Goal: Task Accomplishment & Management: Use online tool/utility

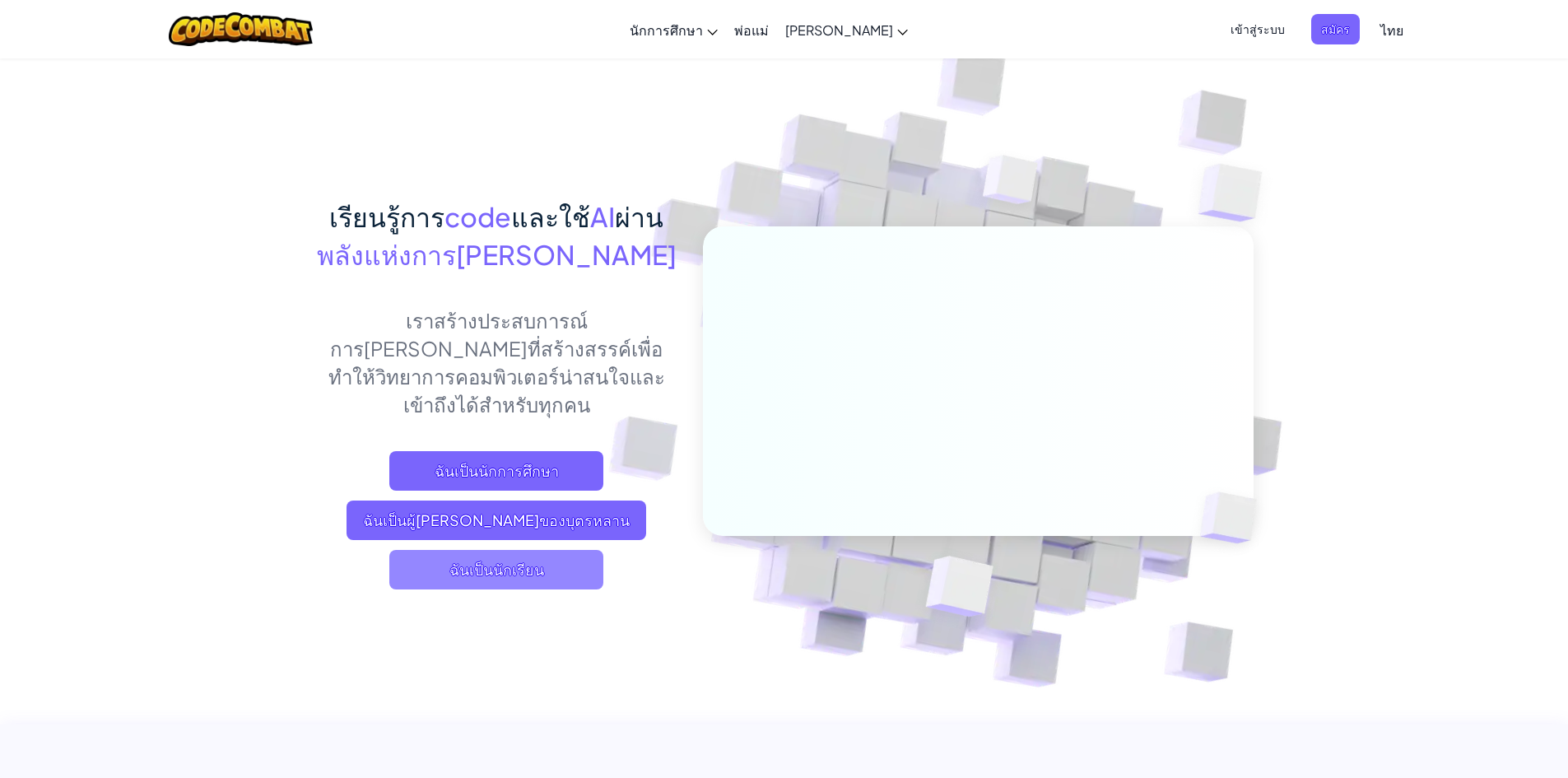
click at [523, 550] on span "ฉันเป็นนักเรียน" at bounding box center [496, 570] width 214 height 40
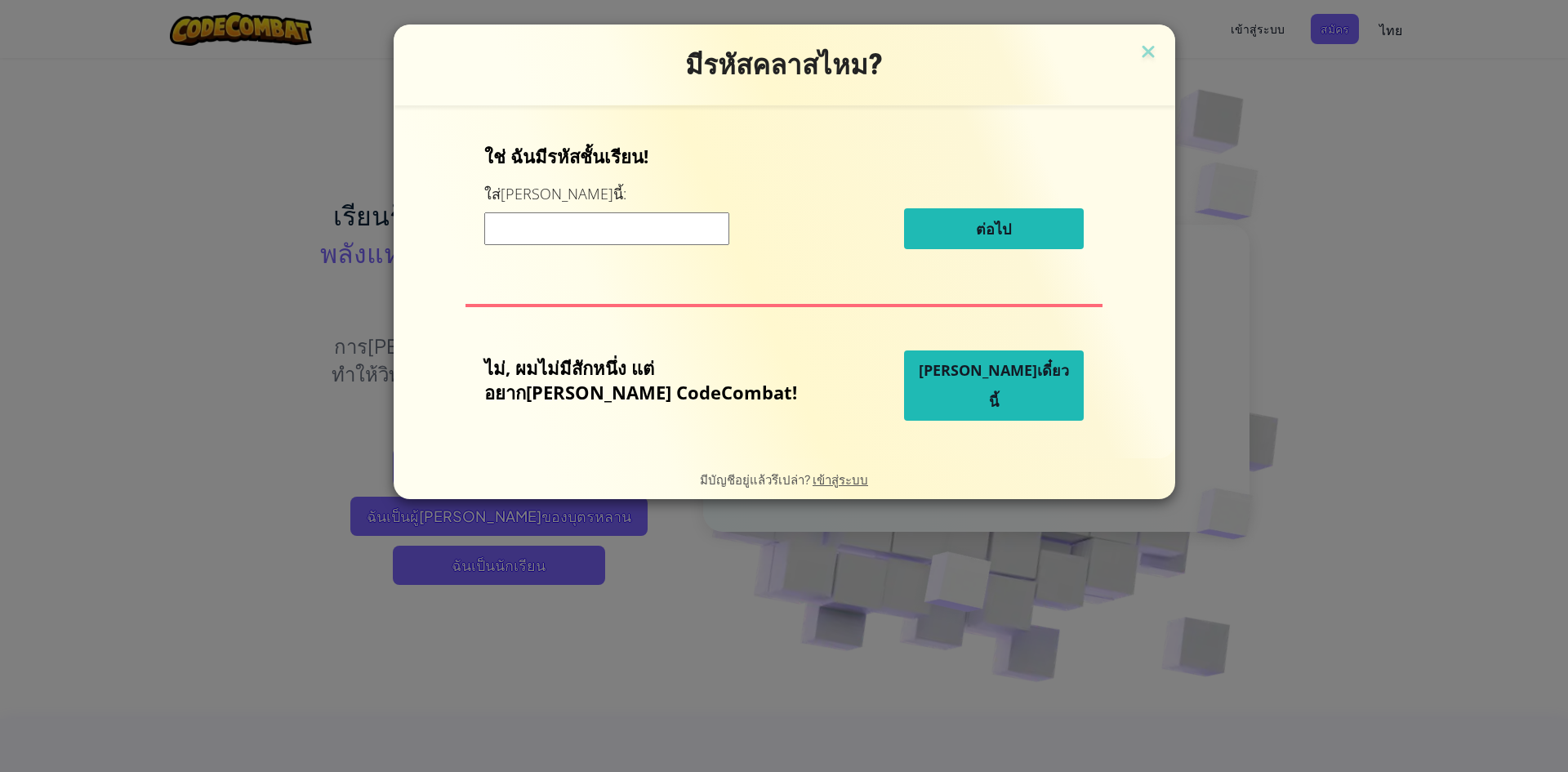
click at [958, 390] on span "[PERSON_NAME]เดี๋ยวนี้" at bounding box center [994, 386] width 150 height 50
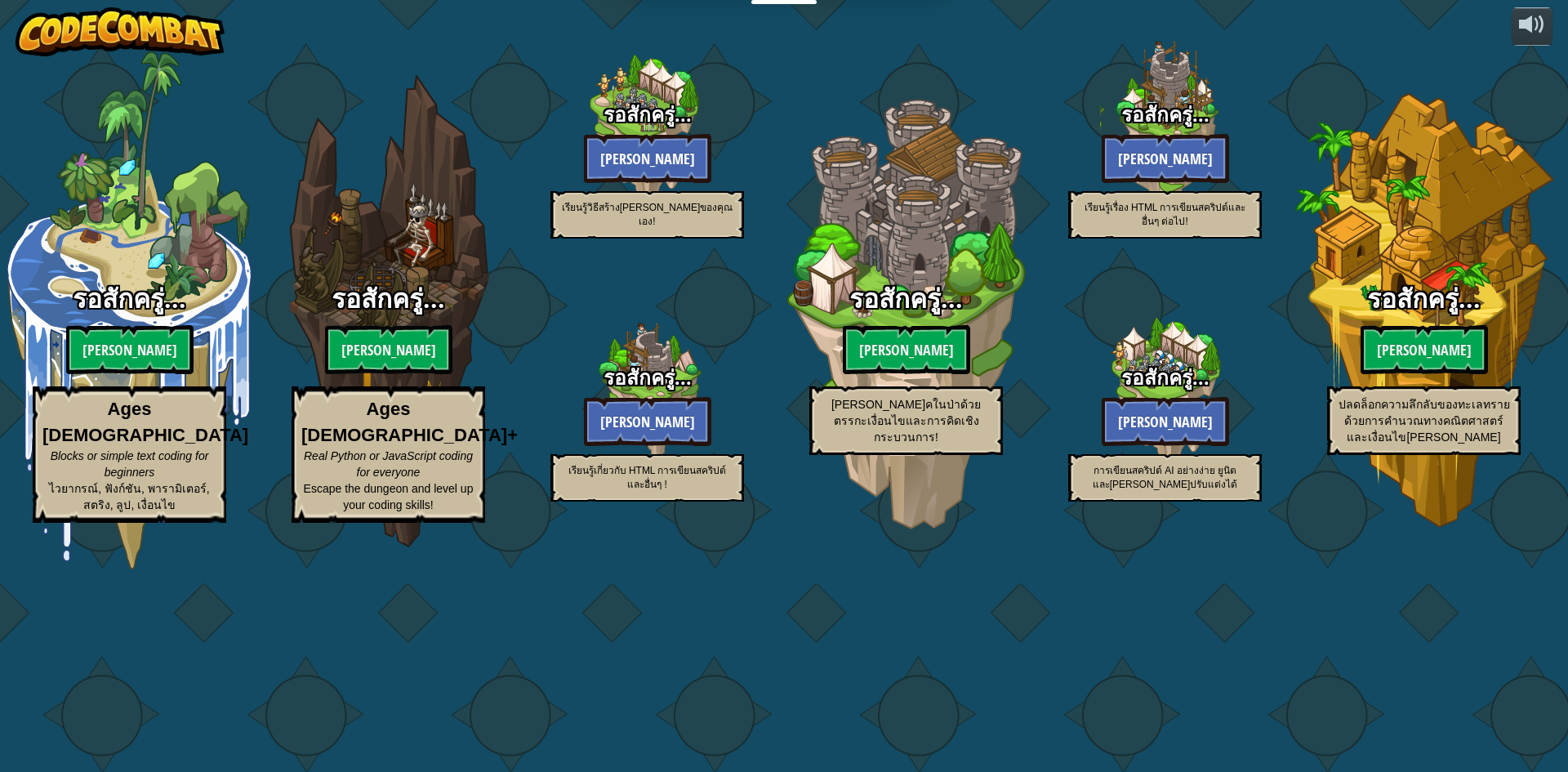
select select "th"
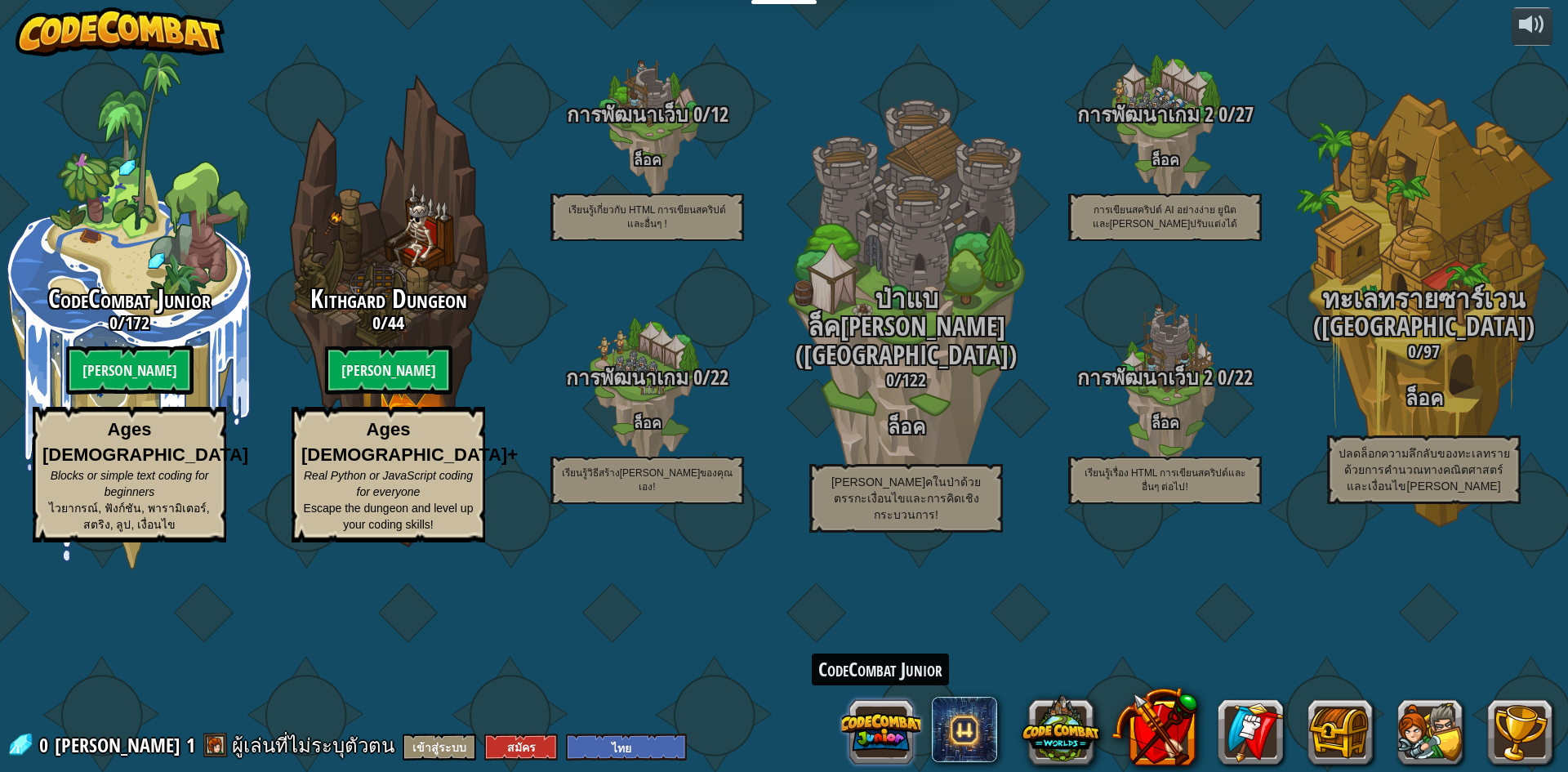
click at [882, 732] on button at bounding box center [881, 732] width 78 height 78
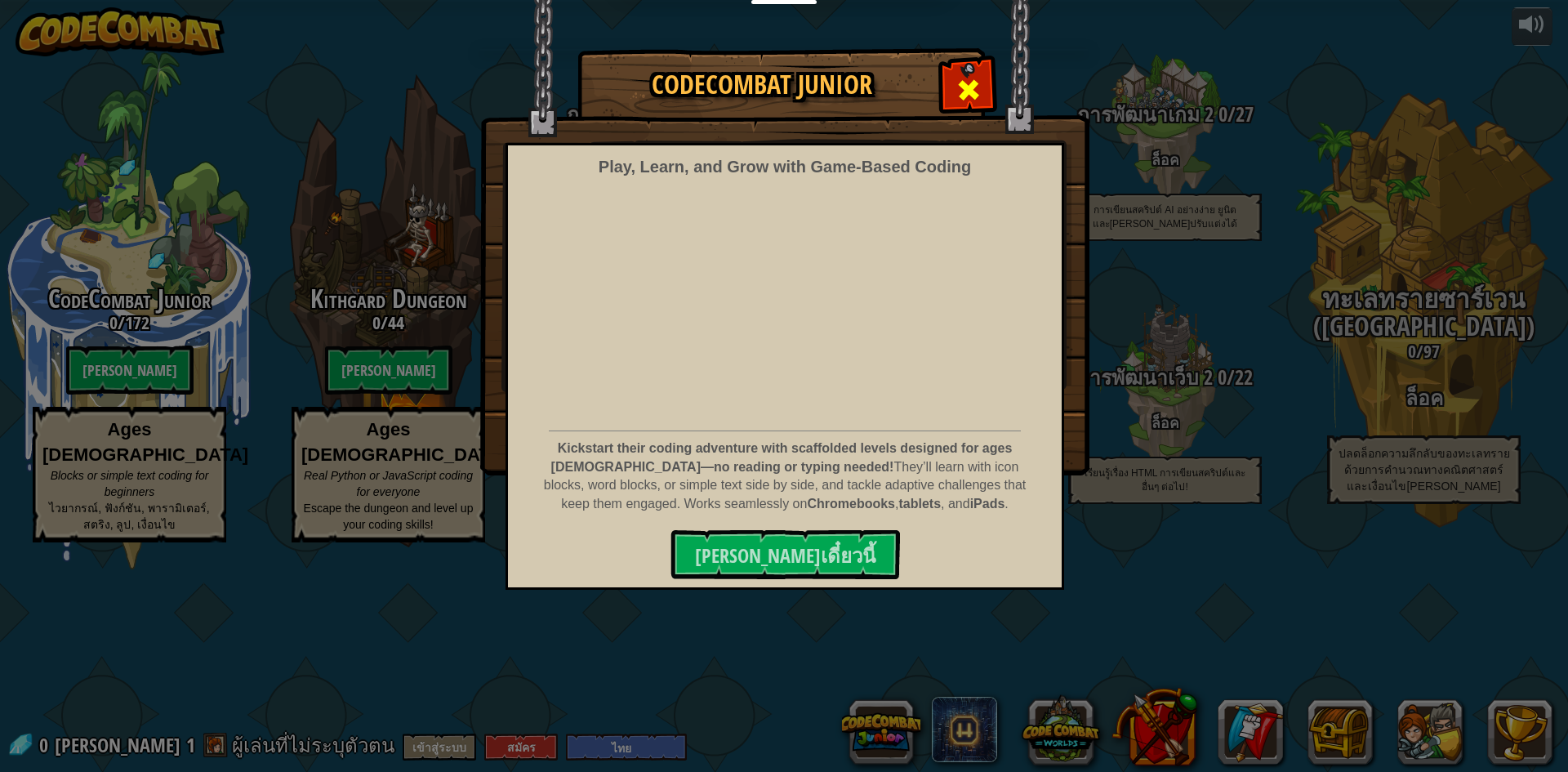
click at [957, 85] on span at bounding box center [968, 89] width 26 height 26
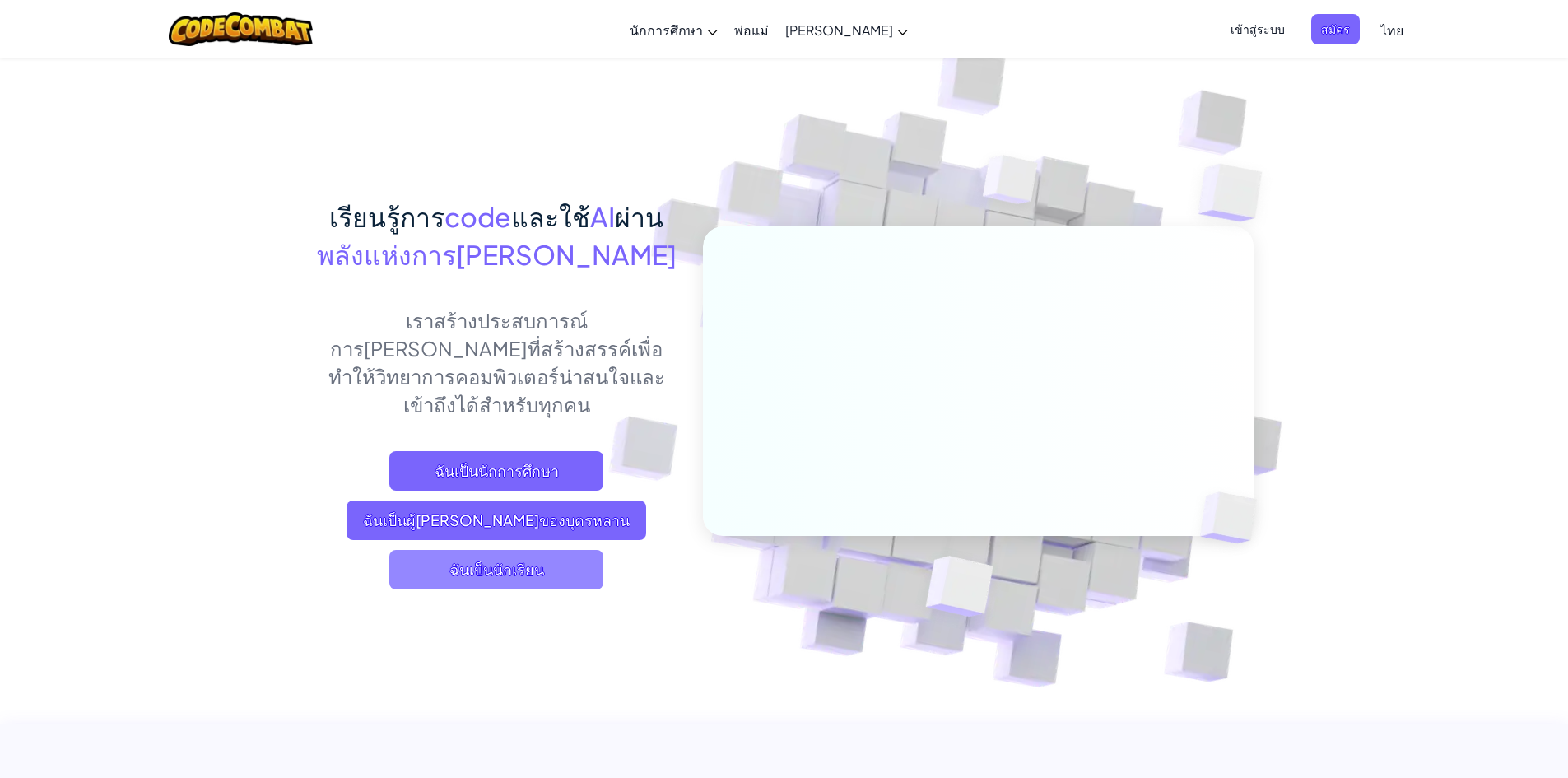
click at [582, 550] on span "ฉันเป็นนักเรียน" at bounding box center [496, 570] width 214 height 40
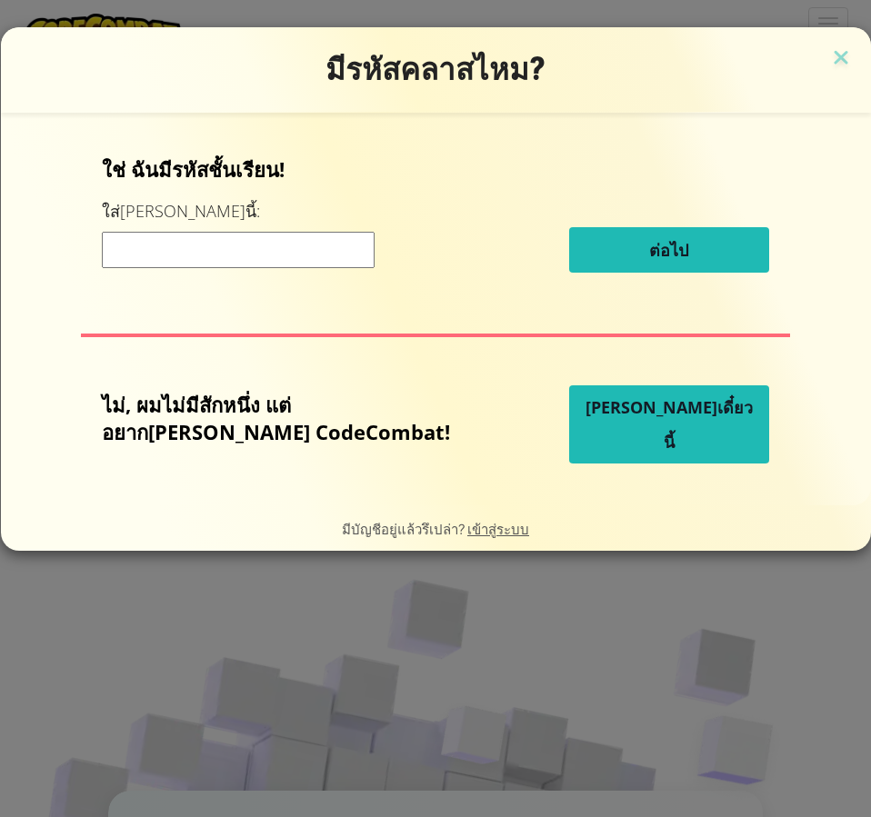
click at [636, 431] on span "[PERSON_NAME]เดี๋ยวนี้" at bounding box center [668, 424] width 167 height 56
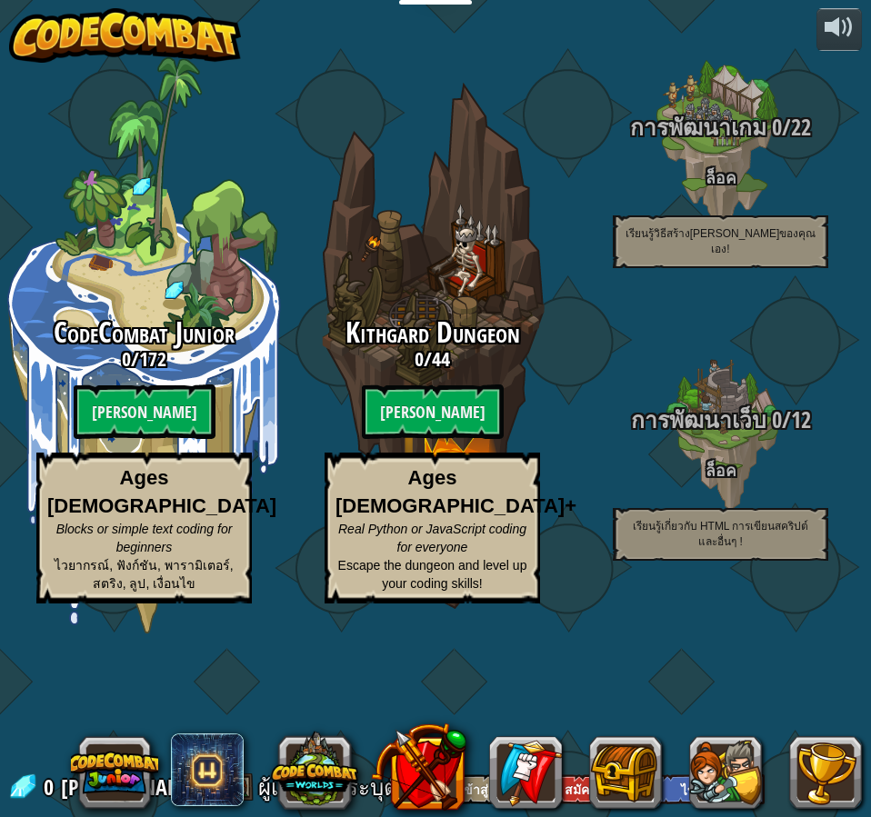
select select "th"
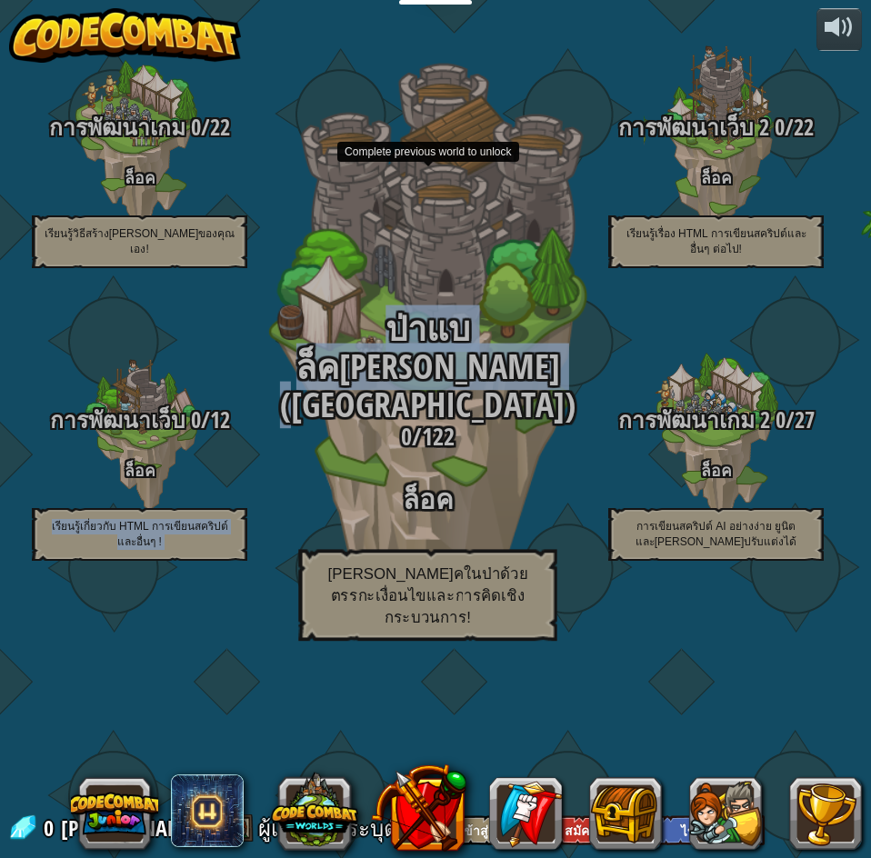
drag, startPoint x: 254, startPoint y: 555, endPoint x: 418, endPoint y: 484, distance: 179.5
click at [407, 485] on div "CodeCombat Junior 0 / 172 เล่น Ages 5-8 Blocks or simple text coding for beginn…" at bounding box center [145, 429] width 1452 height 858
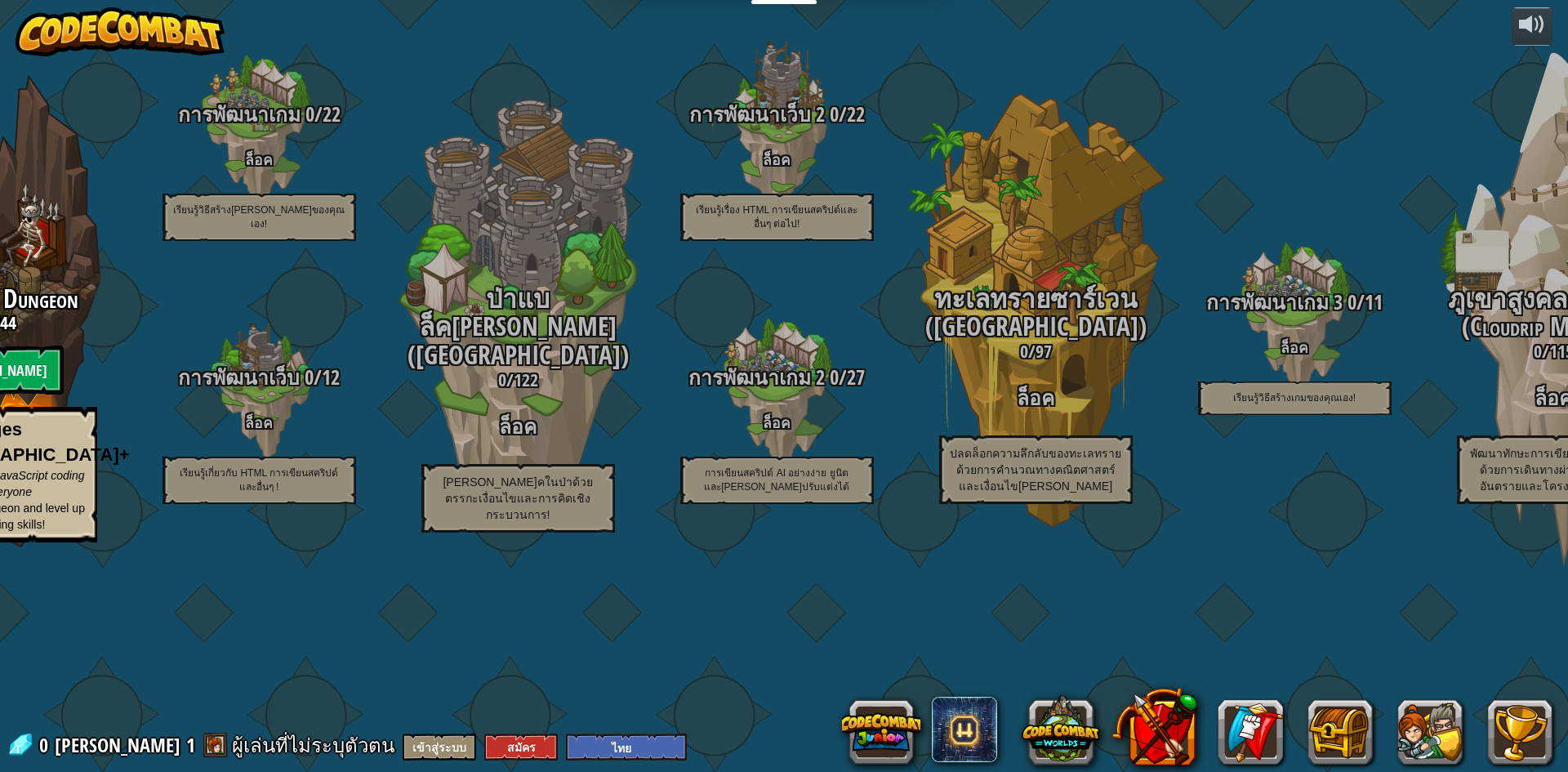
drag, startPoint x: 362, startPoint y: 73, endPoint x: 420, endPoint y: 85, distance: 59.2
click at [370, 73] on div "CodeCombat Junior 0 / 172 เล่น Ages 5-8 Blocks or simple text coding for beginn…" at bounding box center [784, 386] width 1568 height 772
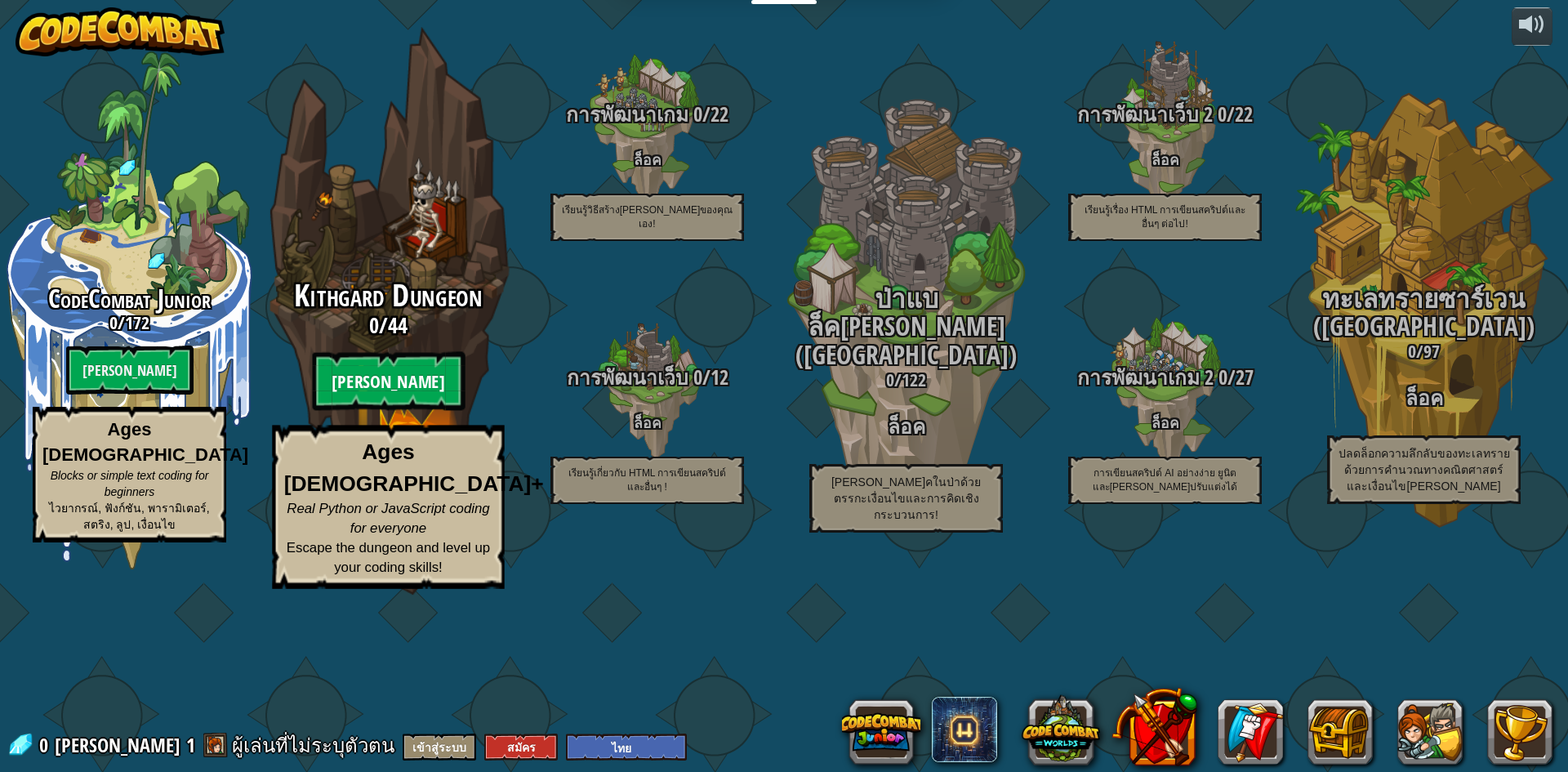
click at [385, 411] on btn "[PERSON_NAME]" at bounding box center [388, 381] width 153 height 58
select select "th"
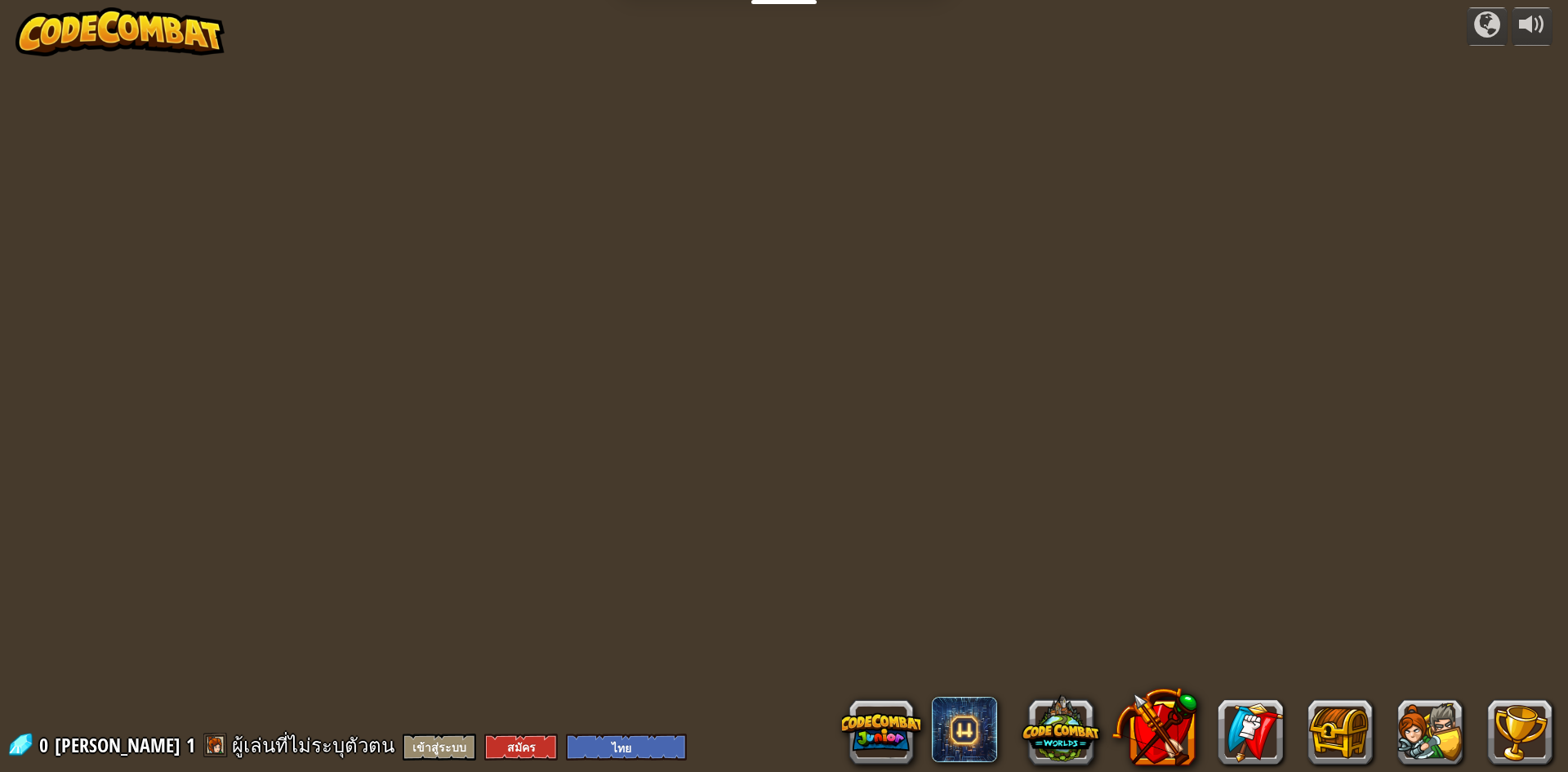
select select "th"
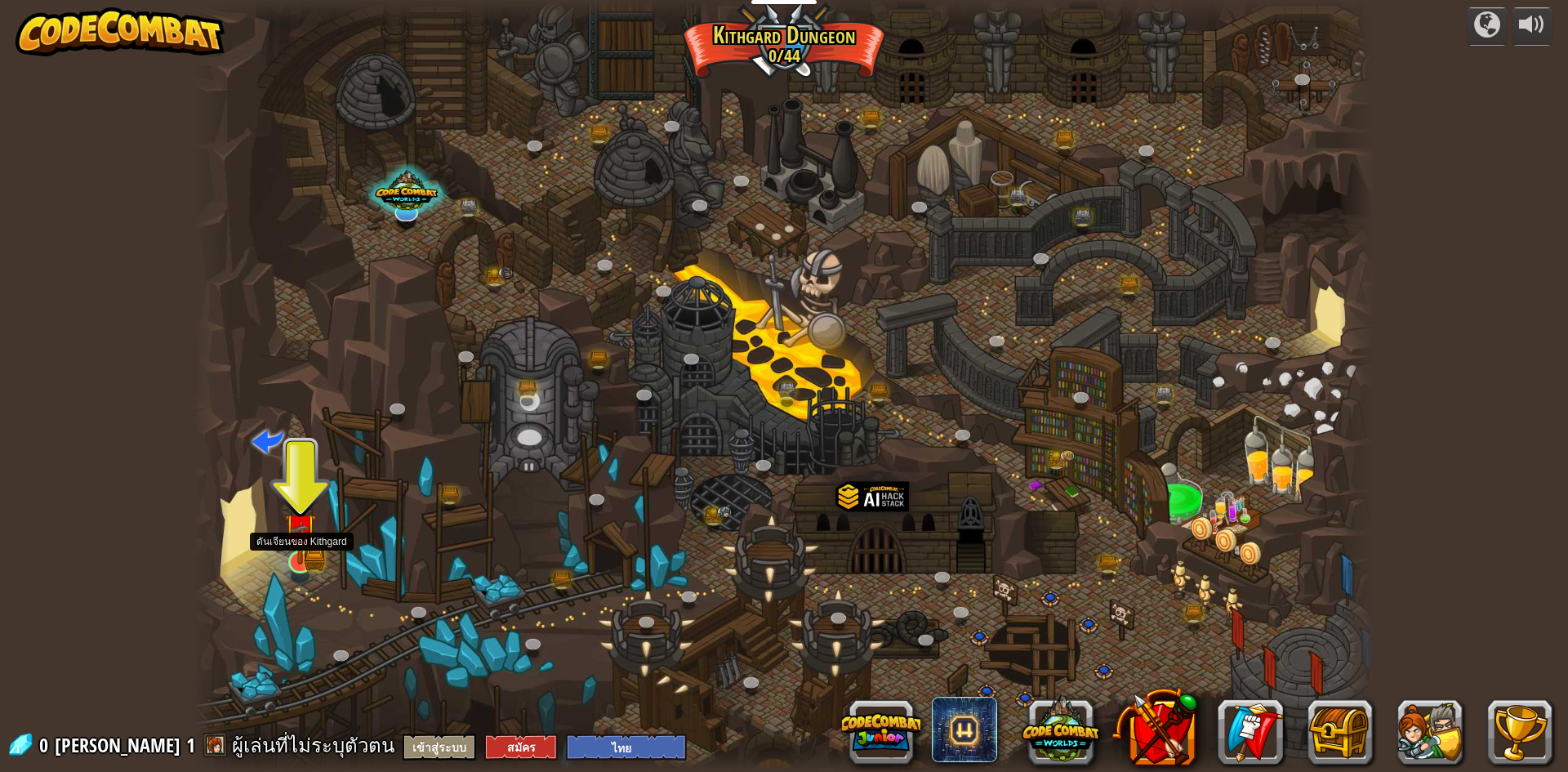
click at [300, 556] on img at bounding box center [299, 529] width 31 height 70
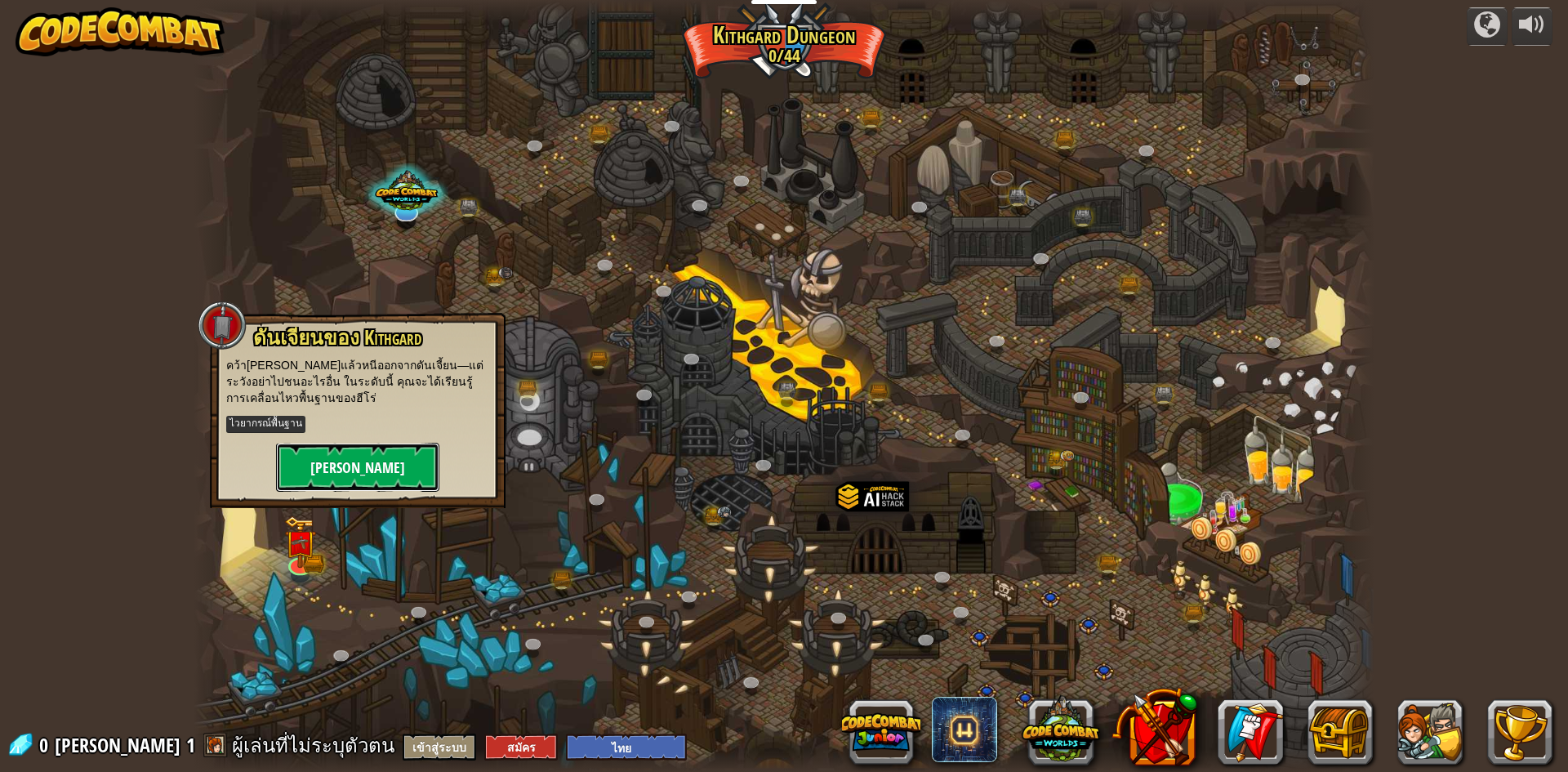
click at [385, 463] on button "[PERSON_NAME]" at bounding box center [358, 467] width 164 height 49
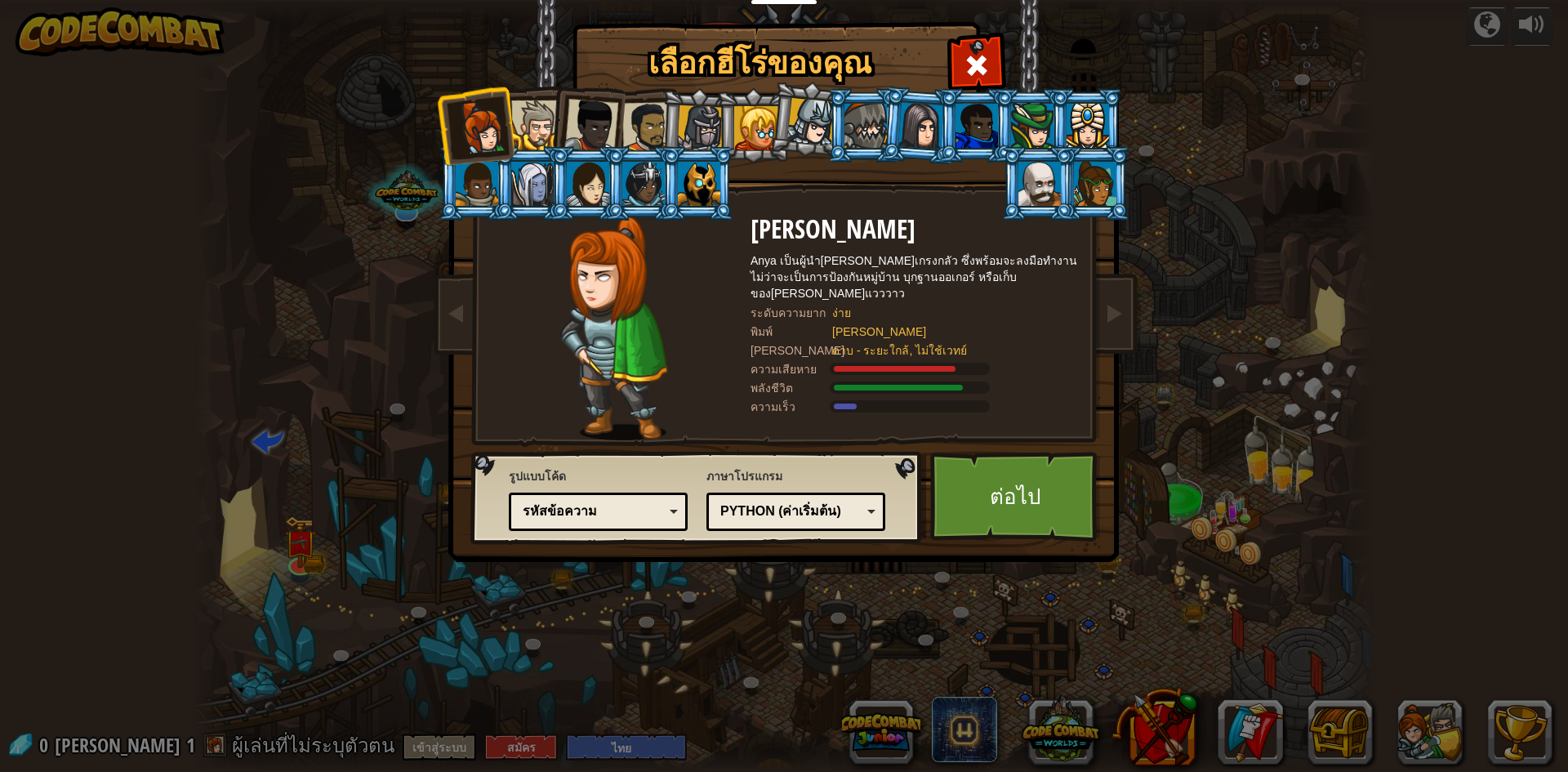
click at [544, 115] on div at bounding box center [536, 125] width 49 height 49
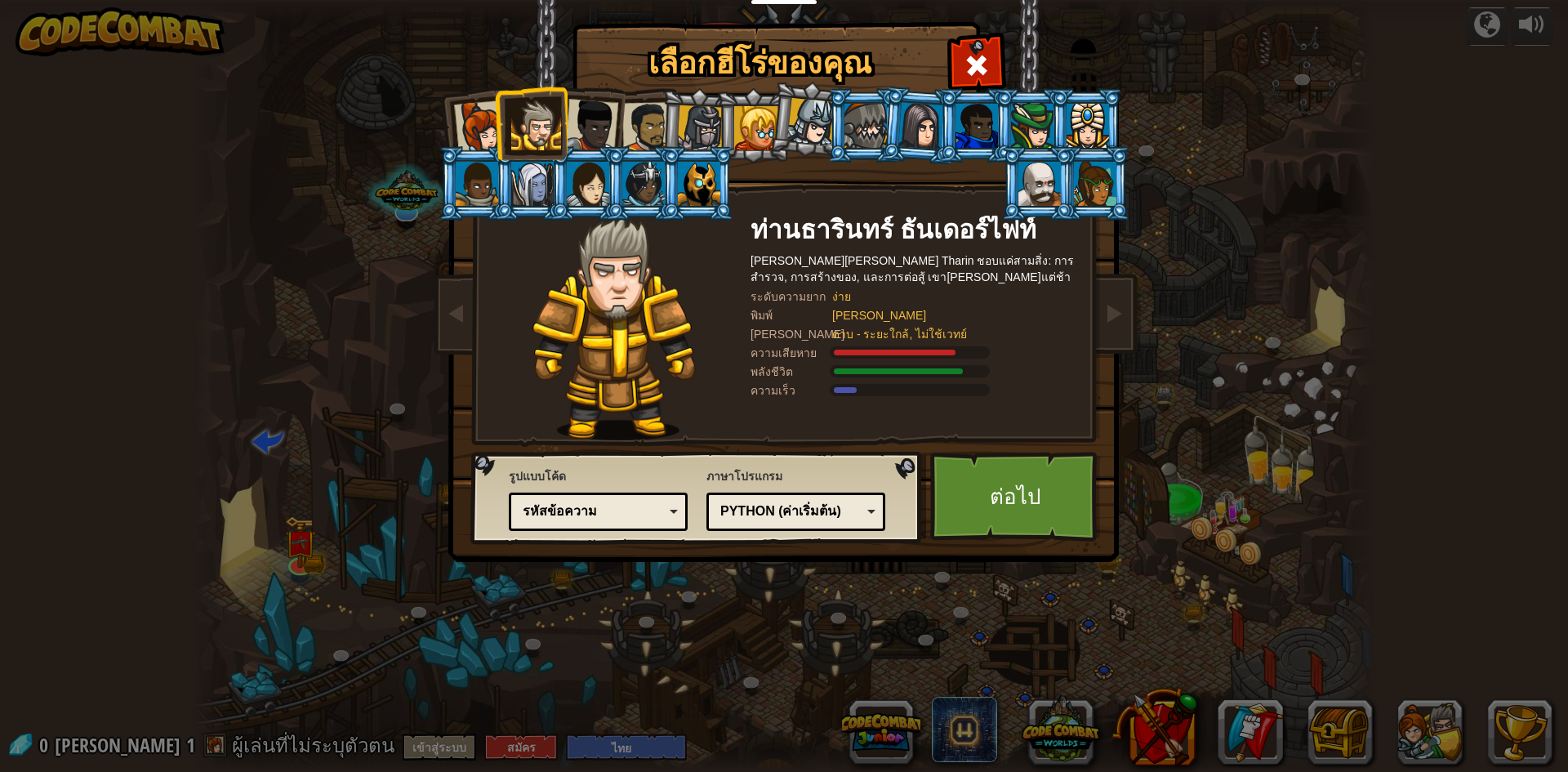
click at [677, 123] on li at bounding box center [698, 125] width 77 height 78
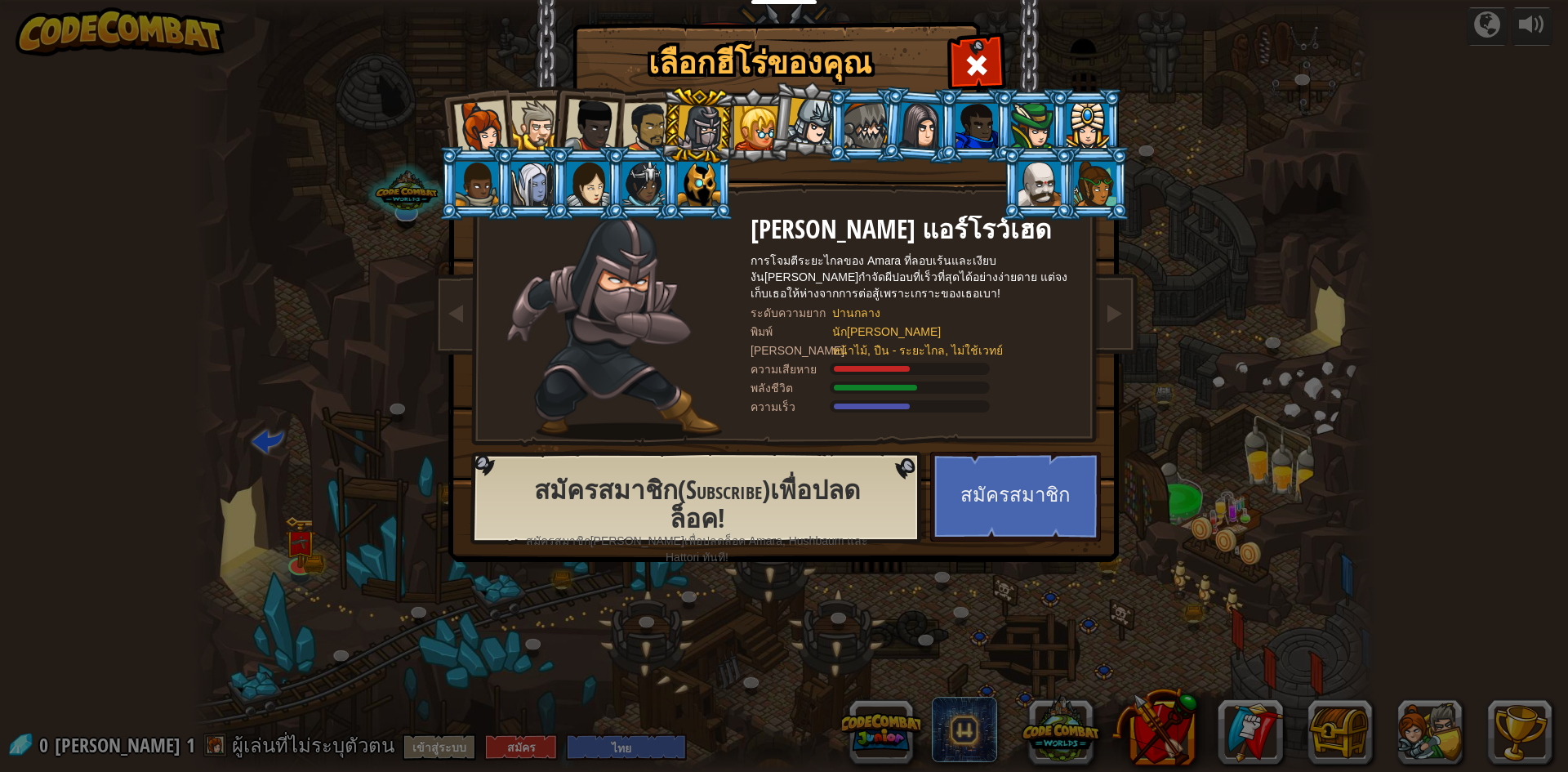
drag, startPoint x: 693, startPoint y: 124, endPoint x: 720, endPoint y: 124, distance: 27.0
click at [694, 124] on div at bounding box center [701, 129] width 47 height 47
click at [782, 149] on li at bounding box center [808, 119] width 81 height 82
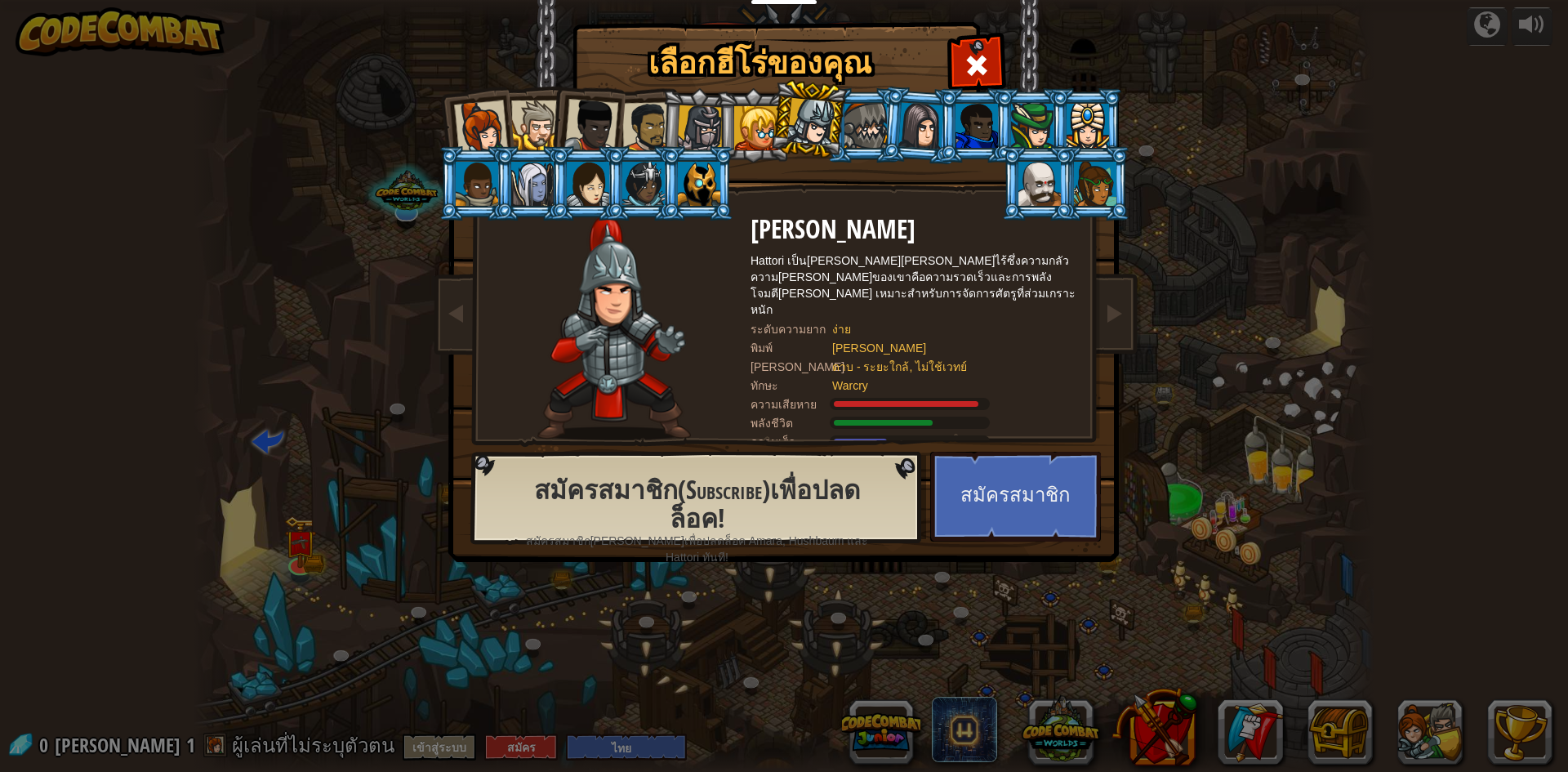
click at [740, 124] on div at bounding box center [756, 128] width 44 height 44
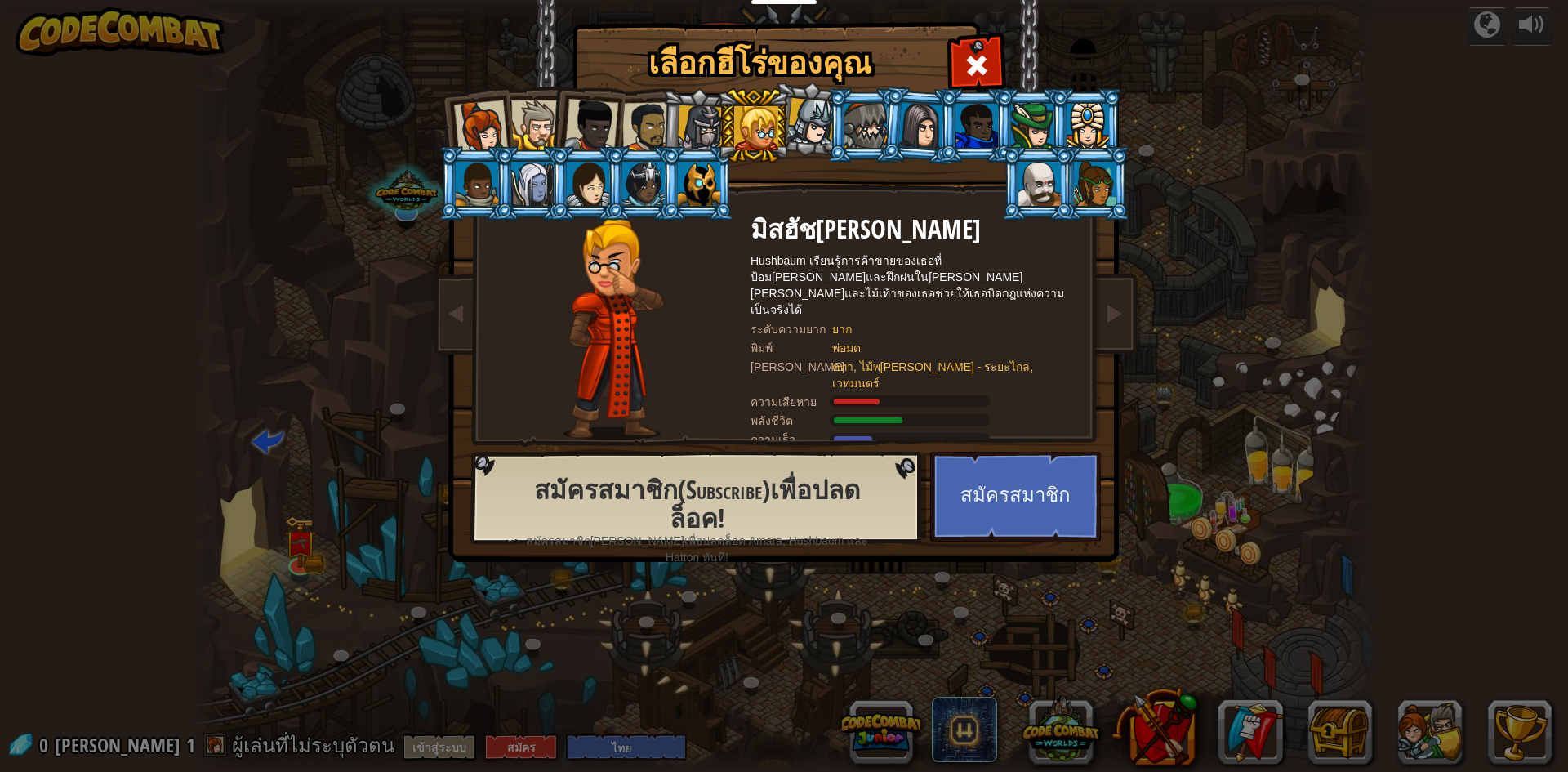
drag, startPoint x: 775, startPoint y: 120, endPoint x: 731, endPoint y: 120, distance: 44.0
click at [737, 120] on div at bounding box center [756, 128] width 44 height 44
click at [704, 124] on div at bounding box center [701, 129] width 47 height 47
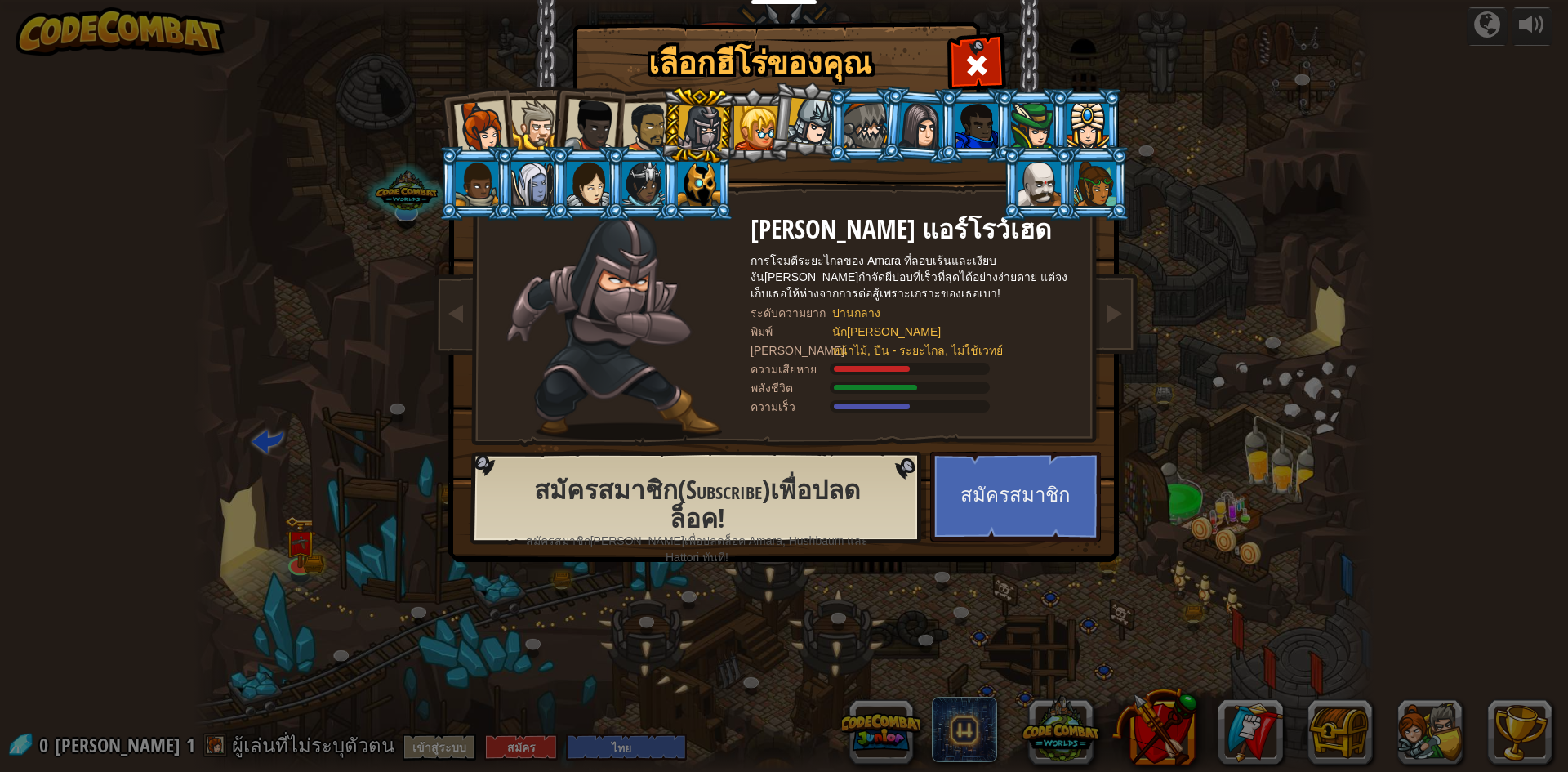
click at [624, 114] on li at bounding box center [586, 122] width 80 height 80
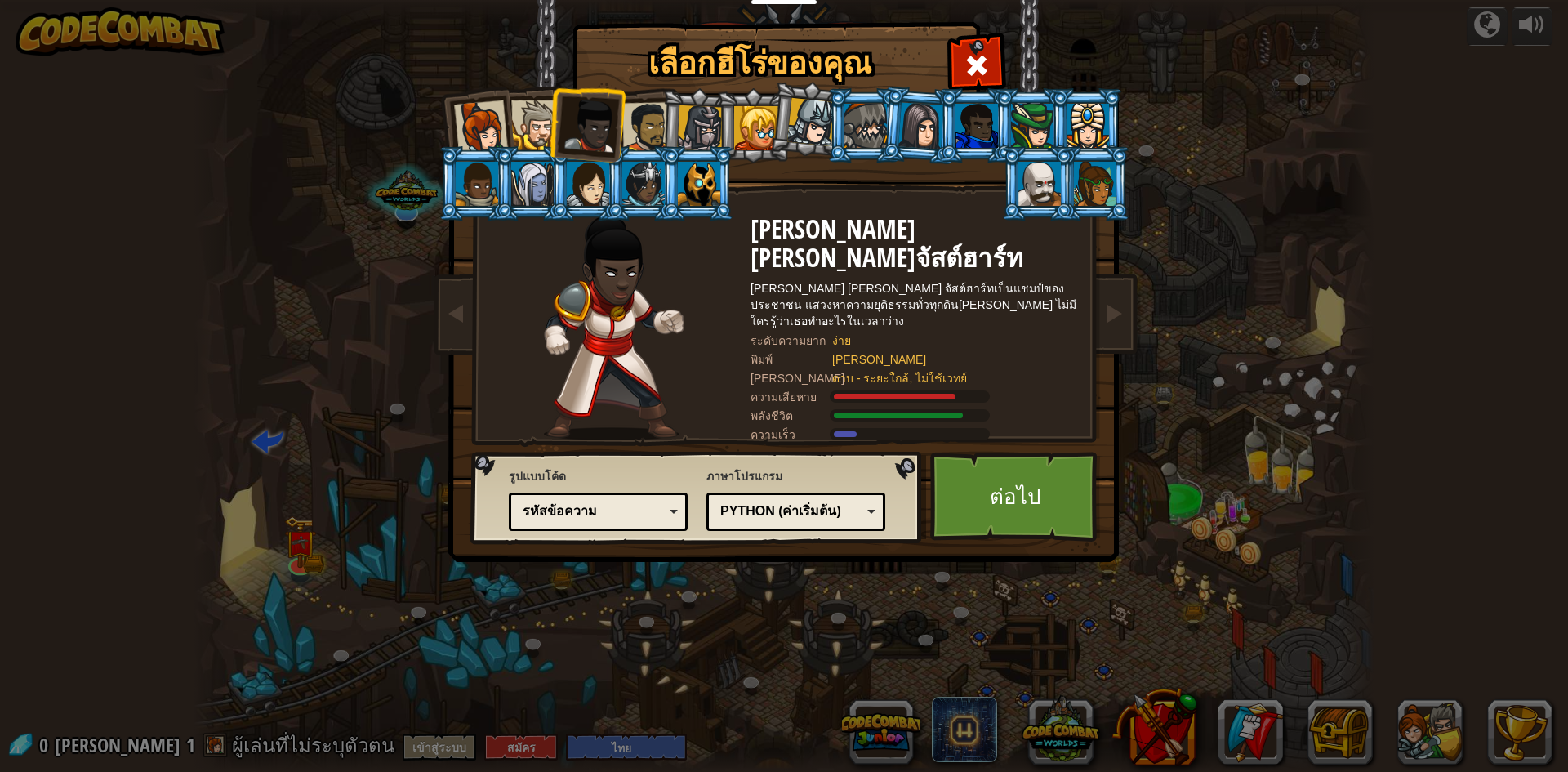
click at [650, 110] on li at bounding box center [642, 125] width 75 height 76
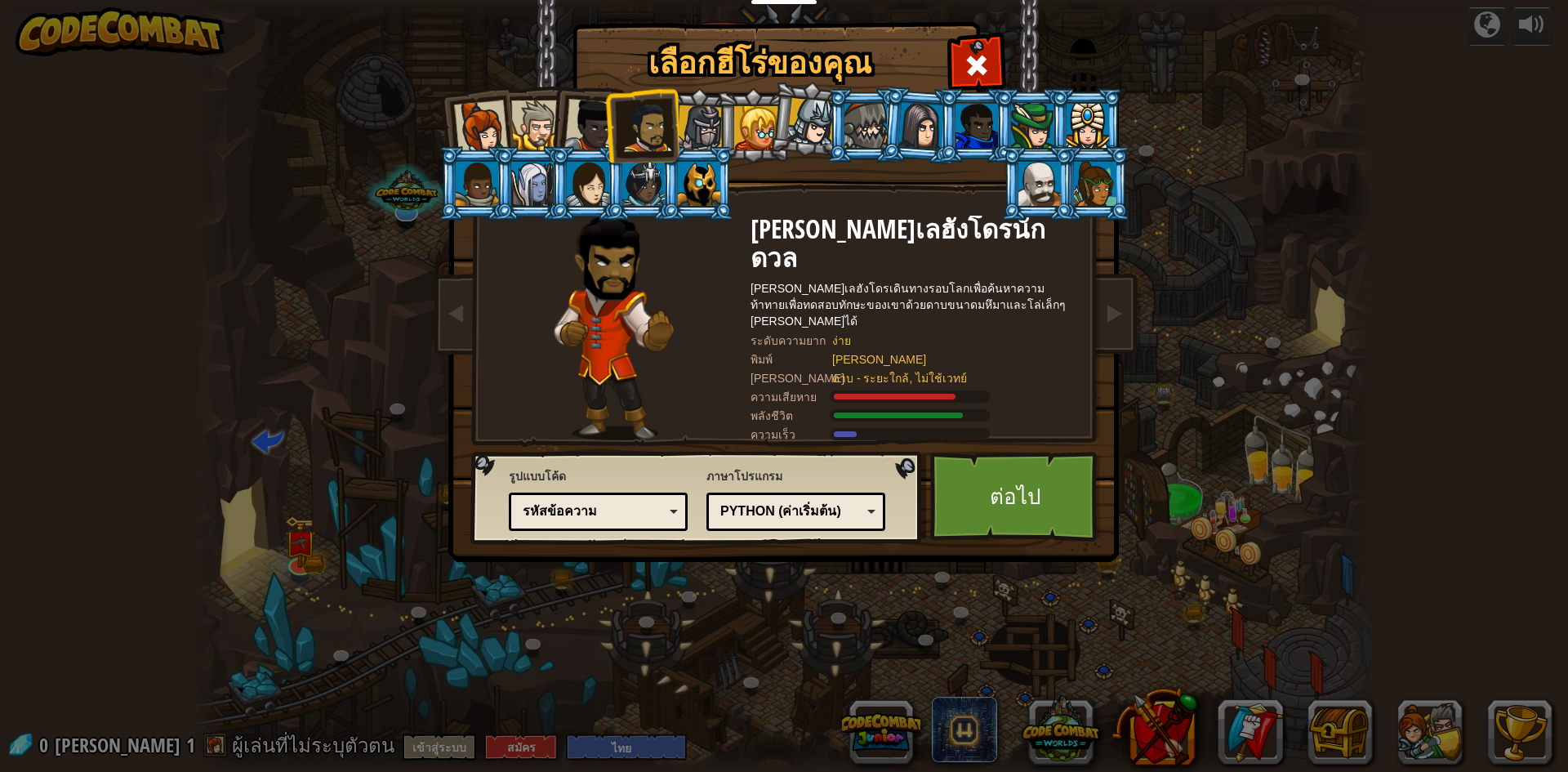
click at [602, 123] on div at bounding box center [591, 126] width 54 height 54
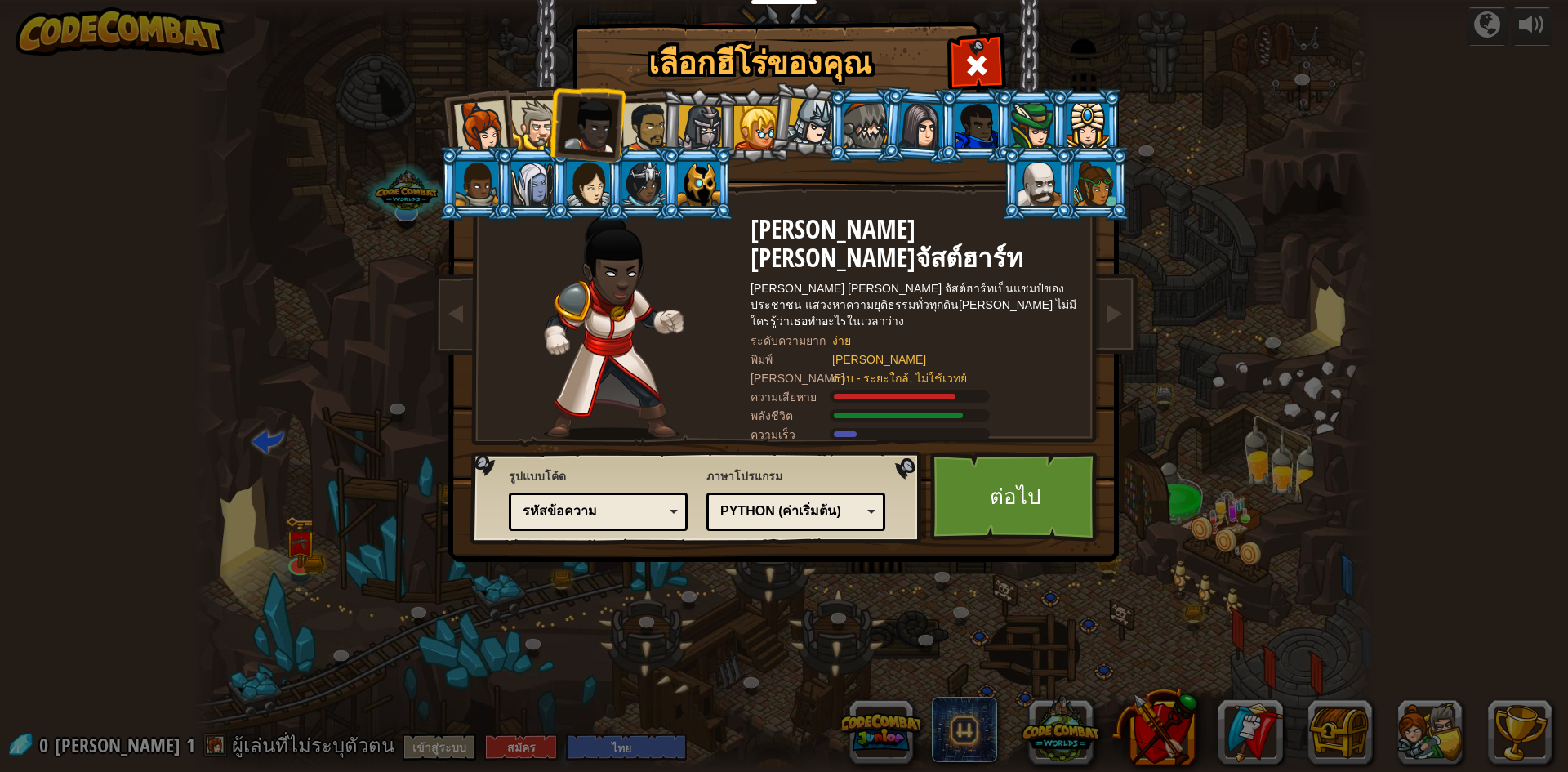
drag, startPoint x: 643, startPoint y: 136, endPoint x: 660, endPoint y: 139, distance: 17.3
click at [662, 88] on ol at bounding box center [784, 88] width 674 height 0
click at [651, 142] on div at bounding box center [648, 128] width 50 height 50
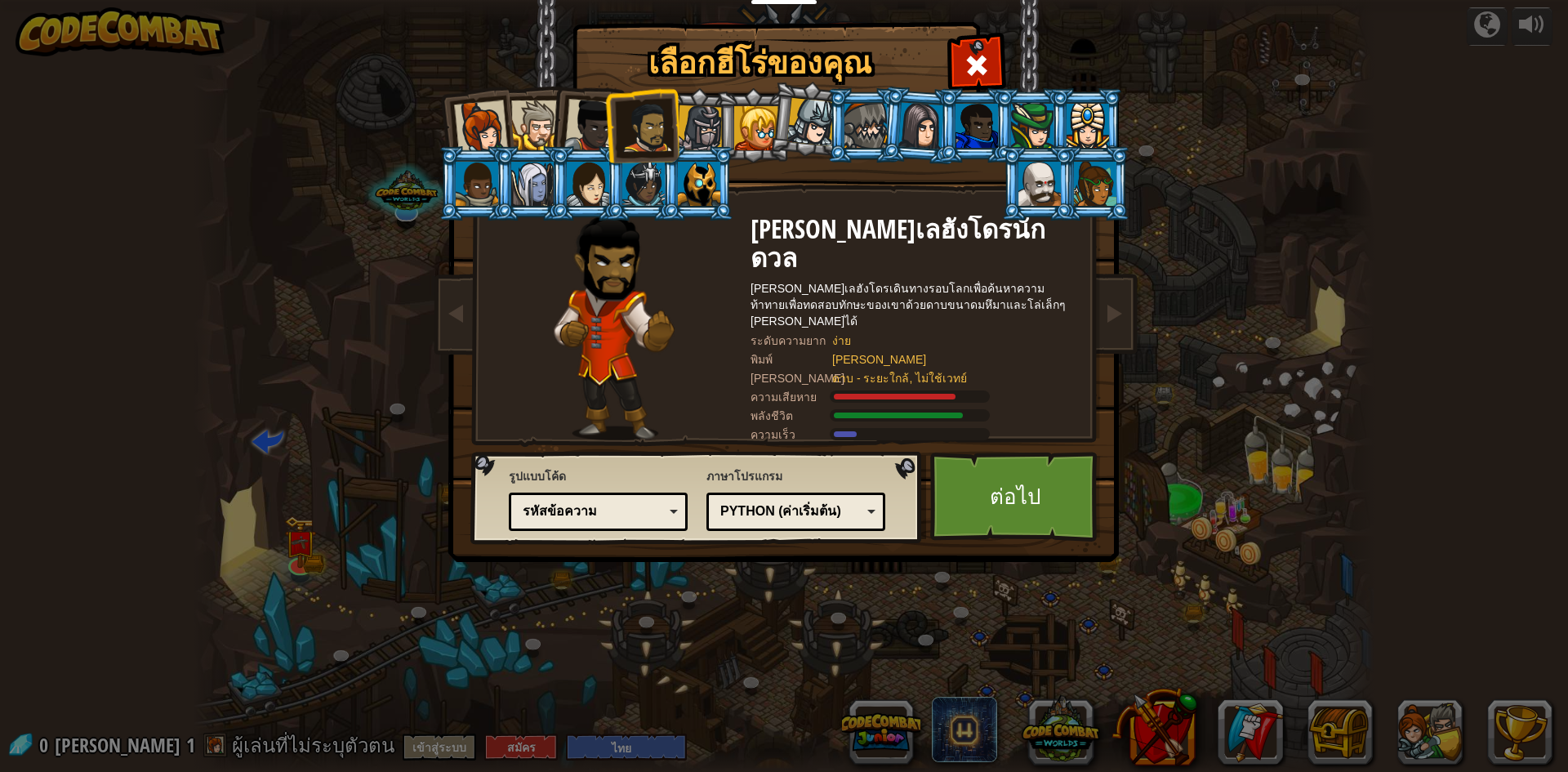
click at [527, 120] on div at bounding box center [536, 125] width 49 height 49
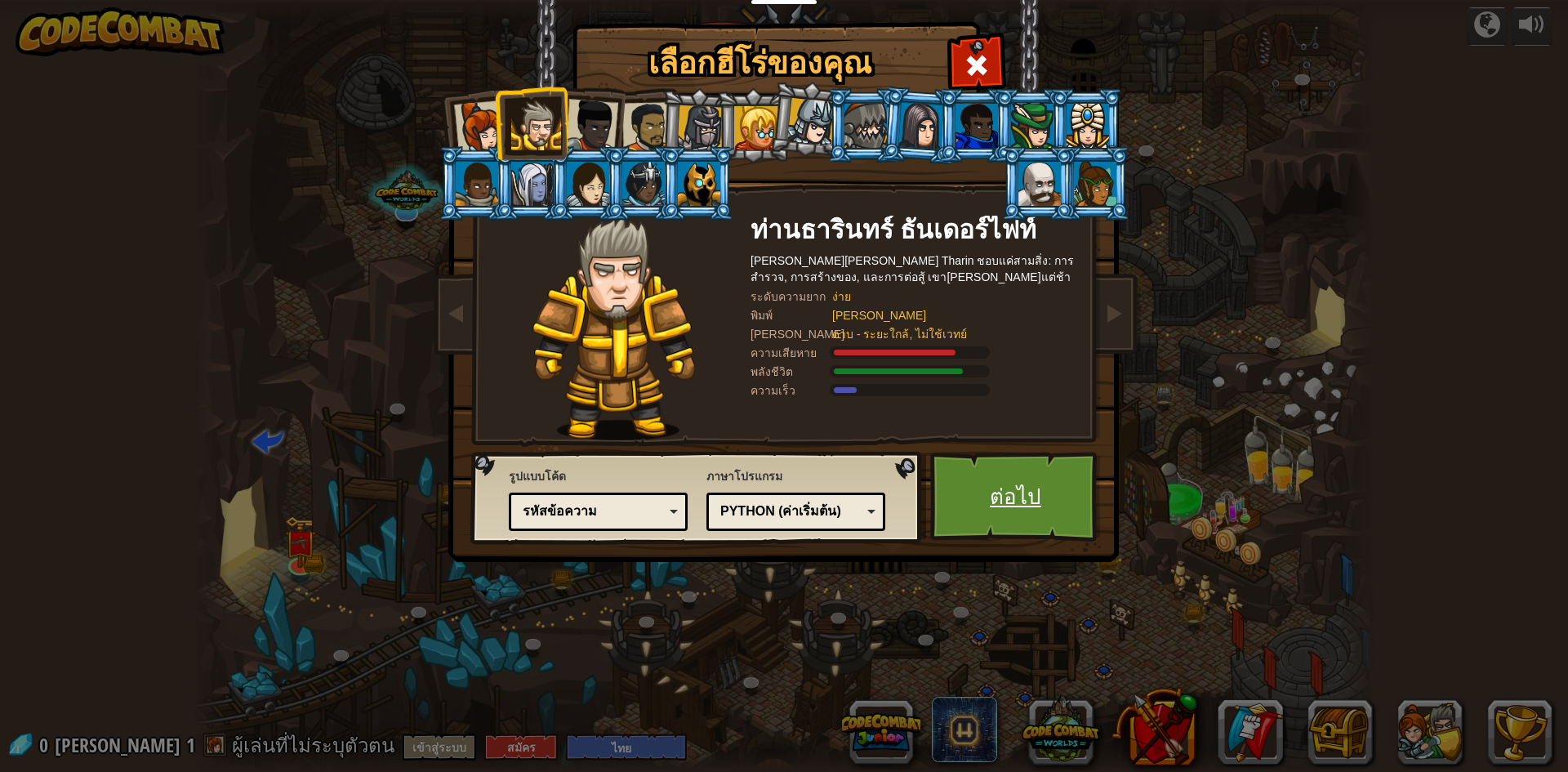
click at [782, 491] on link "ต่อไป" at bounding box center [1015, 497] width 171 height 90
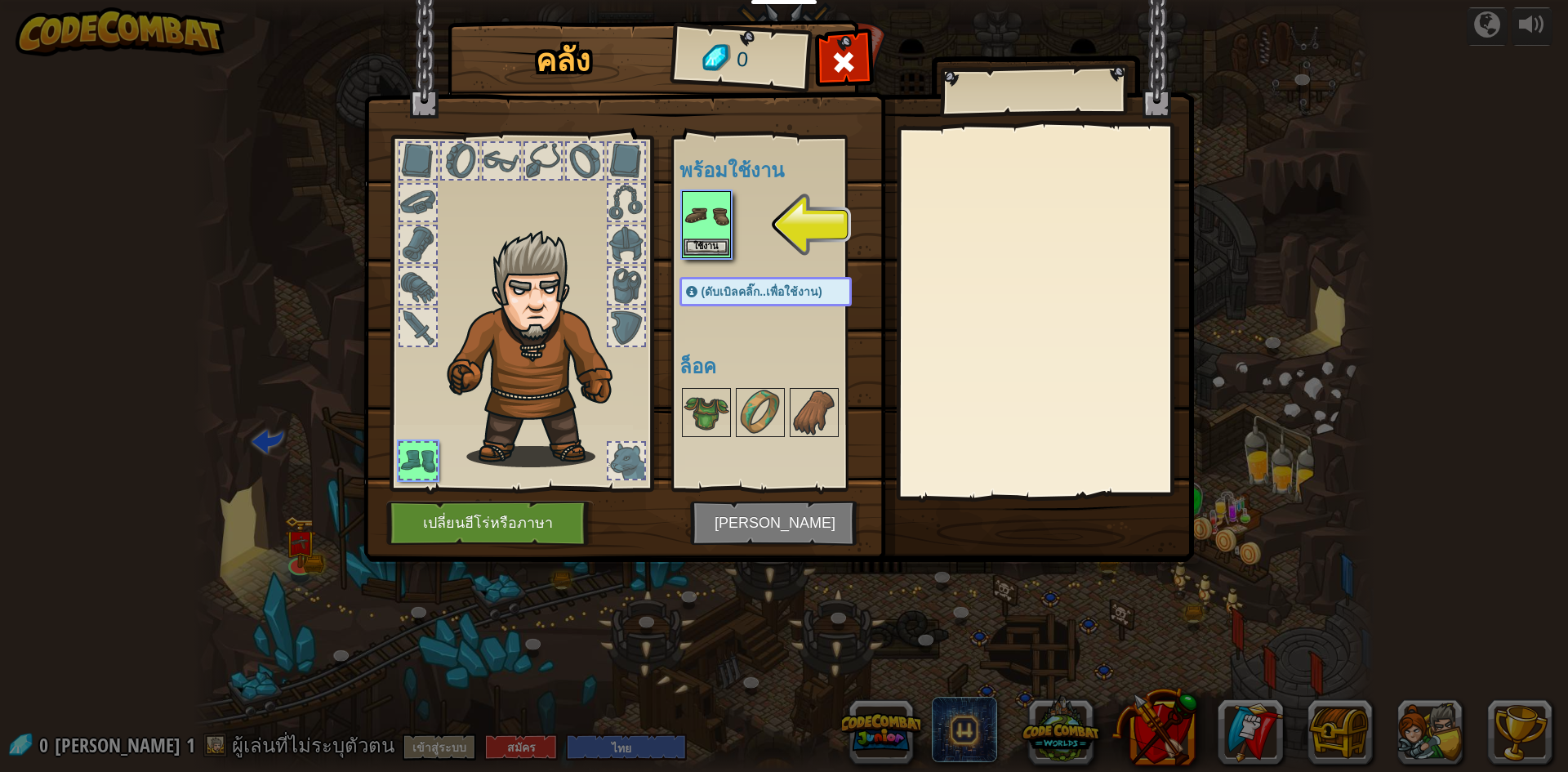
click at [723, 213] on img at bounding box center [706, 216] width 46 height 46
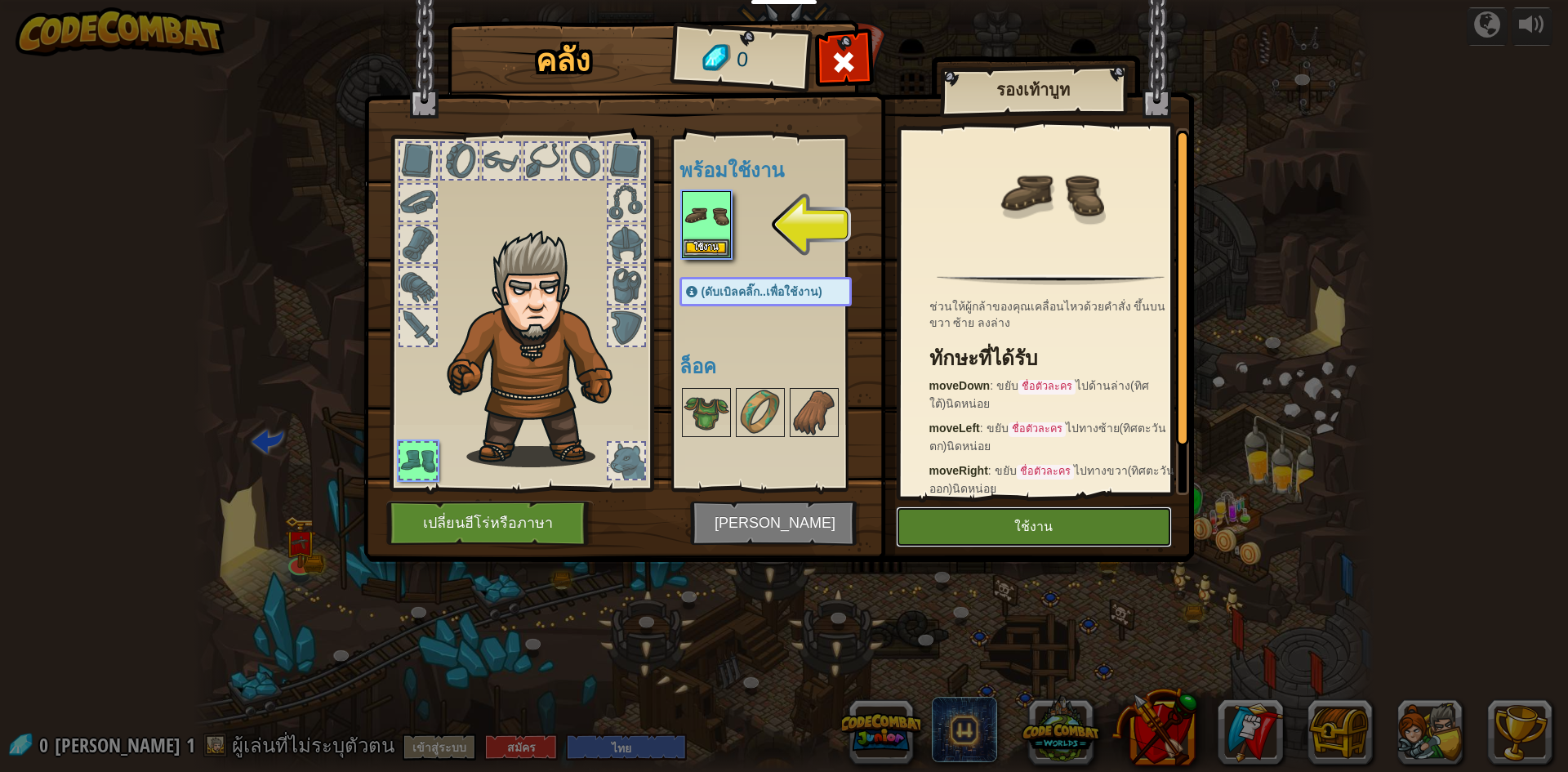
click at [782, 541] on button "ใช้งาน" at bounding box center [1033, 527] width 276 height 40
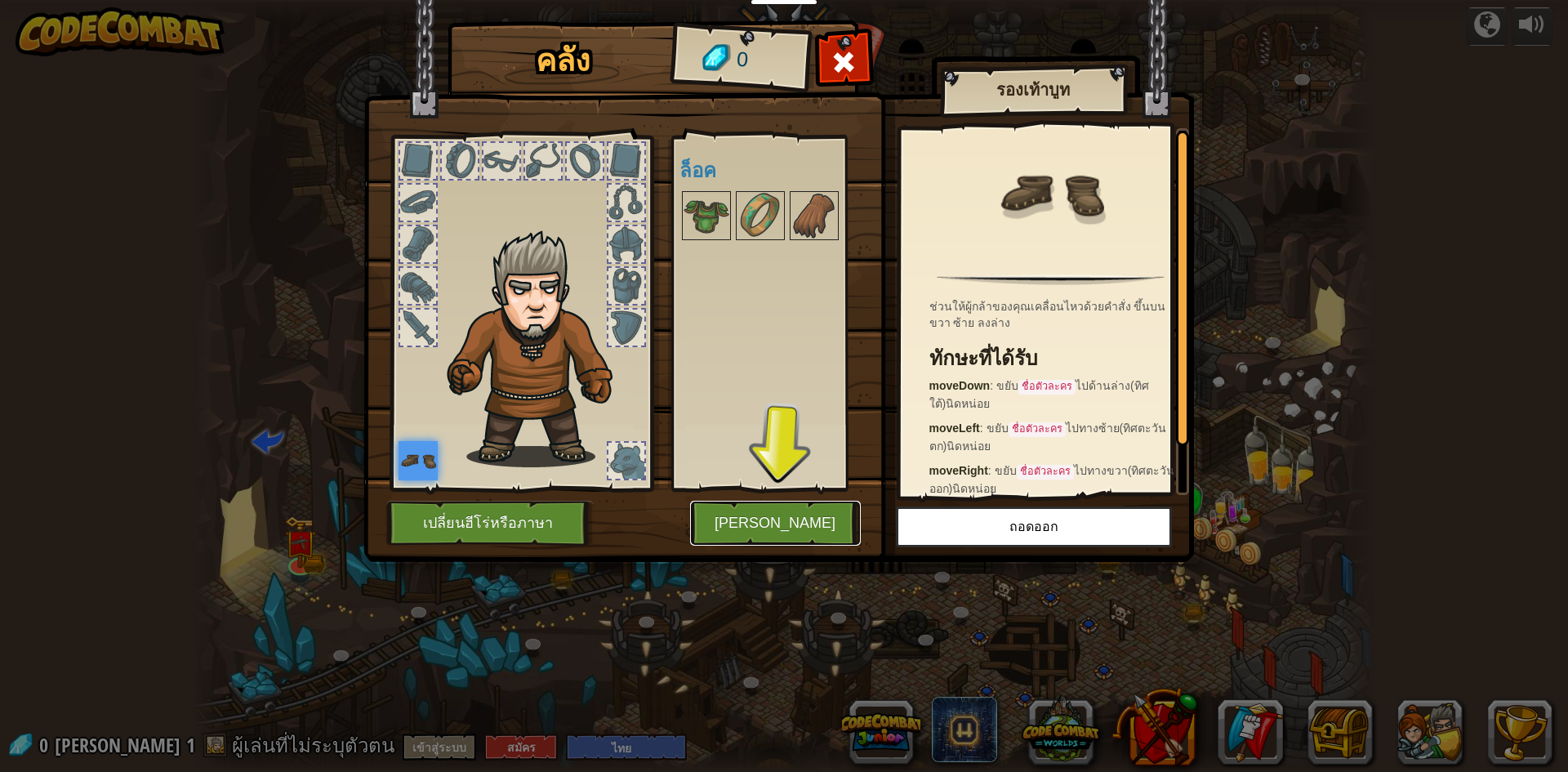
click at [782, 525] on button "[PERSON_NAME]" at bounding box center [775, 523] width 171 height 45
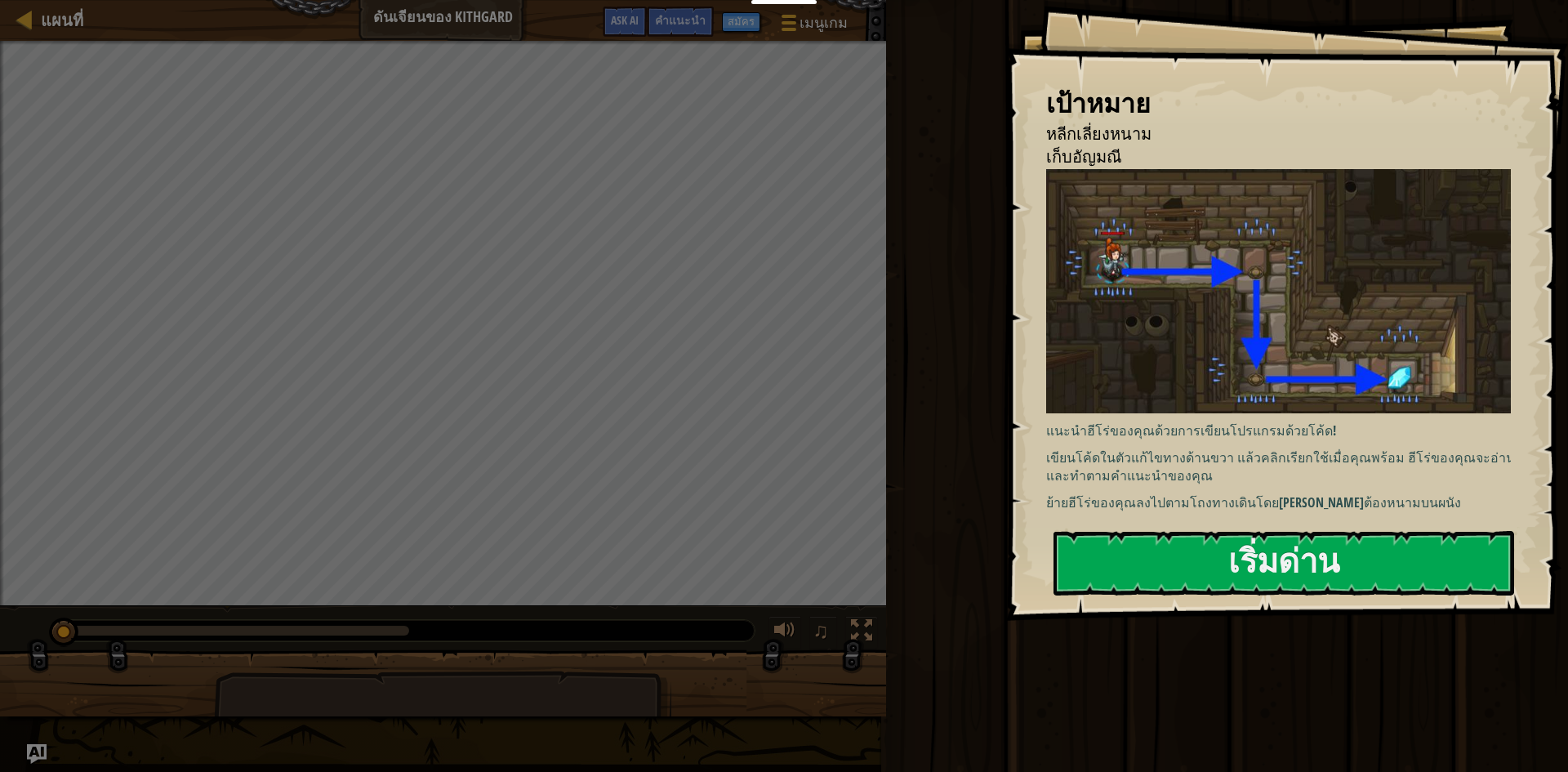
drag, startPoint x: 1234, startPoint y: 495, endPoint x: 1225, endPoint y: 502, distance: 11.4
click at [782, 499] on p "ย้ายฮีโร่ของคุณลงไปตามโถงทางเดินโดยไม่โดนต้องหนามบนผนัง" at bounding box center [1284, 502] width 477 height 19
click at [782, 502] on p "ย้ายฮีโร่ของคุณลงไปตามโถงทางเดินโดยไม่โดนต้องหนามบนผนัง" at bounding box center [1284, 502] width 477 height 19
click at [782, 525] on div "เป้าหมาย หลีกเลี่ยงหนาม เก็บอัญมณี แนะนำฮีโร่ของคุณด้วยการเขียนโปรแกรมด้วยโค้ด!…" at bounding box center [1287, 310] width 563 height 621
click at [782, 528] on div "เป้าหมาย หลีกเลี่ยงหนาม เก็บอัญมณี แนะนำฮีโร่ของคุณด้วยการเขียนโปรแกรมด้วยโค้ด!…" at bounding box center [1287, 310] width 563 height 621
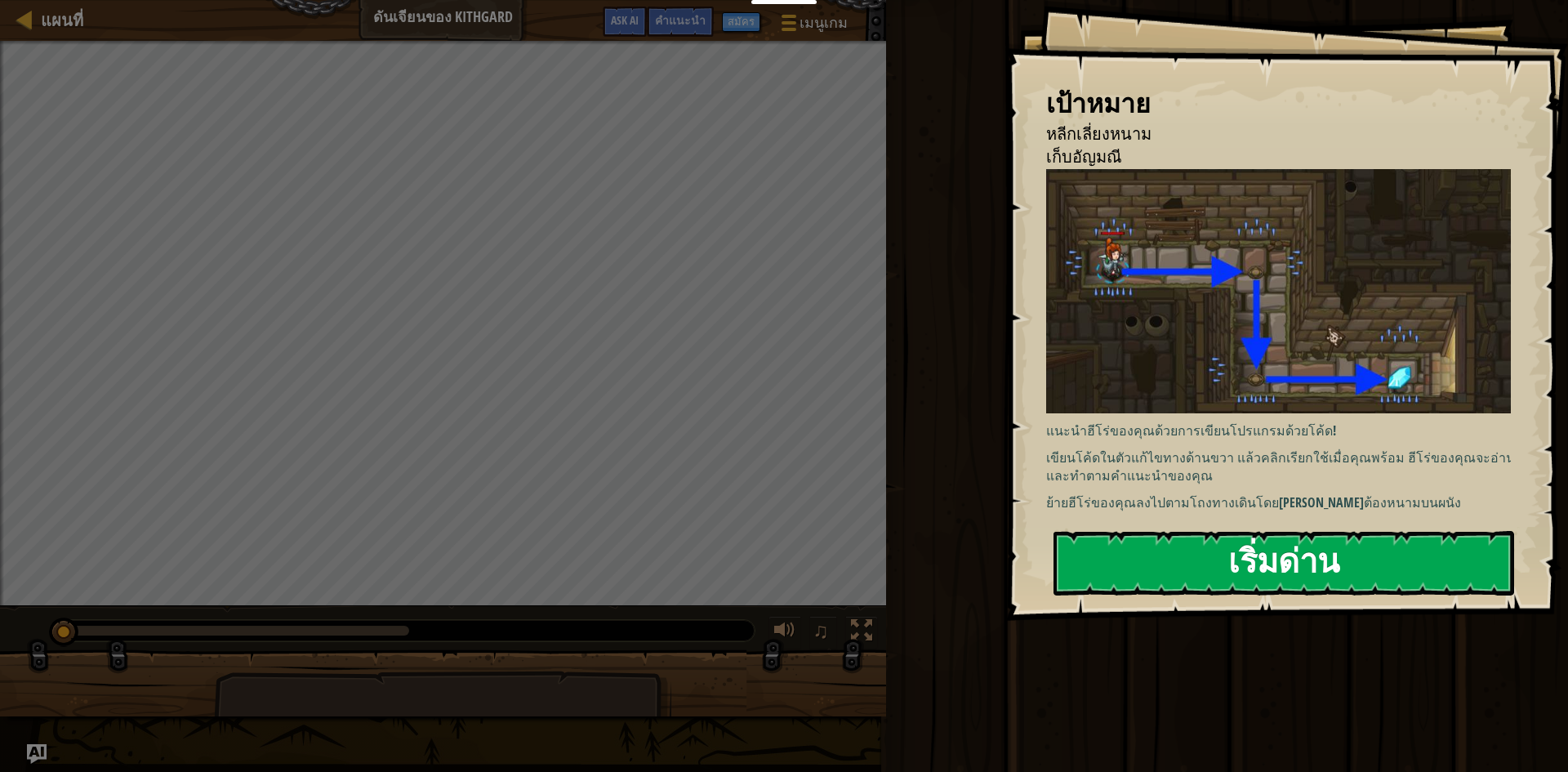
drag, startPoint x: 1149, startPoint y: 596, endPoint x: 1147, endPoint y: 578, distance: 18.1
click at [782, 587] on div "เริ่มด่าน" at bounding box center [1284, 563] width 461 height 66
drag, startPoint x: 1059, startPoint y: 599, endPoint x: 1070, endPoint y: 608, distance: 14.2
click at [782, 607] on div "เป้าหมาย หลีกเลี่ยงหนาม เก็บอัญมณี แนะนำฮีโร่ของคุณด้วยการเขียนโปรแกรมด้วยโค้ด!…" at bounding box center [1287, 310] width 563 height 621
click at [782, 571] on button "เริ่มด่าน" at bounding box center [1284, 563] width 461 height 65
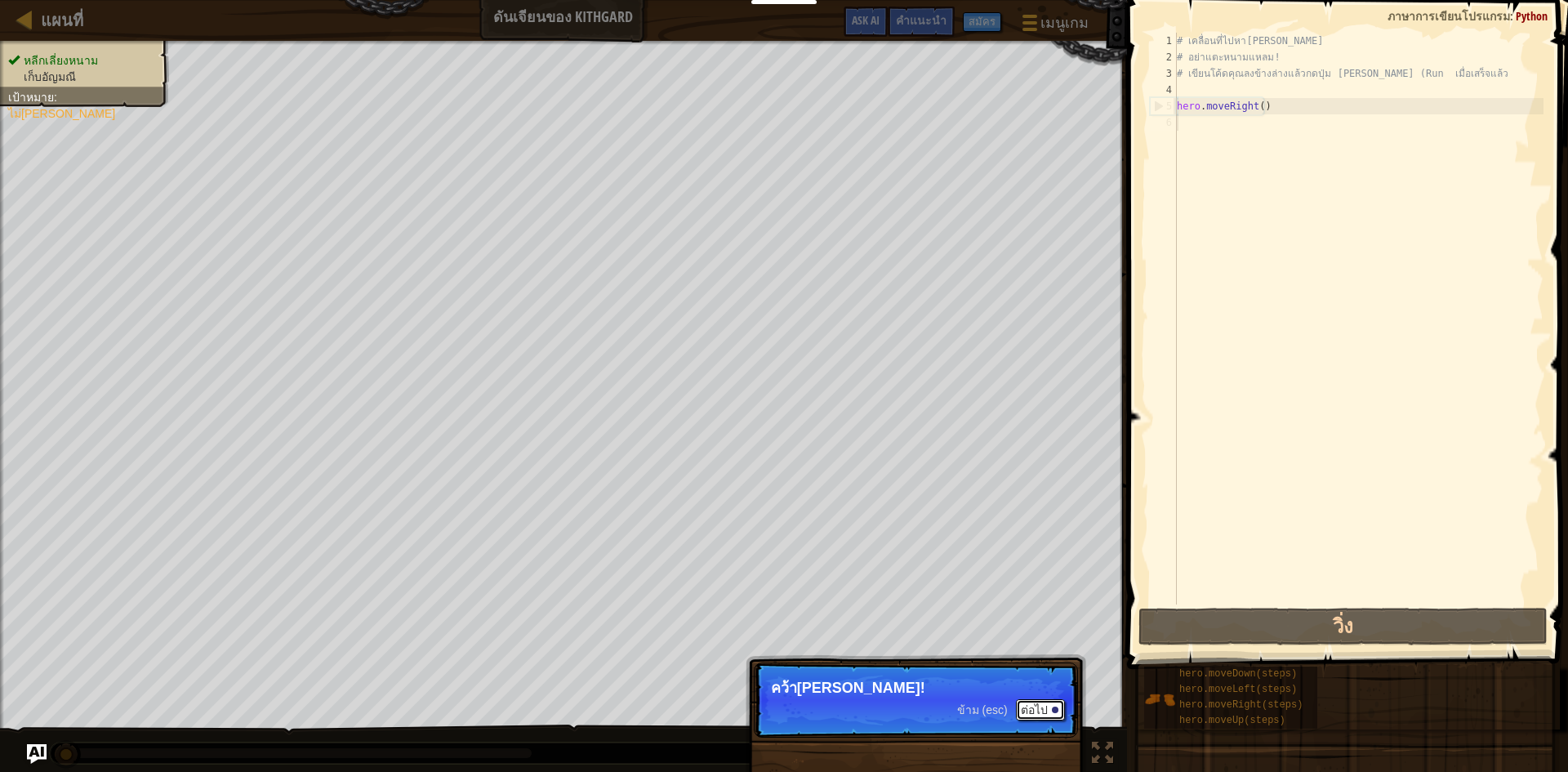
click at [782, 710] on button "ต่อไป" at bounding box center [1041, 710] width 49 height 22
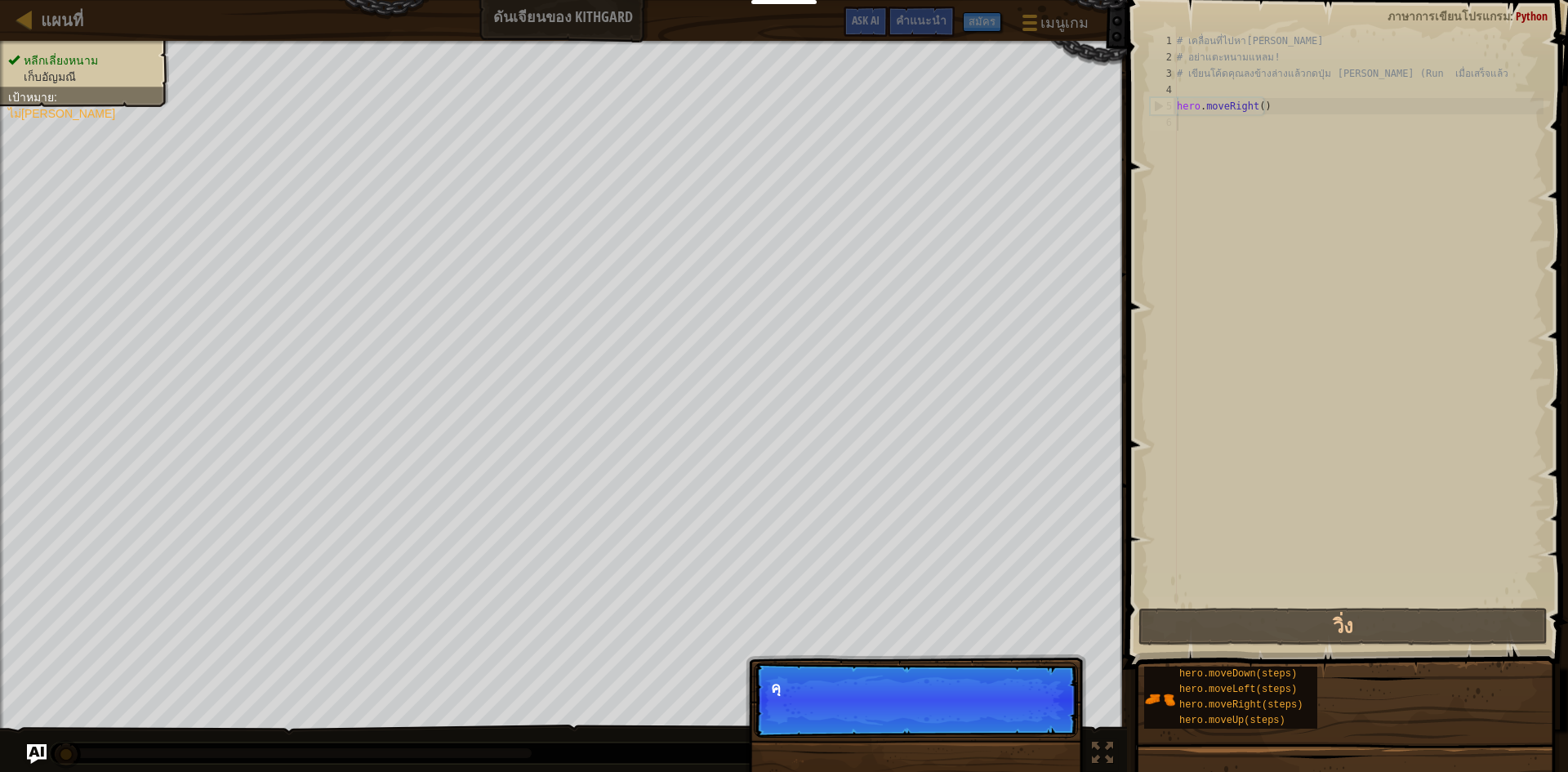
scroll to position [7, 0]
click at [782, 696] on p "ข้าม (esc) ต่อไป คุณสามาร" at bounding box center [916, 700] width 324 height 75
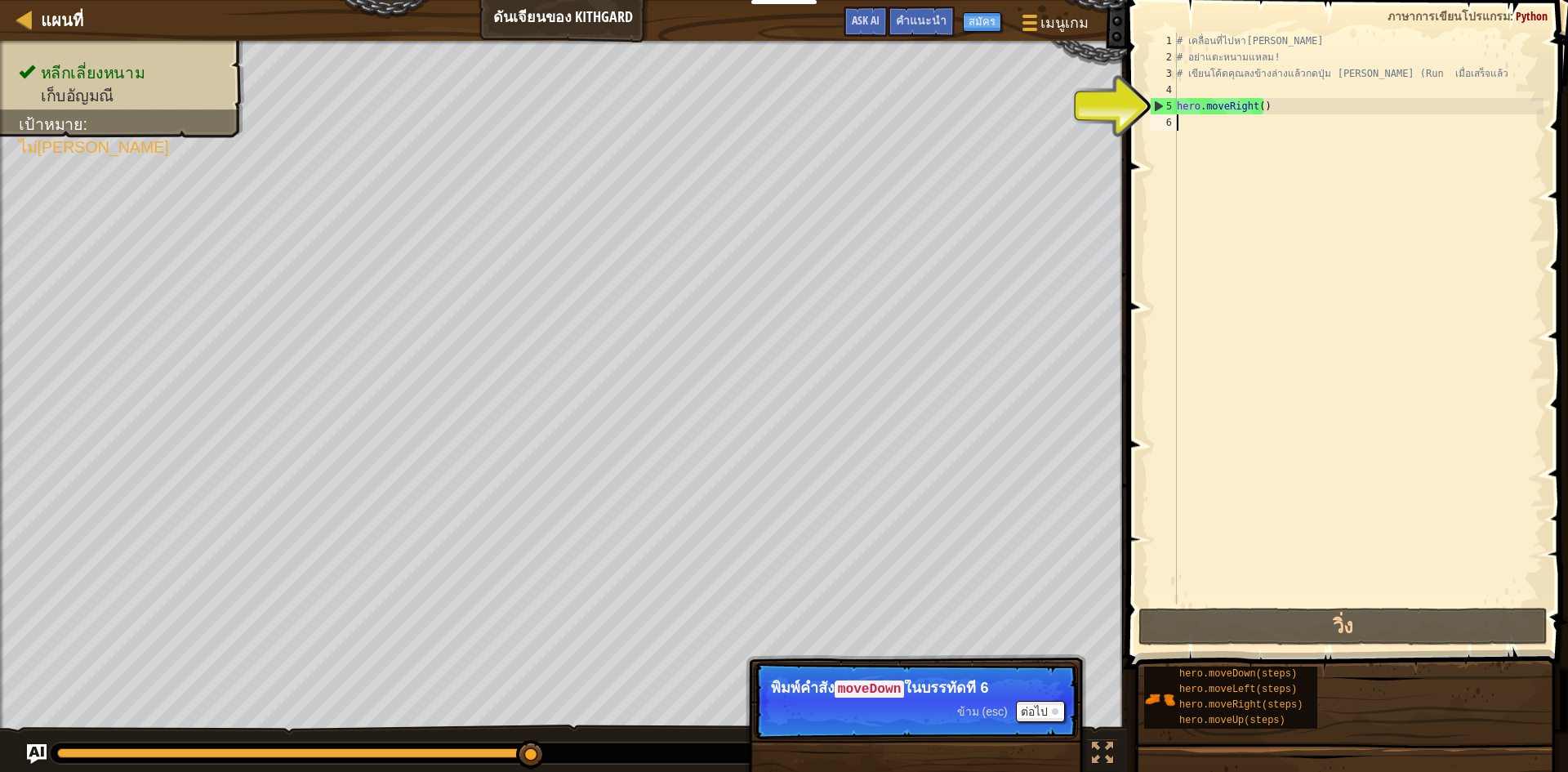
click at [782, 122] on div "# เคลื่อนที่ไปหาอัญมณี # อย่าแตะหนามแหลม! # เขียนโค้ดคุณลงข้างล่างแล้วกดปุ่ม เล…" at bounding box center [1359, 334] width 370 height 605
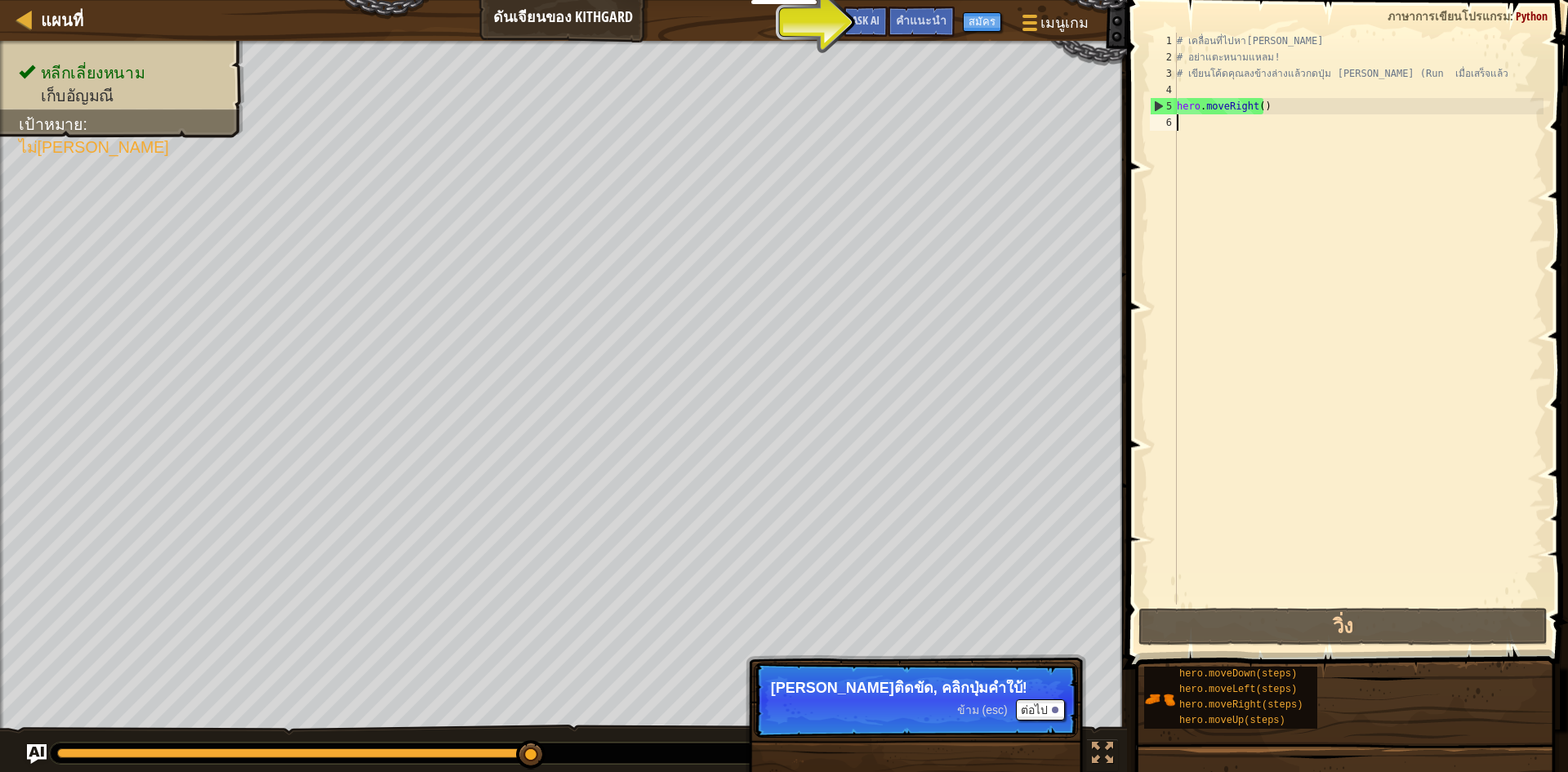
type textarea "้"
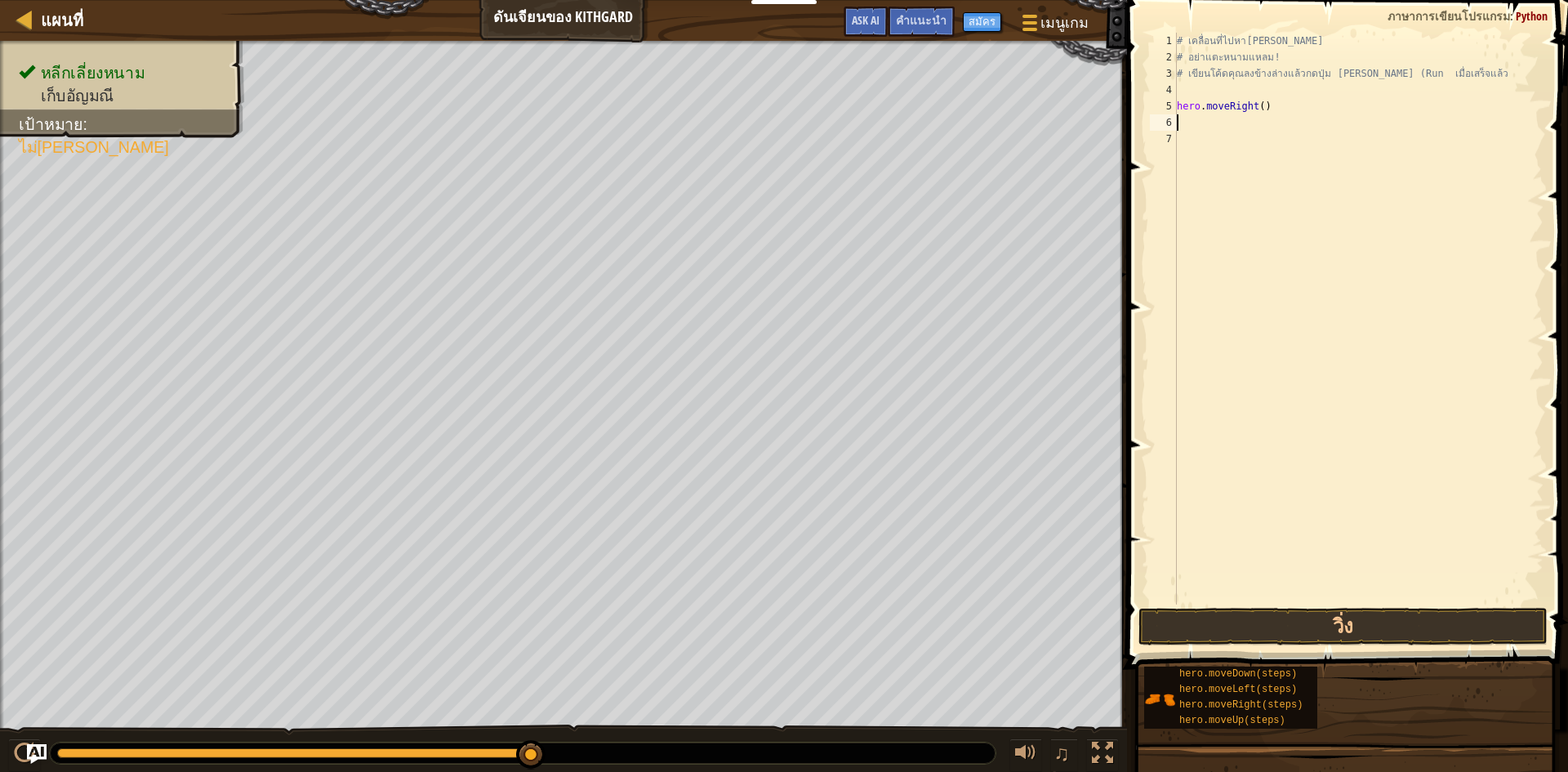
type textarea "h"
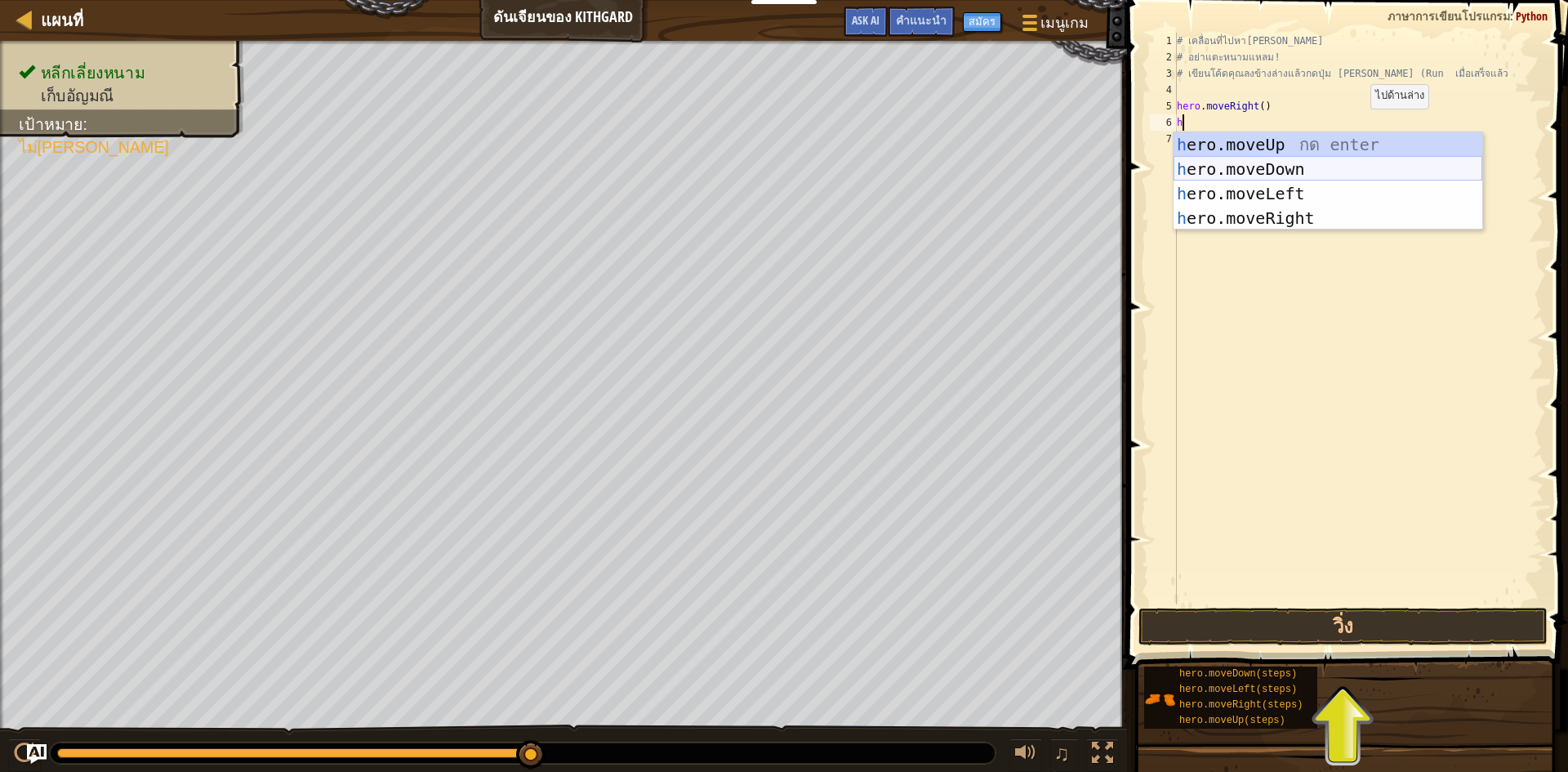
click at [782, 158] on div "h ero.moveUp กด enter h ero.moveDown กด enter h ero.moveLeft กด enter h ero.mov…" at bounding box center [1328, 206] width 309 height 147
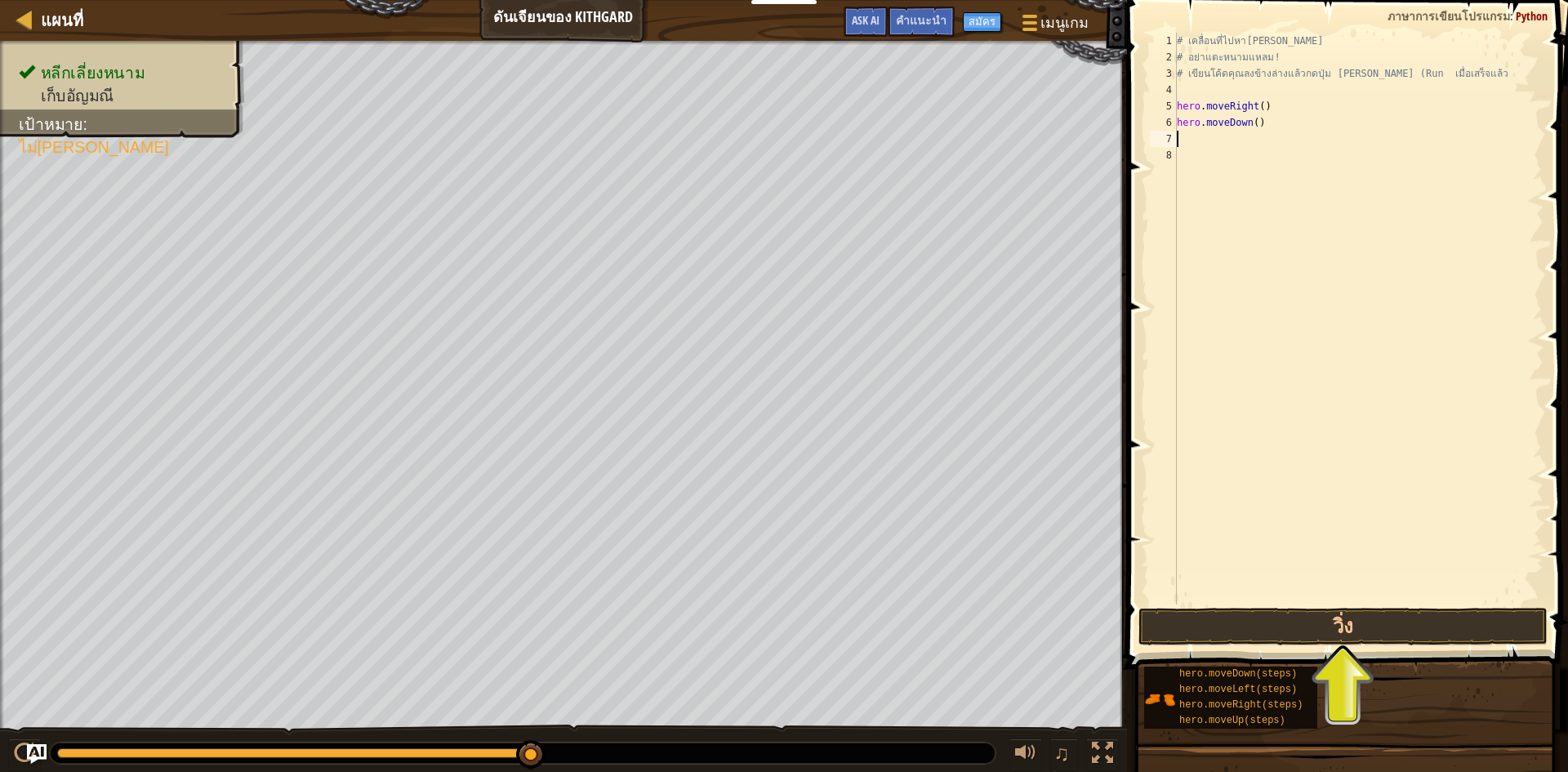
type textarea "h"
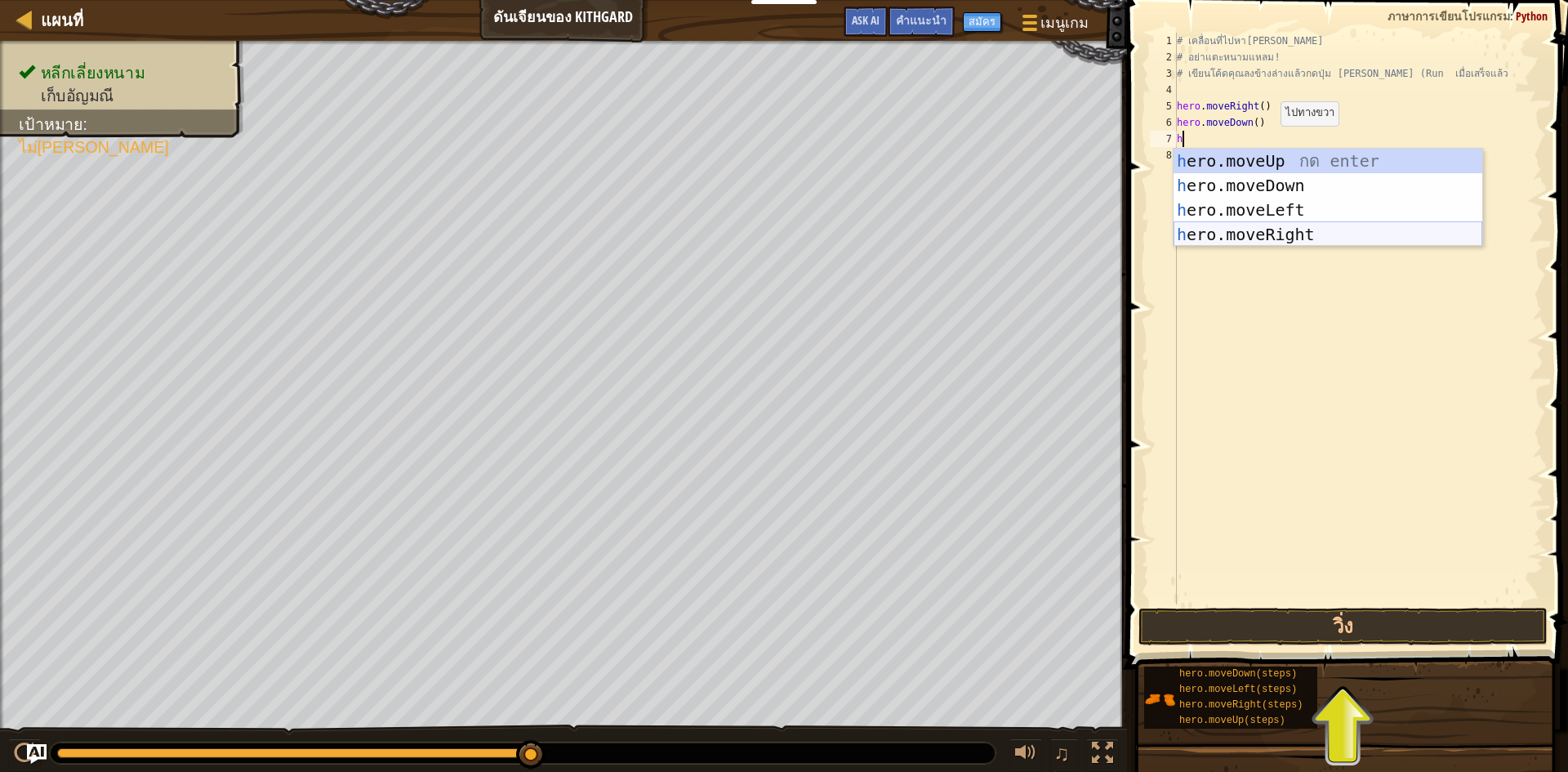
click at [782, 235] on div "h ero.moveUp กด enter h ero.moveDown กด enter h ero.moveLeft กด enter h ero.mov…" at bounding box center [1328, 222] width 309 height 147
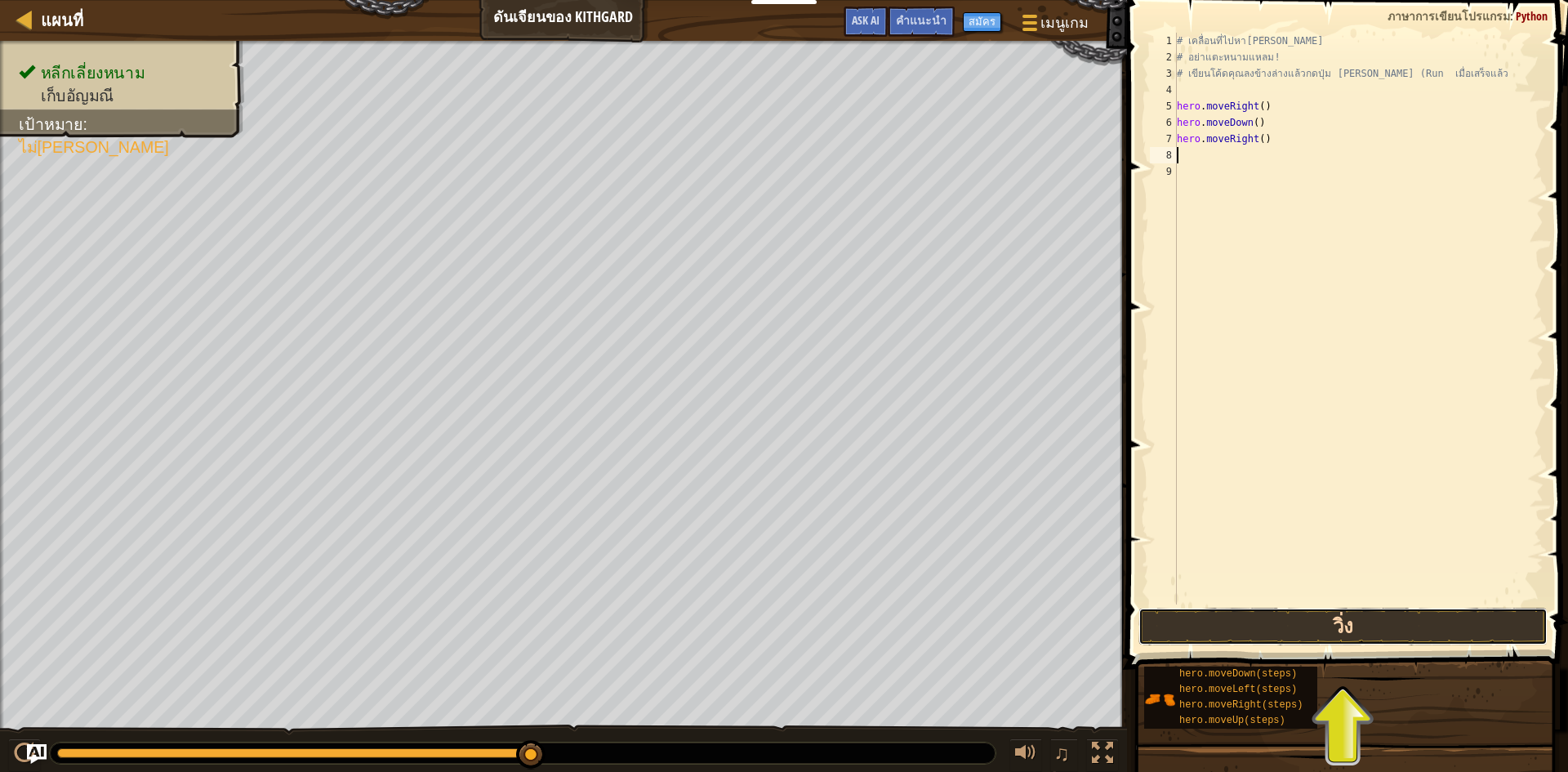
click at [782, 638] on button "วิ่ง" at bounding box center [1342, 626] width 409 height 38
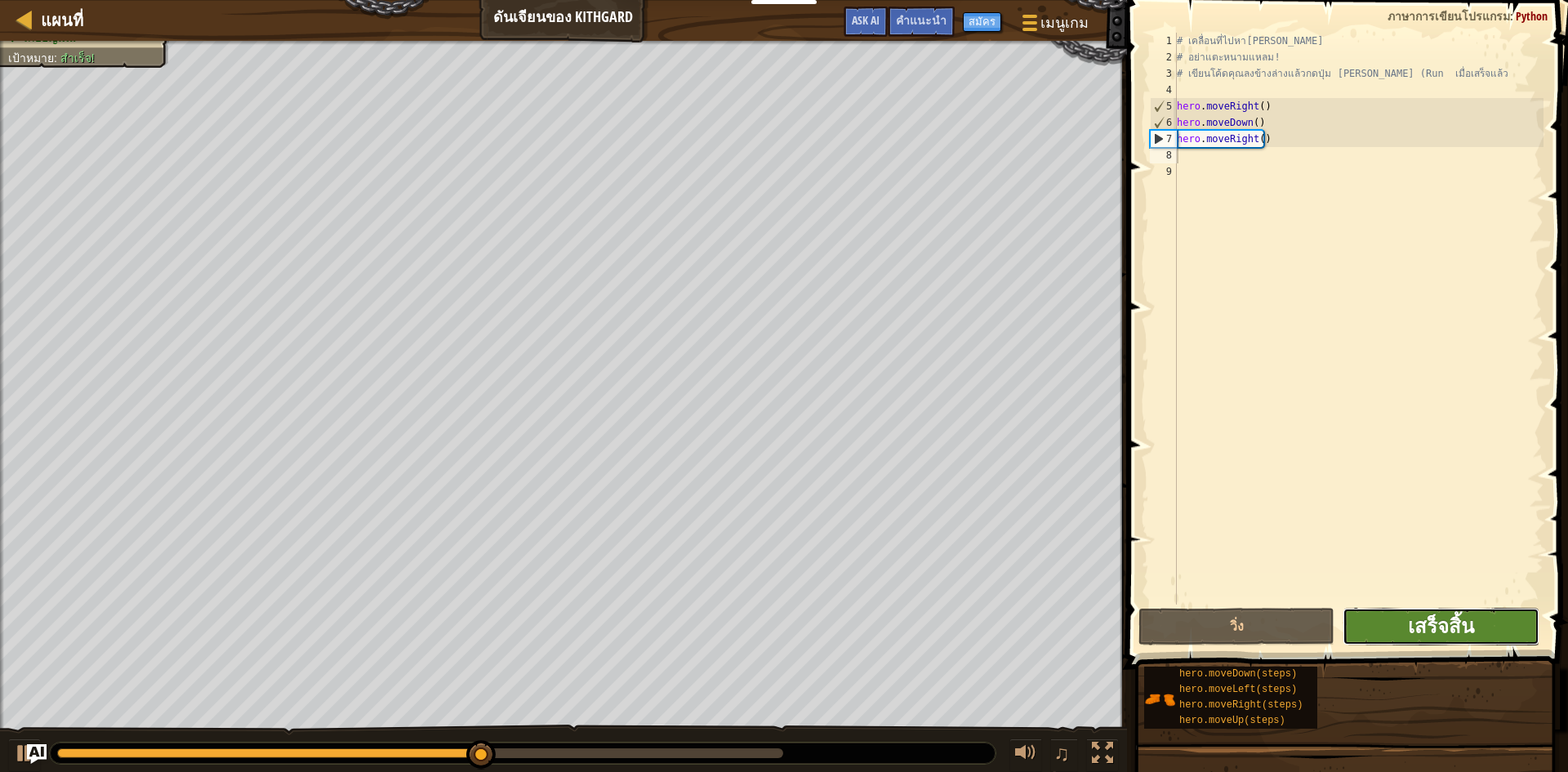
click at [782, 633] on span "เสร็จสิ้น" at bounding box center [1441, 626] width 66 height 26
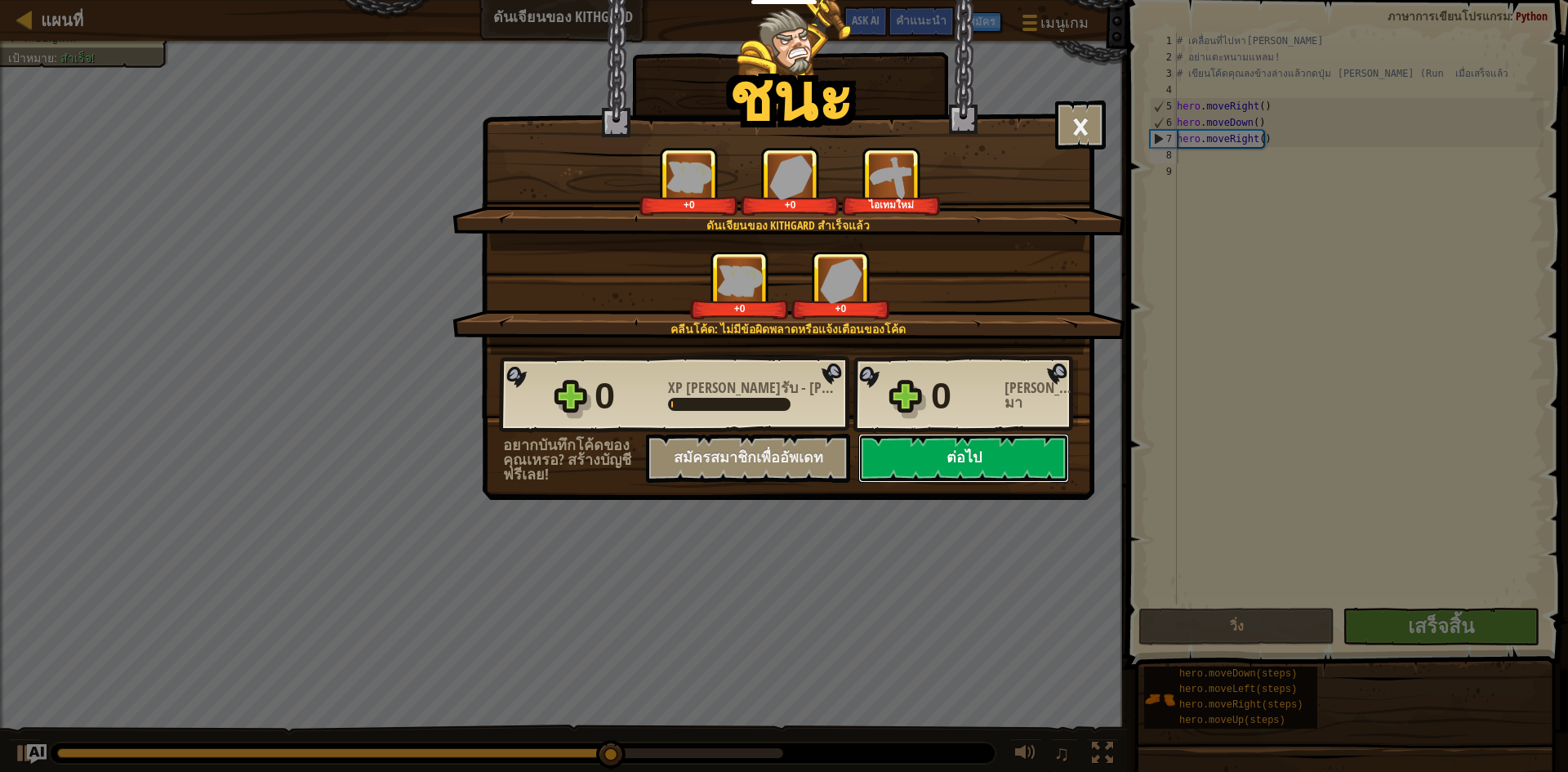
click at [782, 460] on button "ต่อไป" at bounding box center [963, 458] width 211 height 49
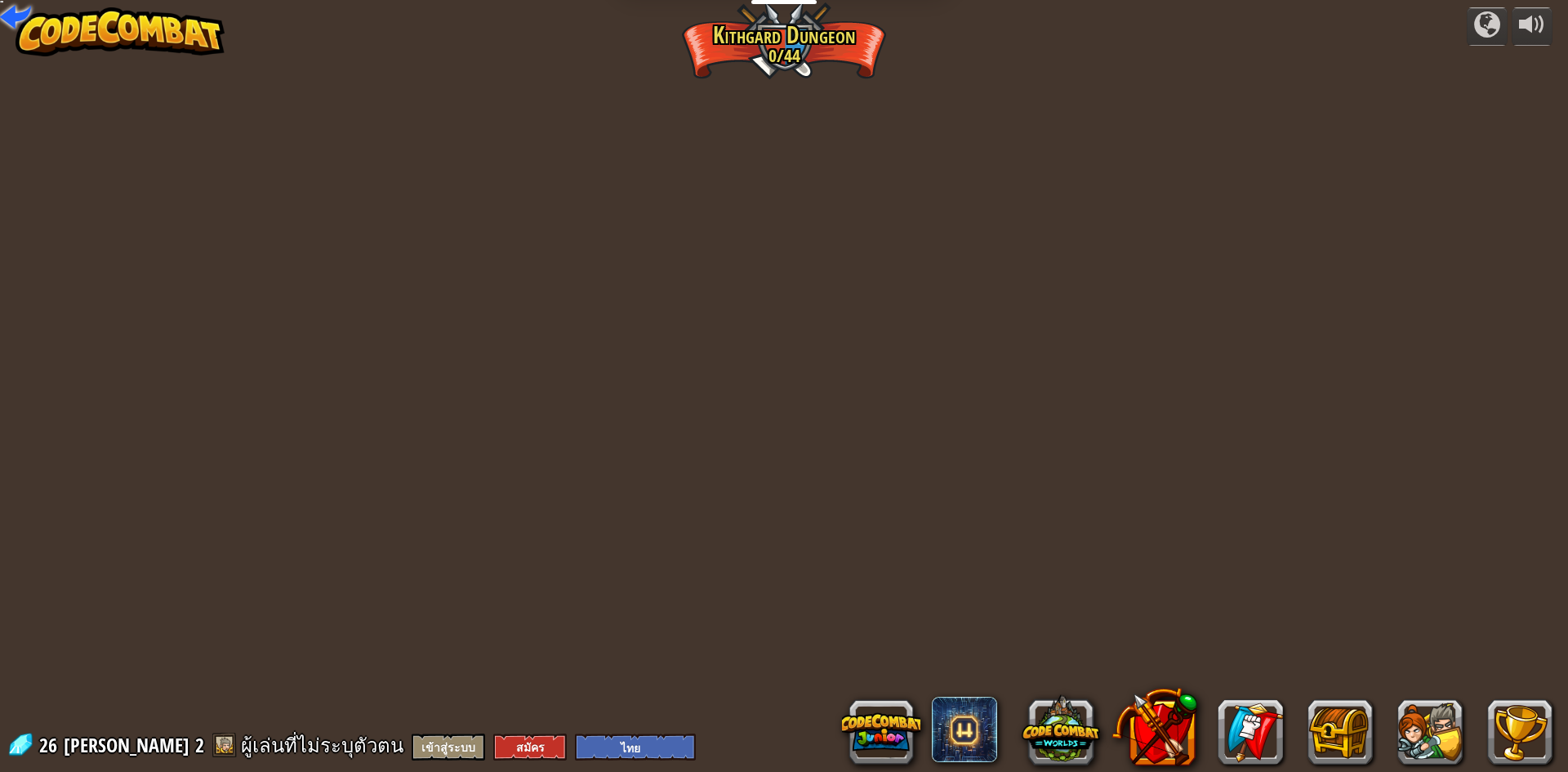
select select "th"
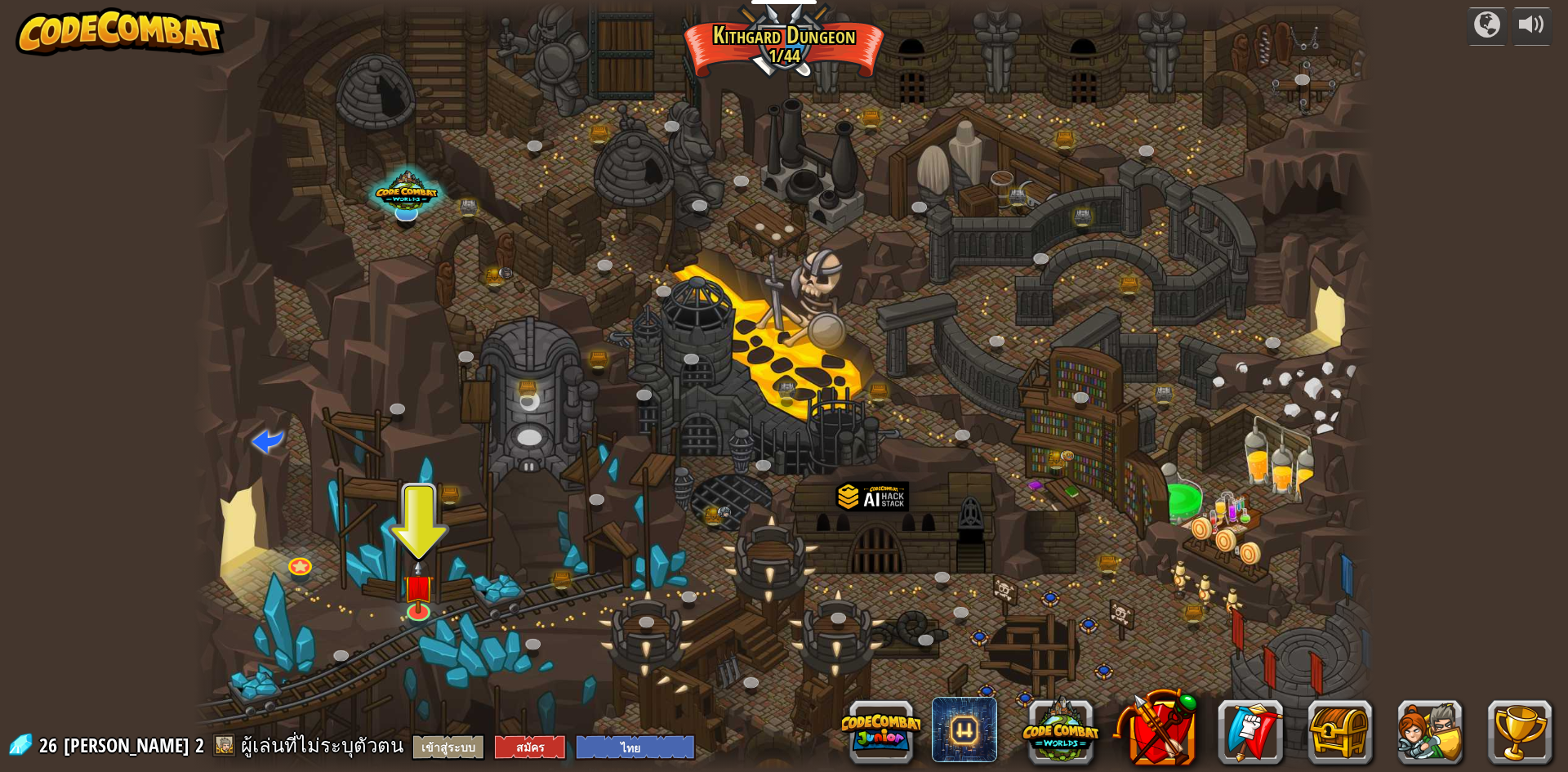
click at [398, 598] on div at bounding box center [784, 386] width 1181 height 772
click at [414, 606] on img at bounding box center [418, 572] width 31 height 73
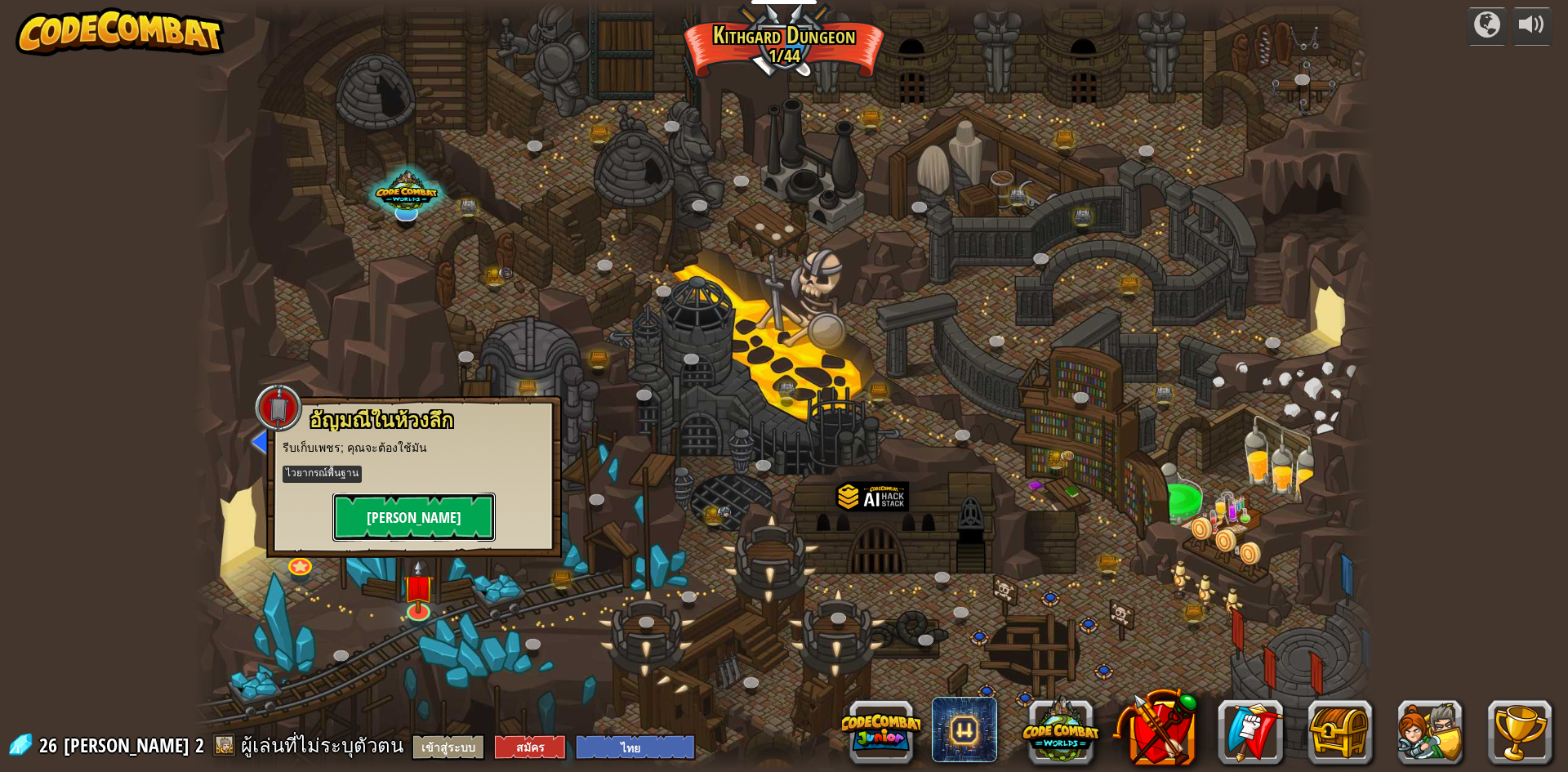
click at [399, 519] on button "[PERSON_NAME]" at bounding box center [414, 517] width 164 height 49
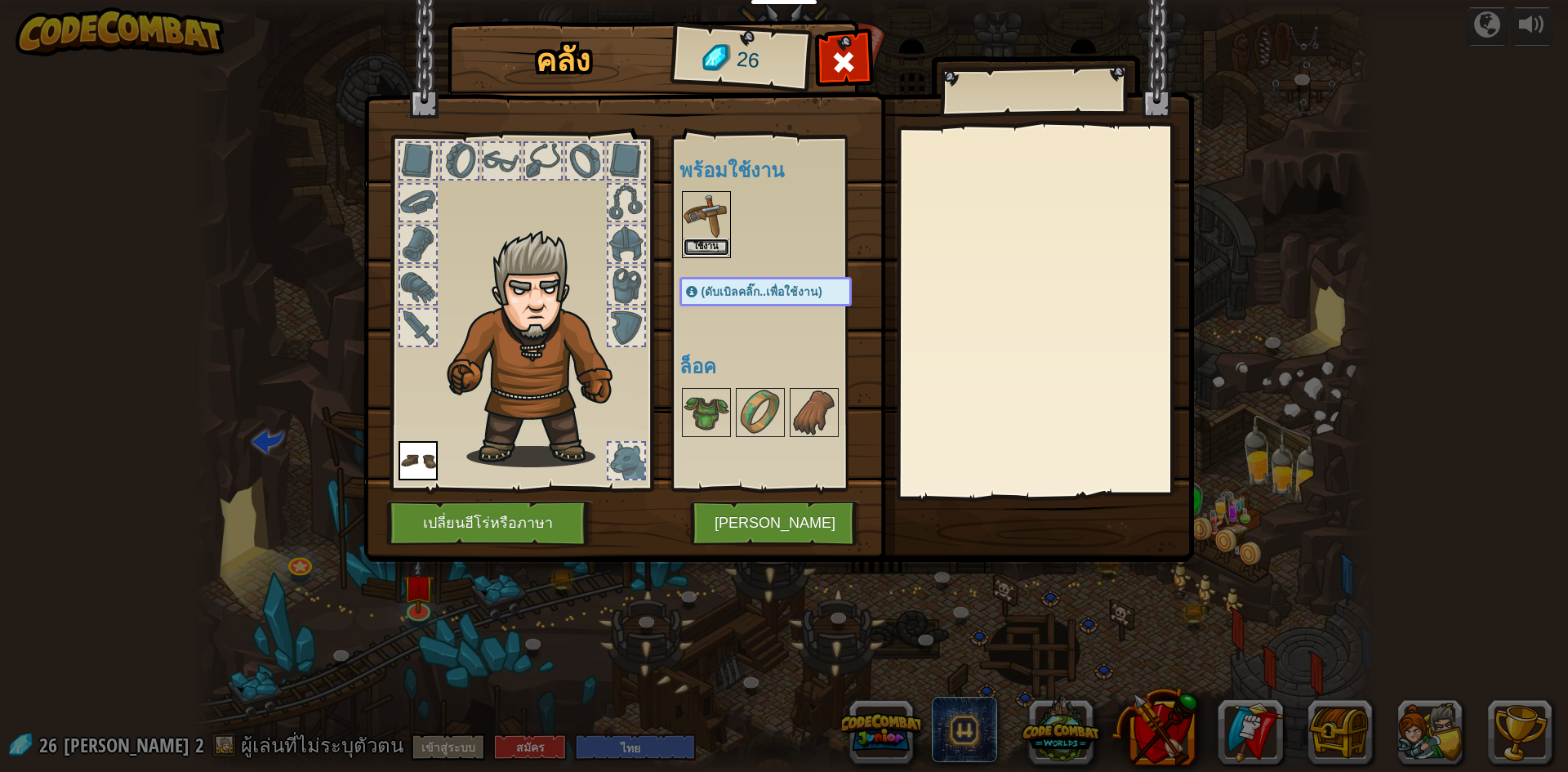
click at [695, 239] on button "ใช้งาน" at bounding box center [706, 246] width 46 height 17
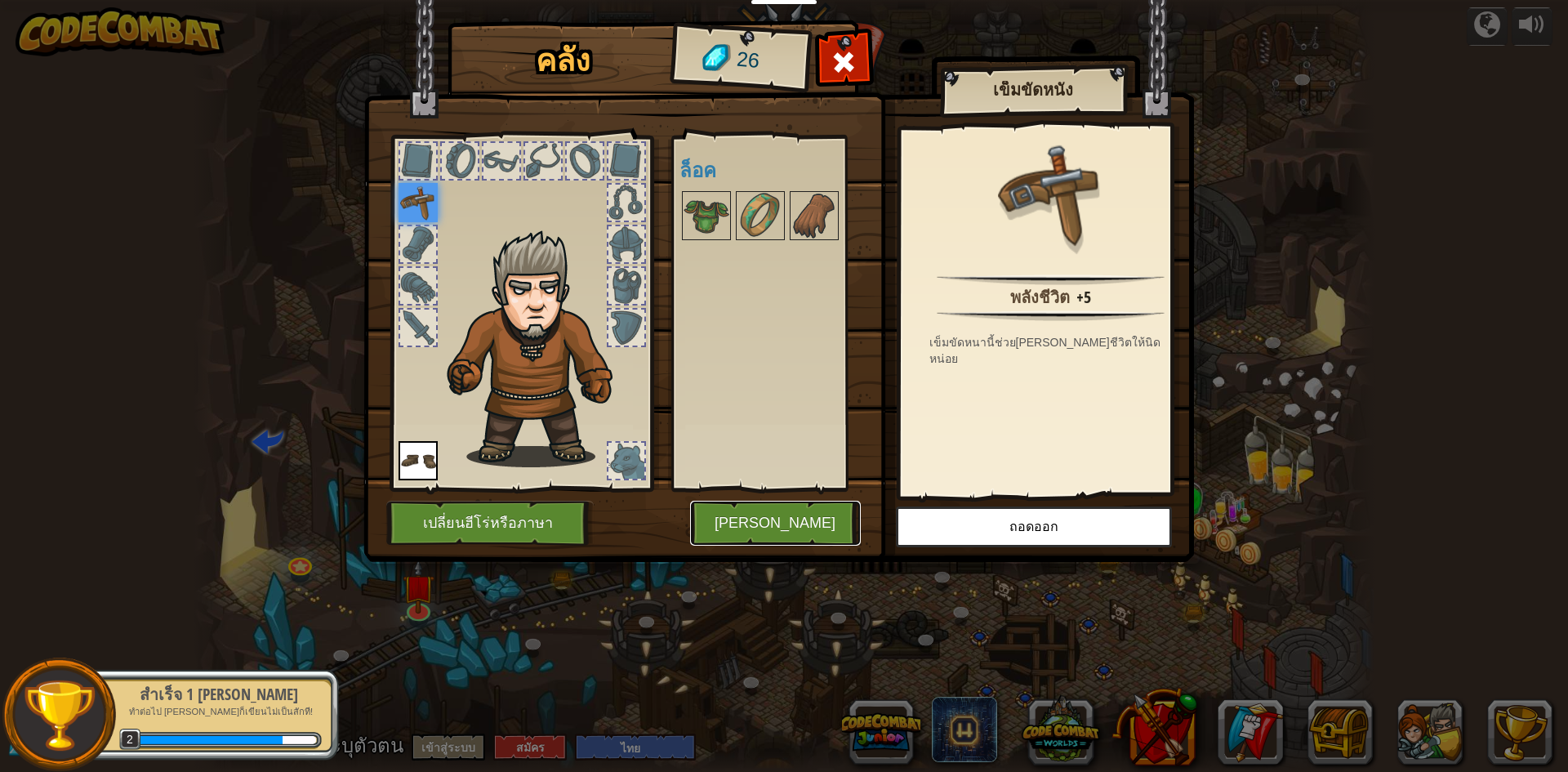
click at [782, 527] on button "[PERSON_NAME]" at bounding box center [775, 523] width 171 height 45
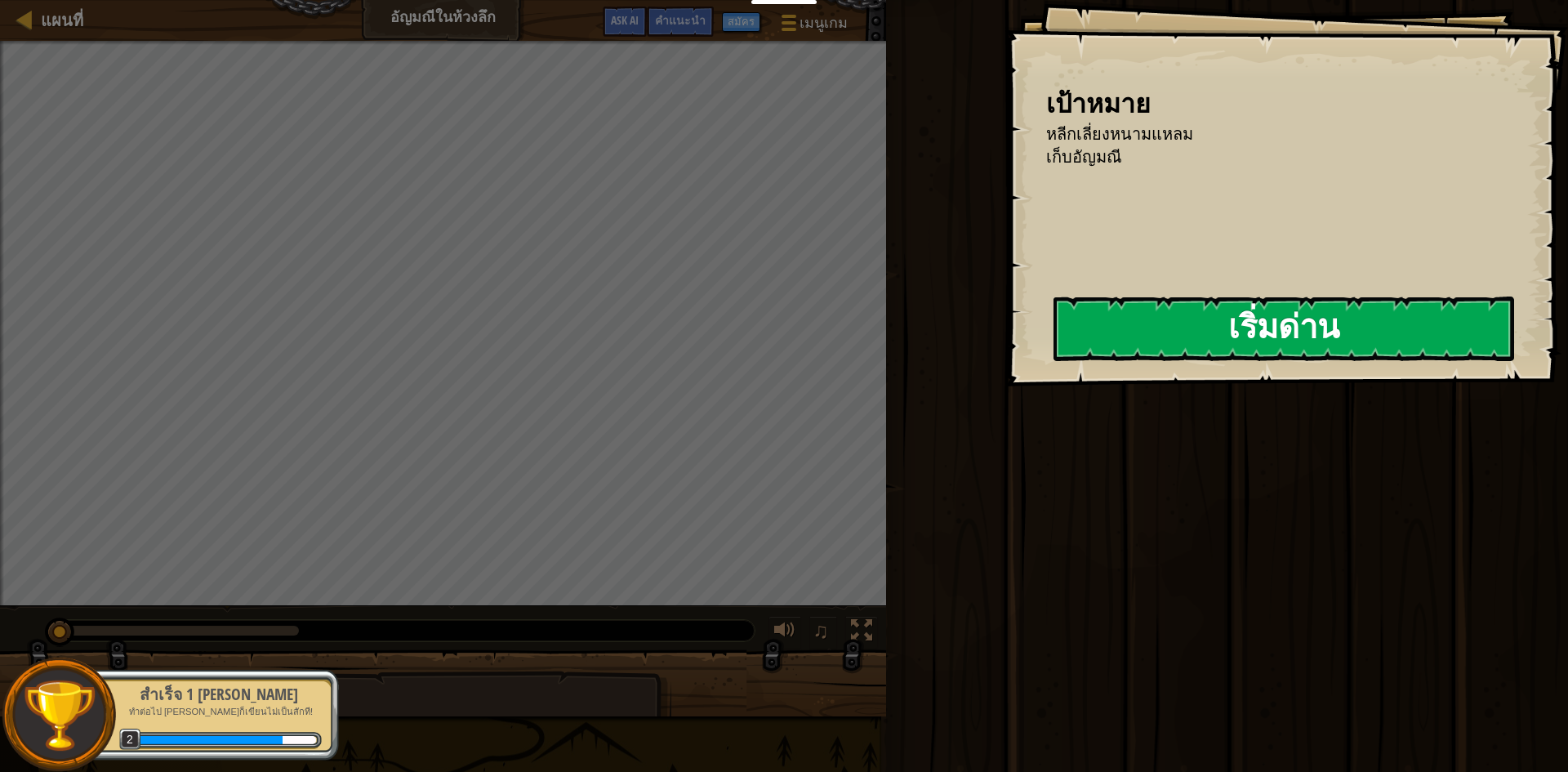
drag, startPoint x: 933, startPoint y: 293, endPoint x: 1093, endPoint y: 336, distance: 165.7
click at [782, 304] on div "เป้าหมาย หลีกเลี่ยงหนามแหลม เก็บอัญมณี เริ่มด่าน เกิดข้อผิดพลาดในการโหลดจากเซิร…" at bounding box center [1287, 193] width 563 height 386
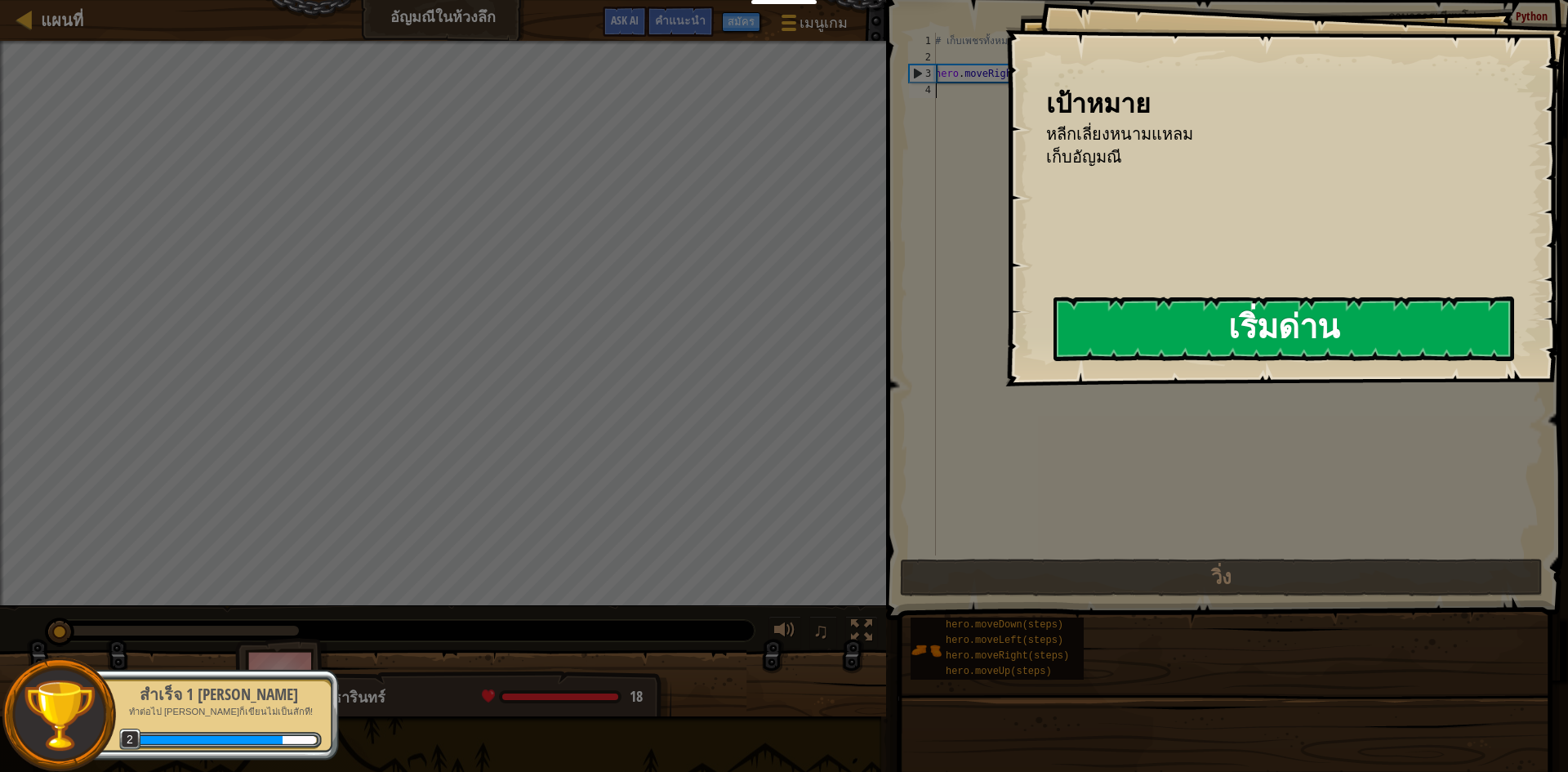
drag, startPoint x: 1093, startPoint y: 336, endPoint x: 1119, endPoint y: 329, distance: 26.9
click at [782, 337] on button "เริ่มด่าน" at bounding box center [1284, 329] width 461 height 65
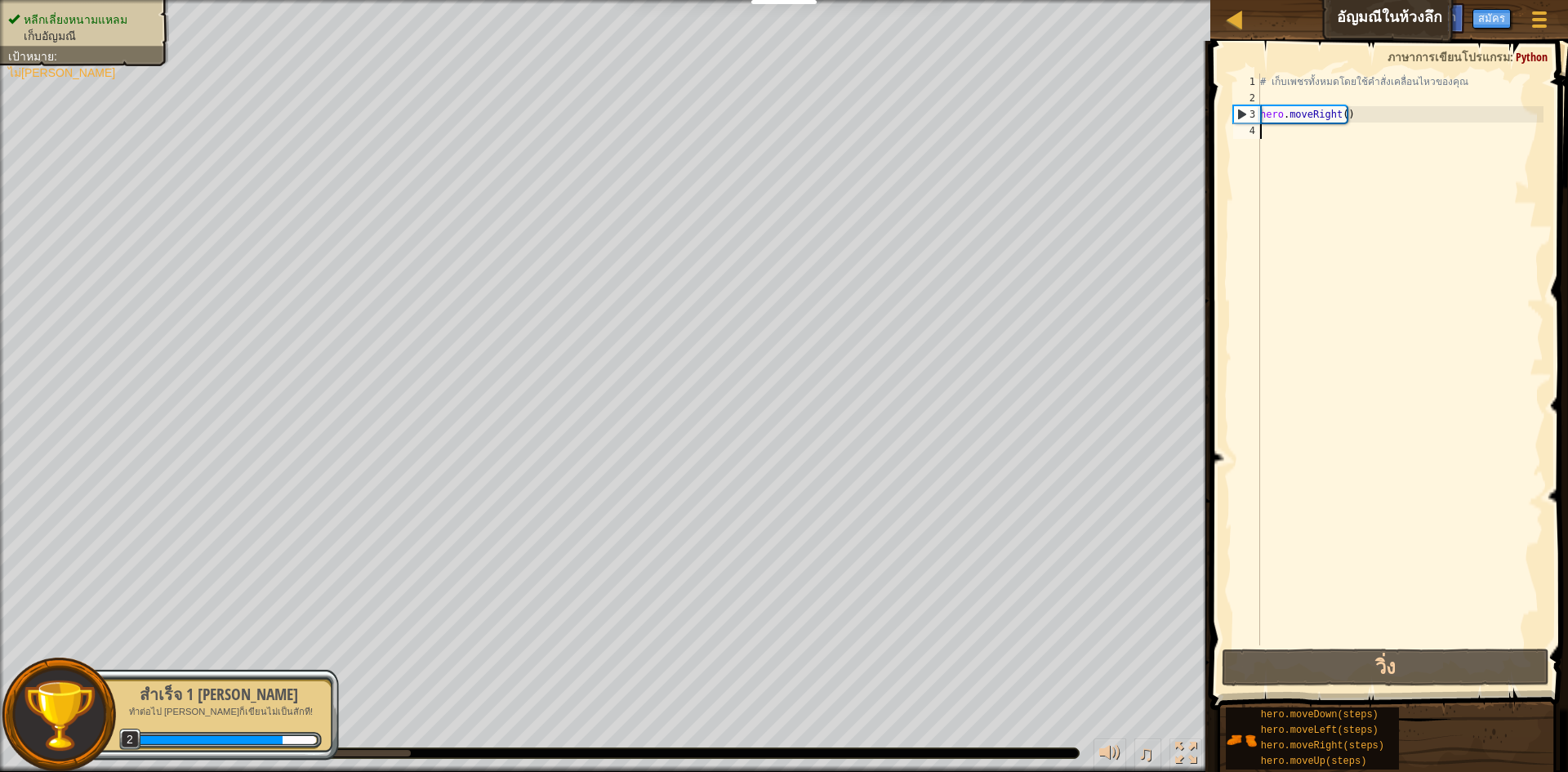
click at [782, 92] on div "# เก็บเพชรทั้งหมดโดยใช้คำสั่งเคลื่อนไหวของคุณ hero . moveRight ( )" at bounding box center [1400, 376] width 287 height 605
click at [782, 126] on div "# เก็บเพชรทั้งหมดโดยใช้คำสั่งเคลื่อนไหวของคุณ hero . moveRight ( )" at bounding box center [1400, 376] width 287 height 605
click at [782, 142] on div "# เก็บเพชรทั้งหมดโดยใช้คำสั่งเคลื่อนไหวของคุณ hero . moveRight ( )" at bounding box center [1400, 376] width 287 height 605
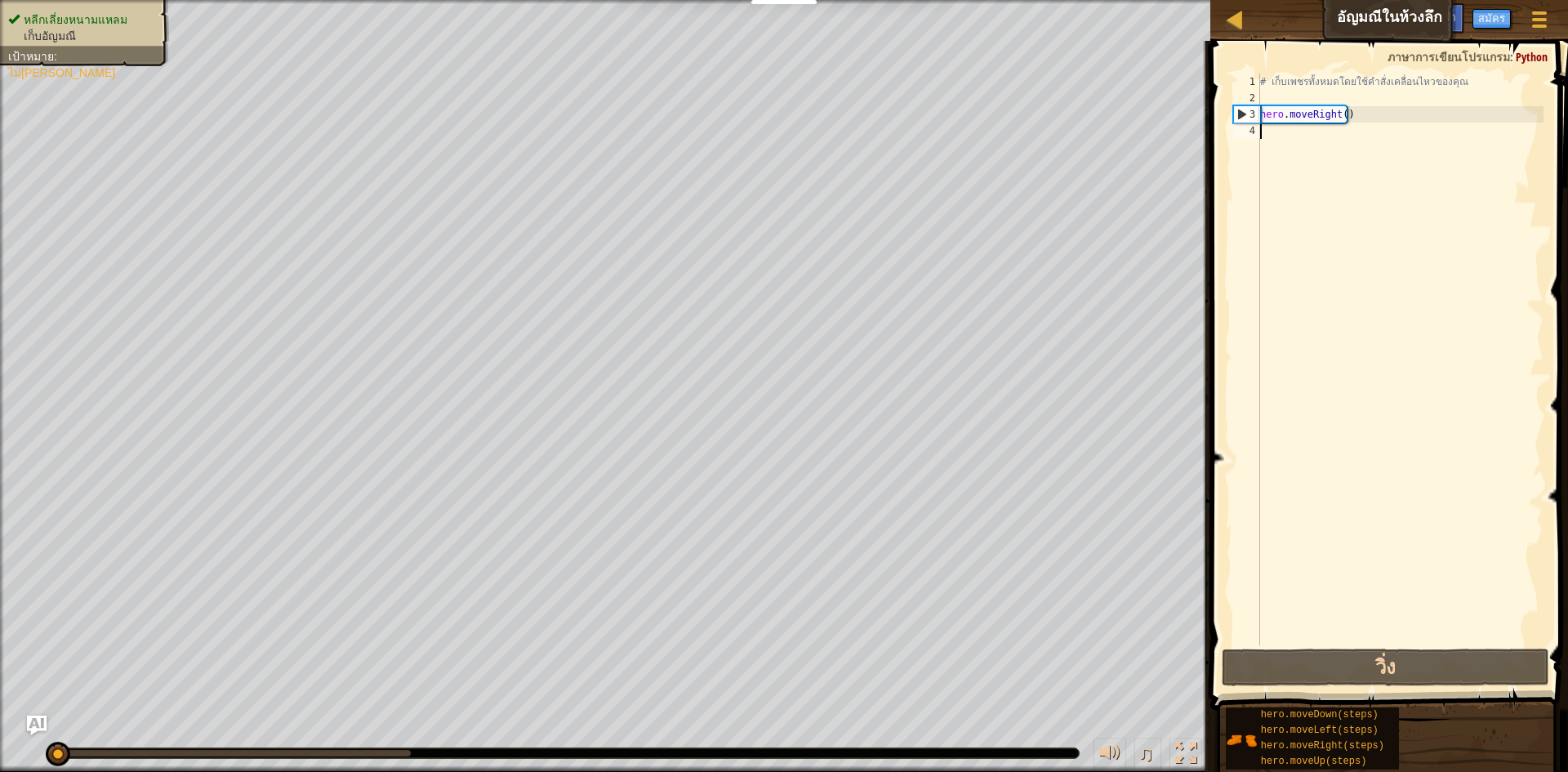
type textarea "h"
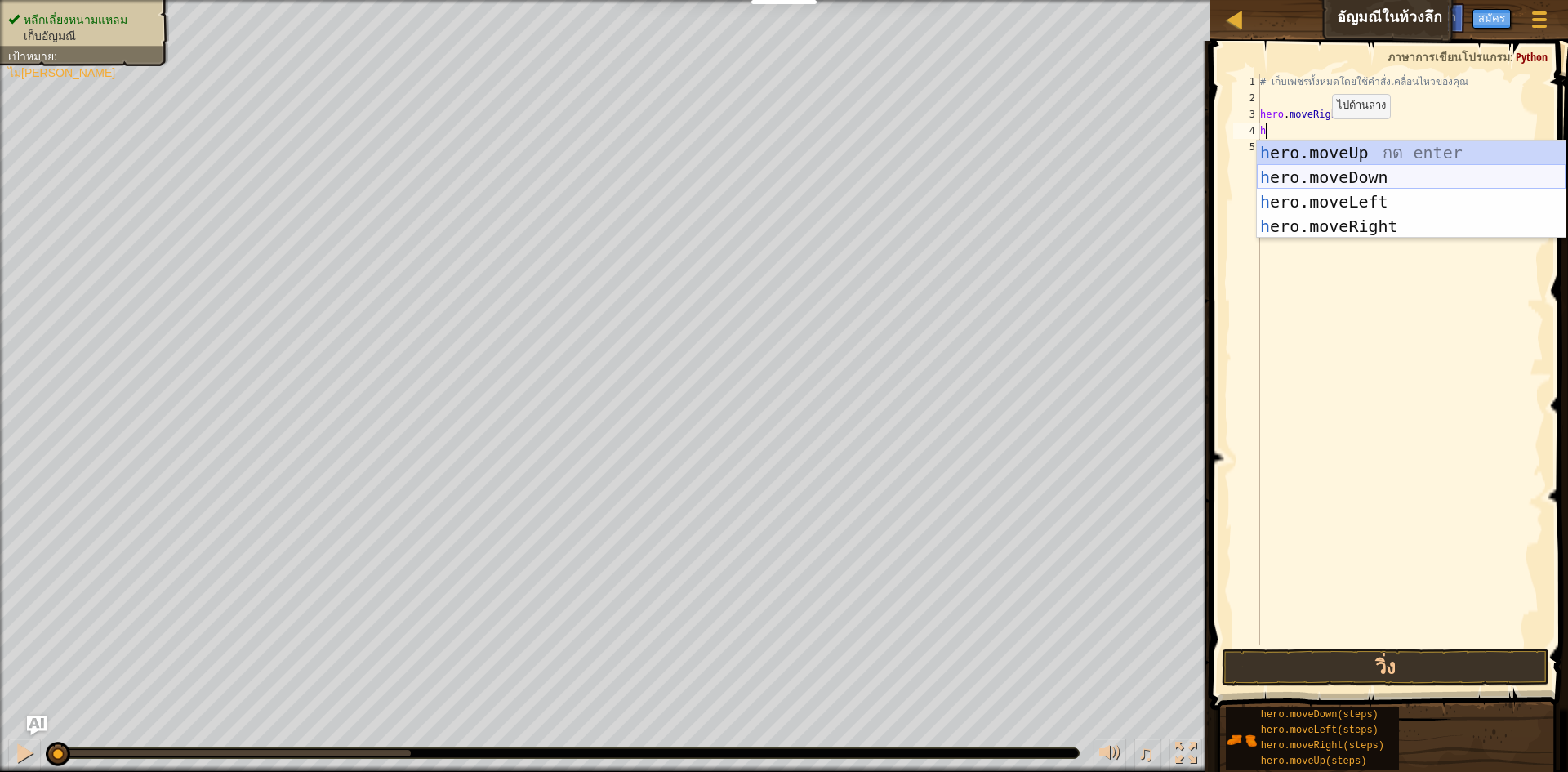
click at [782, 181] on div "h ero.moveUp กด enter h ero.moveDown กด enter h ero.moveLeft กด enter h ero.mov…" at bounding box center [1412, 214] width 309 height 147
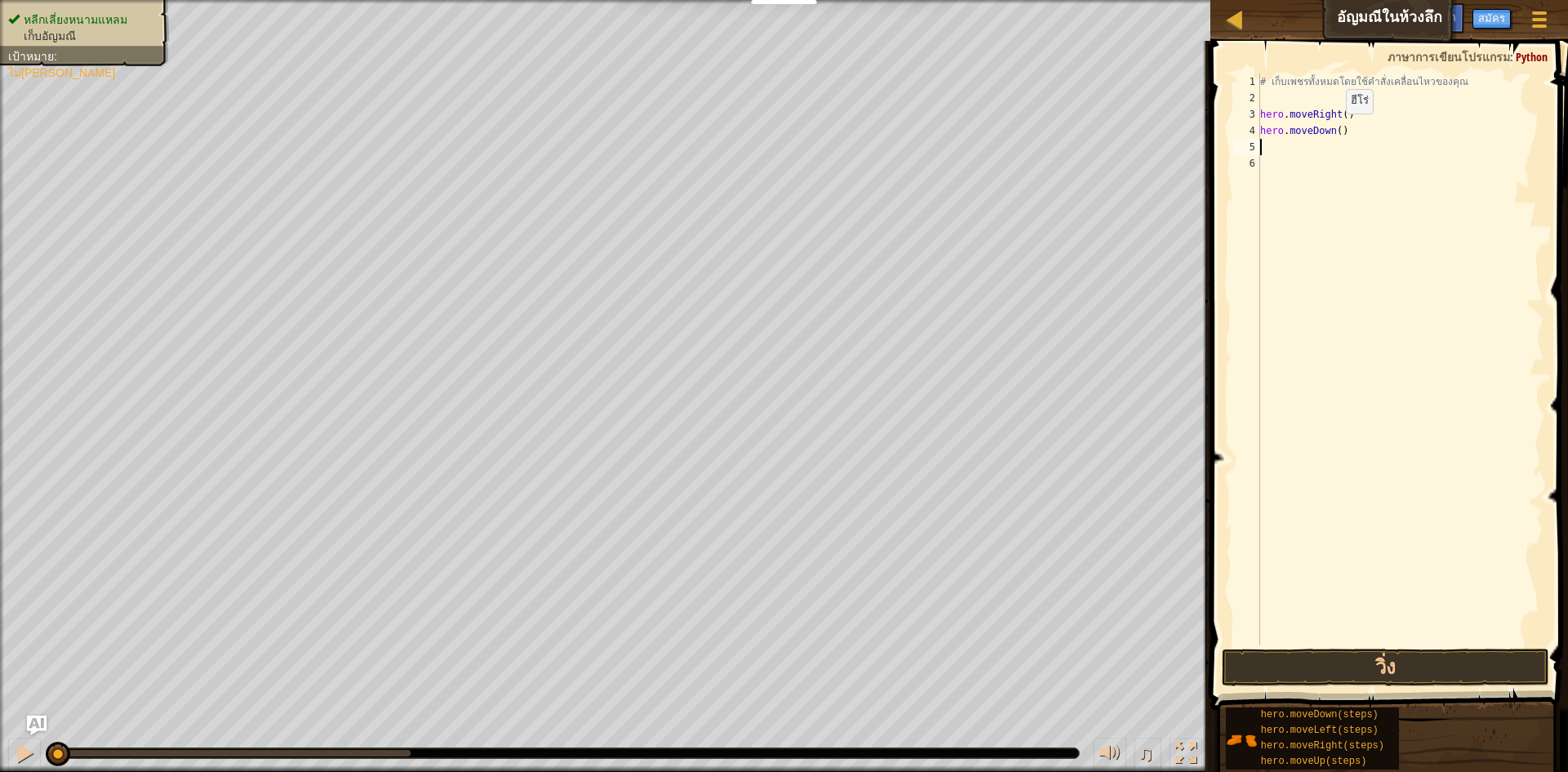
click at [782, 130] on div "# เก็บเพชรทั้งหมดโดยใช้คำสั่งเคลื่อนไหวของคุณ hero . moveRight ( ) hero . moveD…" at bounding box center [1400, 376] width 287 height 605
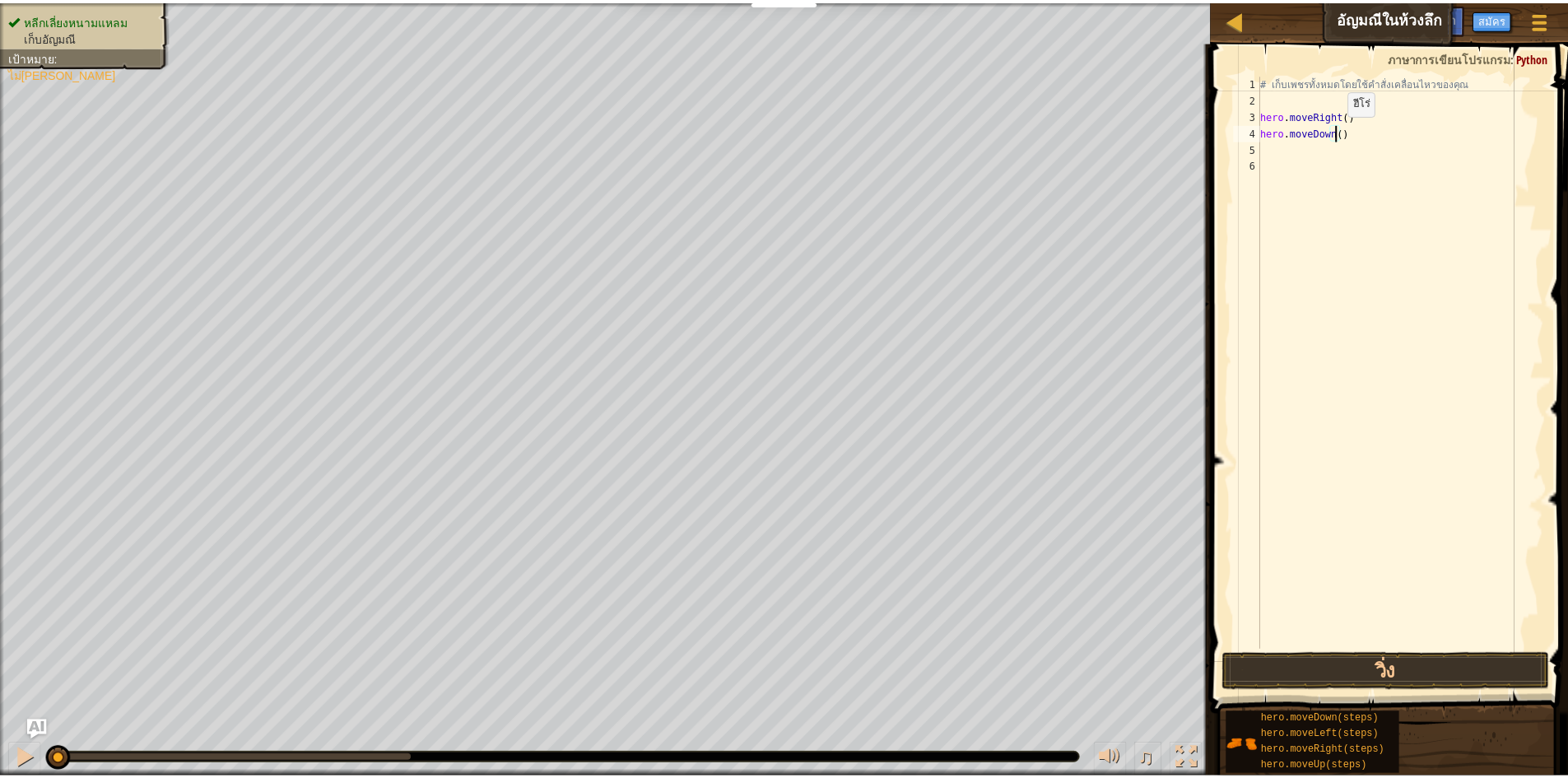
scroll to position [7, 6]
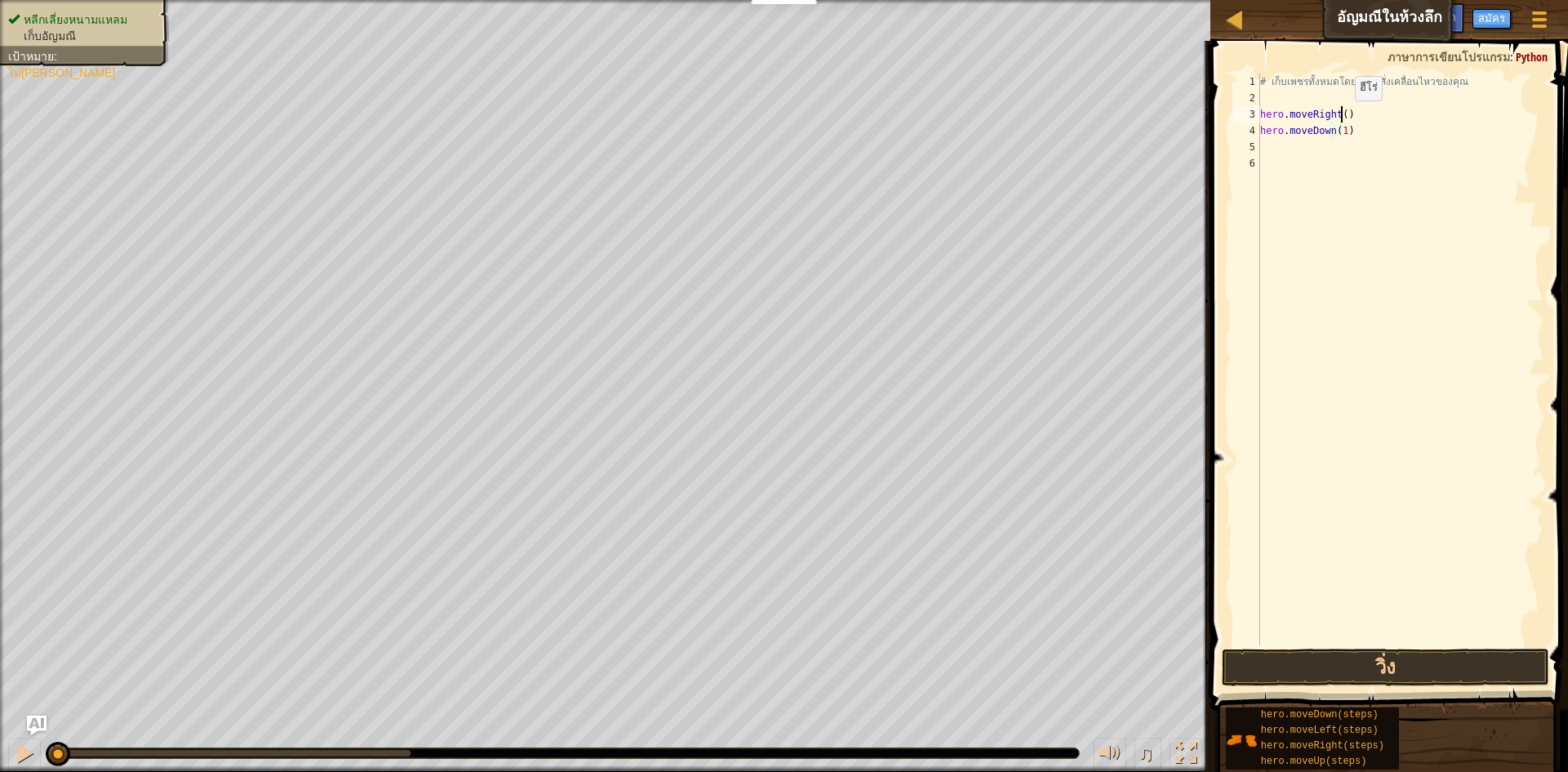
click at [782, 117] on div "# เก็บเพชรทั้งหมดโดยใช้คำสั่งเคลื่อนไหวของคุณ hero . moveRight ( ) hero . moveD…" at bounding box center [1400, 376] width 287 height 605
type textarea "hero.moveRight(1)"
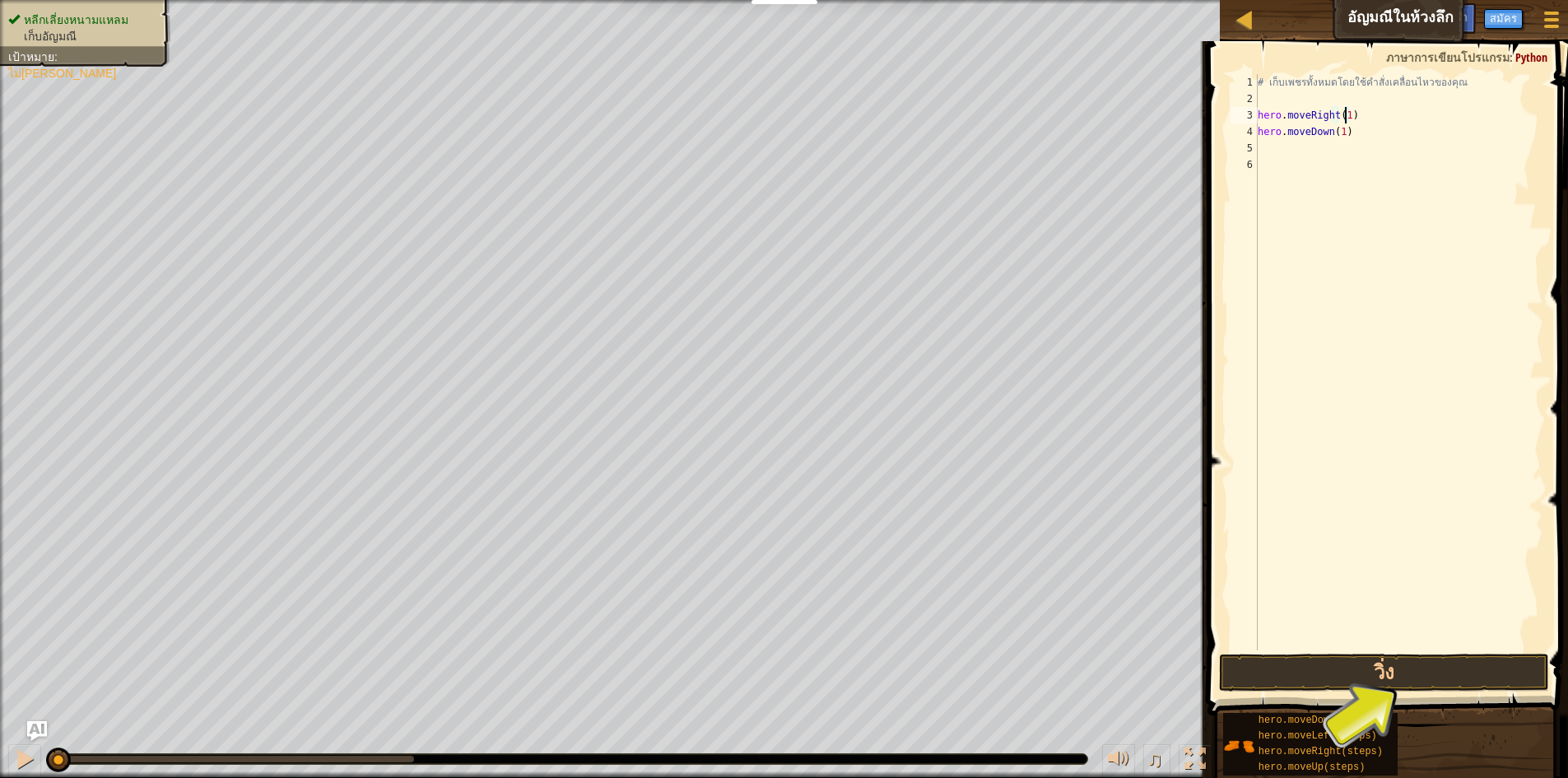
click at [788, 145] on div "# เก็บเพชรทั้งหมดโดยใช้คำสั่งเคลื่อนไหวของคุณ hero . moveRight ( 1 ) hero . mov…" at bounding box center [1398, 379] width 289 height 610
type textarea "h"
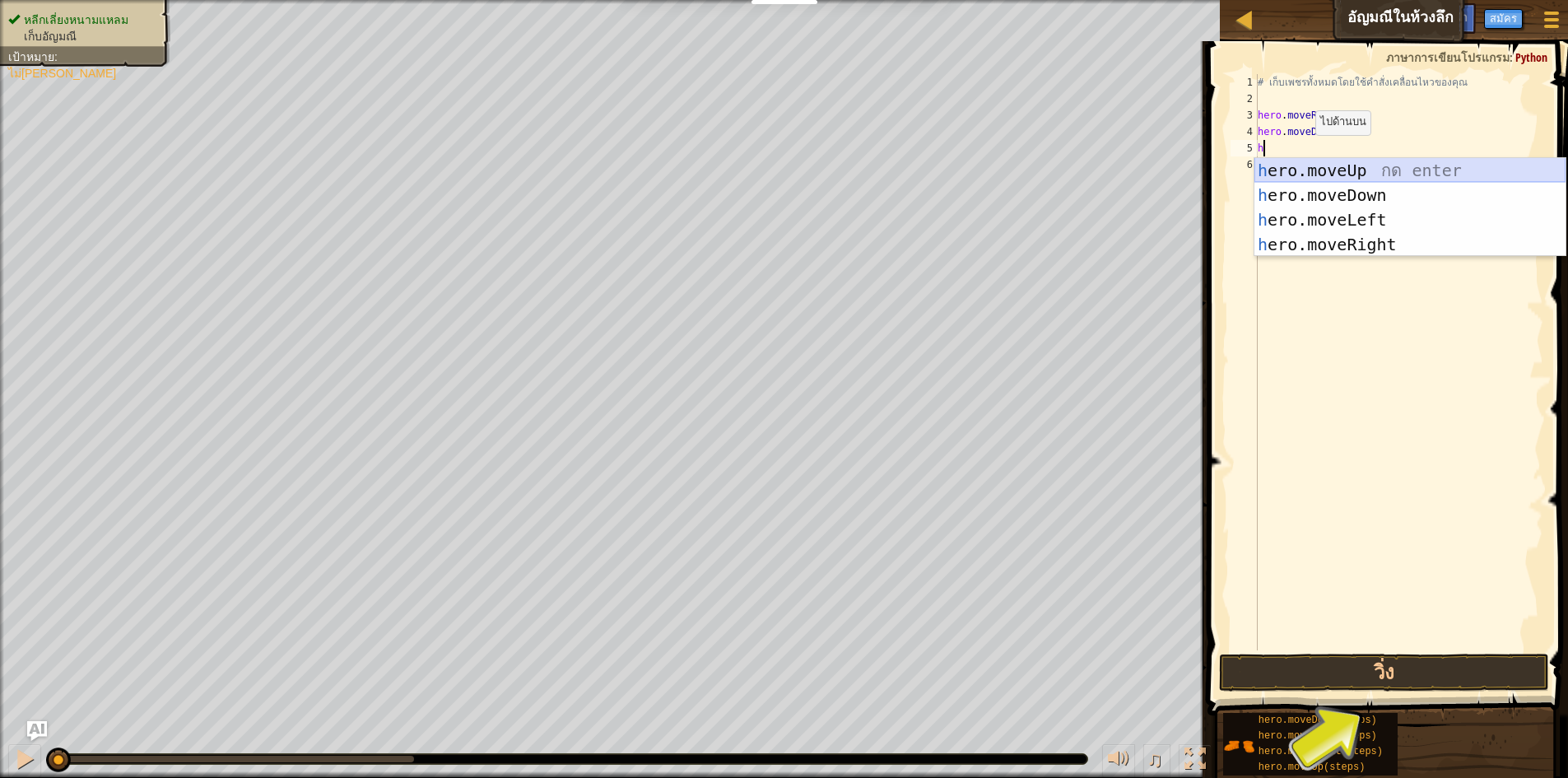
click at [788, 168] on div "h ero.moveUp กด enter h ero.moveDown กด enter h ero.moveLeft กด enter h ero.mov…" at bounding box center [1410, 233] width 311 height 149
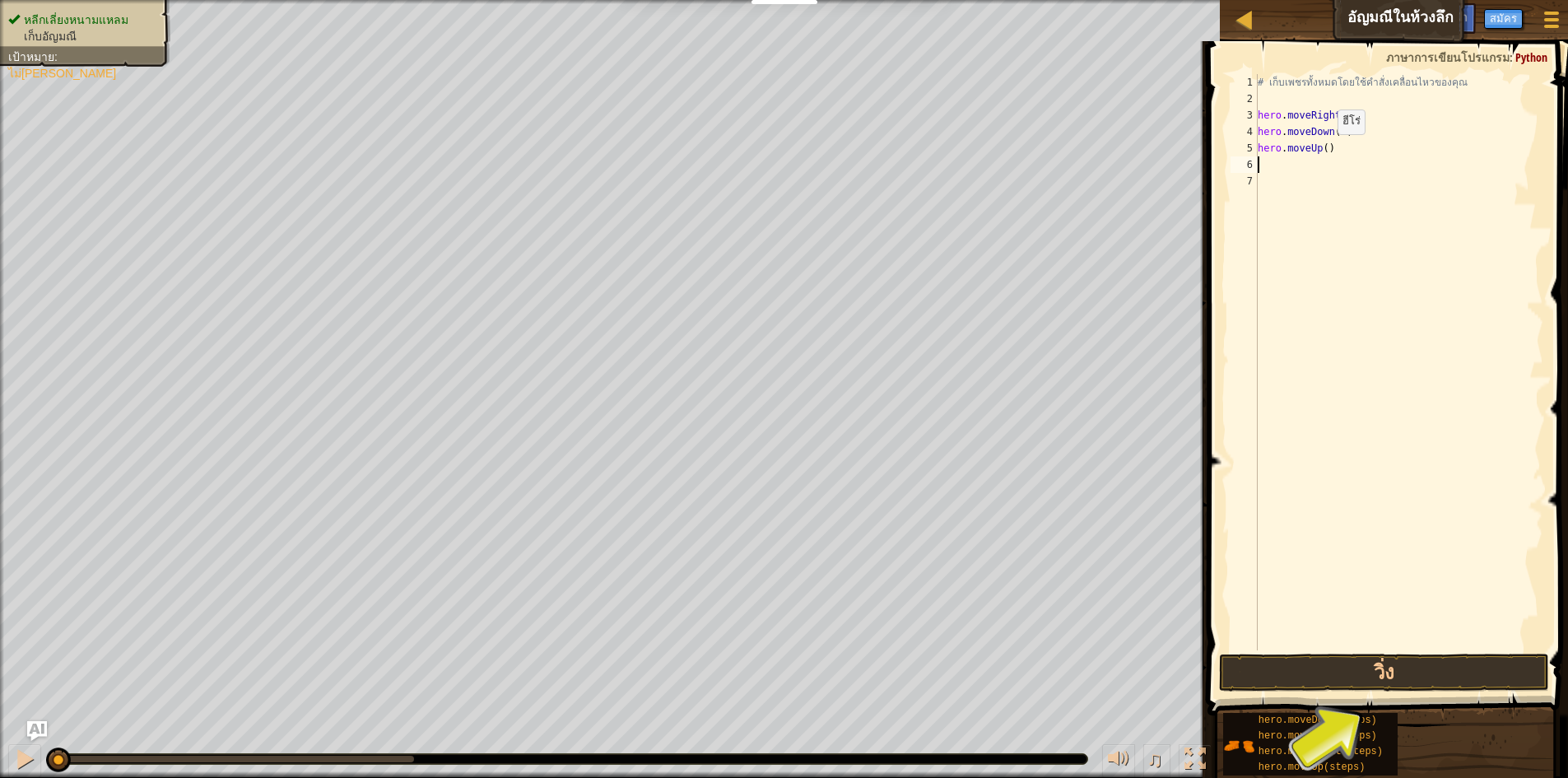
click at [788, 150] on div "# เก็บเพชรทั้งหมดโดยใช้คำสั่งเคลื่อนไหวของคุณ hero . moveRight ( 1 ) hero . mov…" at bounding box center [1398, 379] width 289 height 610
type textarea "hero.moveUp(2)"
click at [788, 166] on div "# เก็บเพชรทั้งหมดโดยใช้คำสั่งเคลื่อนไหวของคุณ hero . moveRight ( 1 ) hero . mov…" at bounding box center [1398, 379] width 289 height 610
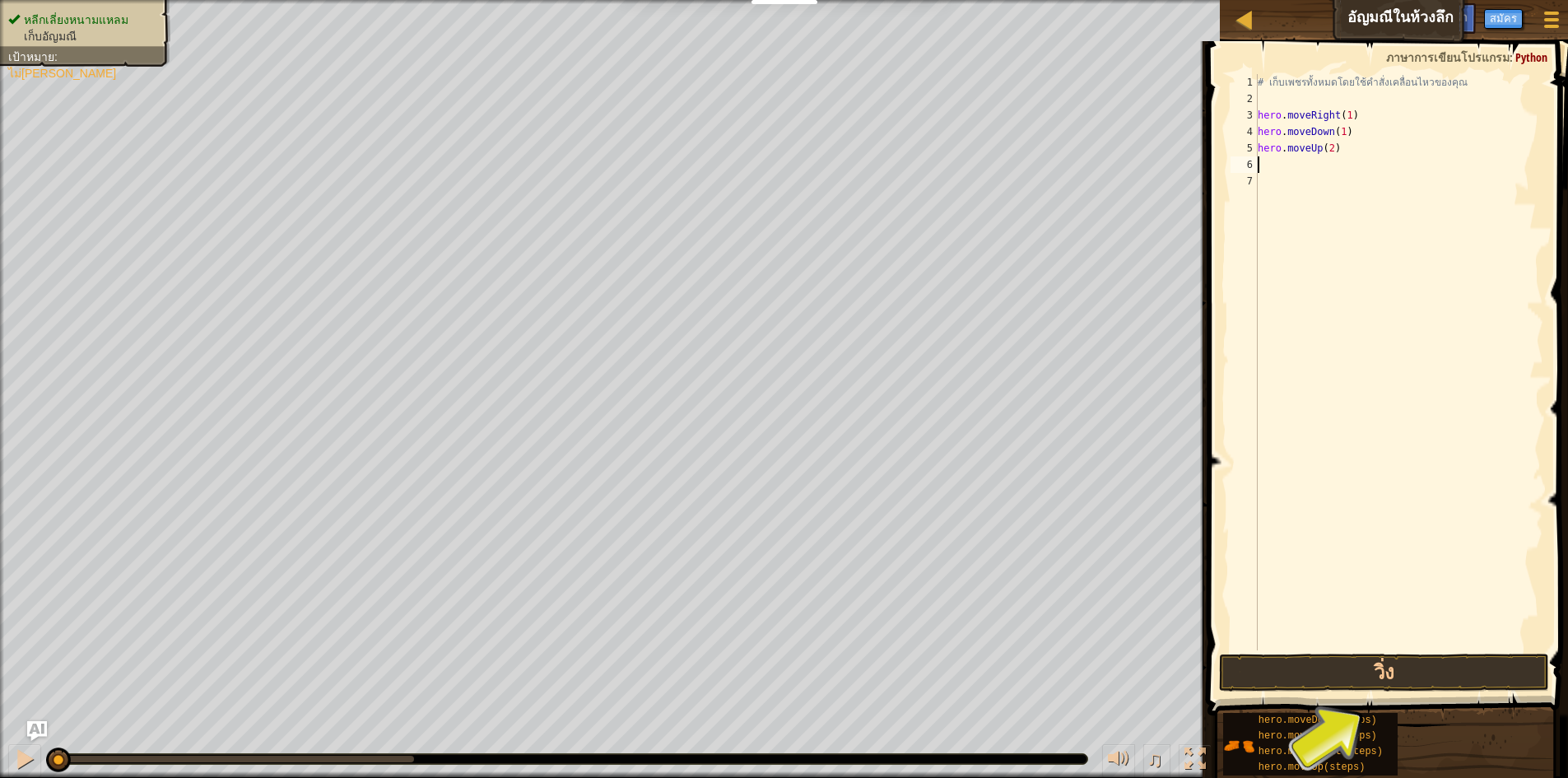
type textarea "h"
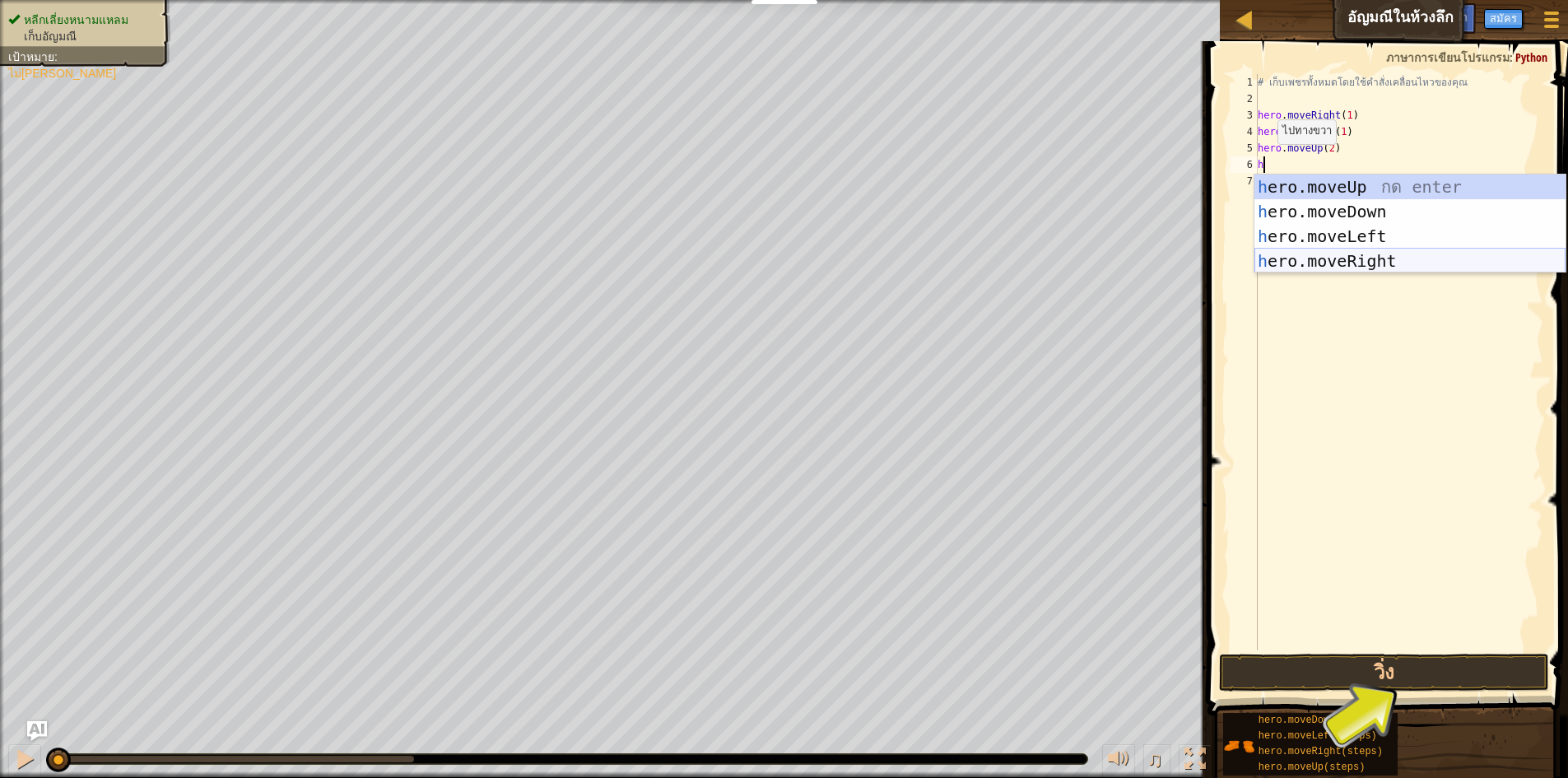
drag, startPoint x: 1344, startPoint y: 257, endPoint x: 1338, endPoint y: 228, distance: 29.6
click at [788, 255] on div "h ero.moveUp กด enter h ero.moveDown กด enter h ero.moveLeft กด enter h ero.mov…" at bounding box center [1410, 249] width 311 height 149
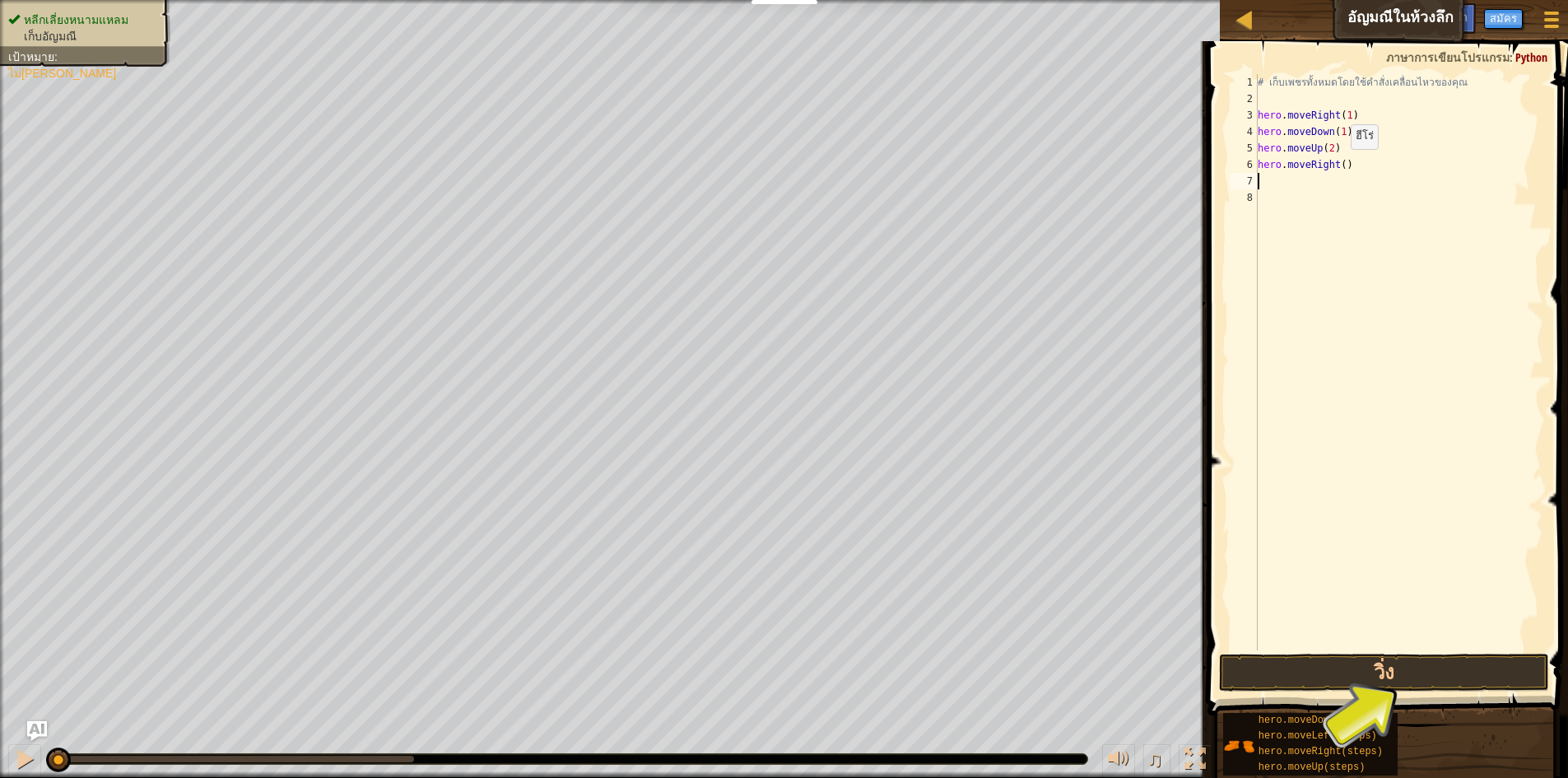
click at [788, 166] on div "# เก็บเพชรทั้งหมดโดยใช้คำสั่งเคลื่อนไหวของคุณ hero . moveRight ( 1 ) hero . mov…" at bounding box center [1398, 379] width 289 height 610
type textarea "hero.moveRight(1)"
click at [788, 181] on div "# เก็บเพชรทั้งหมดโดยใช้คำสั่งเคลื่อนไหวของคุณ hero . moveRight ( 1 ) hero . mov…" at bounding box center [1398, 379] width 289 height 610
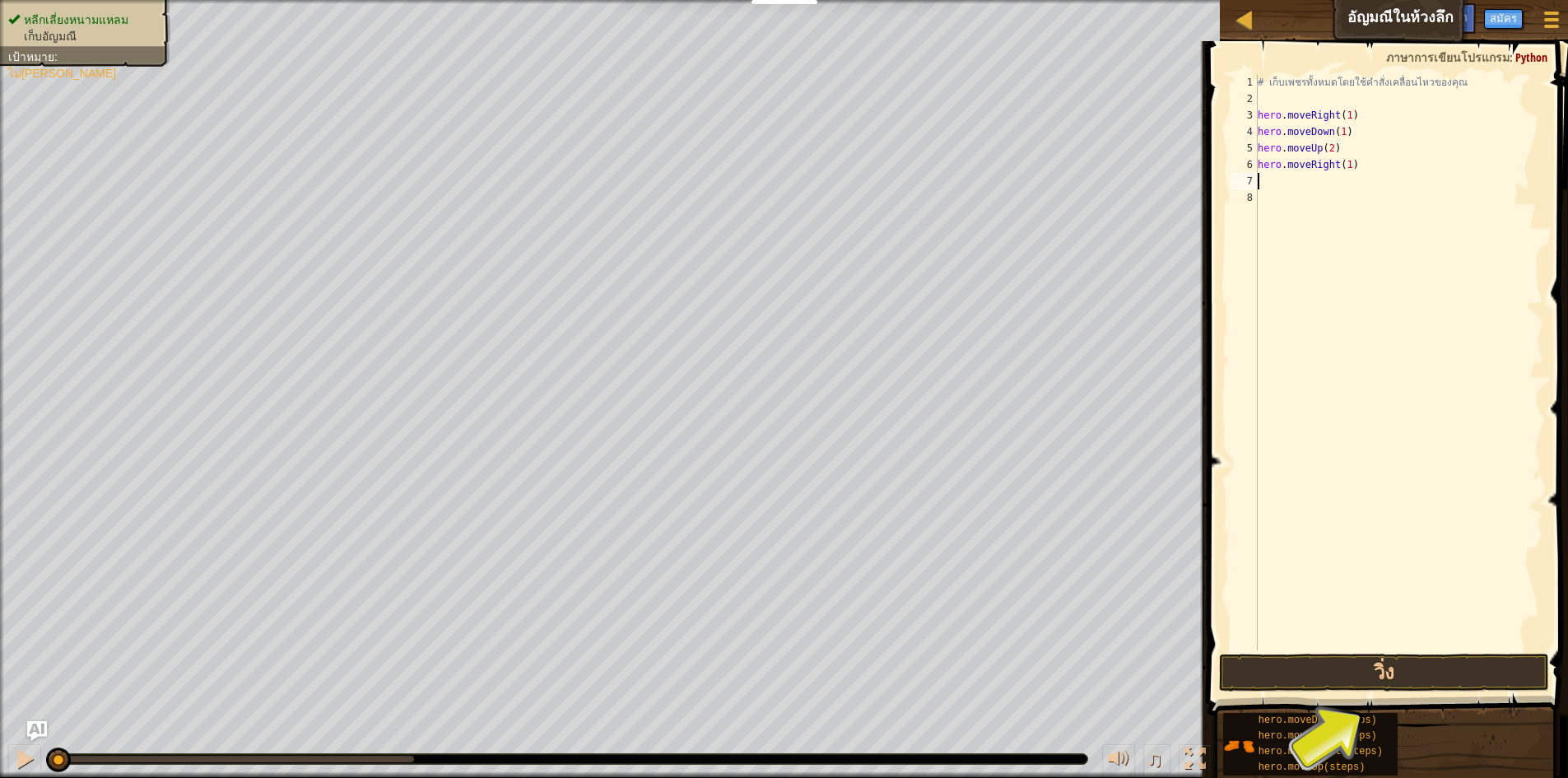
scroll to position [7, 0]
click at [788, 160] on div "# เก็บเพชรทั้งหมดโดยใช้คำสั่งเคลื่อนไหวของคุณ hero . moveRight ( 1 ) hero . mov…" at bounding box center [1398, 379] width 289 height 610
click at [788, 168] on div "# เก็บเพชรทั้งหมดโดยใช้คำสั่งเคลื่อนไหวของคุณ hero . moveRight ( 1 ) hero . mov…" at bounding box center [1398, 379] width 289 height 610
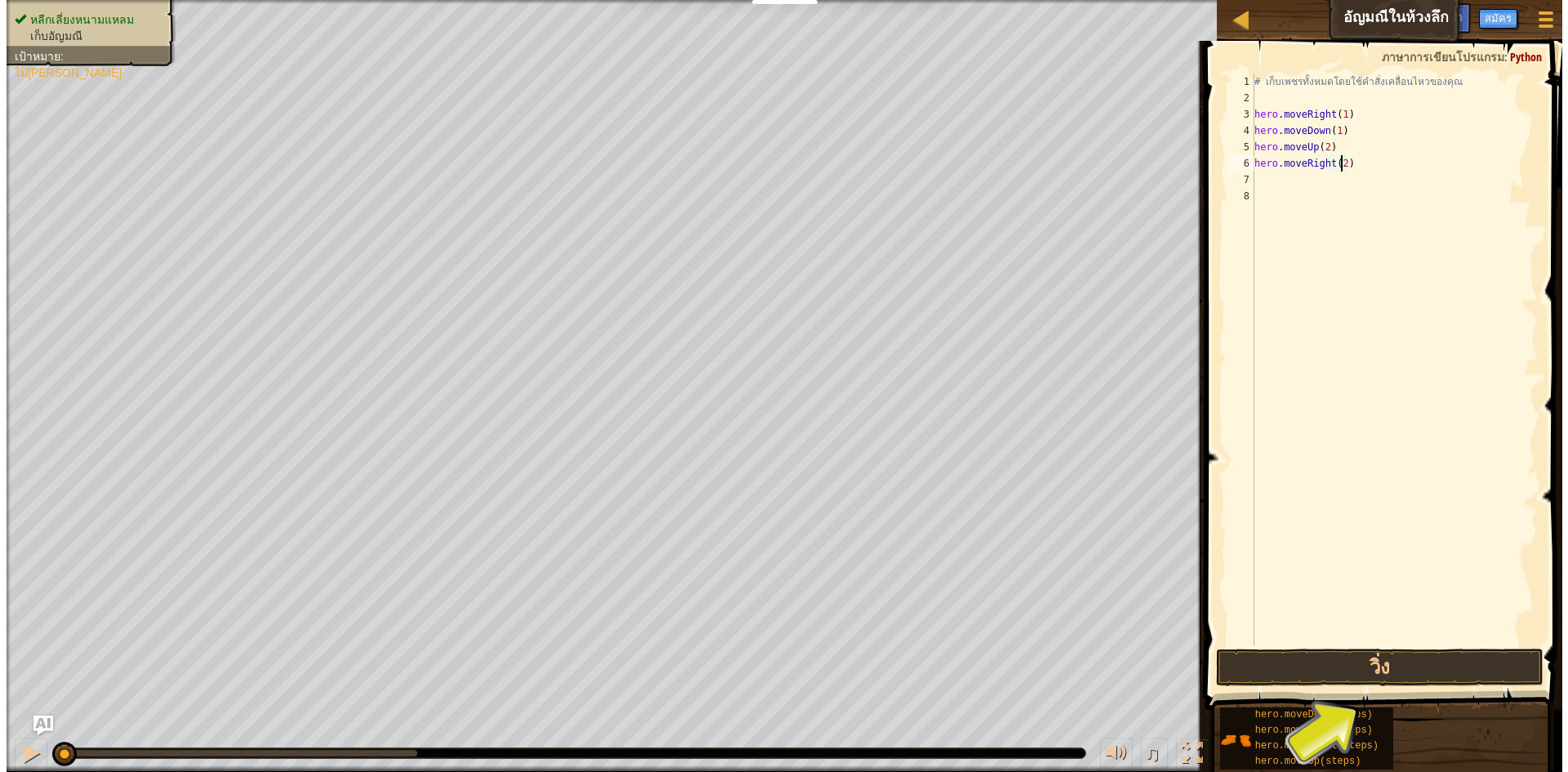
scroll to position [7, 6]
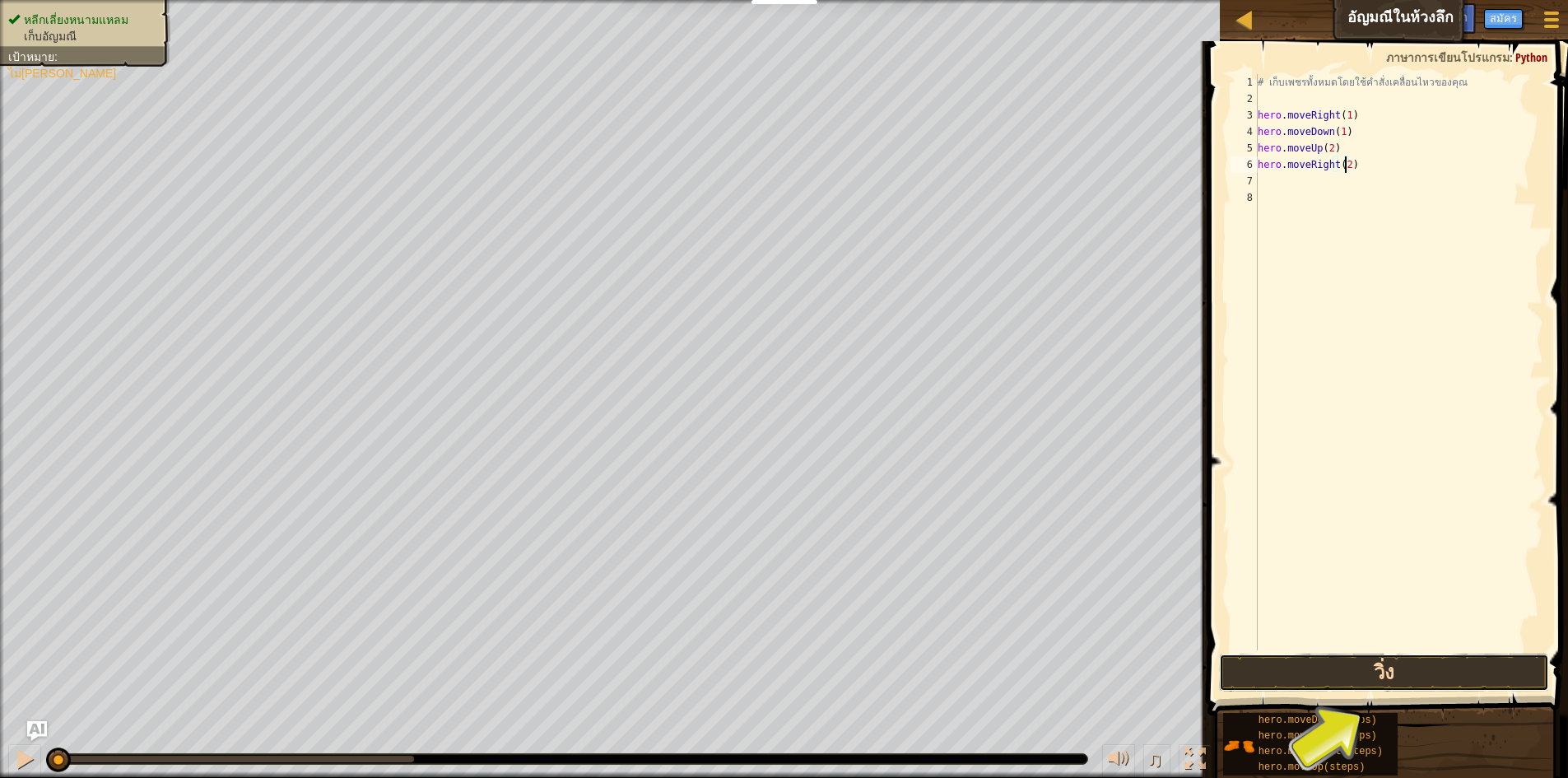
click at [788, 682] on button "วิ่ง" at bounding box center [1383, 673] width 330 height 38
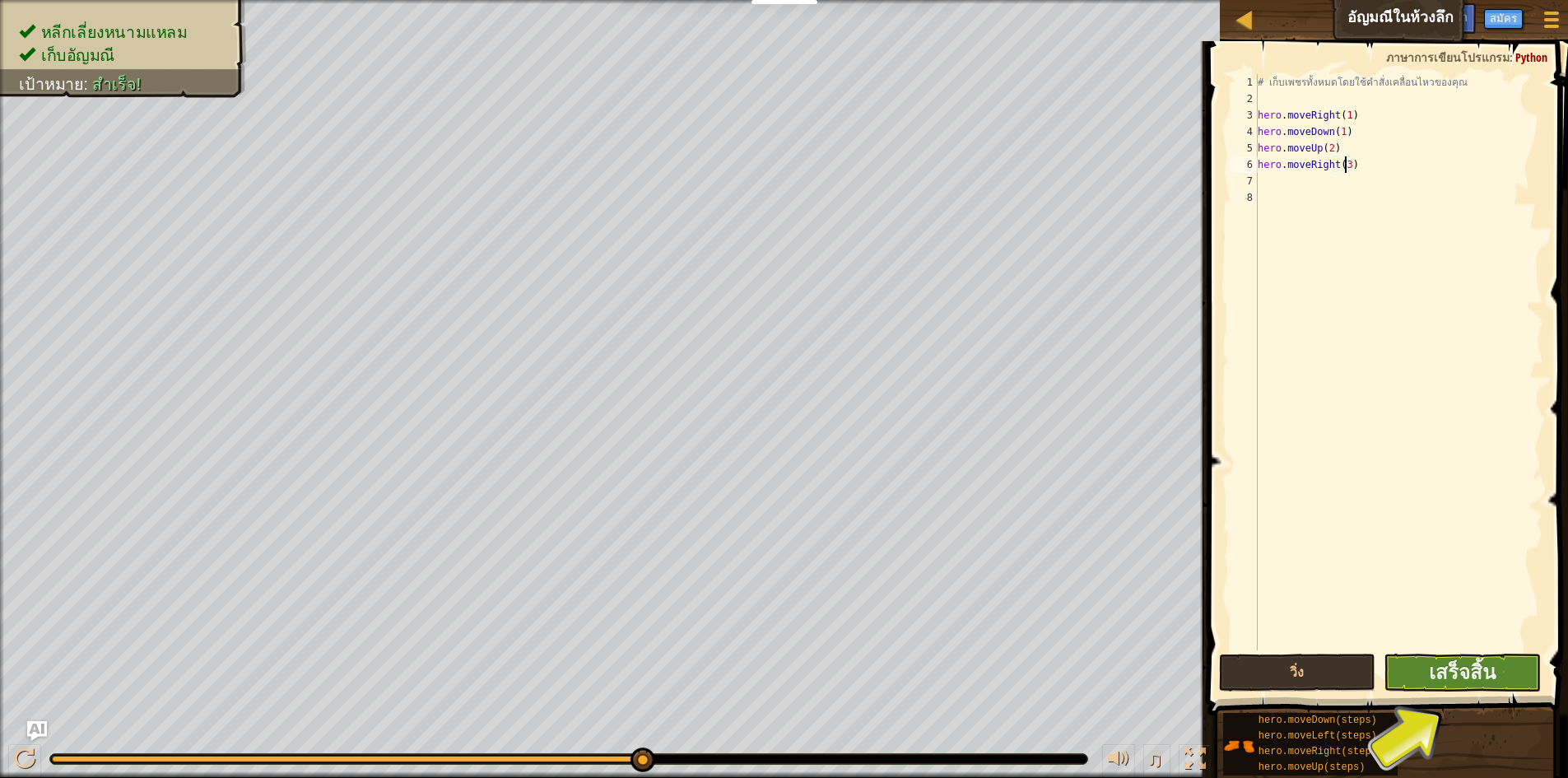
type textarea "hero.moveRight(3)"
click at [788, 690] on button "เสร็จสิ้น" at bounding box center [1462, 673] width 158 height 38
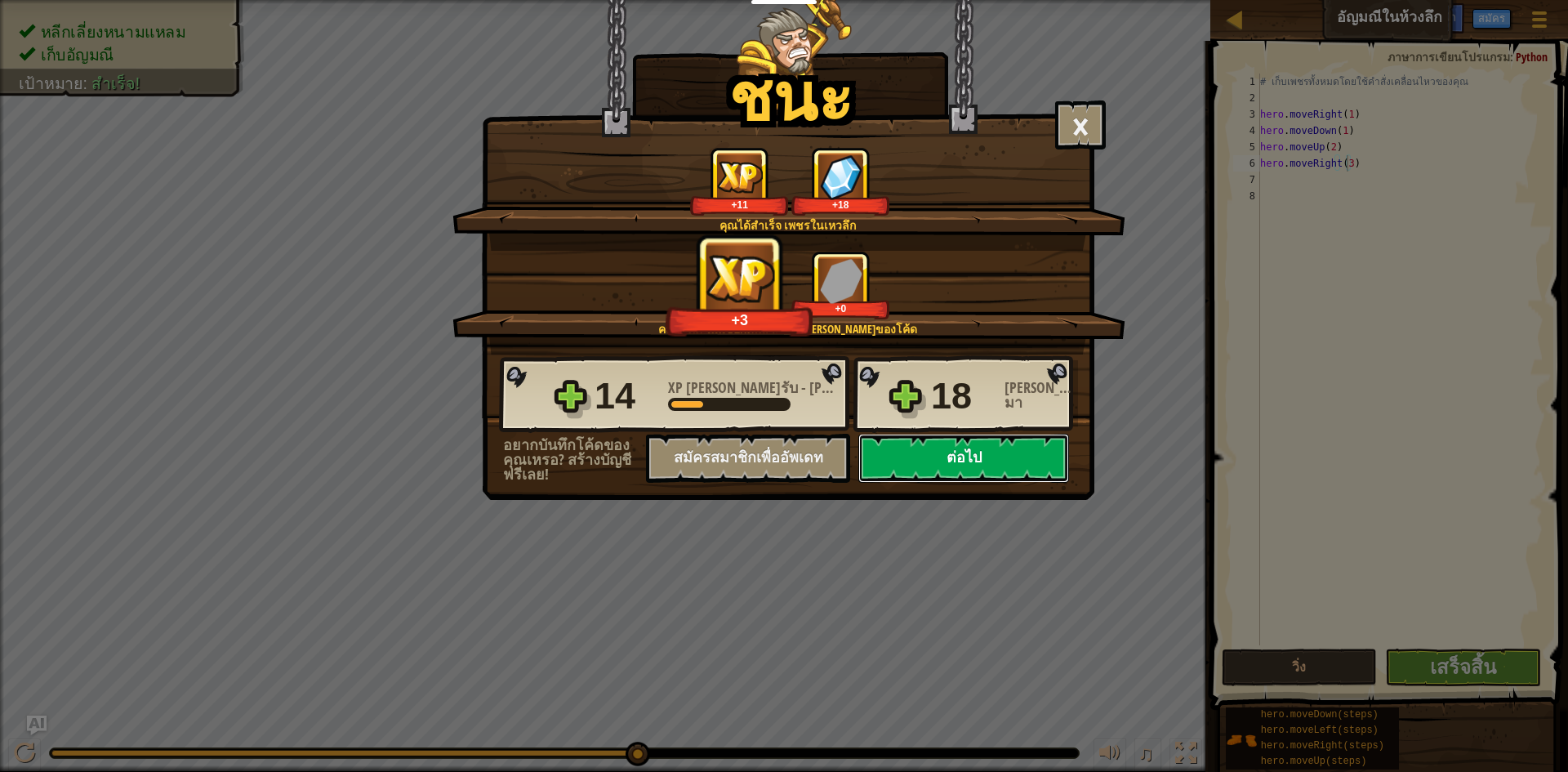
click at [782, 471] on button "ต่อไป" at bounding box center [963, 458] width 211 height 49
select select "th"
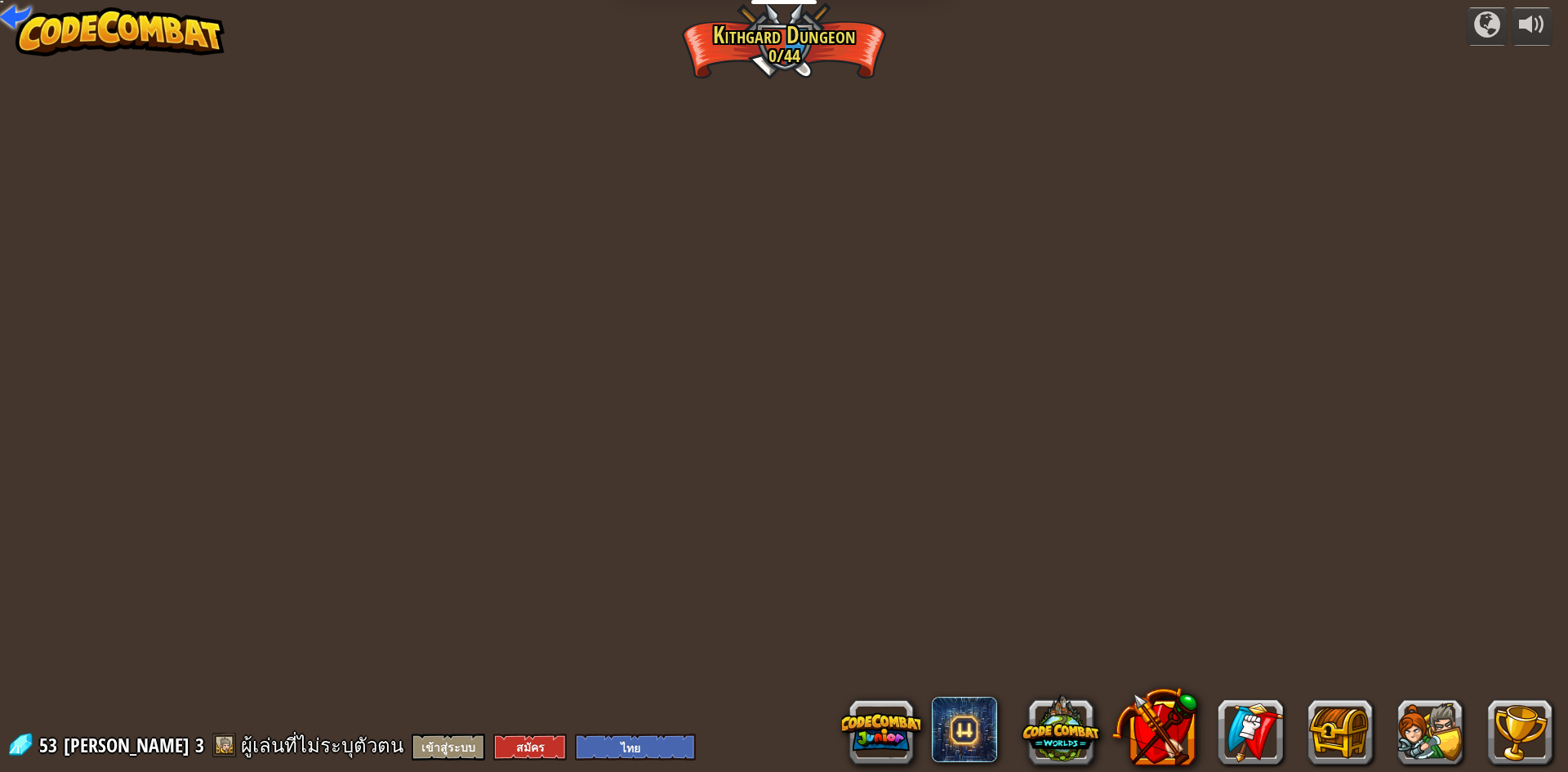
select select "th"
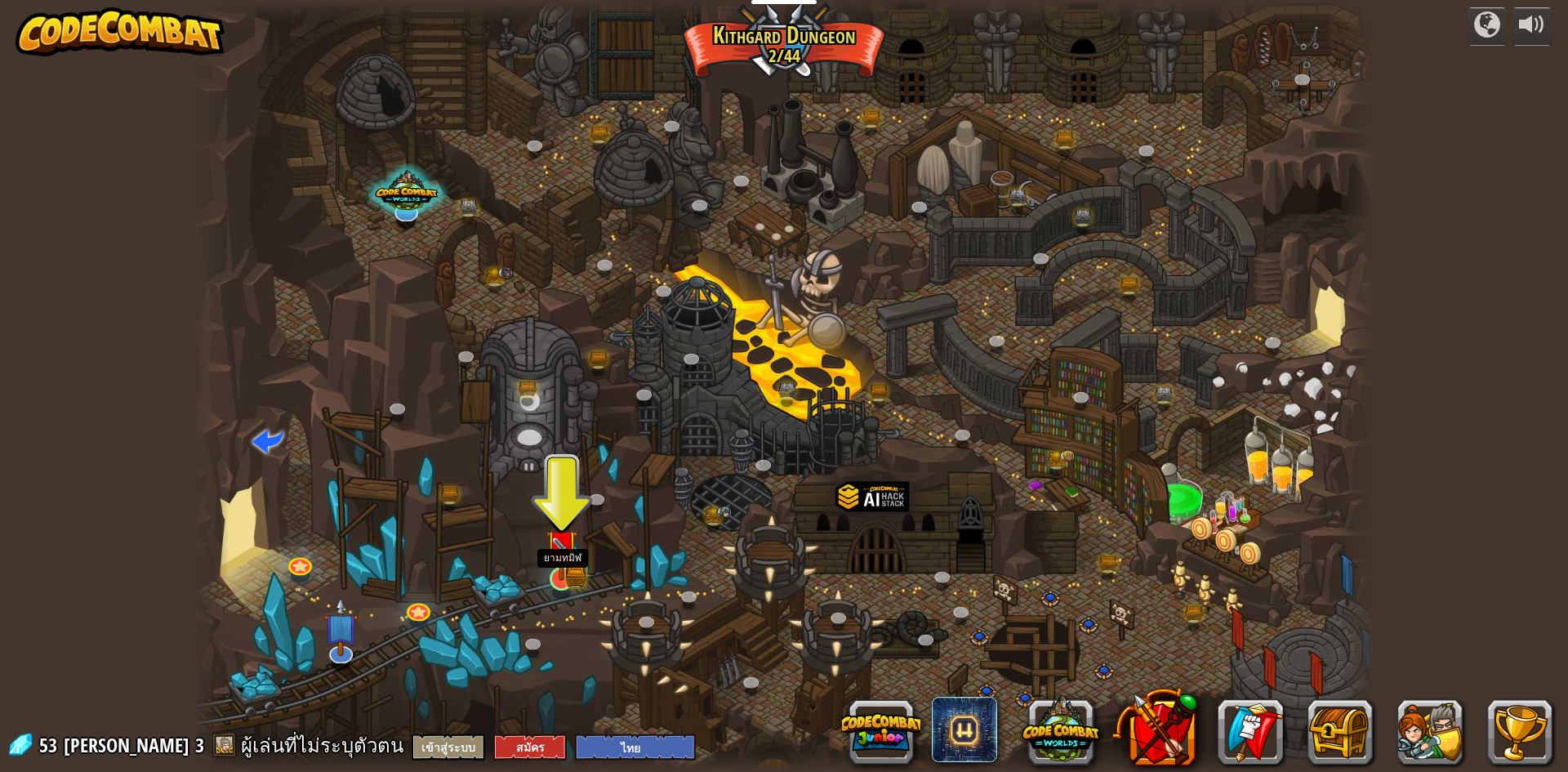
click at [559, 556] on img at bounding box center [561, 546] width 19 height 19
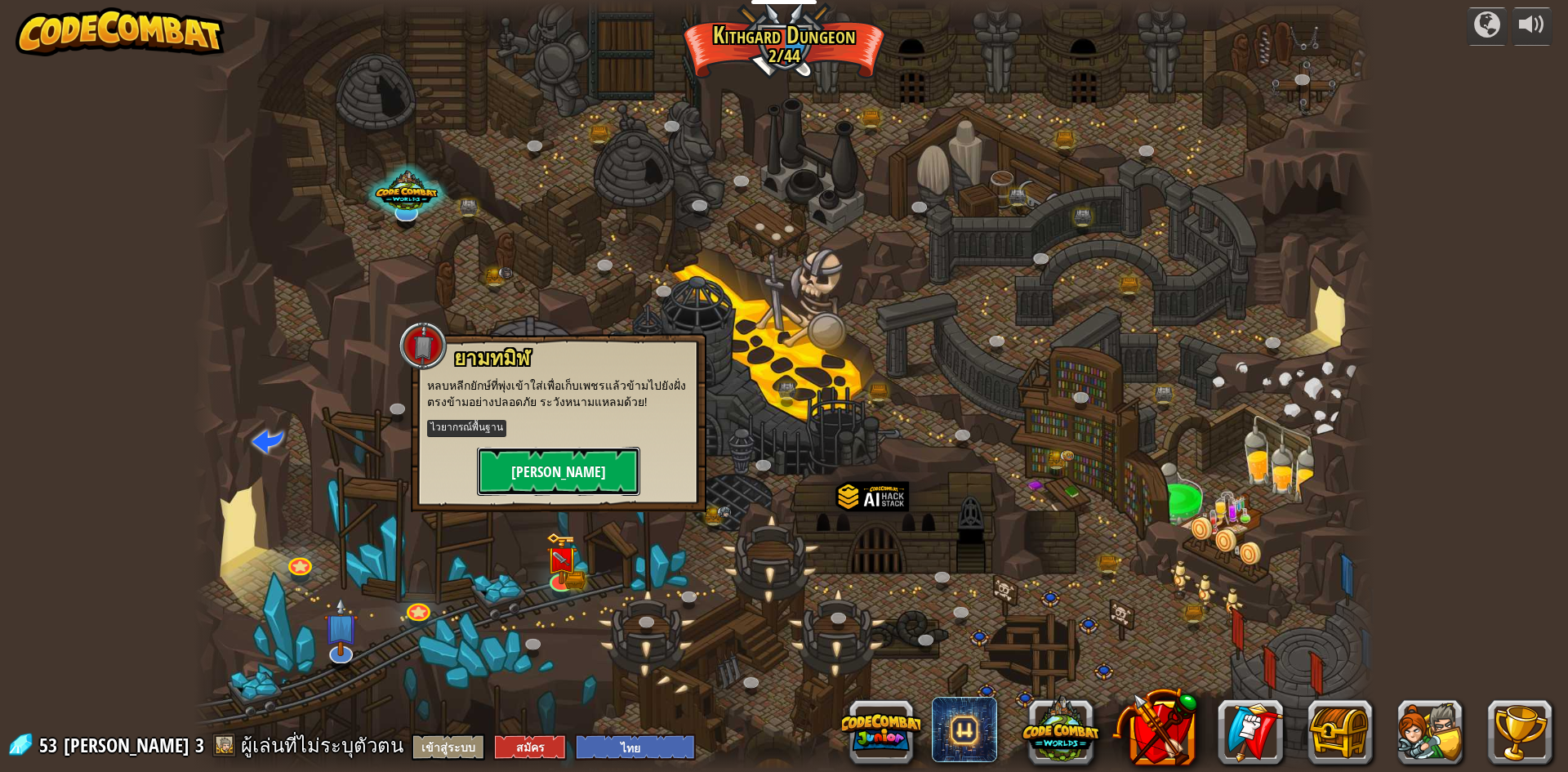
click at [561, 451] on button "[PERSON_NAME]" at bounding box center [559, 471] width 164 height 49
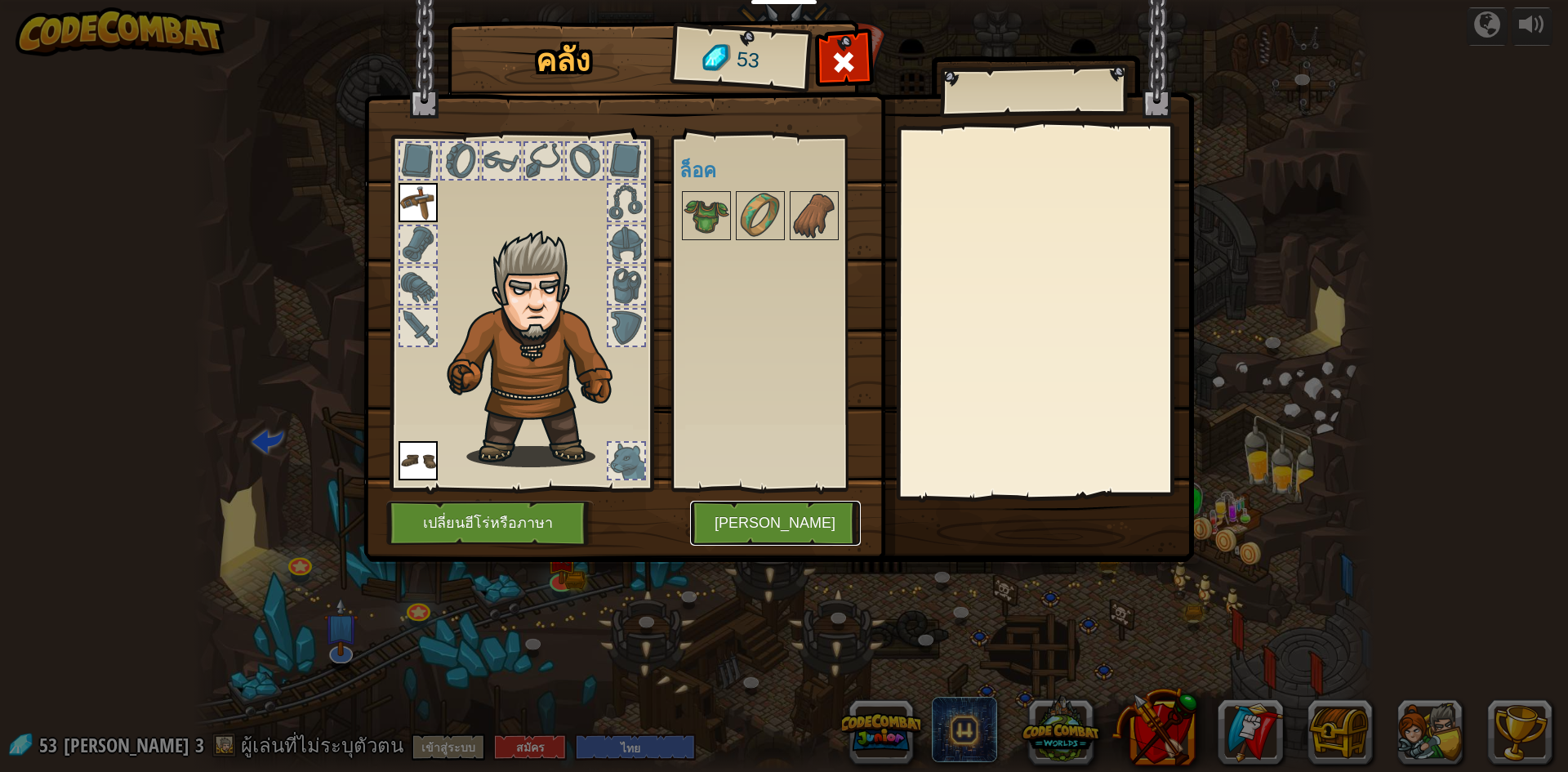
click at [782, 534] on button "[PERSON_NAME]" at bounding box center [775, 523] width 171 height 45
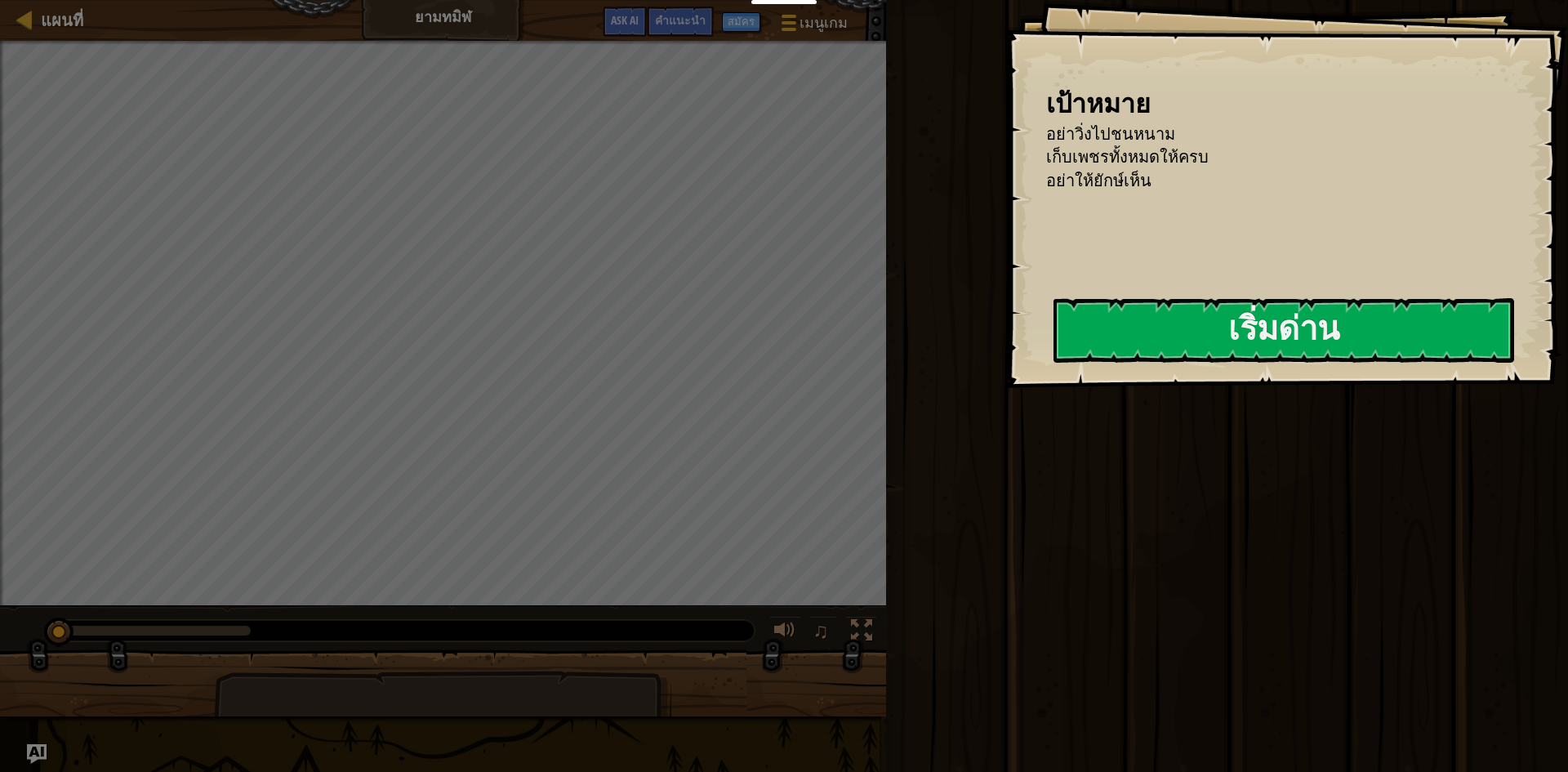
click at [782, 288] on div "เป้าหมาย อย่าวิ่งไปชนหนาม เก็บเพชรทั้งหมดให้ครบ อย่าให้ยักษ์เห็น เริ่มด่าน เกิด…" at bounding box center [1287, 194] width 563 height 388
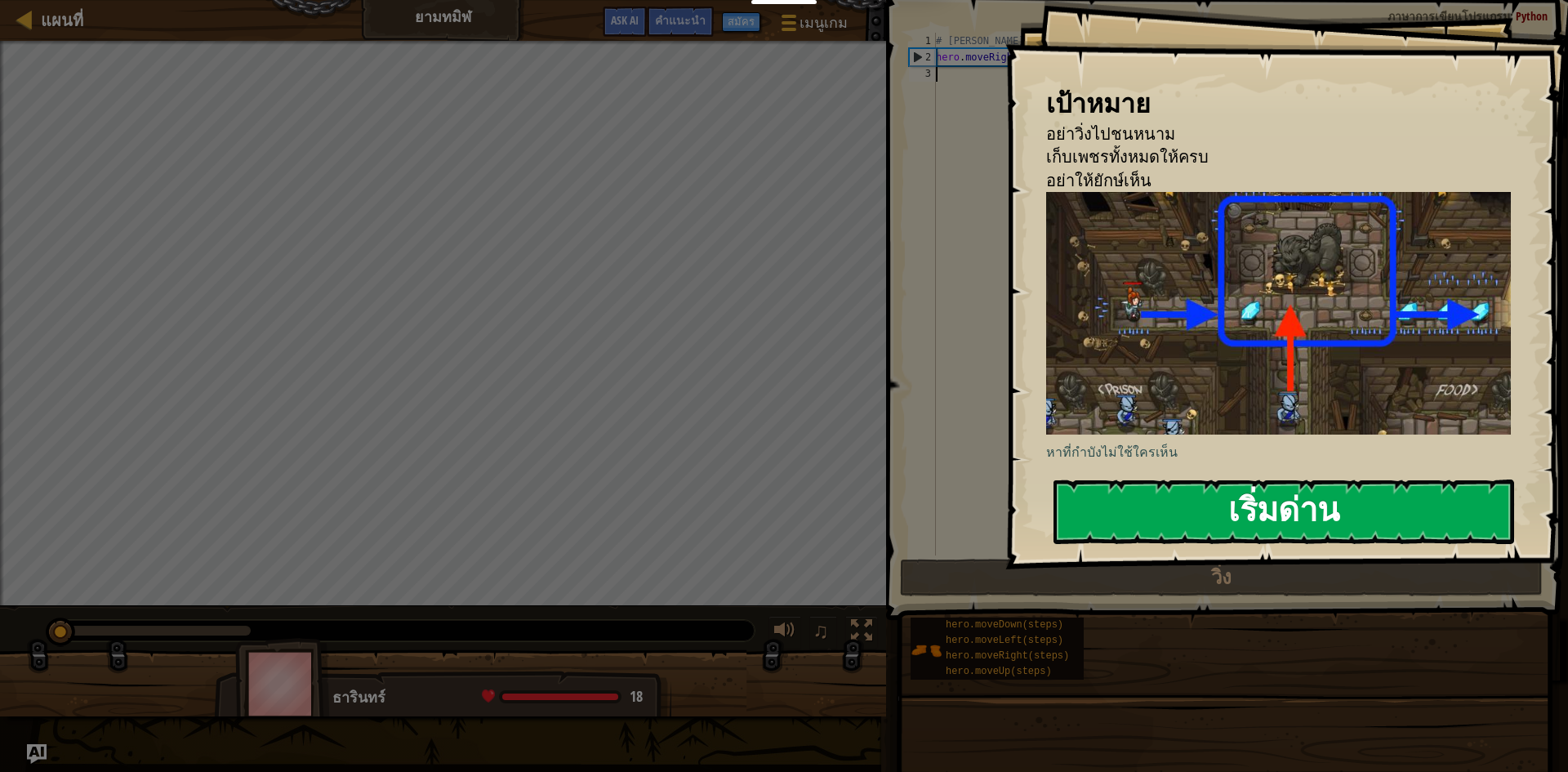
drag, startPoint x: 1227, startPoint y: 515, endPoint x: 1235, endPoint y: 510, distance: 9.4
click at [782, 514] on button "เริ่มด่าน" at bounding box center [1284, 512] width 461 height 65
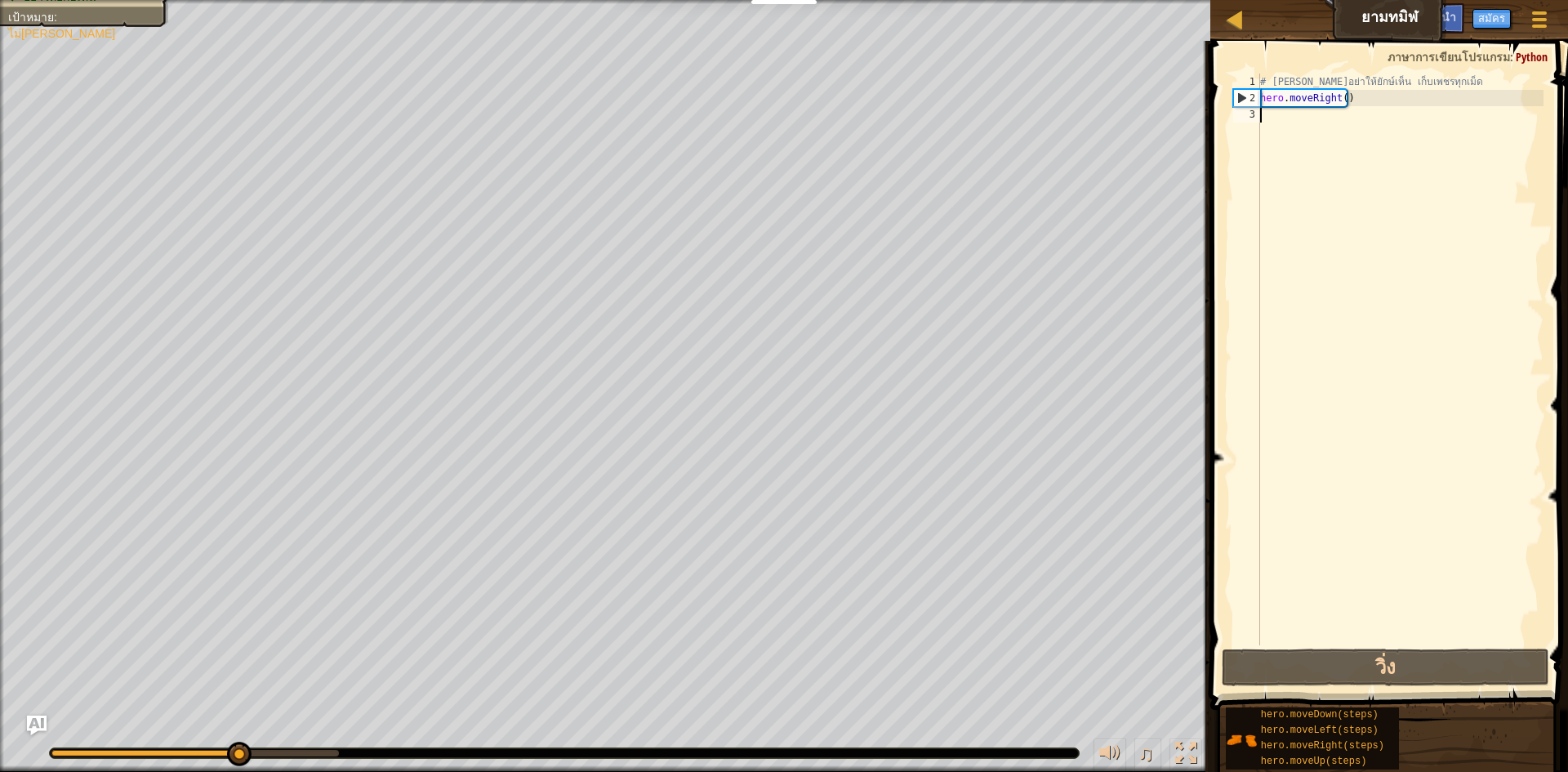
type textarea "h"
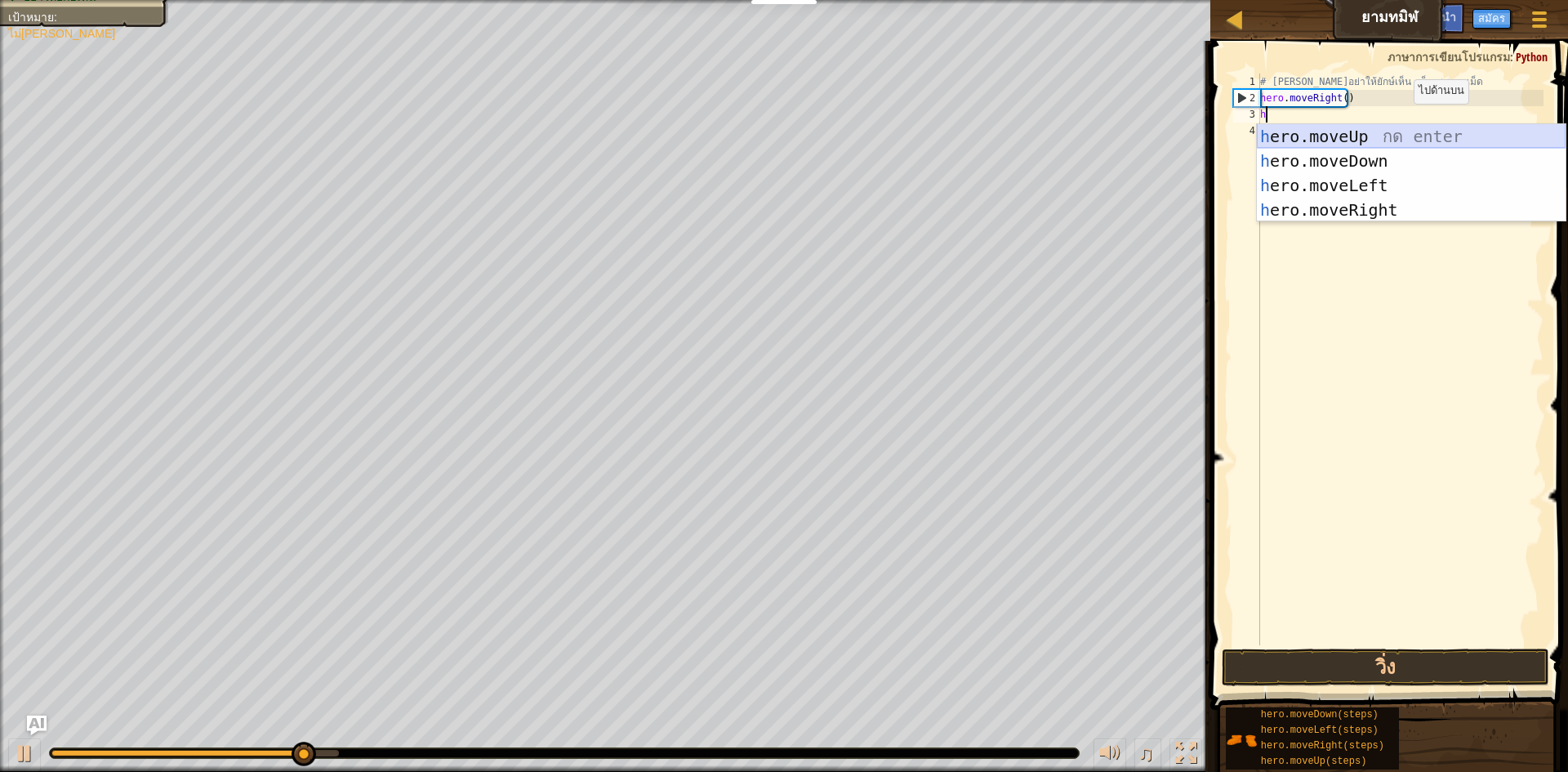
click at [782, 146] on div "h ero.moveUp กด enter h ero.moveDown กด enter h ero.moveLeft กด enter h ero.mov…" at bounding box center [1412, 198] width 309 height 147
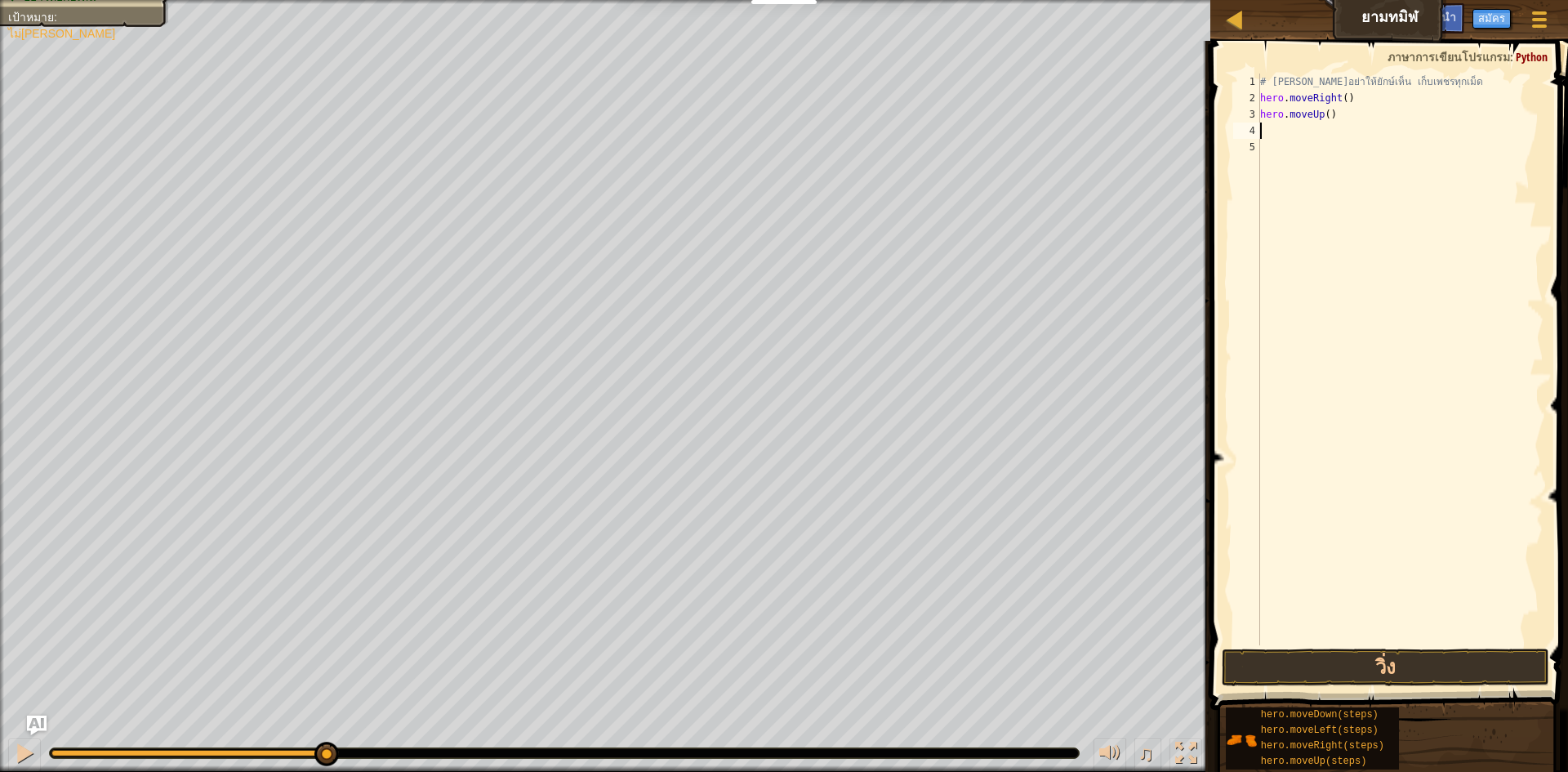
type textarea "h"
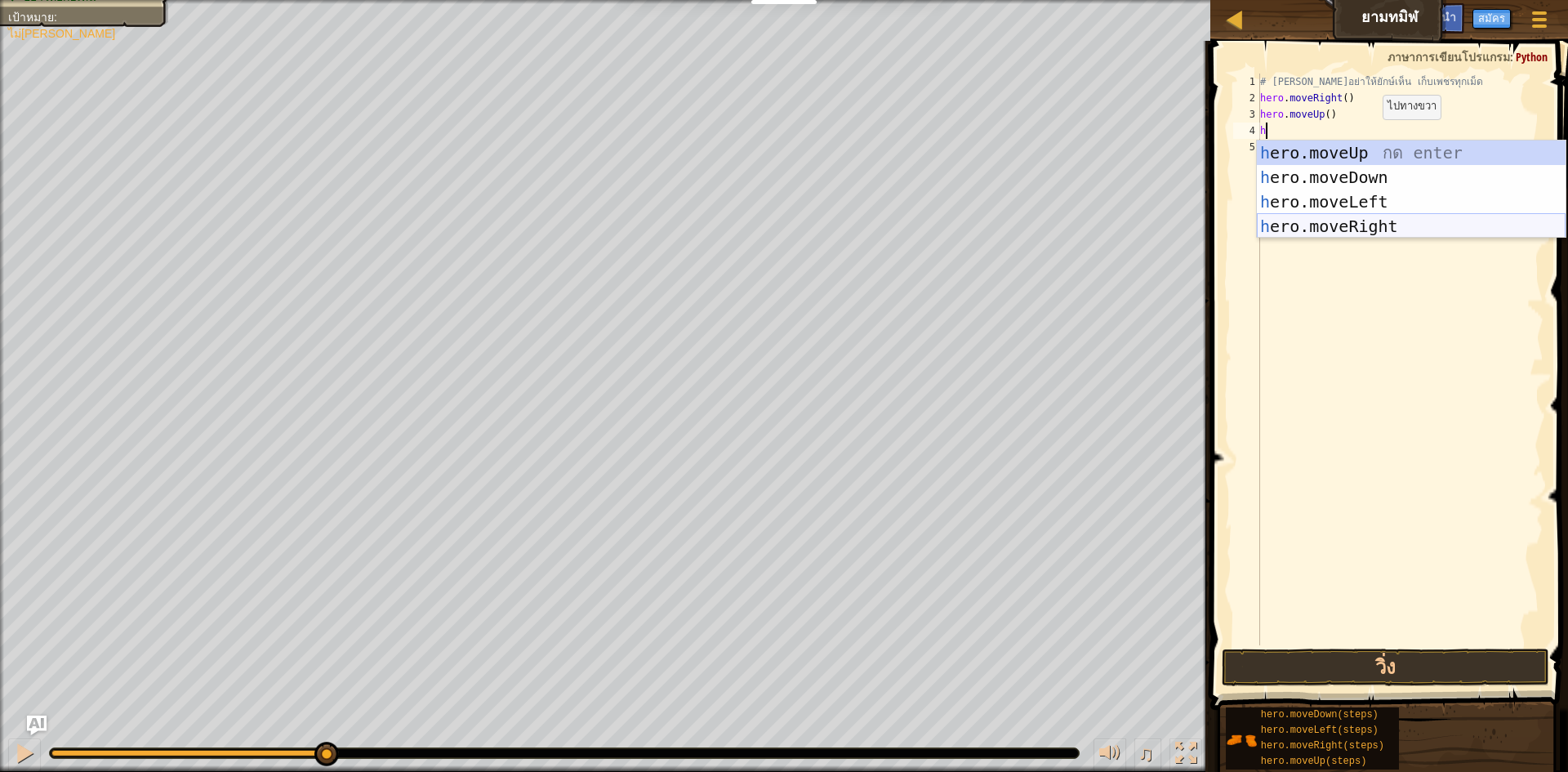
click at [782, 232] on div "h ero.moveUp กด enter h ero.moveDown กด enter h ero.moveLeft กด enter h ero.mov…" at bounding box center [1412, 214] width 309 height 147
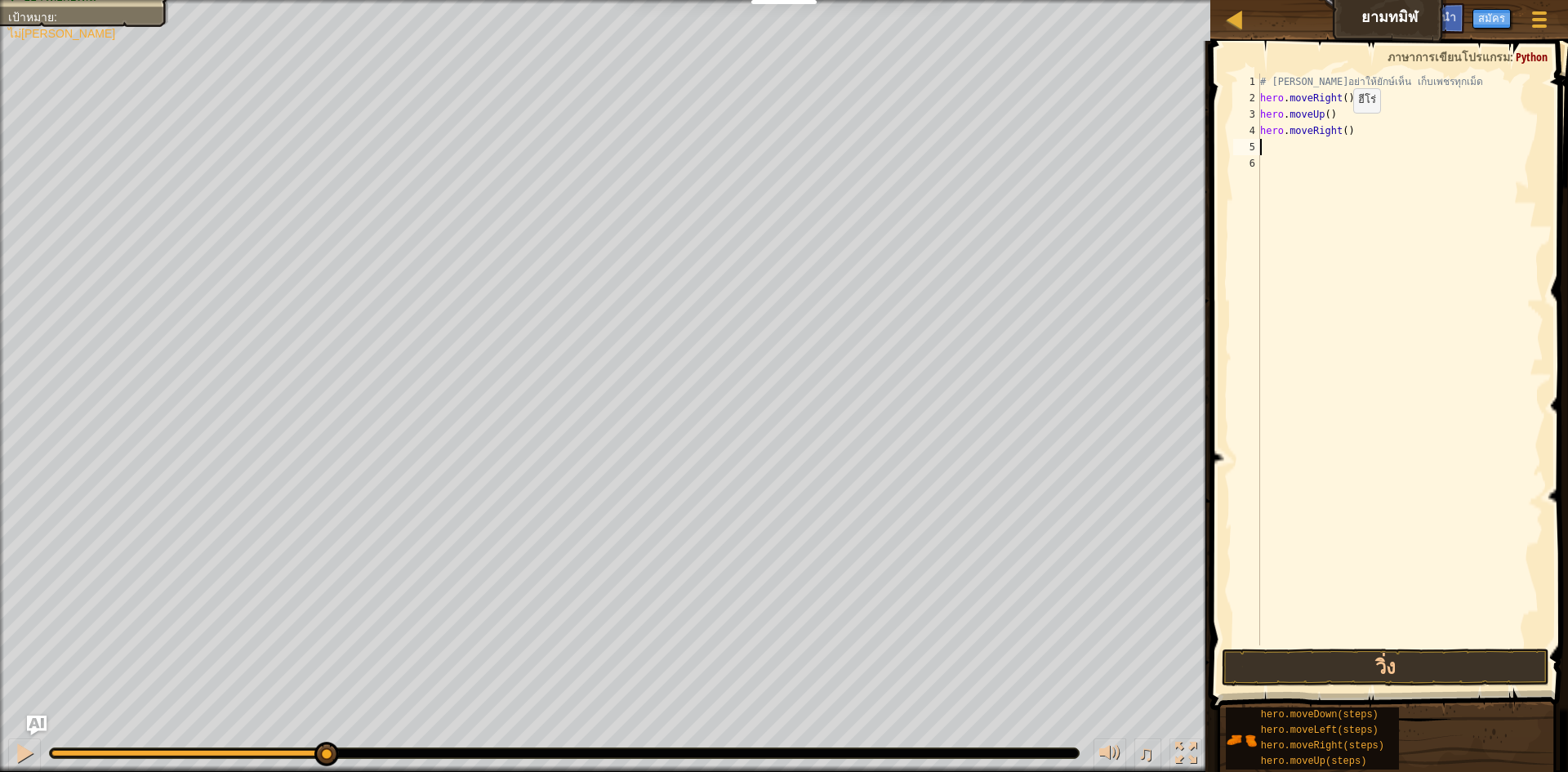
click at [782, 129] on div "# พยายามอย่าให้ยักษ์เห็น เก็บเพชรทุกเม็ด hero . moveRight ( ) hero . moveUp ( )…" at bounding box center [1400, 376] width 287 height 605
type textarea "hero.moveRight(2)"
click at [782, 158] on div "# พยายามอย่าให้ยักษ์เห็น เก็บเพชรทุกเม็ด hero . moveRight ( ) hero . moveUp ( )…" at bounding box center [1400, 376] width 287 height 605
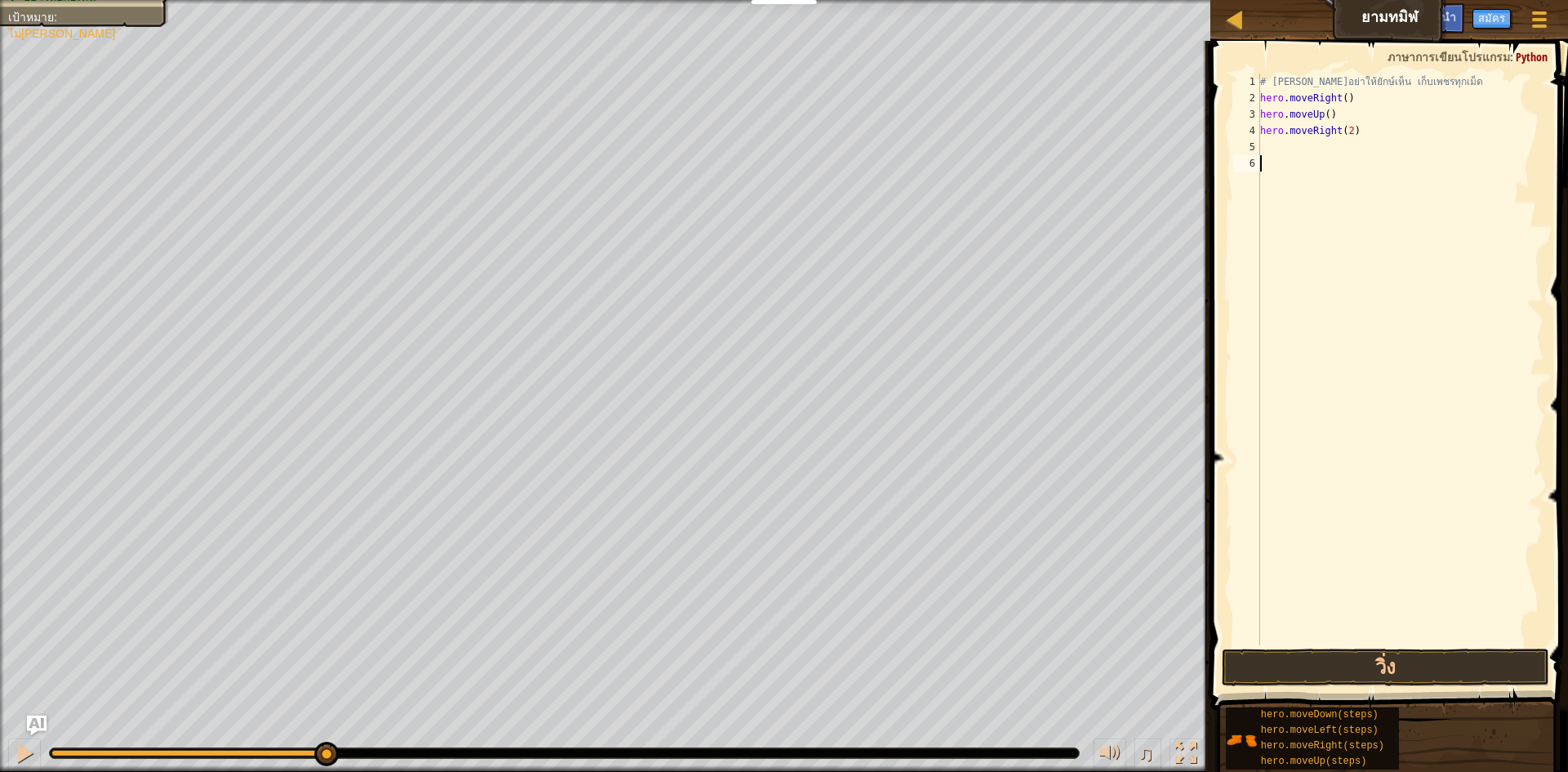
click at [782, 158] on div "# พยายามอย่าให้ยักษ์เห็น เก็บเพชรทุกเม็ด hero . moveRight ( ) hero . moveUp ( )…" at bounding box center [1400, 376] width 287 height 605
click at [782, 147] on div "# พยายามอย่าให้ยักษ์เห็น เก็บเพชรทุกเม็ด hero . moveRight ( ) hero . moveUp ( )…" at bounding box center [1400, 376] width 287 height 605
type textarea "h"
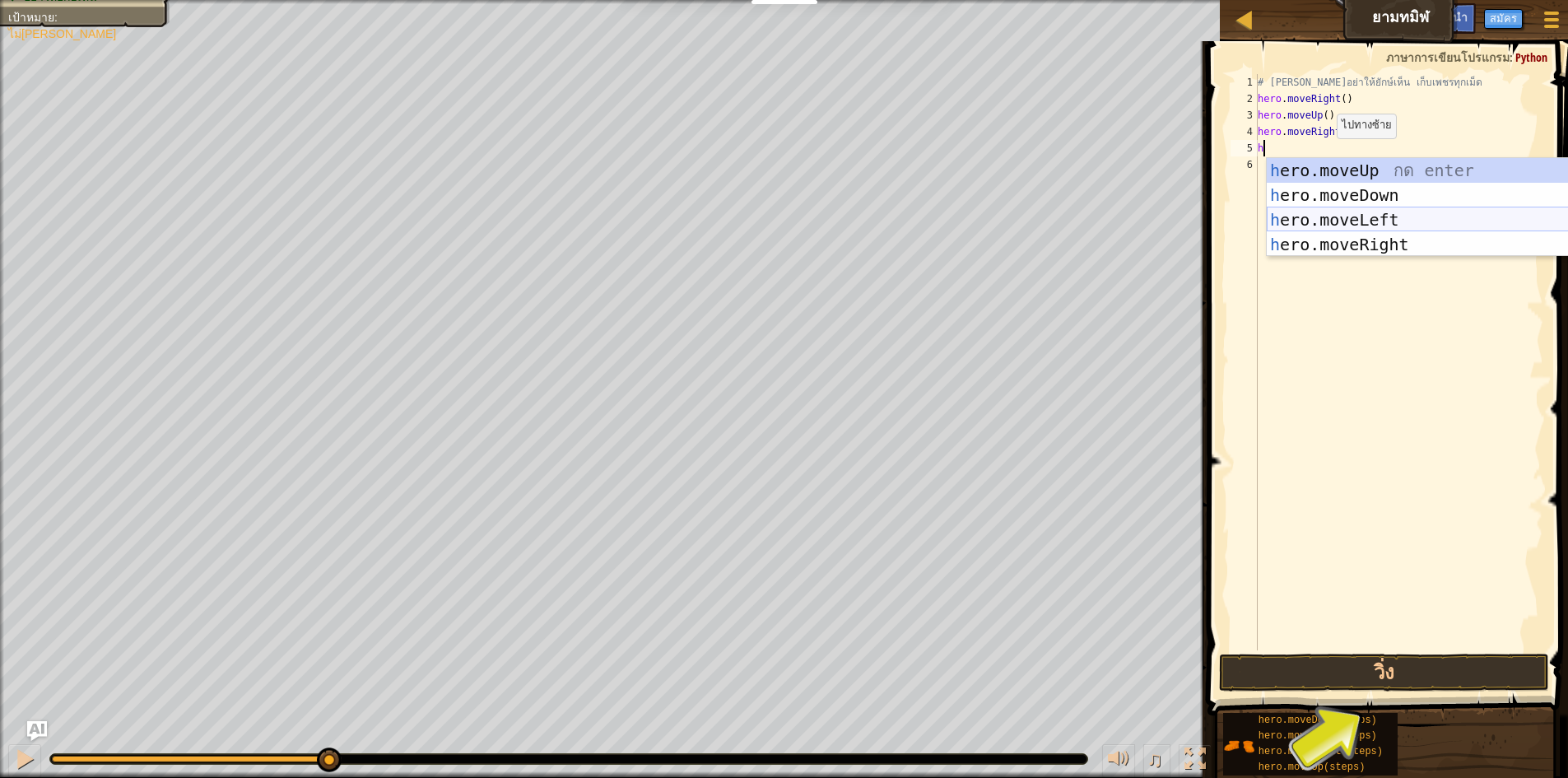
click at [788, 221] on div "h ero.moveUp กด enter h ero.moveDown กด enter h ero.moveLeft กด enter h ero.mov…" at bounding box center [1422, 233] width 311 height 149
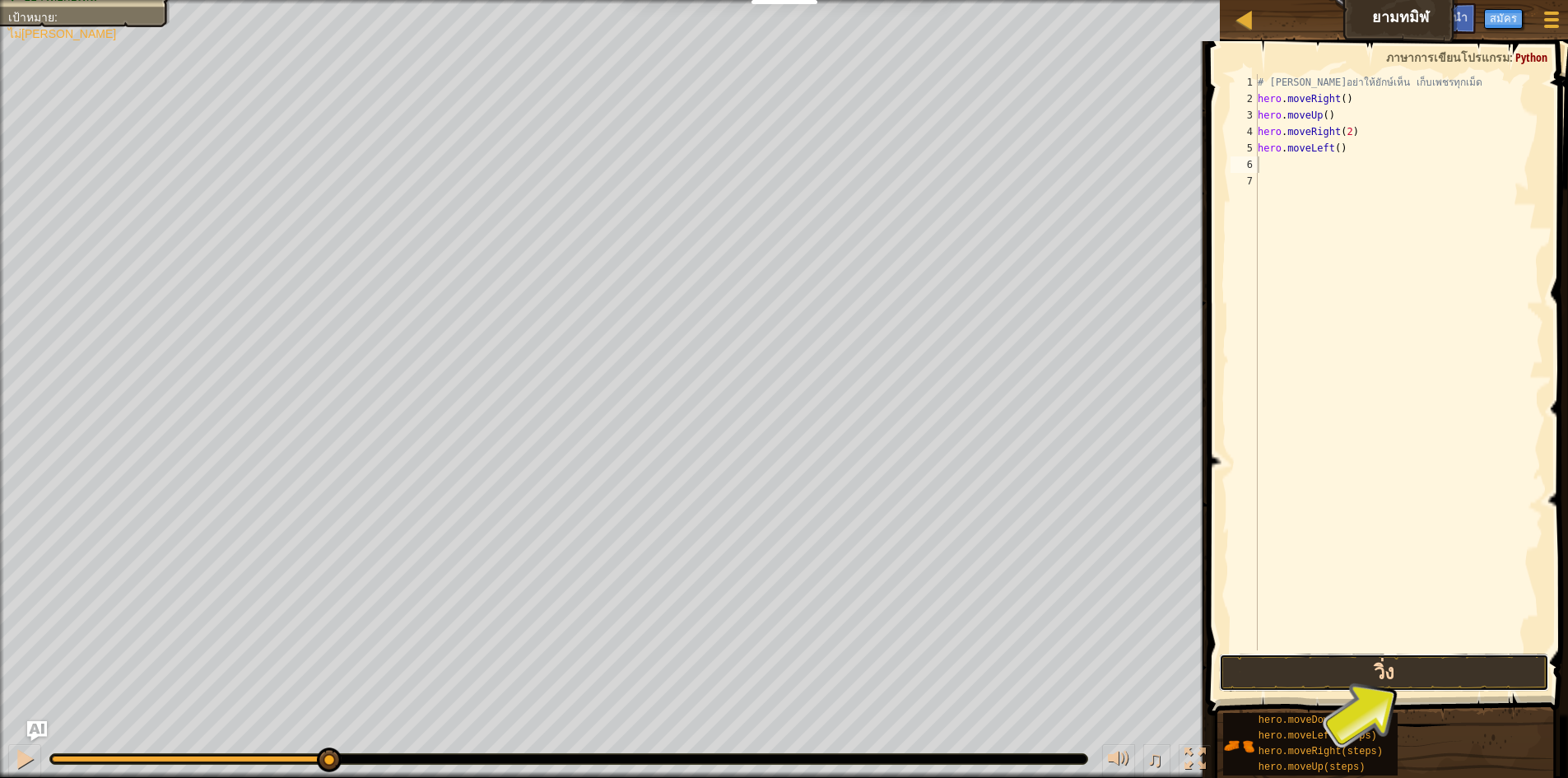
click at [788, 668] on button "วิ่ง" at bounding box center [1383, 673] width 330 height 38
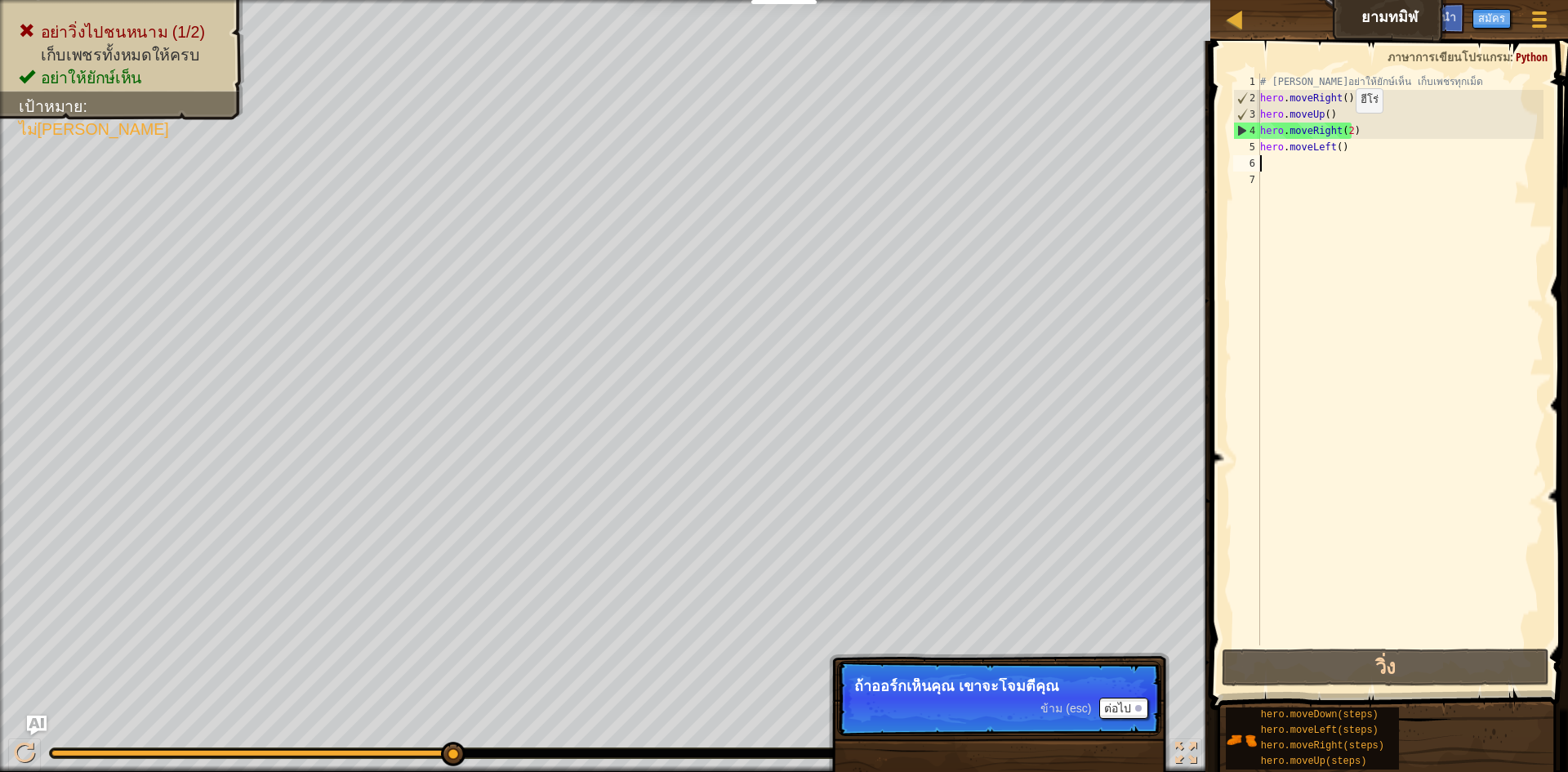
click at [782, 130] on div "# พยายามอย่าให้ยักษ์เห็น เก็บเพชรทุกเม็ด hero . moveRight ( ) hero . moveUp ( )…" at bounding box center [1400, 376] width 287 height 605
click at [782, 126] on div "# พยายามอย่าให้ยักษ์เห็น เก็บเพชรทุกเม็ด hero . moveRight ( ) hero . moveUp ( )…" at bounding box center [1400, 376] width 287 height 605
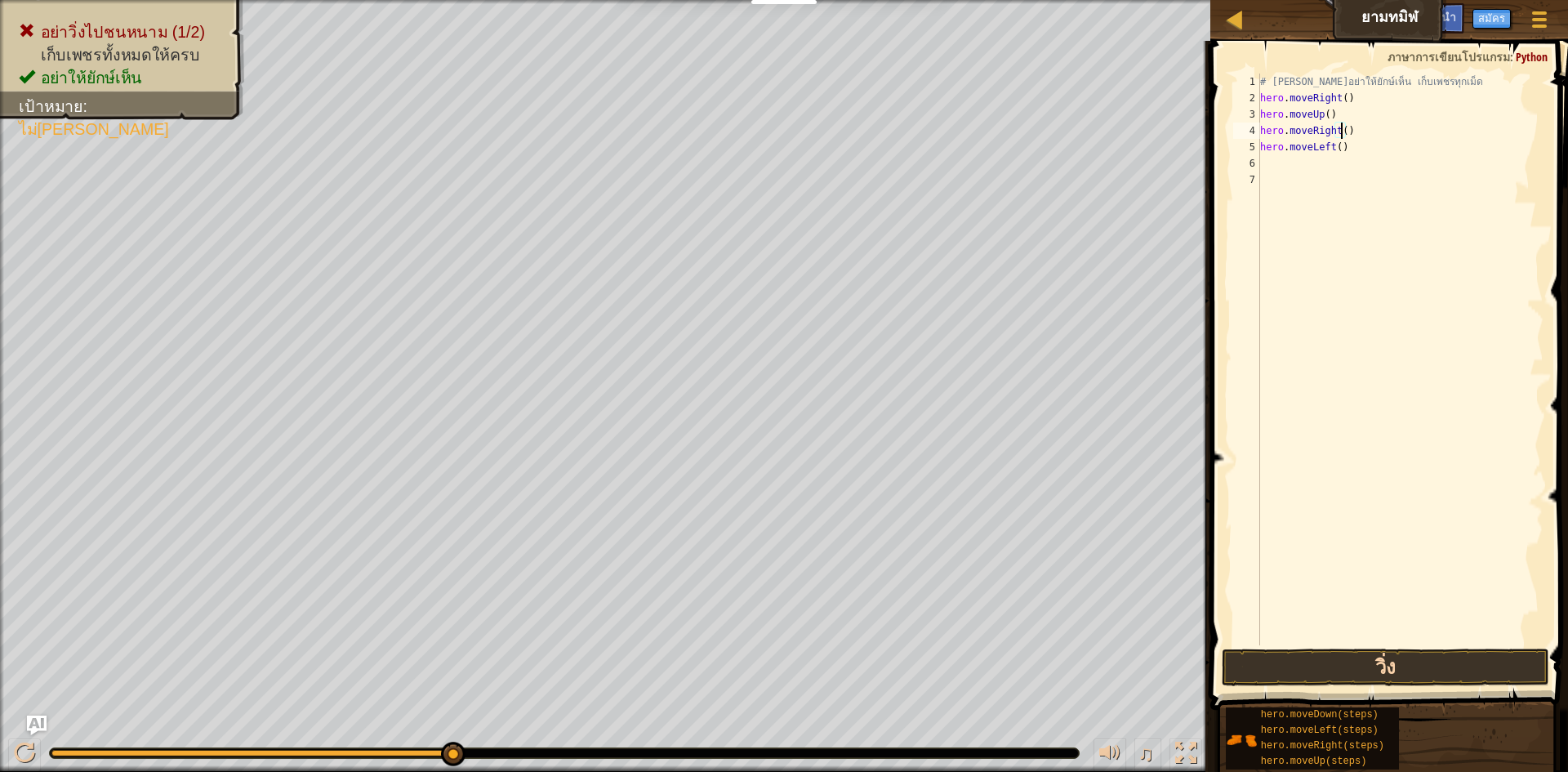
drag, startPoint x: 1467, startPoint y: 707, endPoint x: 1491, endPoint y: 673, distance: 41.6
click at [782, 706] on div "hero.moveDown(steps) hero.moveLeft(steps) hero.moveRight(steps) hero.moveUp(ste…" at bounding box center [1390, 738] width 332 height 64
click at [782, 671] on button "วิ่ง" at bounding box center [1386, 668] width 327 height 38
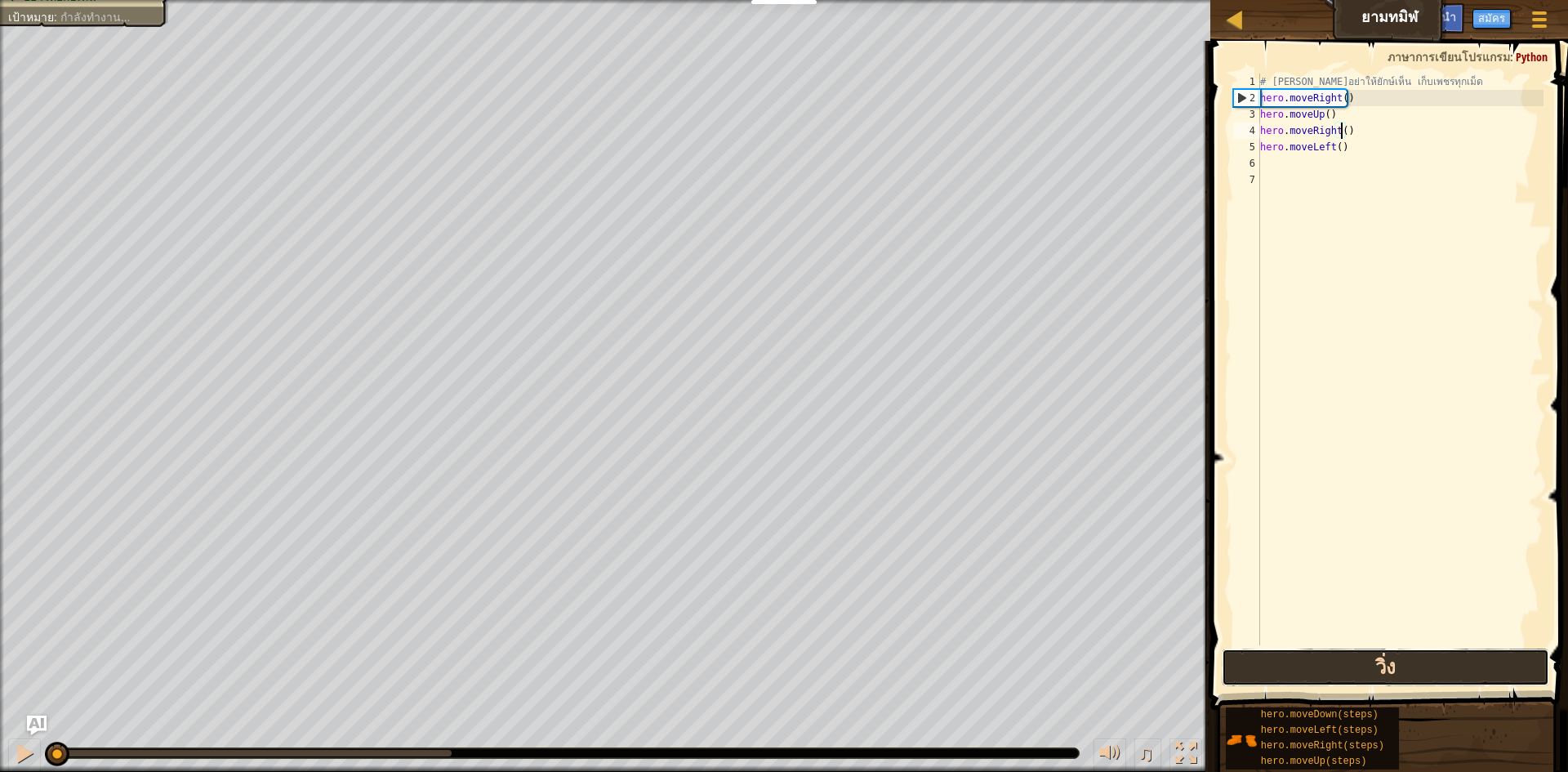
click at [782, 671] on button "วิ่ง" at bounding box center [1386, 668] width 327 height 38
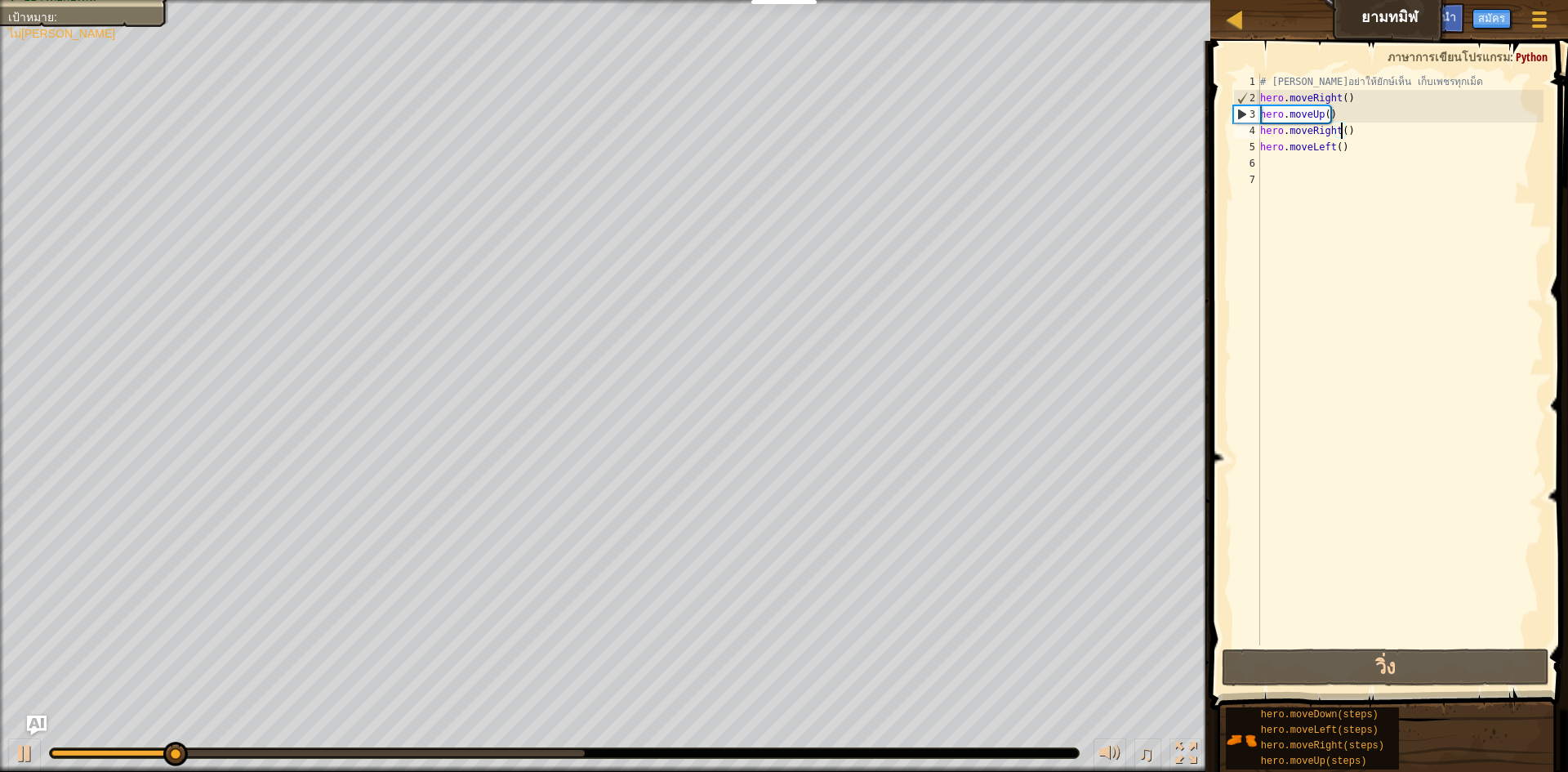
click at [782, 130] on div "# พยายามอย่าให้ยักษ์เห็น เก็บเพชรทุกเม็ด hero . moveRight ( ) hero . moveUp ( )…" at bounding box center [1400, 376] width 287 height 605
click at [782, 139] on div "# พยายามอย่าให้ยักษ์เห็น เก็บเพชรทุกเม็ด hero . moveRight ( ) hero . moveUp ( )…" at bounding box center [1400, 376] width 287 height 605
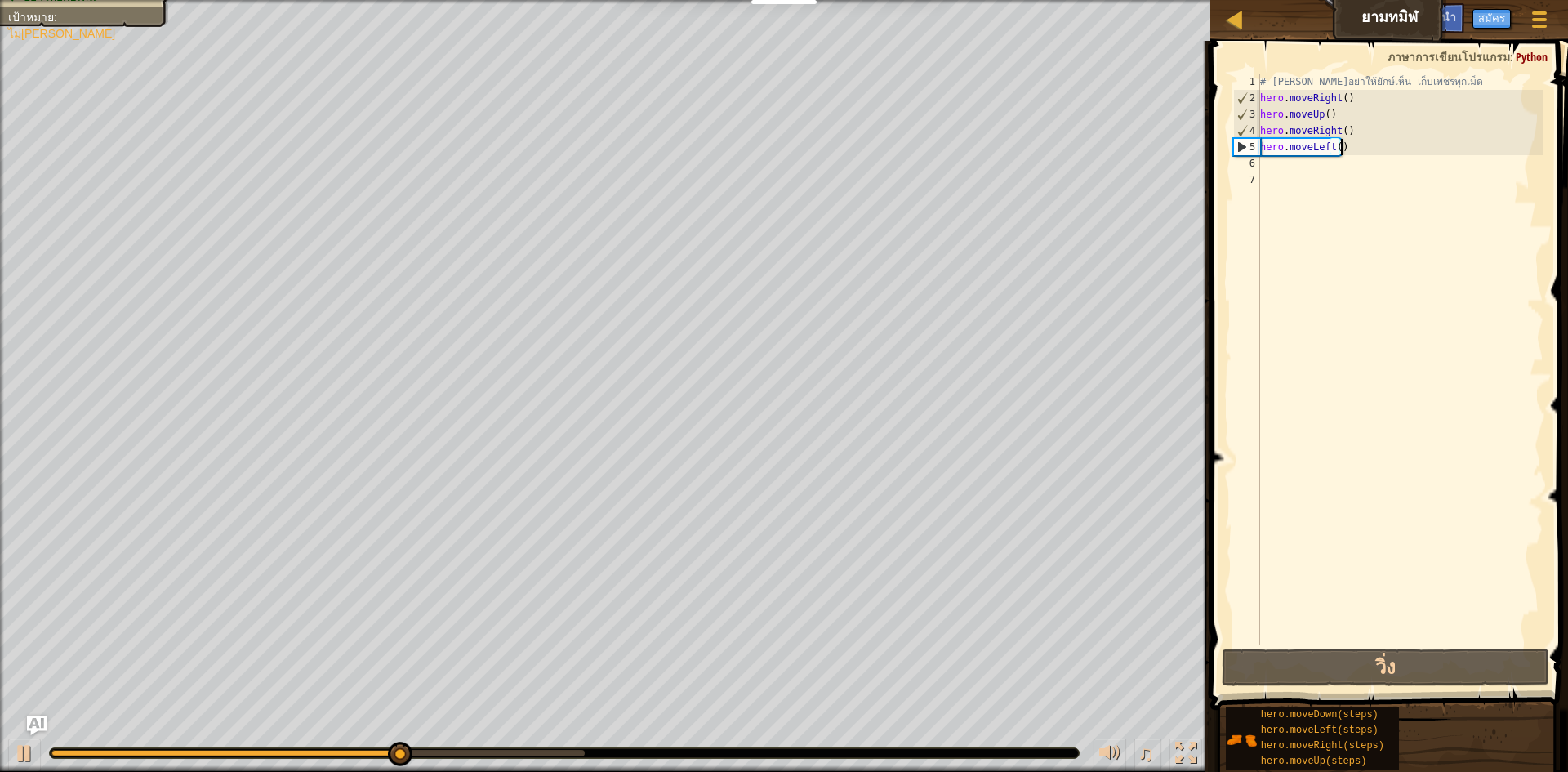
click at [782, 155] on div "# พยายามอย่าให้ยักษ์เห็น เก็บเพชรทุกเม็ด hero . moveRight ( ) hero . moveUp ( )…" at bounding box center [1400, 376] width 287 height 605
click at [782, 150] on div "# พยายามอย่าให้ยักษ์เห็น เก็บเพชรทุกเม็ด hero . moveRight ( ) hero . moveUp ( )…" at bounding box center [1400, 376] width 287 height 605
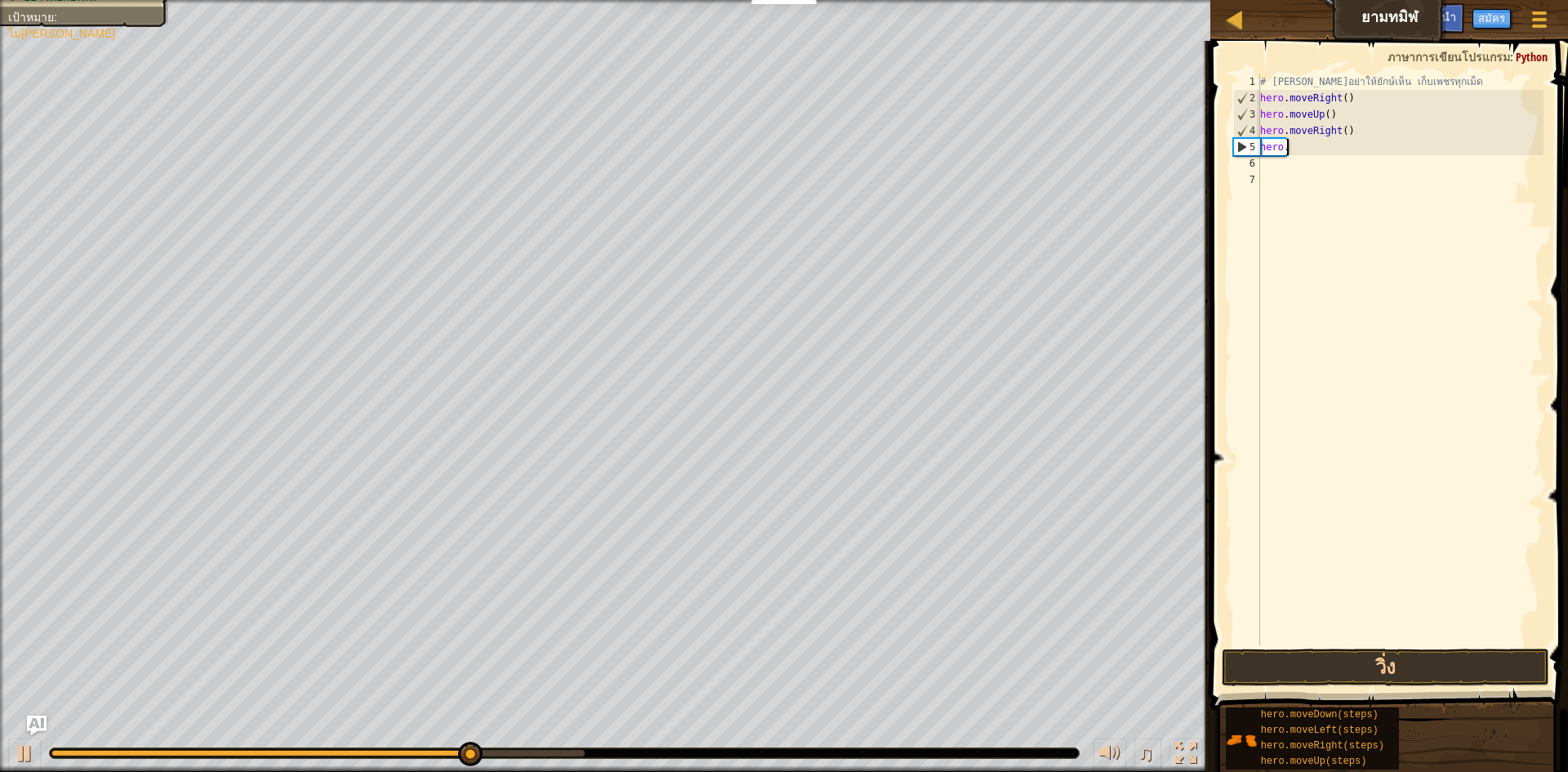
type textarea "h"
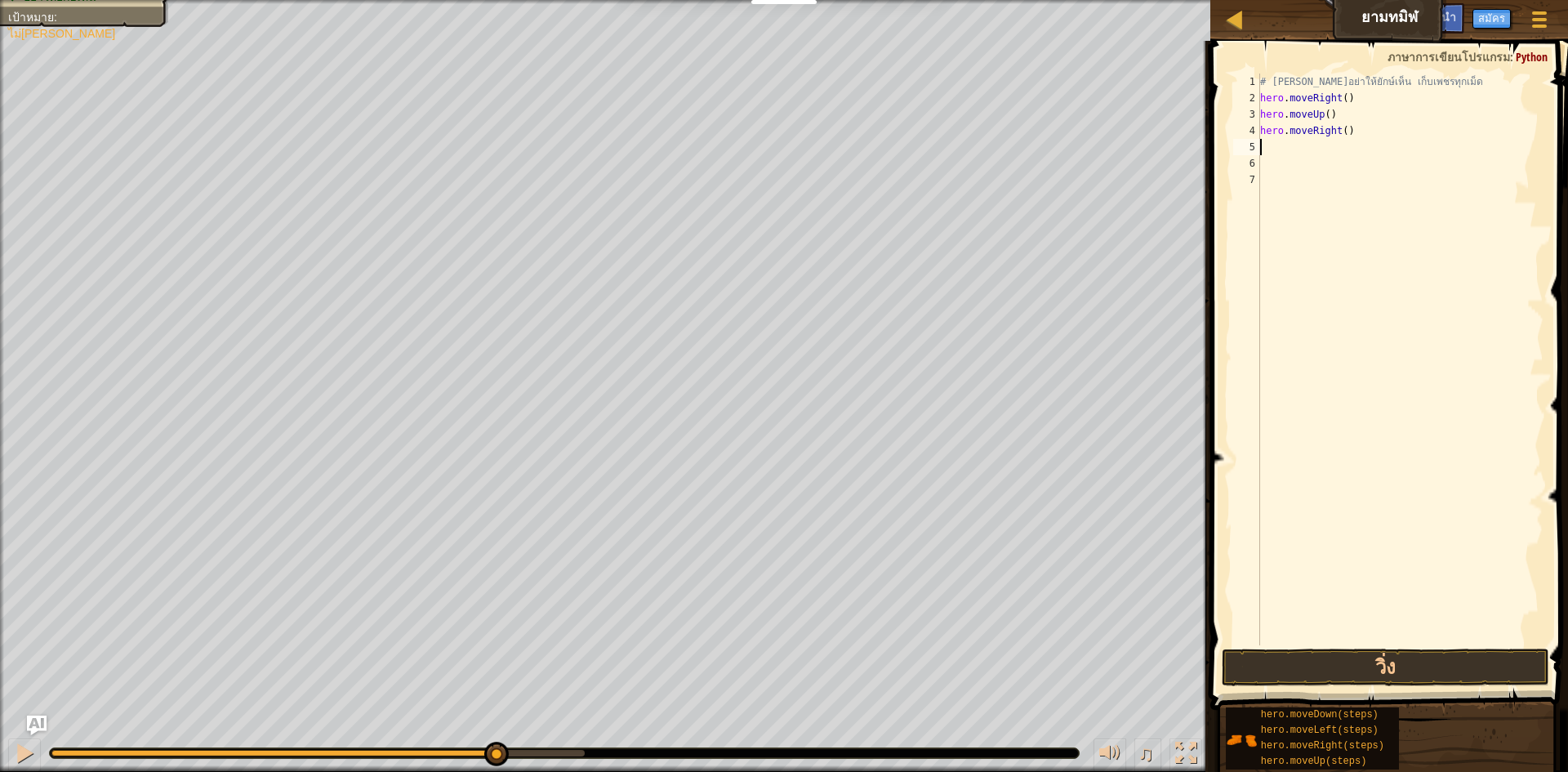
click at [782, 146] on div "# พยายามอย่าให้ยักษ์เห็น เก็บเพชรทุกเม็ด hero . moveRight ( ) hero . moveUp ( )…" at bounding box center [1400, 376] width 287 height 605
type textarea "h"
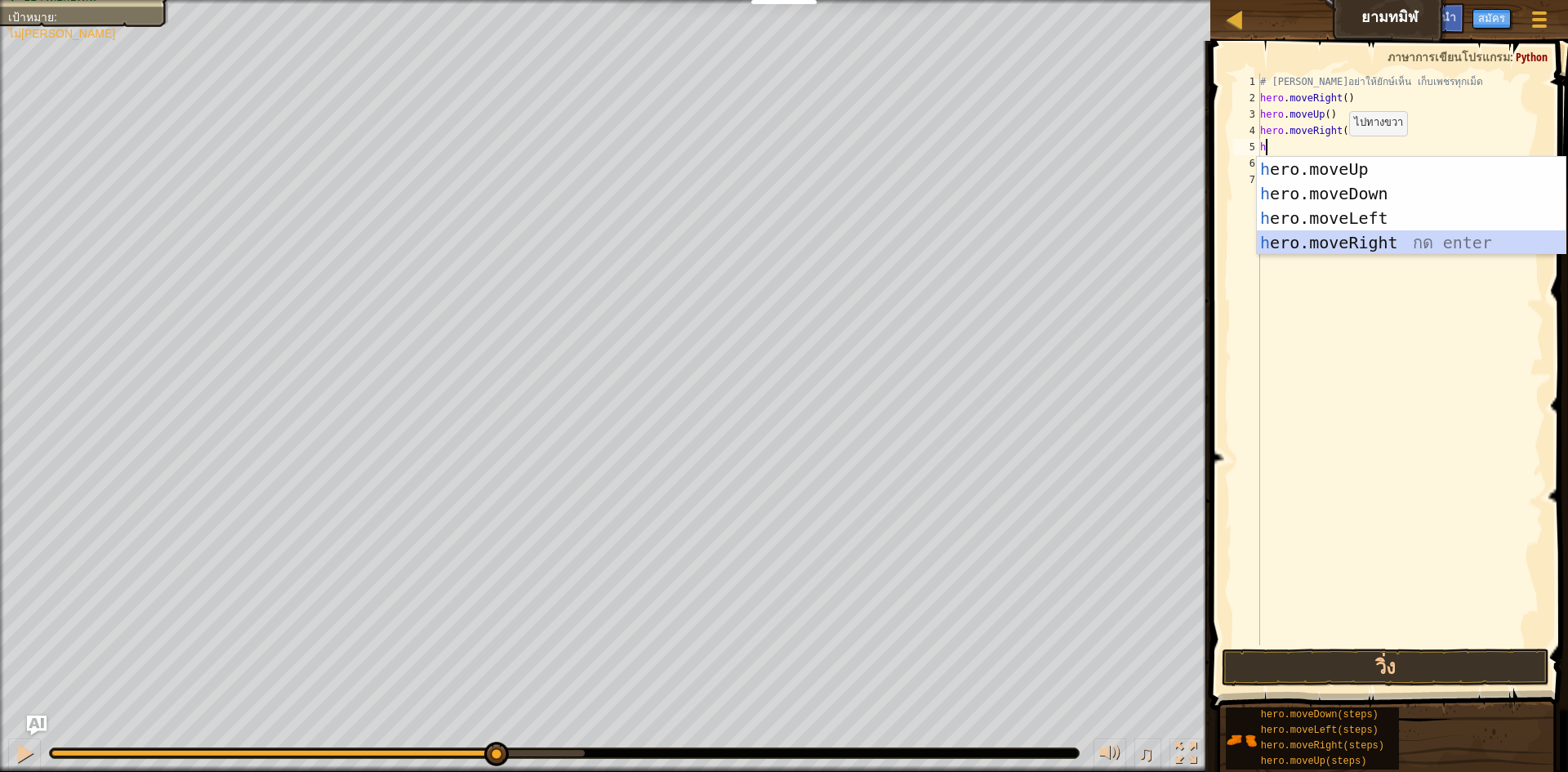
click at [782, 235] on div "h ero.moveUp กด enter h ero.moveDown กด enter h ero.moveLeft กด enter h ero.mov…" at bounding box center [1412, 231] width 309 height 147
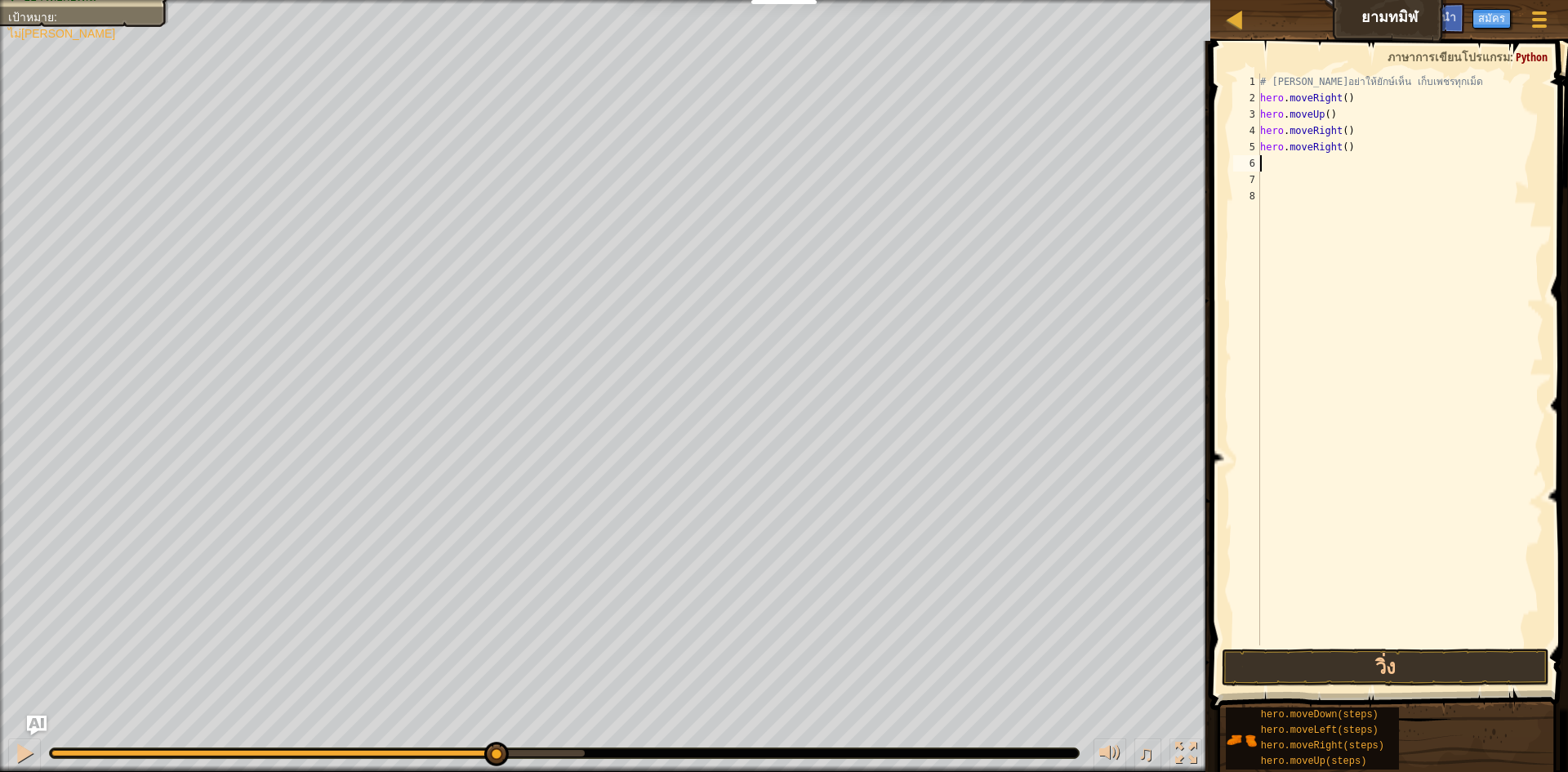
click at [782, 164] on div "# พยายามอย่าให้ยักษ์เห็น เก็บเพชรทุกเม็ด hero . moveRight ( ) hero . moveUp ( )…" at bounding box center [1400, 376] width 287 height 605
type textarea "h"
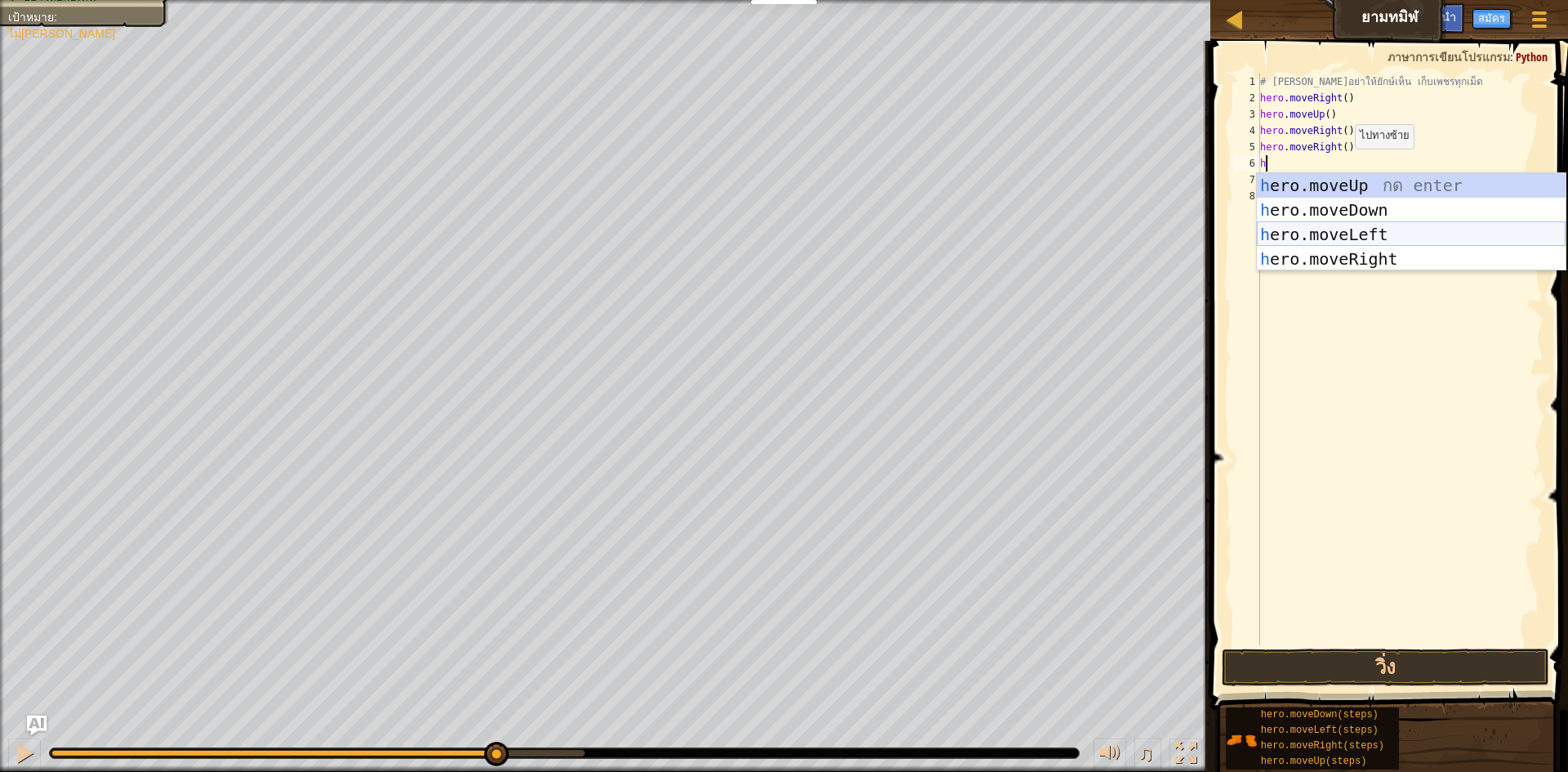
click at [782, 233] on div "h ero.moveUp กด enter h ero.moveDown กด enter h ero.moveLeft กด enter h ero.mov…" at bounding box center [1412, 247] width 309 height 147
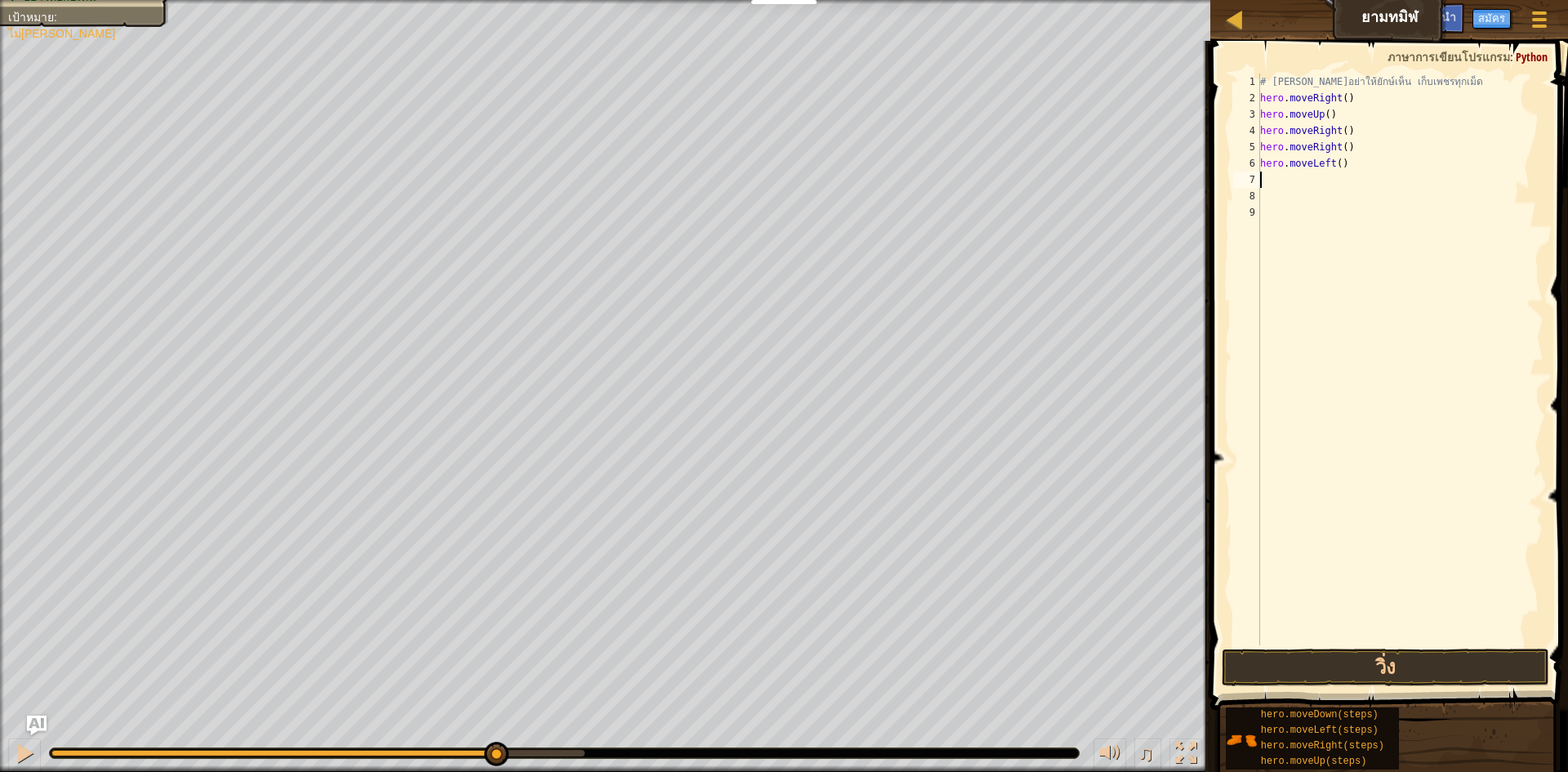
click at [782, 640] on div "# พยายามอย่าให้ยักษ์เห็น เก็บเพชรทุกเม็ด hero . moveRight ( ) hero . moveUp ( )…" at bounding box center [1400, 376] width 287 height 605
click at [782, 649] on button "วิ่ง" at bounding box center [1386, 668] width 327 height 38
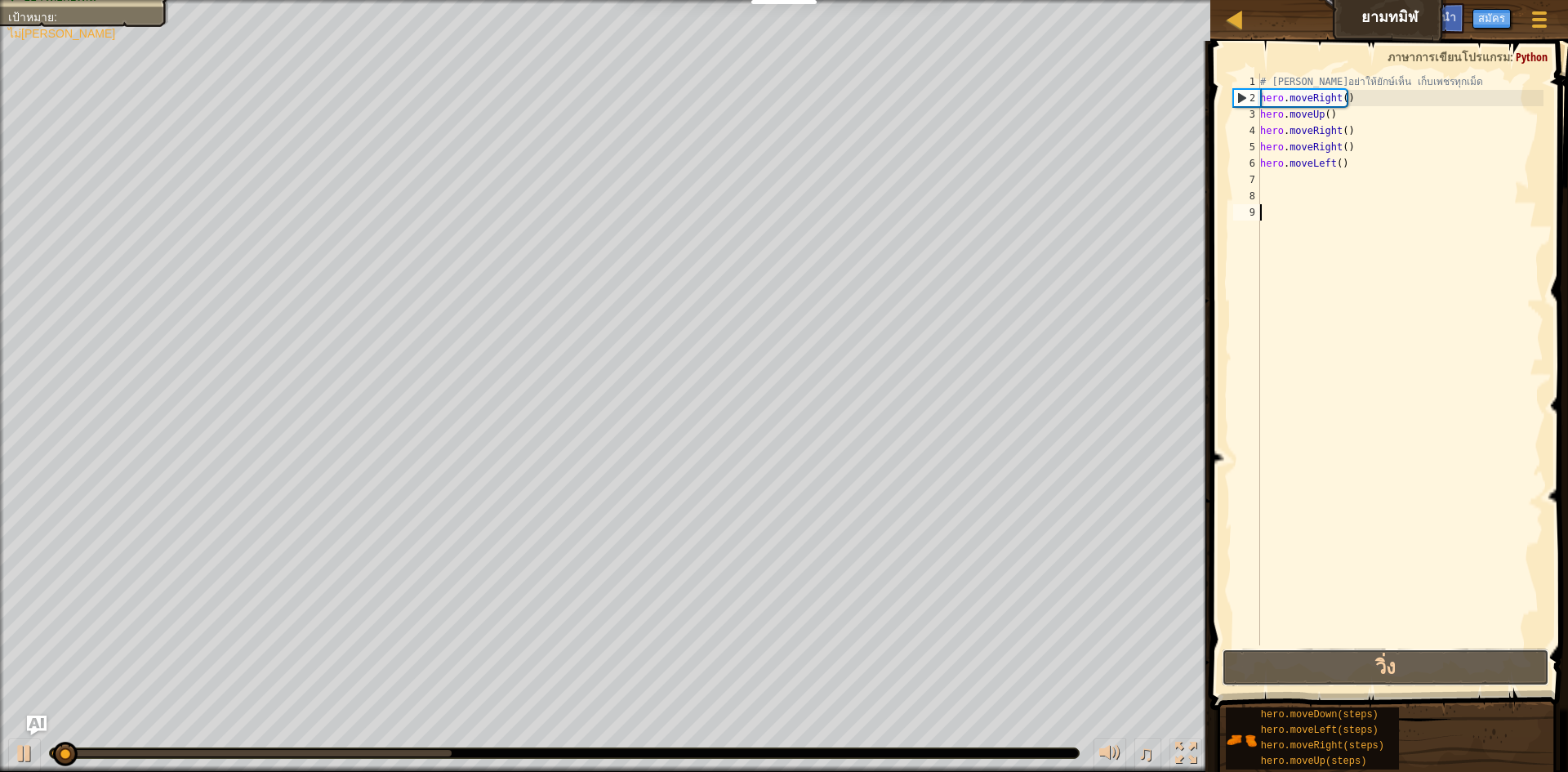
click at [782, 648] on div "1 2 3 4 5 6 7 8 9 # พยายามอย่าให้ยักษ์เห็น เก็บเพชรทุกเม็ด hero . moveRight ( )…" at bounding box center [1387, 408] width 363 height 717
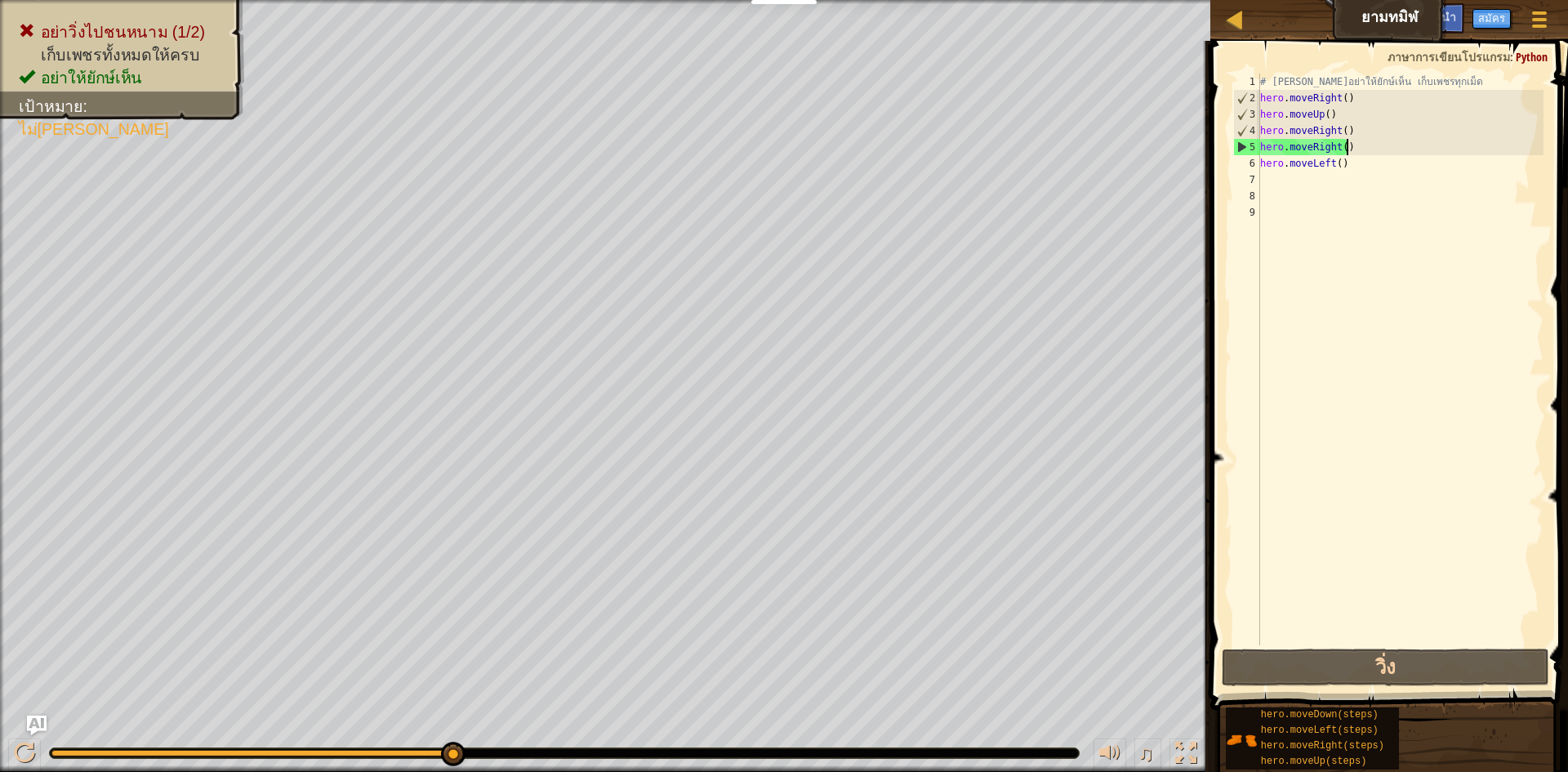
click at [782, 155] on div "# พยายามอย่าให้ยักษ์เห็น เก็บเพชรทุกเม็ด hero . moveRight ( ) hero . moveUp ( )…" at bounding box center [1400, 376] width 287 height 605
click at [782, 160] on div "# พยายามอย่าให้ยักษ์เห็น เก็บเพชรทุกเม็ด hero . moveRight ( ) hero . moveUp ( )…" at bounding box center [1400, 376] width 287 height 605
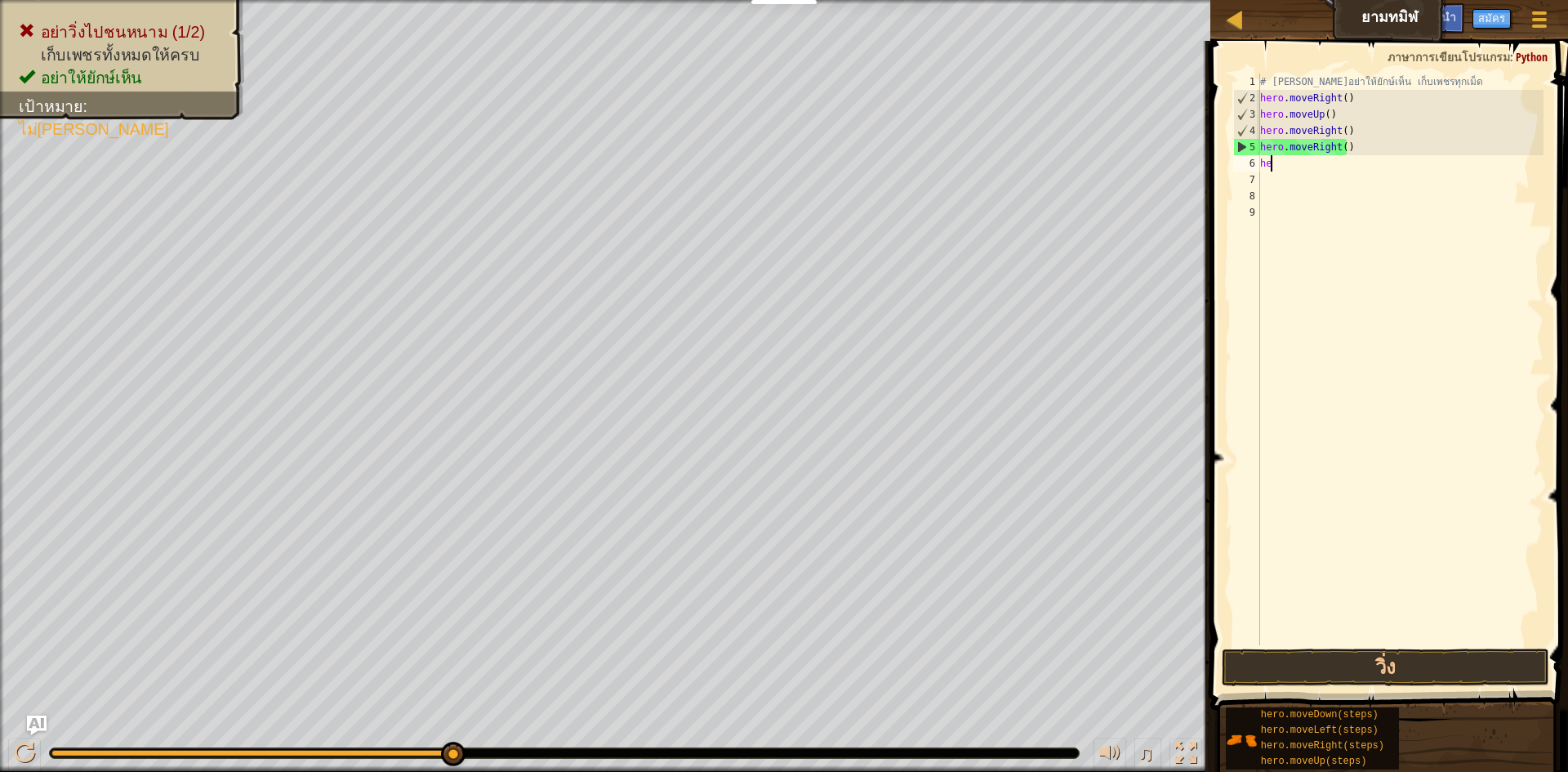
type textarea "h"
click at [782, 145] on div "# พยายามอย่าให้ยักษ์เห็น เก็บเพชรทุกเม็ด hero . moveRight ( ) hero . moveUp ( )…" at bounding box center [1400, 376] width 287 height 605
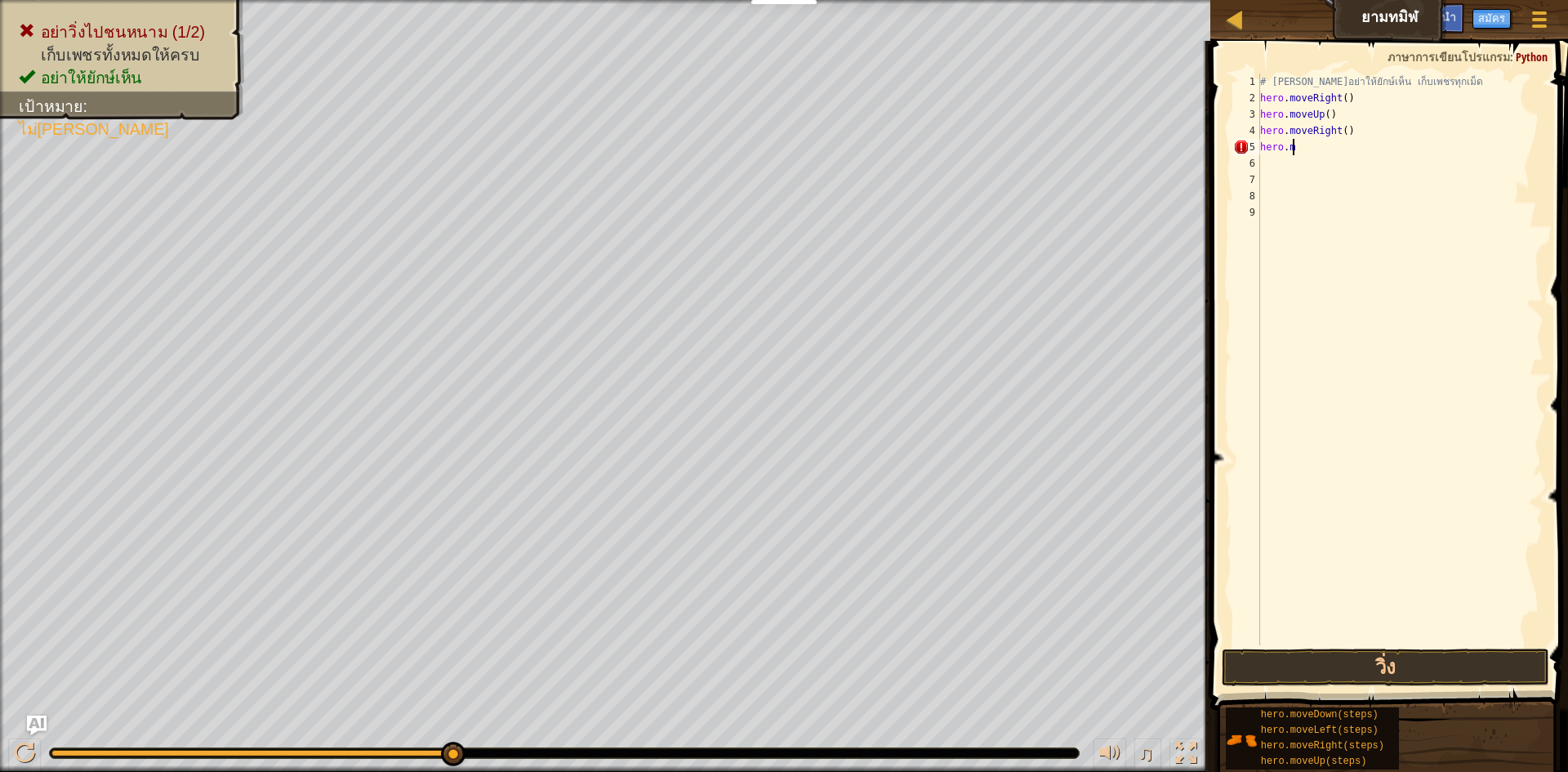
type textarea "h"
click at [782, 134] on div "# พยายามอย่าให้ยักษ์เห็น เก็บเพชรทุกเม็ด hero . moveRight ( ) hero . moveUp ( )…" at bounding box center [1400, 376] width 287 height 605
type textarea "hero.moveRight()"
click at [782, 155] on div "# พยายามอย่าให้ยักษ์เห็น เก็บเพชรทุกเม็ด hero . moveRight ( ) hero . moveUp ( )…" at bounding box center [1400, 376] width 287 height 605
click at [782, 642] on div "# พยายามอย่าให้ยักษ์เห็น เก็บเพชรทุกเม็ด hero . moveRight ( ) hero . moveUp ( )…" at bounding box center [1400, 376] width 287 height 605
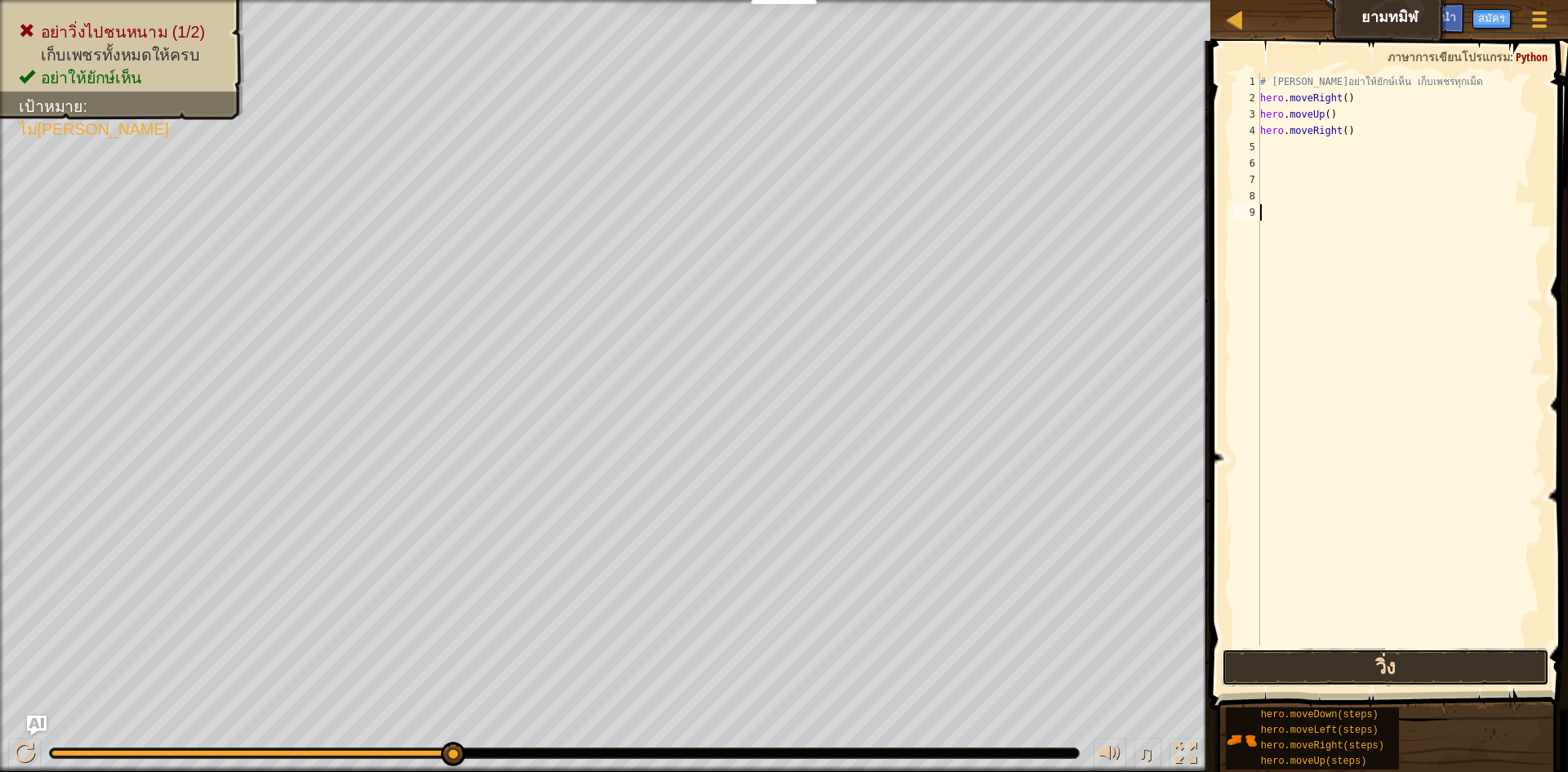
click at [782, 661] on button "วิ่ง" at bounding box center [1386, 668] width 327 height 38
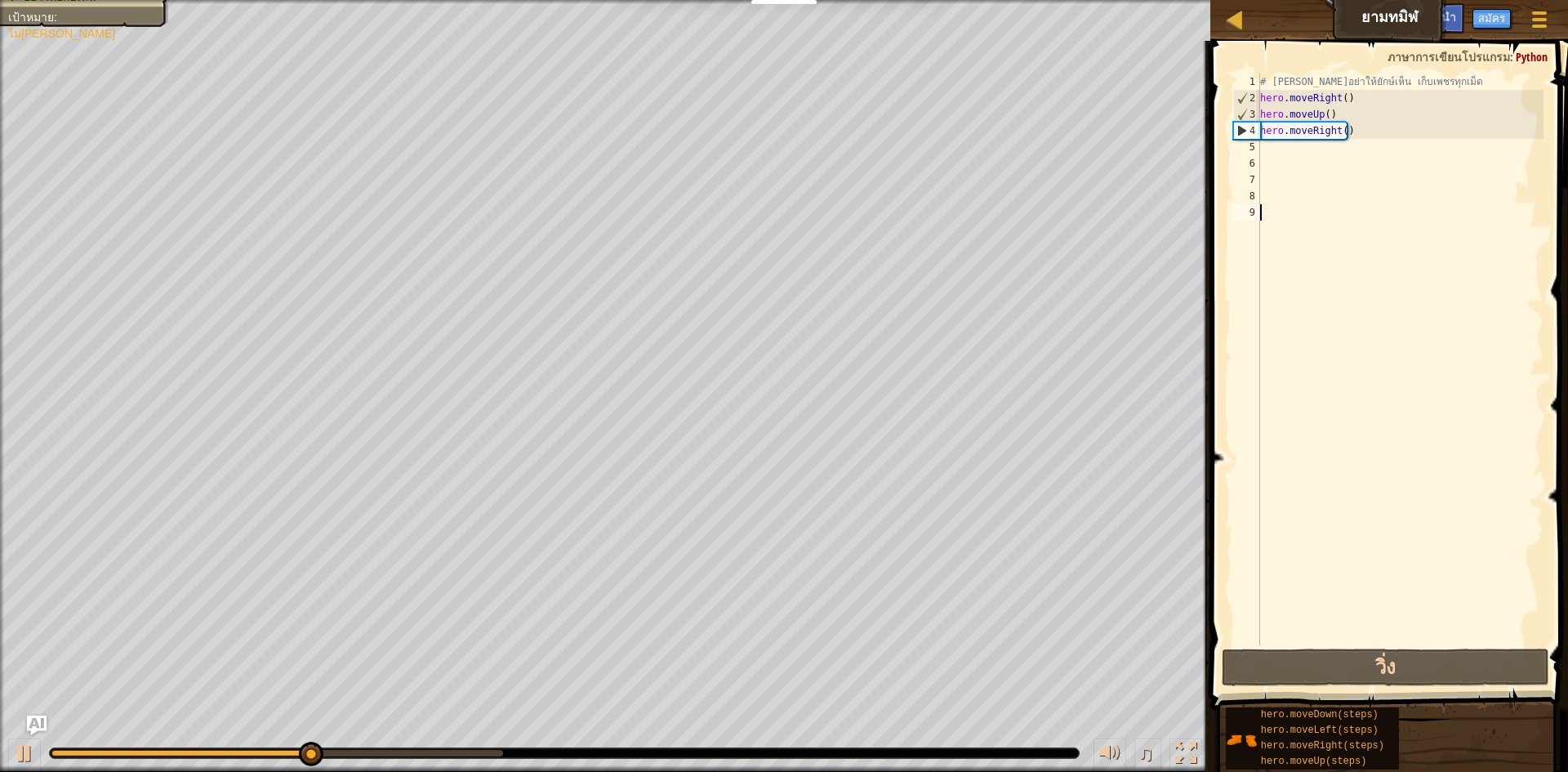
click at [782, 145] on div "# พยายามอย่าให้ยักษ์เห็น เก็บเพชรทุกเม็ด hero . moveRight ( ) hero . moveUp ( )…" at bounding box center [1400, 376] width 287 height 605
type textarea "h"
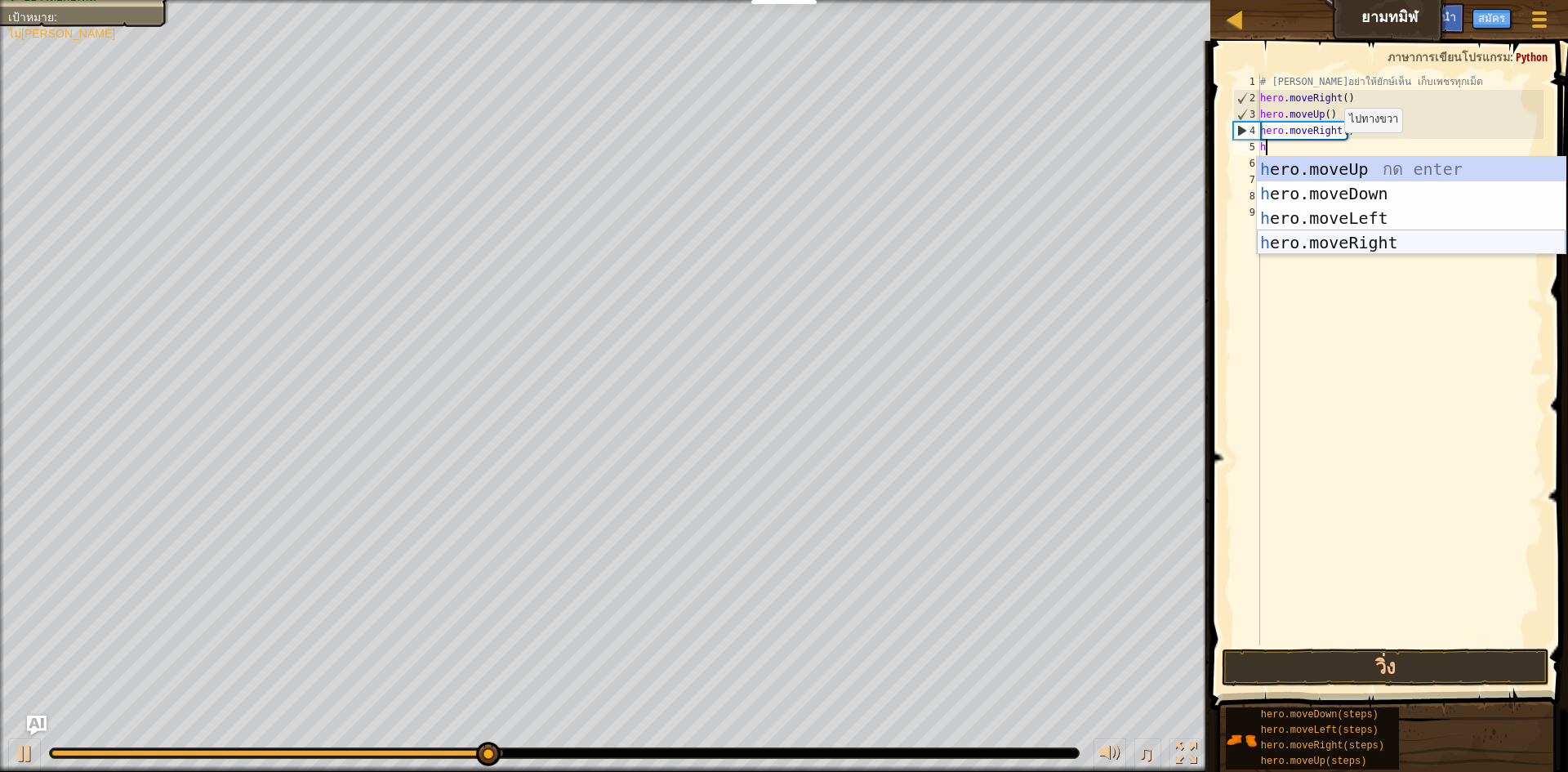
click at [782, 323] on div "# พยายามอย่าให้ยักษ์เห็น เก็บเพชรทุกเม็ด hero . moveRight ( ) hero . moveUp ( )…" at bounding box center [1400, 376] width 287 height 605
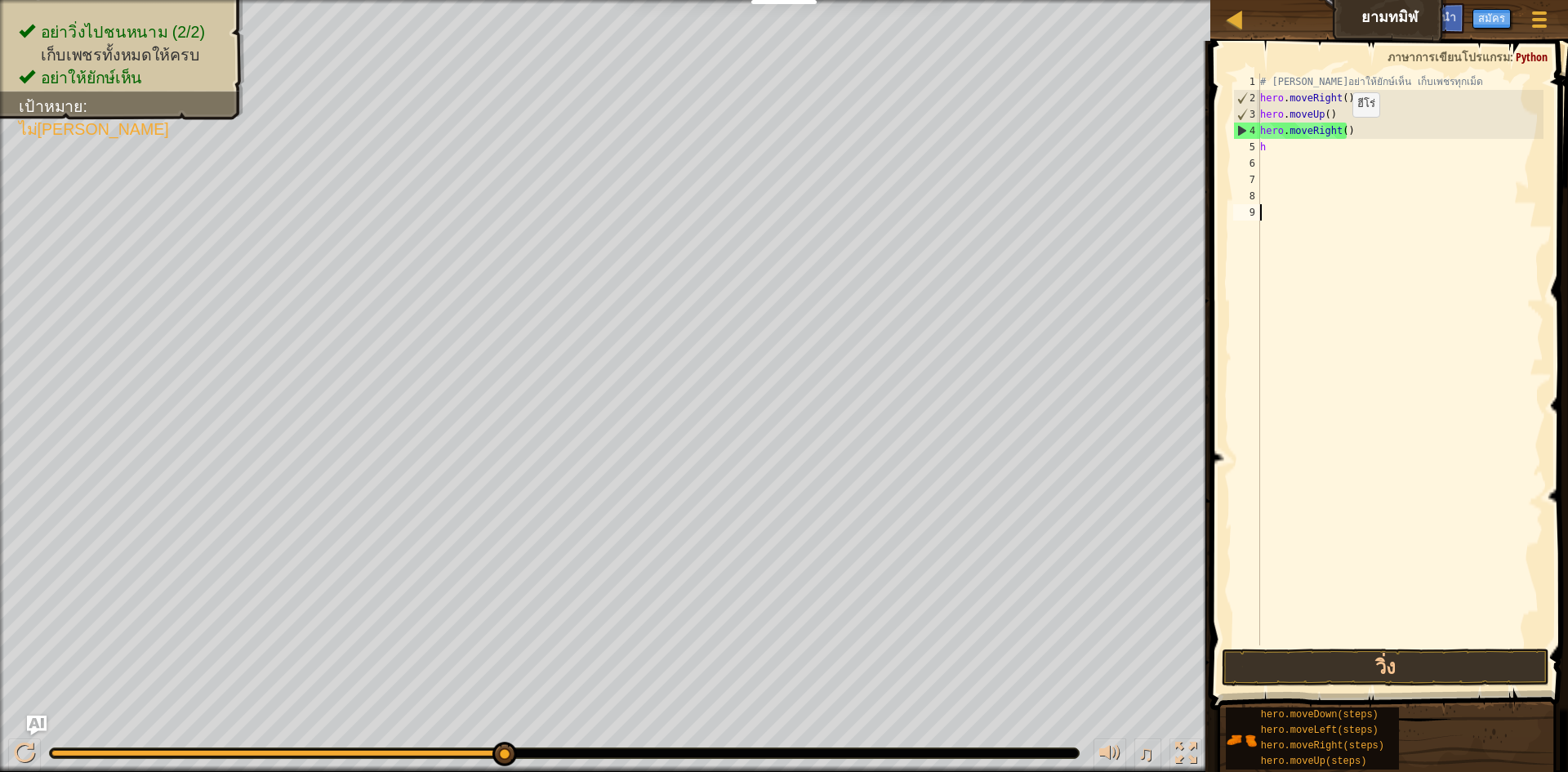
click at [782, 133] on div "# พยายามอย่าให้ยักษ์เห็น เก็บเพชรทุกเม็ด hero . moveRight ( ) hero . moveUp ( )…" at bounding box center [1400, 376] width 287 height 605
click at [782, 134] on div "# พยายามอย่าให้ยักษ์เห็น เก็บเพชรทุกเม็ด hero . moveRight ( ) hero . moveUp ( )…" at bounding box center [1400, 376] width 287 height 605
click at [782, 149] on div "# พยายามอย่าให้ยักษ์เห็น เก็บเพชรทุกเม็ด hero . moveRight ( ) hero . moveUp ( )…" at bounding box center [1400, 376] width 287 height 605
type textarea "h"
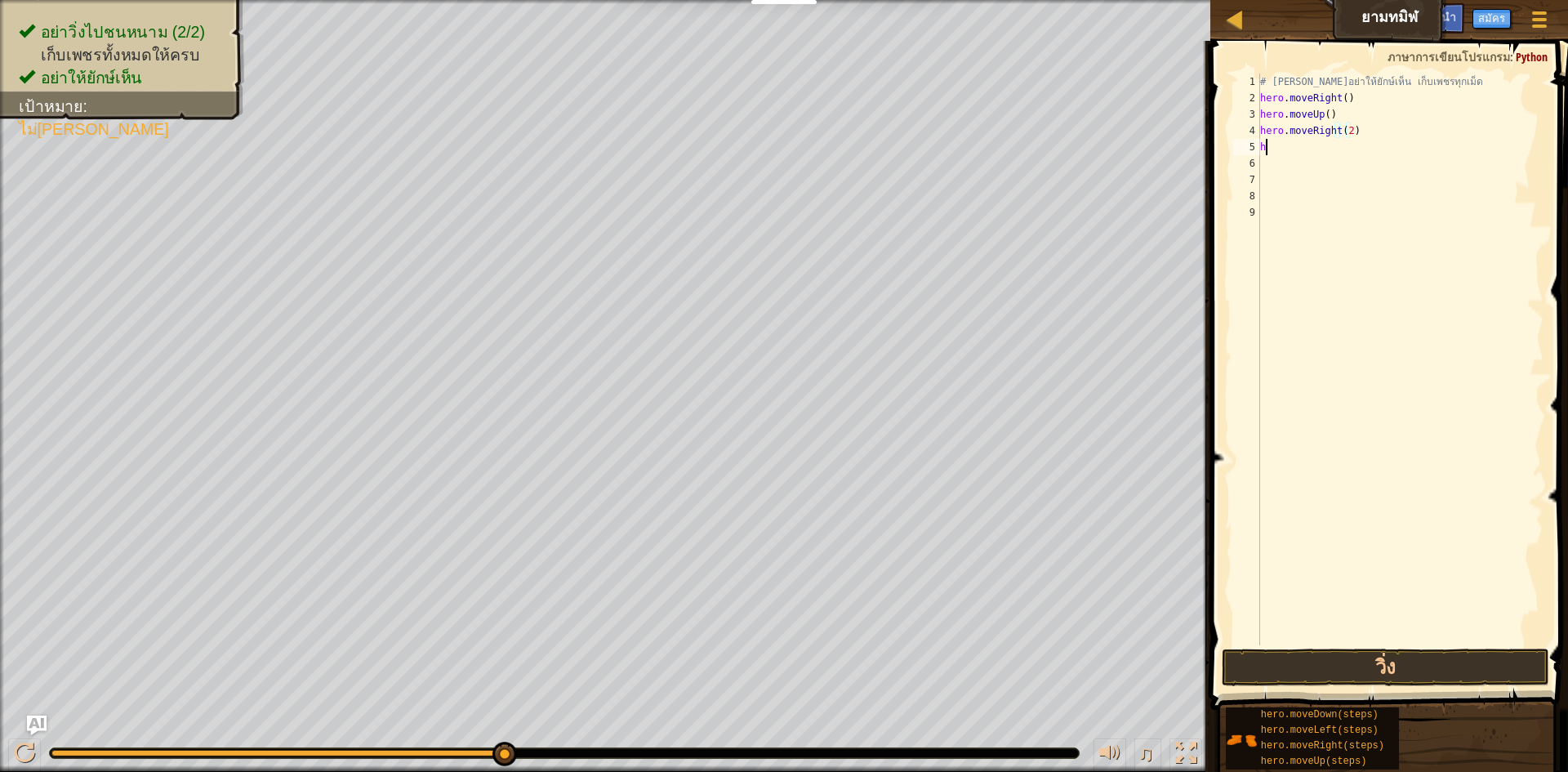
scroll to position [7, 0]
click at [782, 148] on div "# พยายามอย่าให้ยักษ์เห็น เก็บเพชรทุกเม็ด hero . moveRight ( ) hero . moveUp ( )…" at bounding box center [1400, 376] width 287 height 605
type textarea "h"
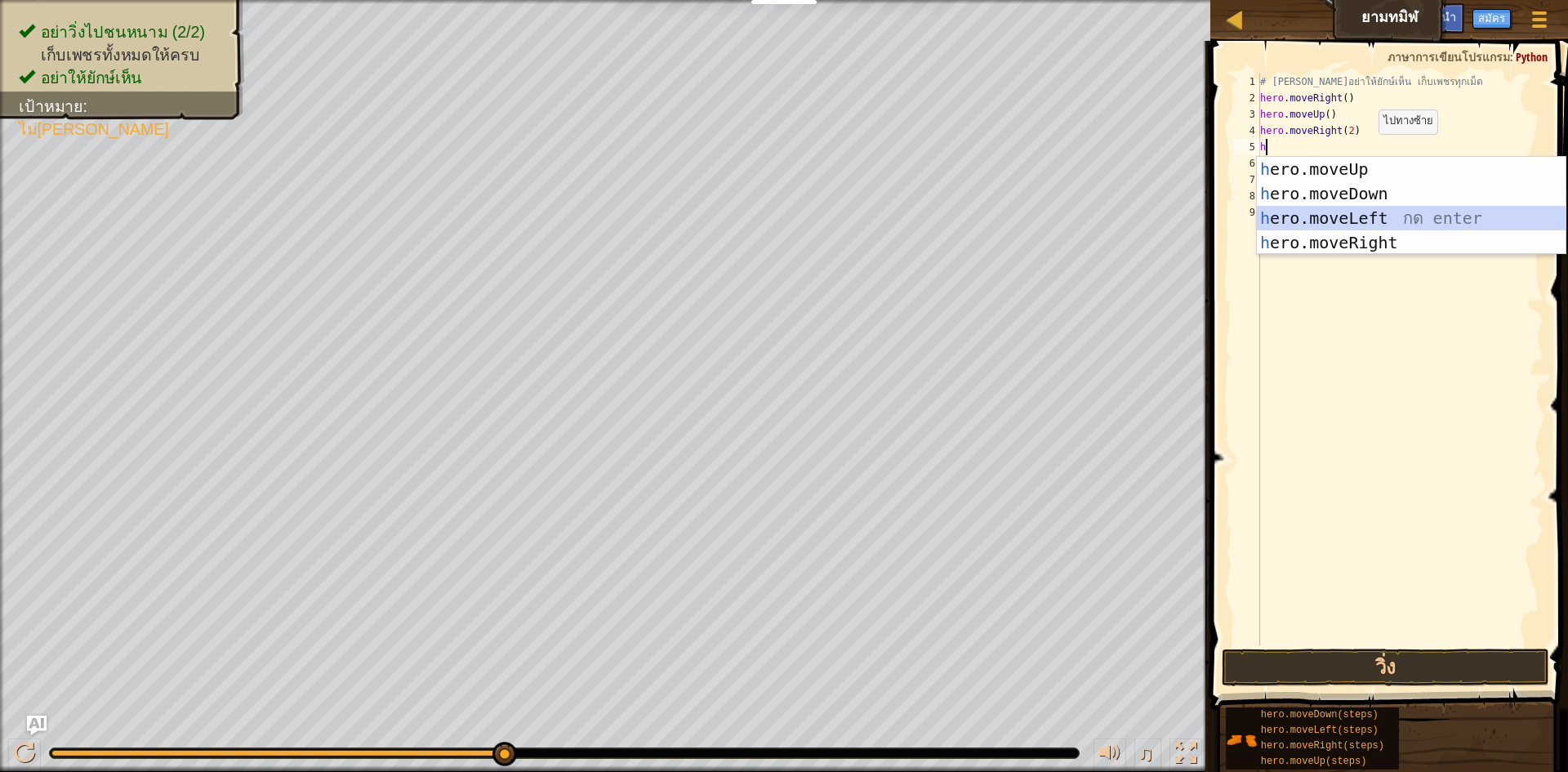
click at [782, 220] on div "h ero.moveUp กด enter h ero.moveDown กด enter h ero.moveLeft กด enter h ero.mov…" at bounding box center [1412, 231] width 309 height 147
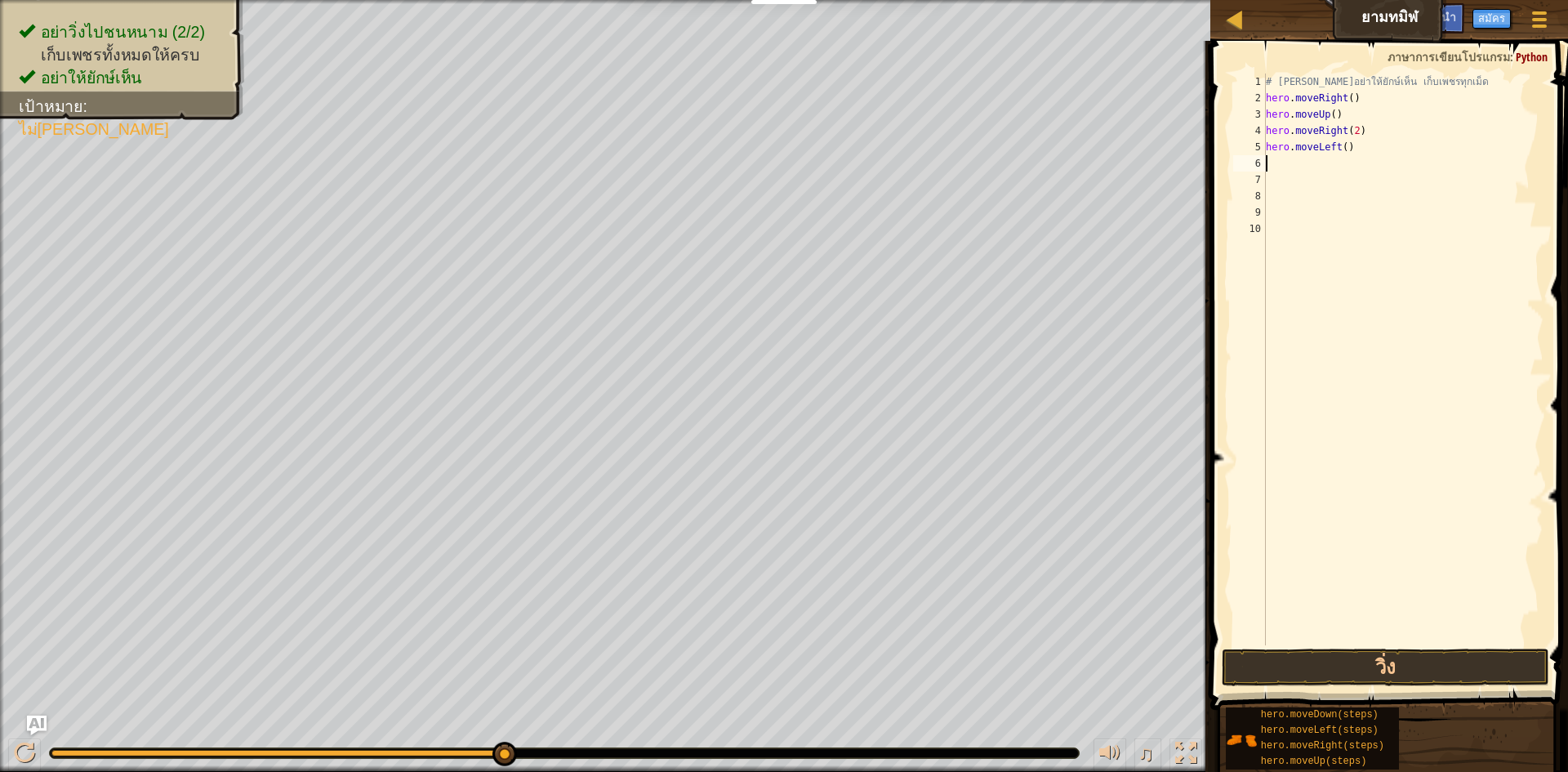
drag, startPoint x: 1466, startPoint y: 647, endPoint x: 1478, endPoint y: 706, distance: 60.2
click at [782, 696] on div "คำแนะนำ 1 2 3 4 5 6 7 8 9 10 # พยายามอย่าให้ยักษ์เห็น เก็บเพชรทุกเม็ด hero . mo…" at bounding box center [1387, 402] width 363 height 723
drag, startPoint x: 1479, startPoint y: 710, endPoint x: 1476, endPoint y: 700, distance: 10.4
click at [782, 709] on div "hero.moveDown(steps) hero.moveLeft(steps) hero.moveRight(steps) hero.moveUp(ste…" at bounding box center [1390, 738] width 332 height 64
click at [782, 688] on div "คำแนะนำ 1 2 3 4 5 6 7 8 9 10 # พยายามอย่าให้ยักษ์เห็น เก็บเพชรทุกเม็ด hero . mo…" at bounding box center [1387, 402] width 363 height 723
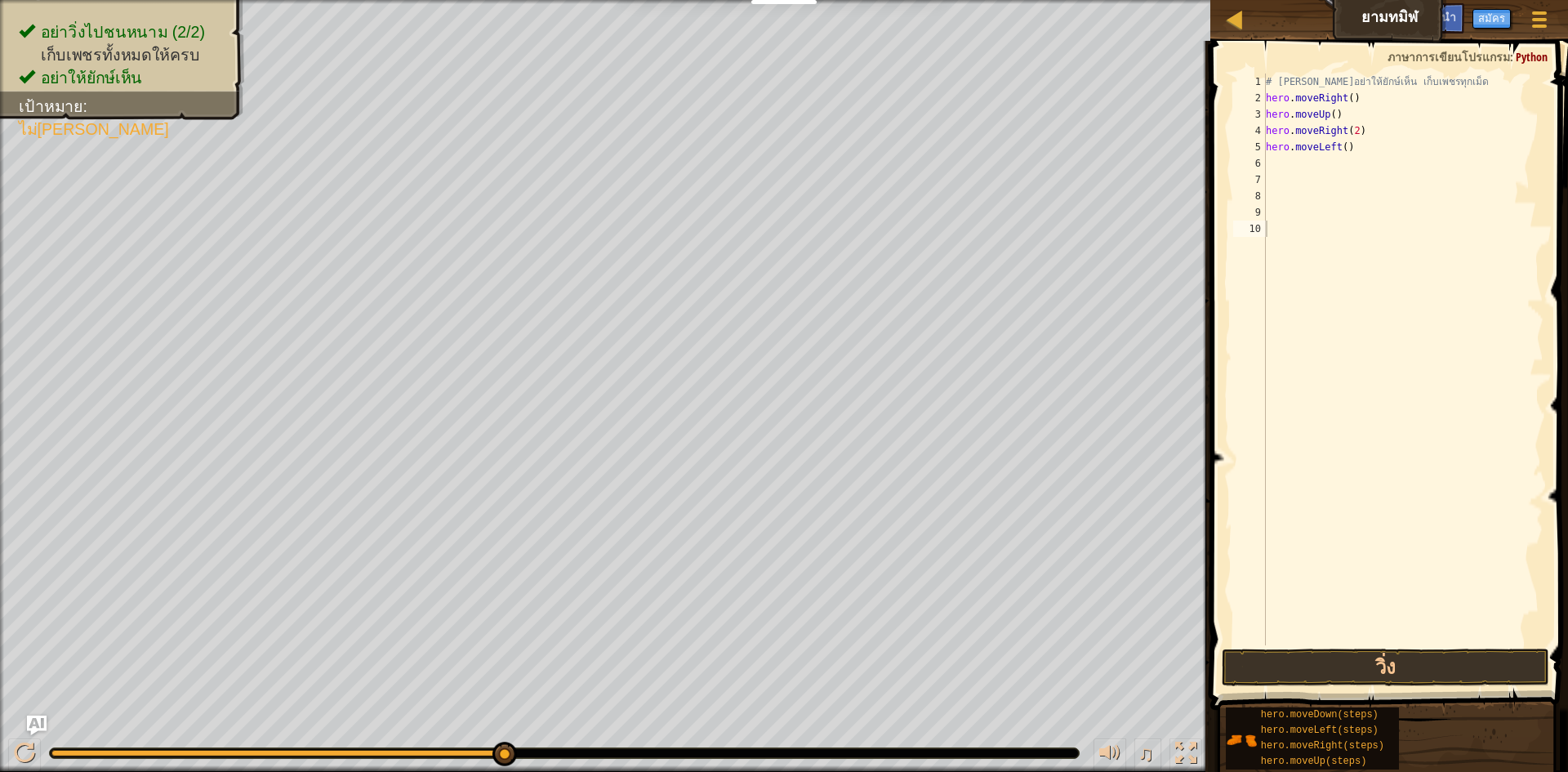
click at [782, 688] on span at bounding box center [1391, 352] width 371 height 717
click at [782, 676] on button "วิ่ง" at bounding box center [1386, 668] width 327 height 38
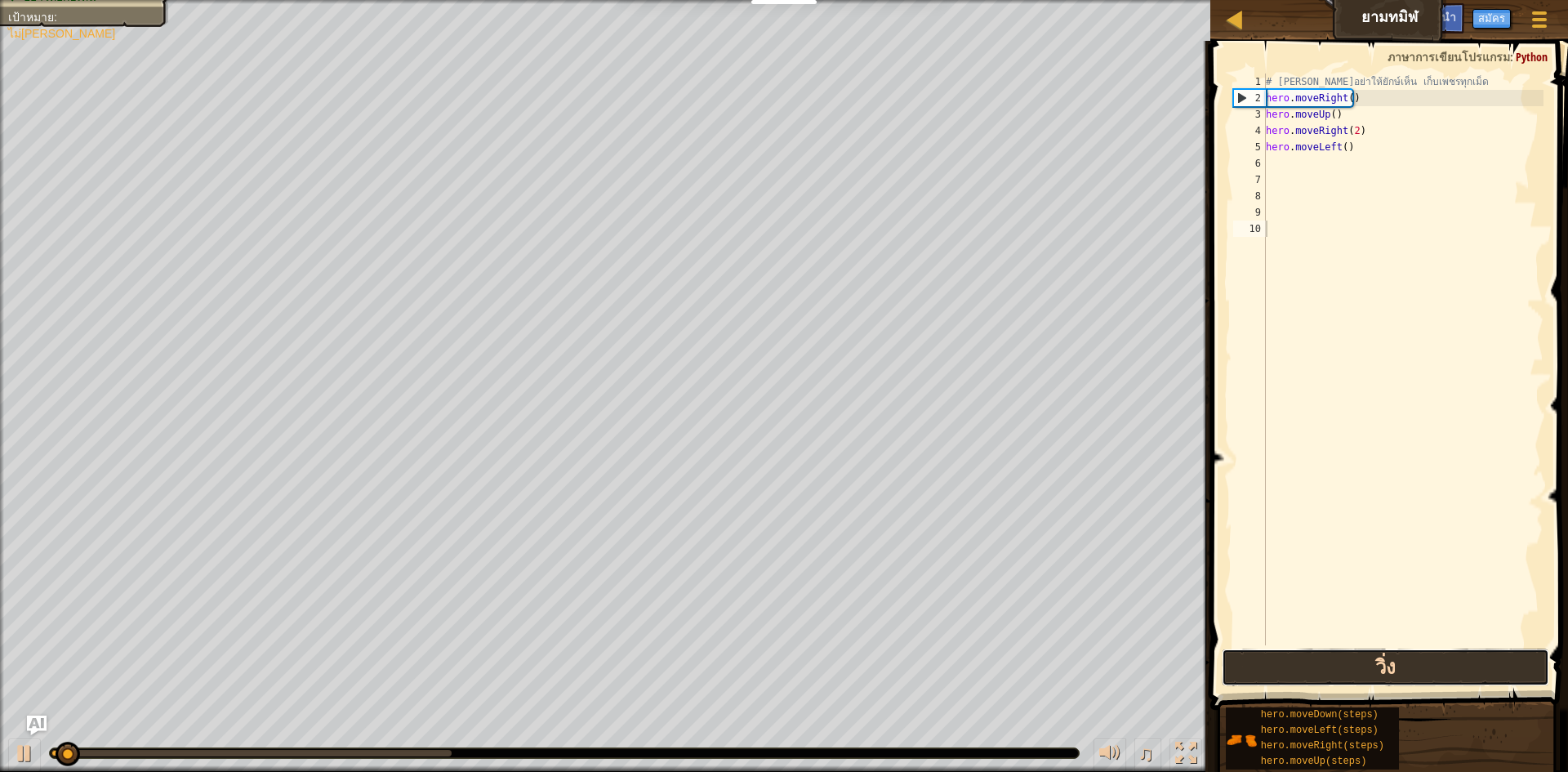
click at [782, 673] on button "วิ่ง" at bounding box center [1386, 668] width 327 height 38
click at [782, 672] on button "วิ่ง" at bounding box center [1386, 668] width 327 height 38
click at [782, 671] on button "วิ่ง" at bounding box center [1386, 668] width 327 height 38
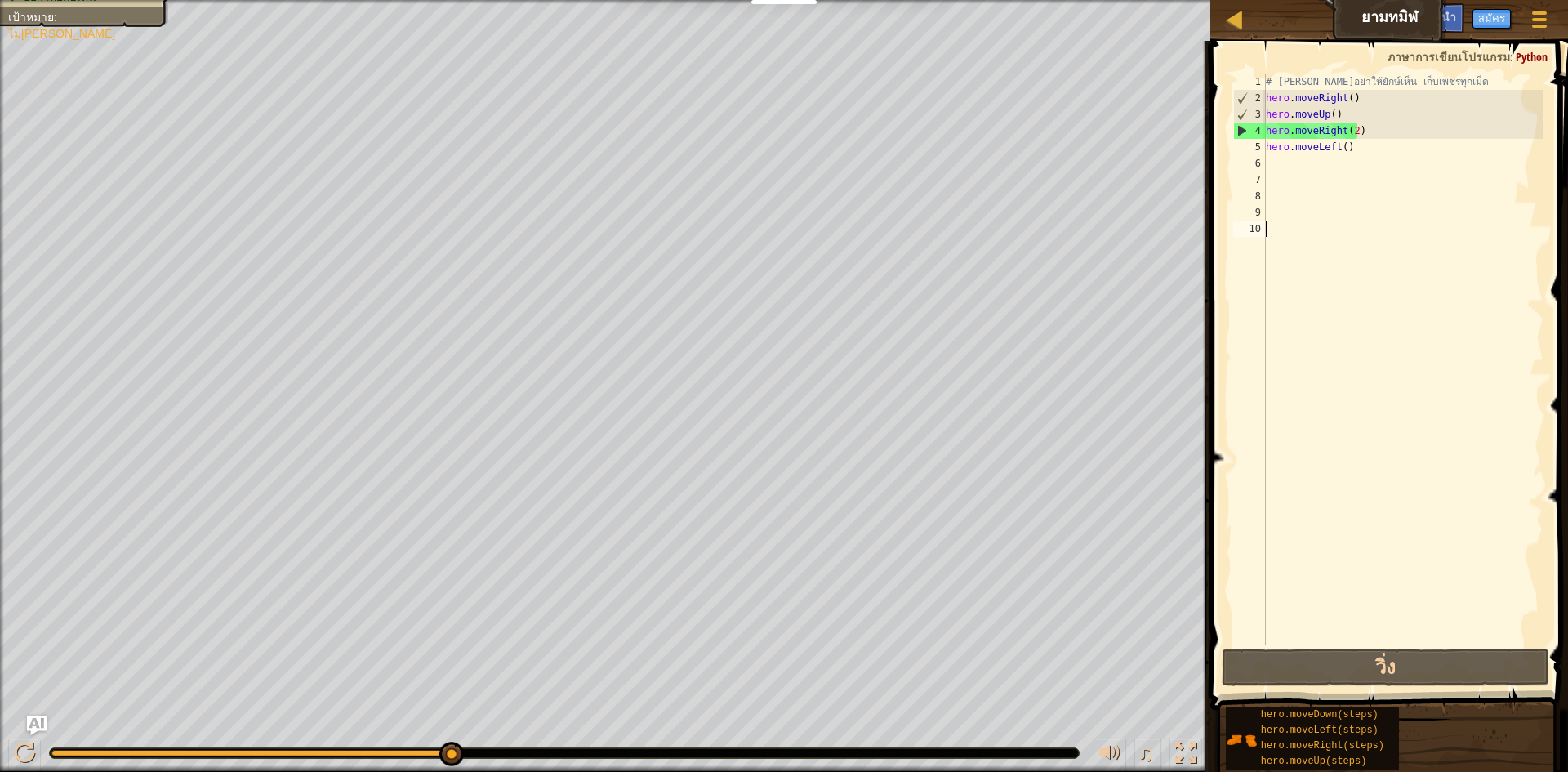
click at [782, 151] on div "# พยายามอย่าให้ยักษ์เห็น เก็บเพชรทุกเม็ด hero . moveRight ( ) hero . moveUp ( )…" at bounding box center [1404, 376] width 282 height 605
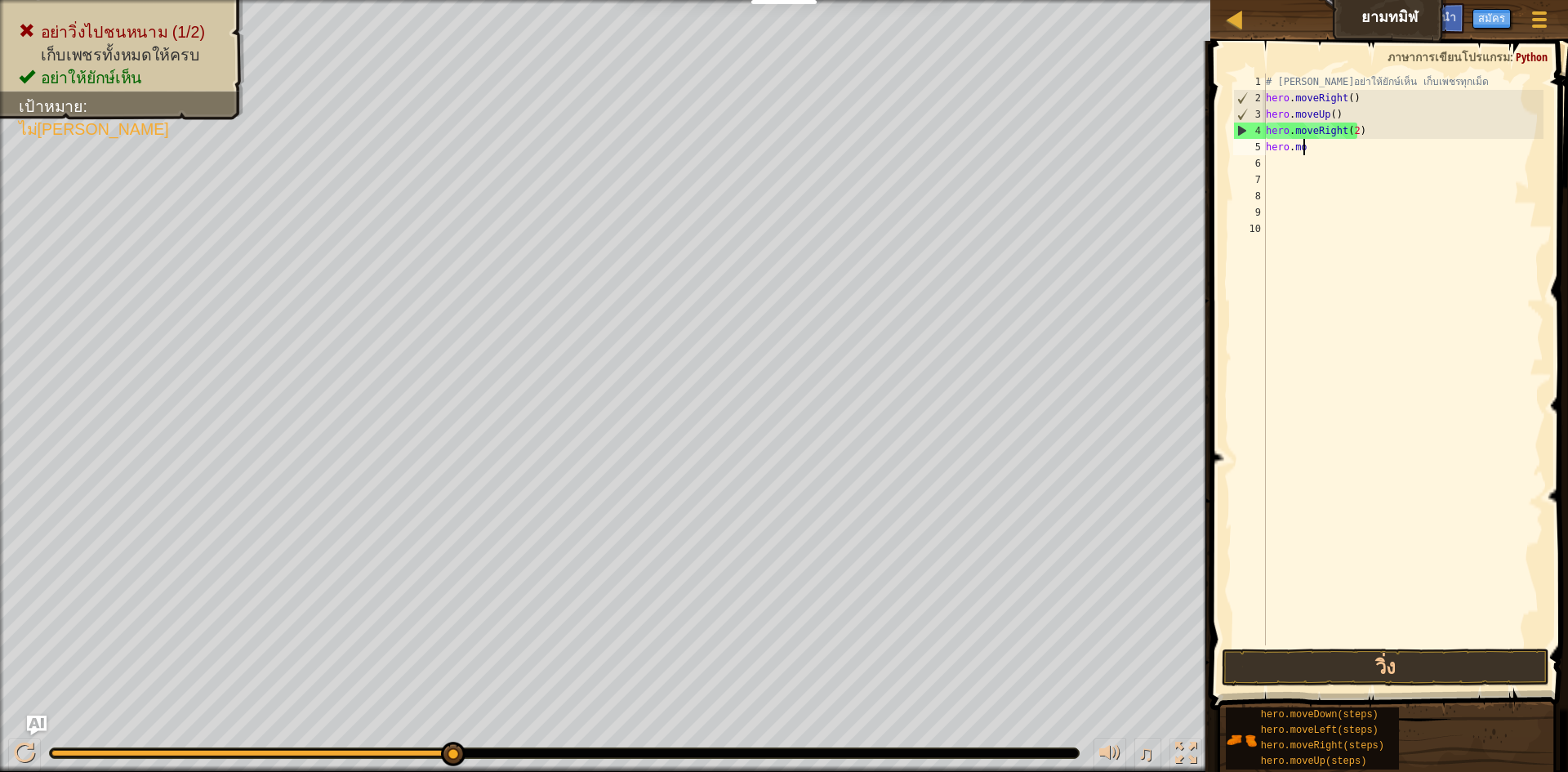
type textarea "h"
click at [782, 139] on div "# พยายามอย่าให้ยักษ์เห็น เก็บเพชรทุกเม็ด hero . moveRight ( ) hero . moveUp ( )…" at bounding box center [1404, 376] width 282 height 605
click at [782, 130] on div "# พยายามอย่าให้ยักษ์เห็น เก็บเพชรทุกเม็ด hero . moveRight ( ) hero . moveUp ( )…" at bounding box center [1404, 376] width 282 height 605
type textarea "h"
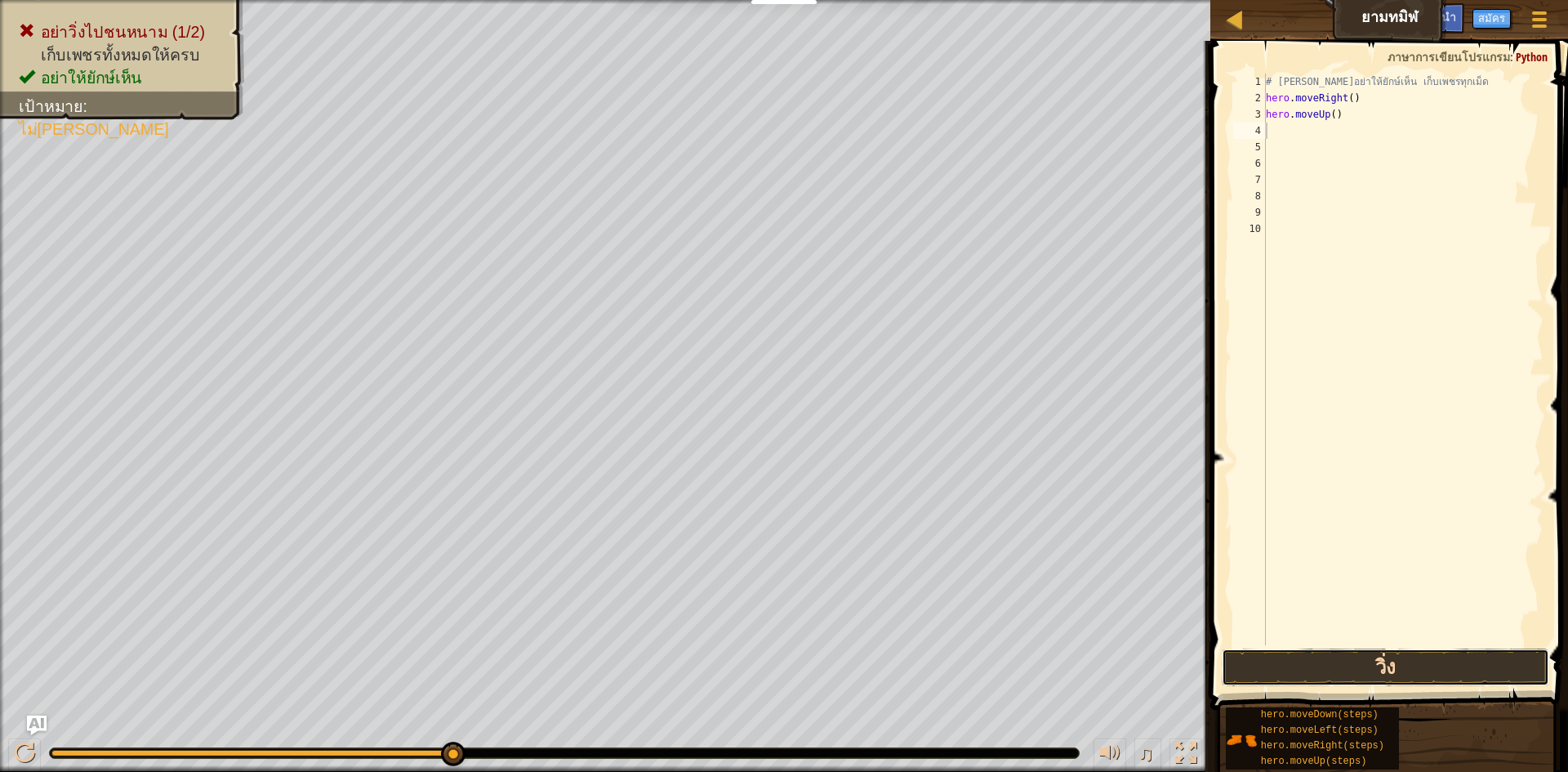
click at [782, 674] on button "วิ่ง" at bounding box center [1386, 668] width 327 height 38
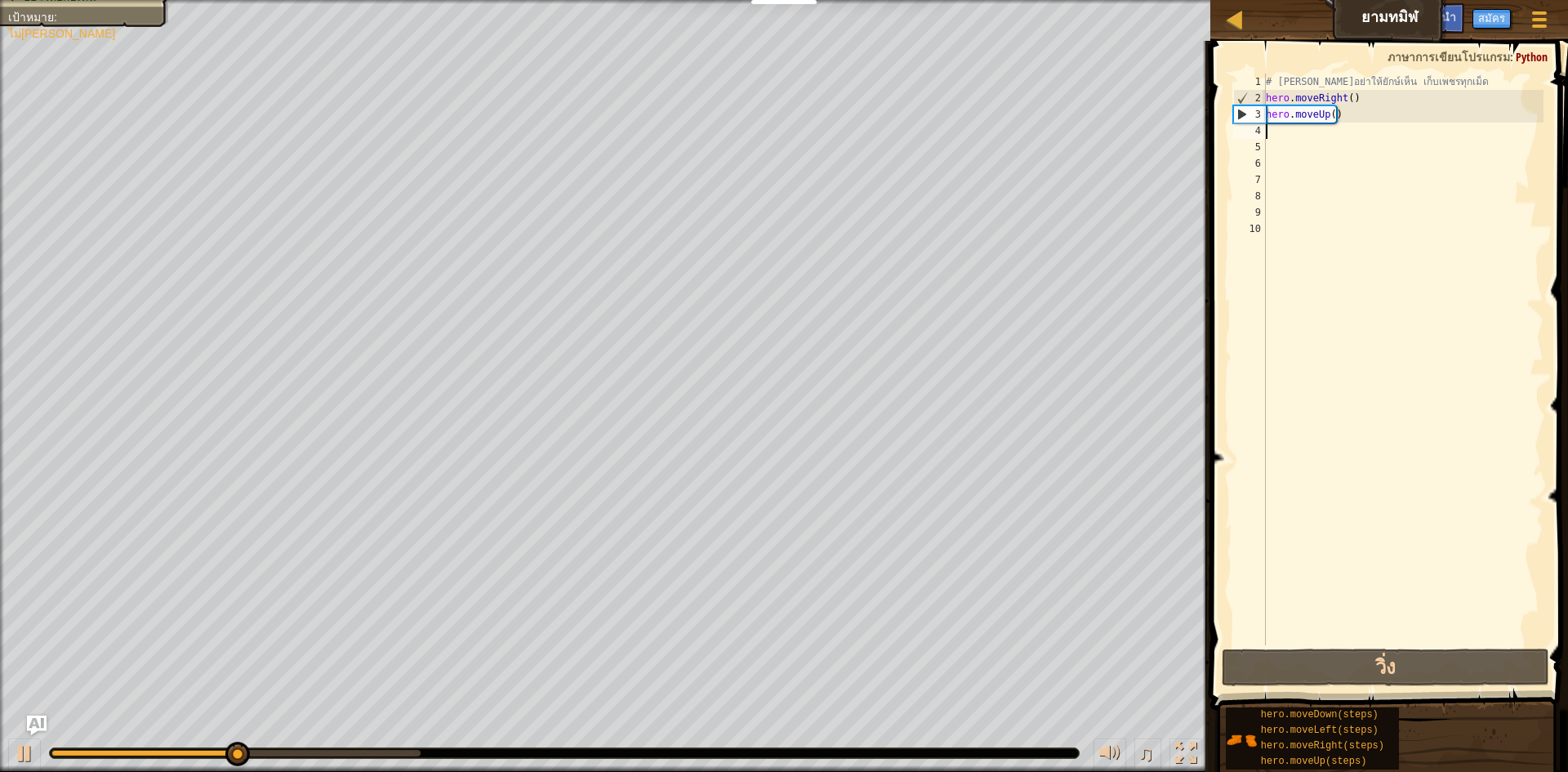
click at [782, 137] on div "# พยายามอย่าให้ยักษ์เห็น เก็บเพชรทุกเม็ด hero . moveRight ( ) hero . moveUp ( )" at bounding box center [1404, 376] width 282 height 605
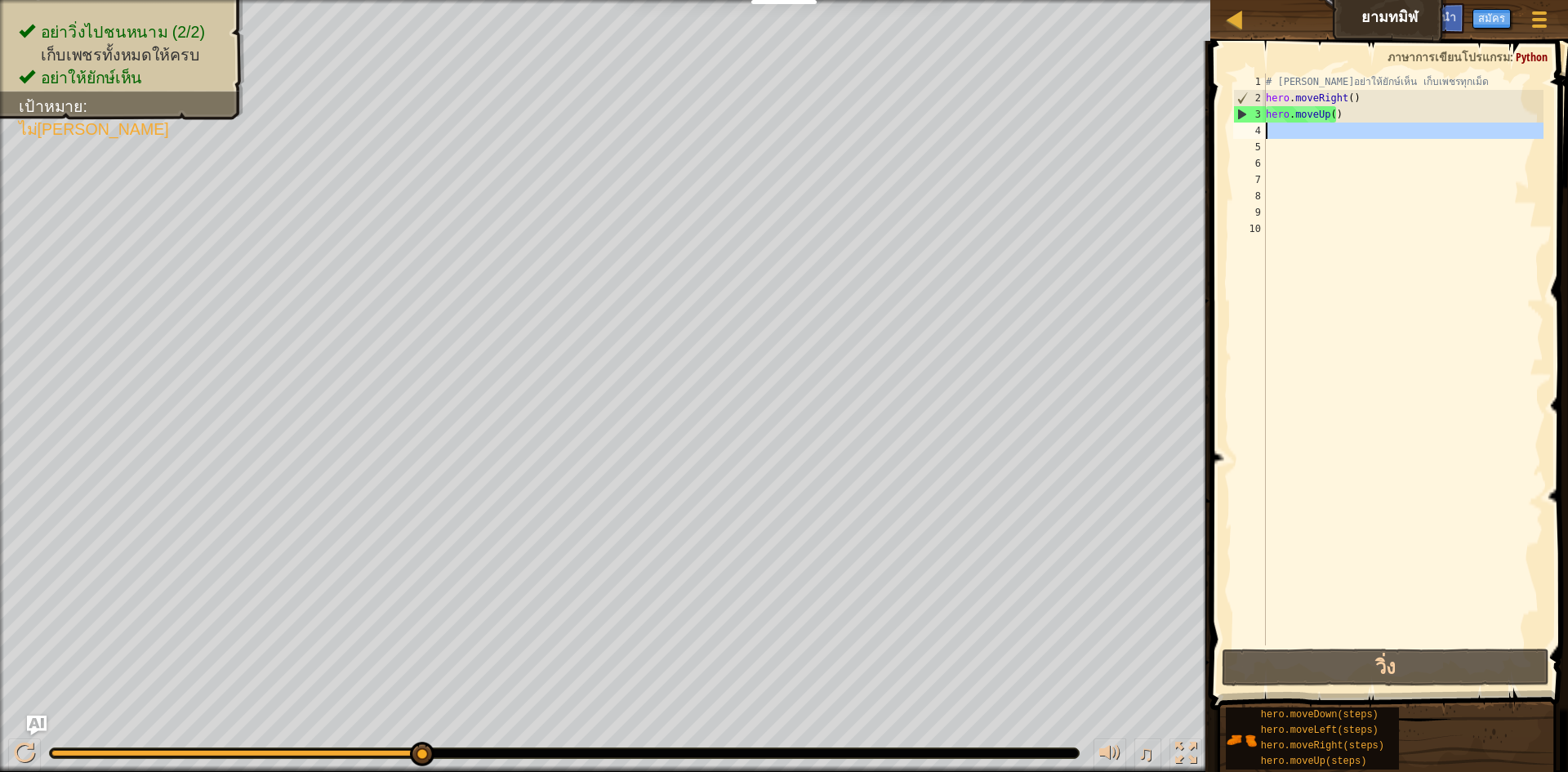
type textarea "h"
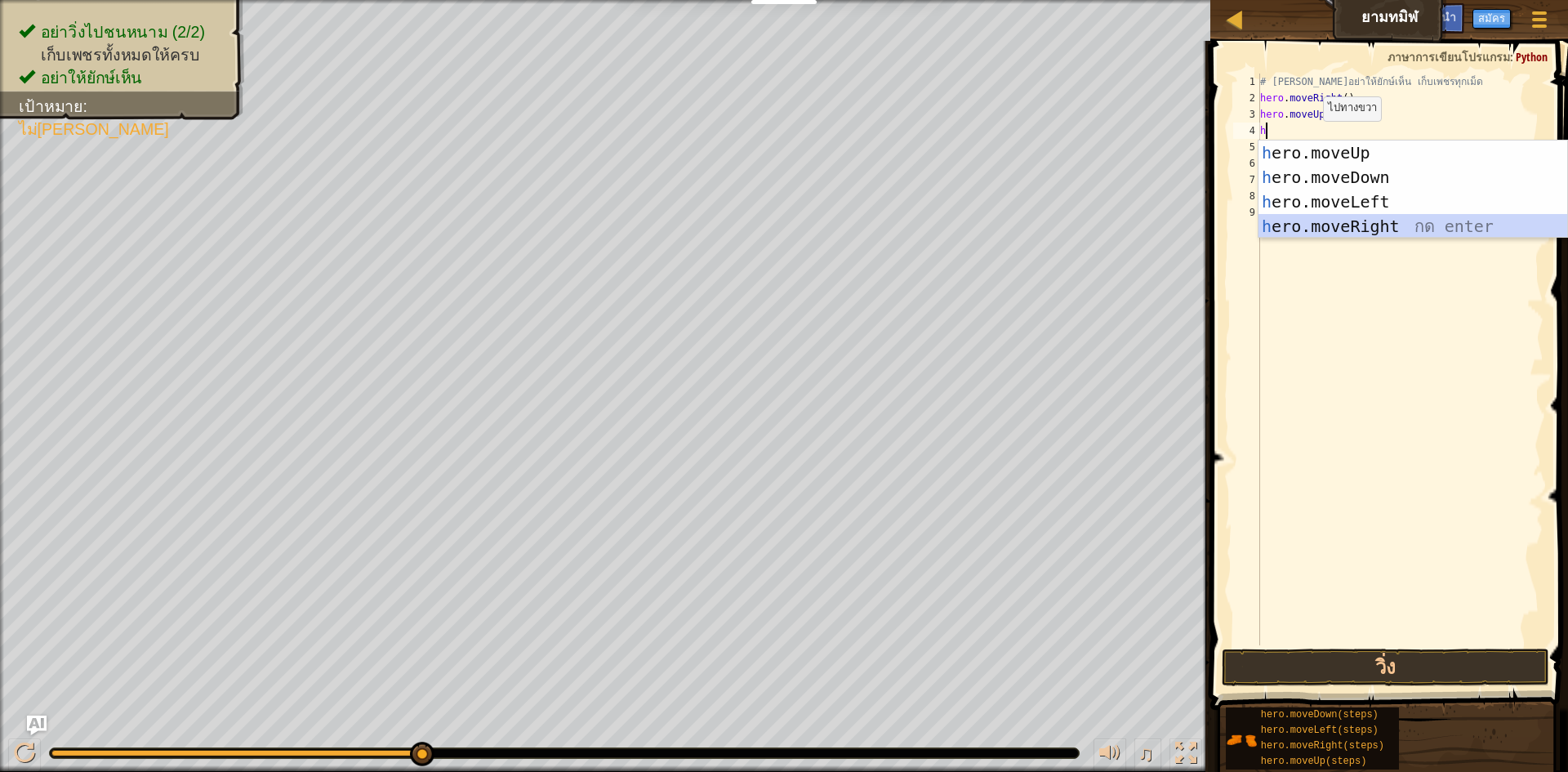
click at [782, 220] on div "h ero.moveUp กด enter h ero.moveDown กด enter h ero.moveLeft กด enter h ero.mov…" at bounding box center [1413, 214] width 309 height 147
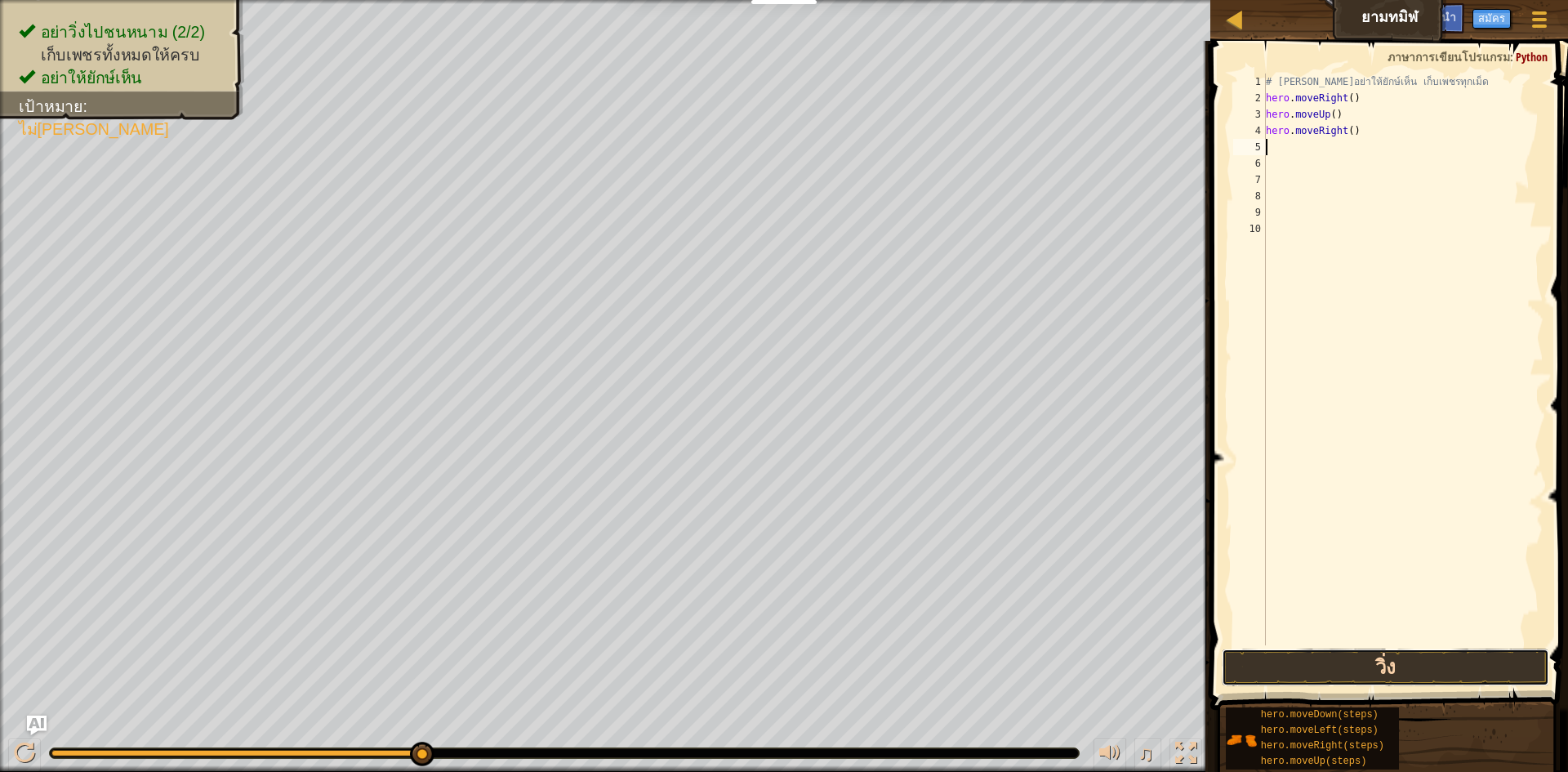
click at [782, 660] on button "วิ่ง" at bounding box center [1386, 668] width 327 height 38
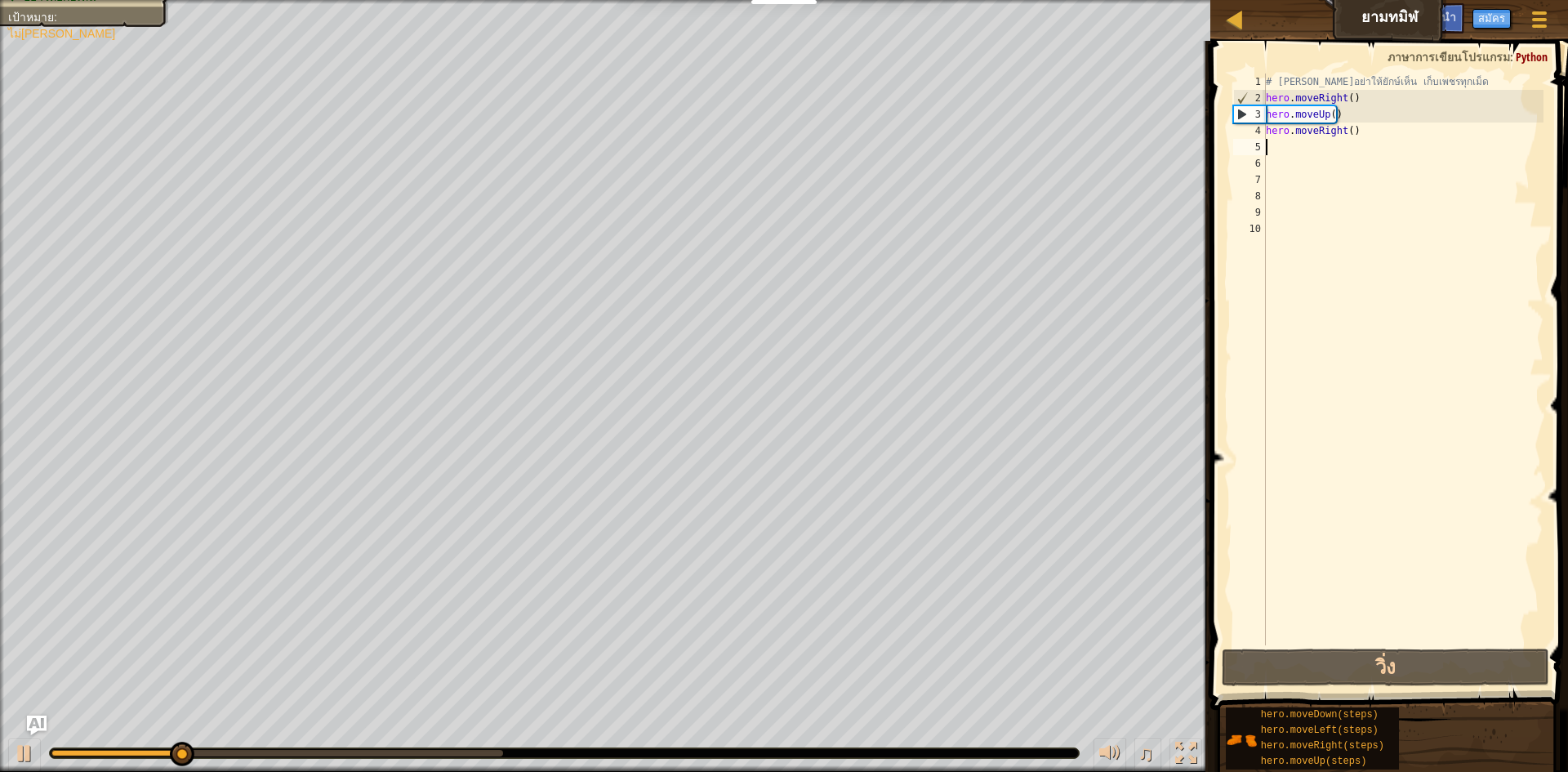
click at [782, 146] on div "# พยายามอย่าให้ยักษ์เห็น เก็บเพชรทุกเม็ด hero . moveRight ( ) hero . moveUp ( )…" at bounding box center [1404, 376] width 282 height 605
click at [782, 151] on div "# พยายามอย่าให้ยักษ์เห็น เก็บเพชรทุกเม็ด hero . moveRight ( ) hero . moveUp ( )…" at bounding box center [1404, 376] width 282 height 605
type textarea "h"
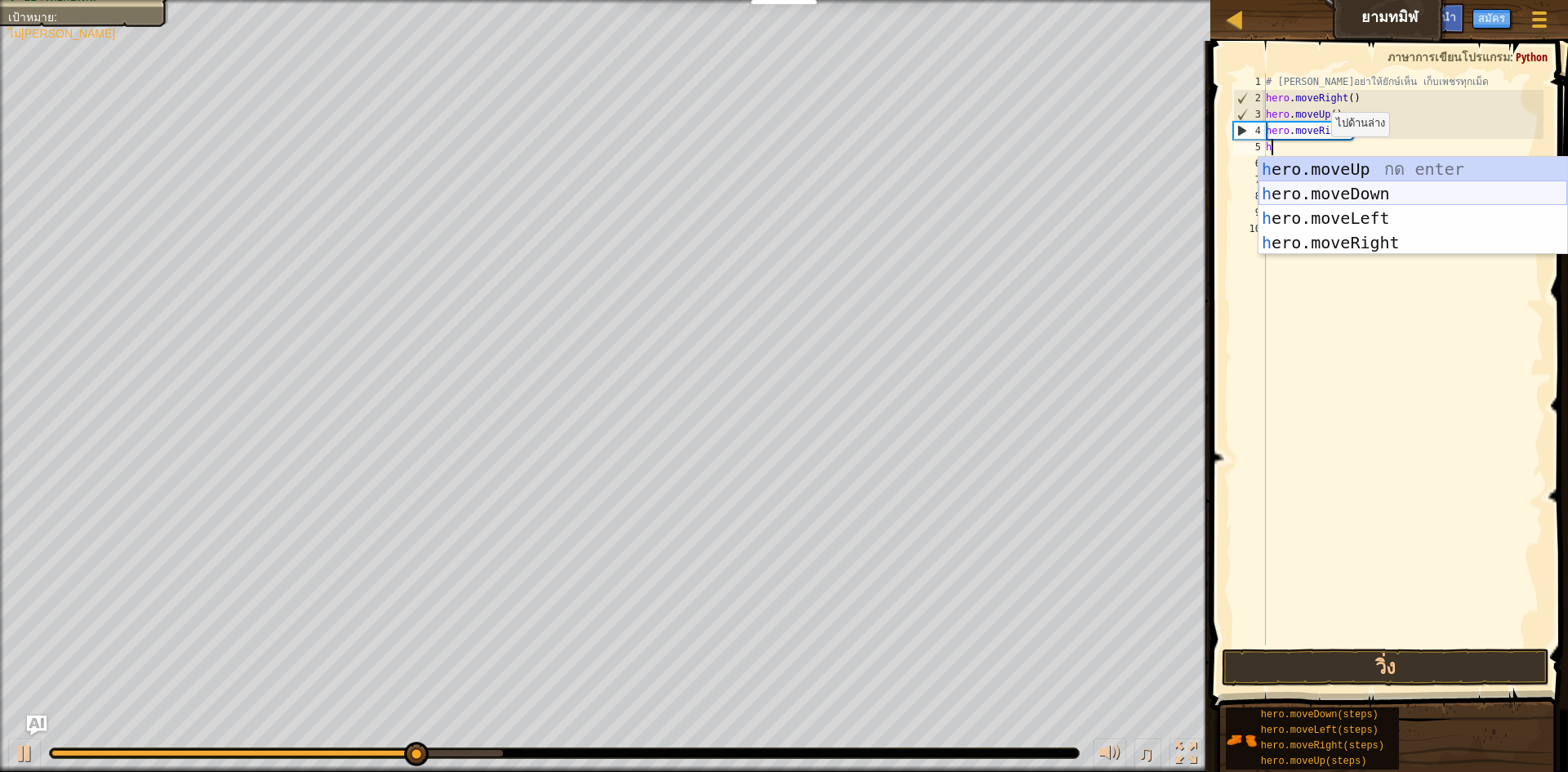
click at [782, 204] on div "h ero.moveUp กด enter h ero.moveDown กด enter h ero.moveLeft กด enter h ero.mov…" at bounding box center [1413, 231] width 309 height 147
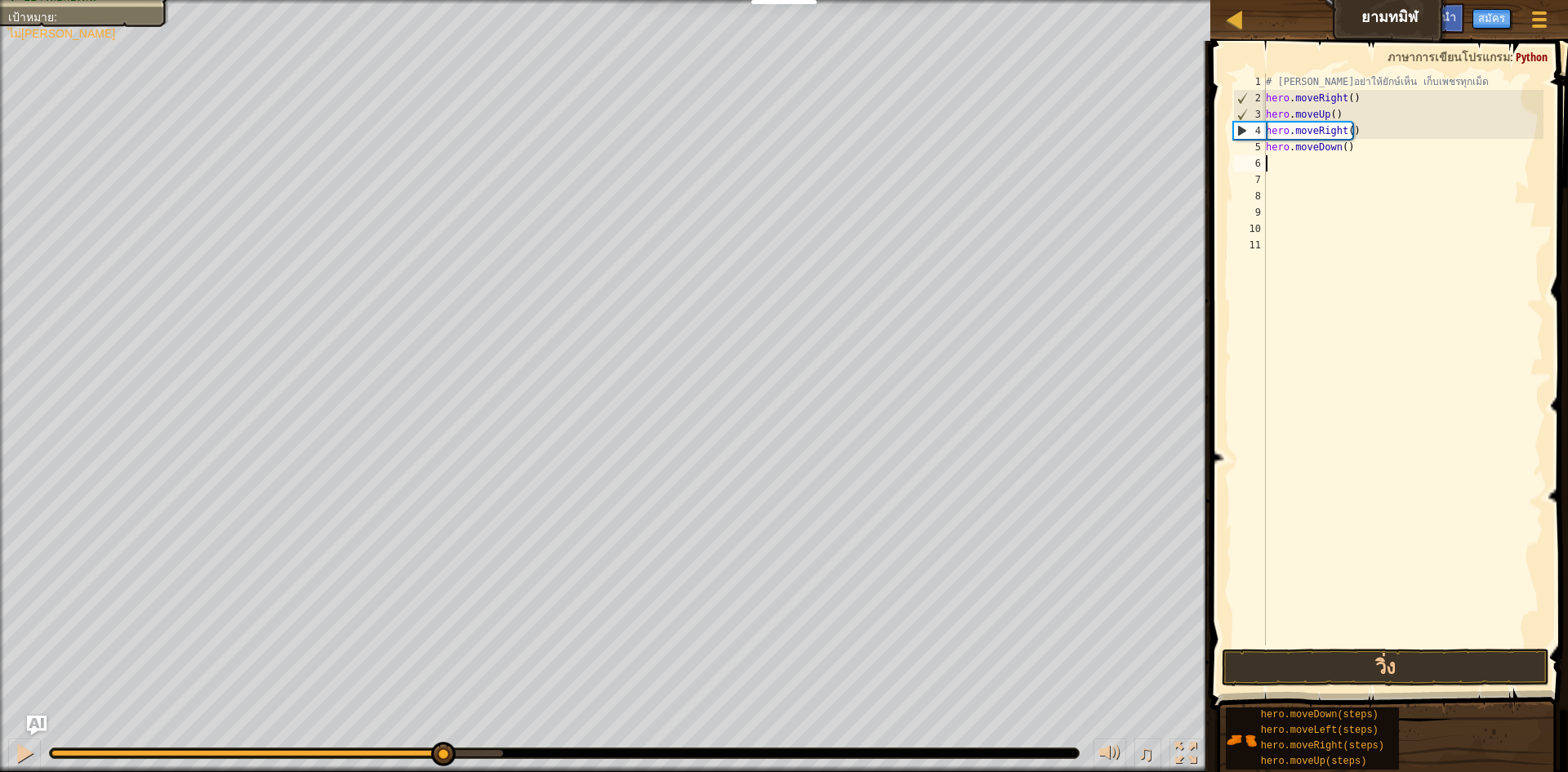
click at [782, 167] on div "# พยายามอย่าให้ยักษ์เห็น เก็บเพชรทุกเม็ด hero . moveRight ( ) hero . moveUp ( )…" at bounding box center [1404, 376] width 282 height 605
type textarea "h"
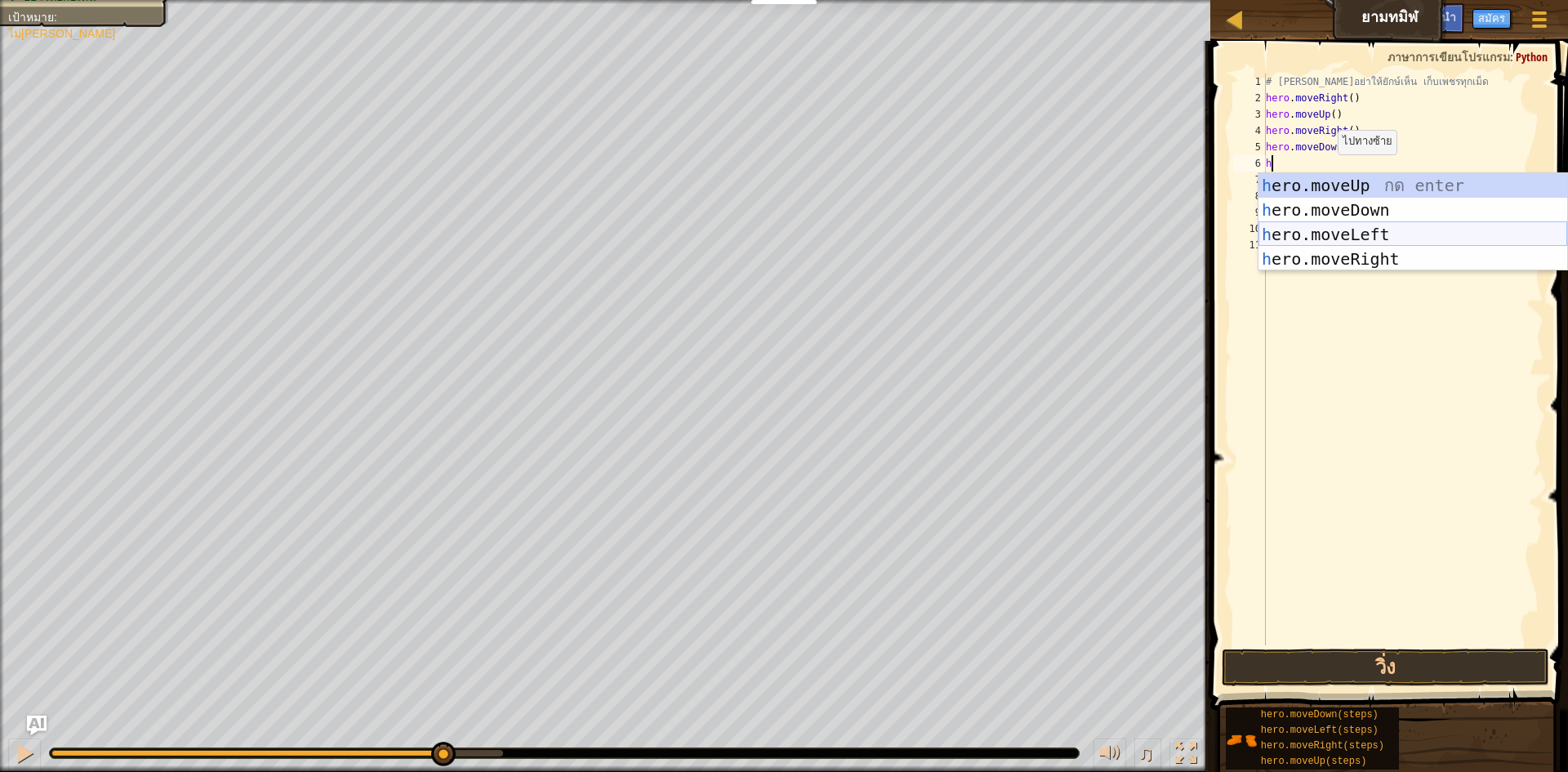
click at [782, 236] on div "h ero.moveUp กด enter h ero.moveDown กด enter h ero.moveLeft กด enter h ero.mov…" at bounding box center [1413, 247] width 309 height 147
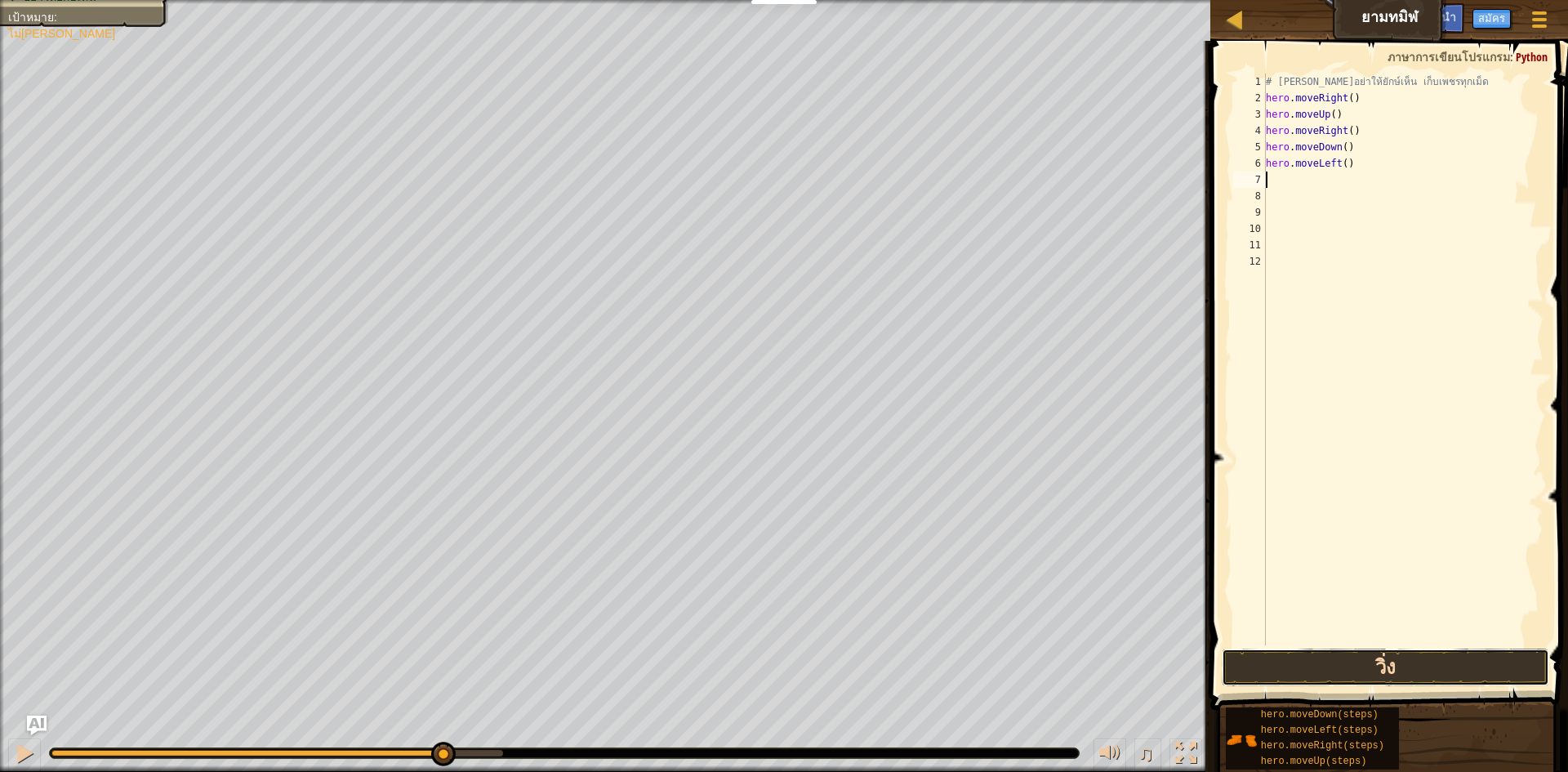
click at [782, 664] on button "วิ่ง" at bounding box center [1386, 668] width 327 height 38
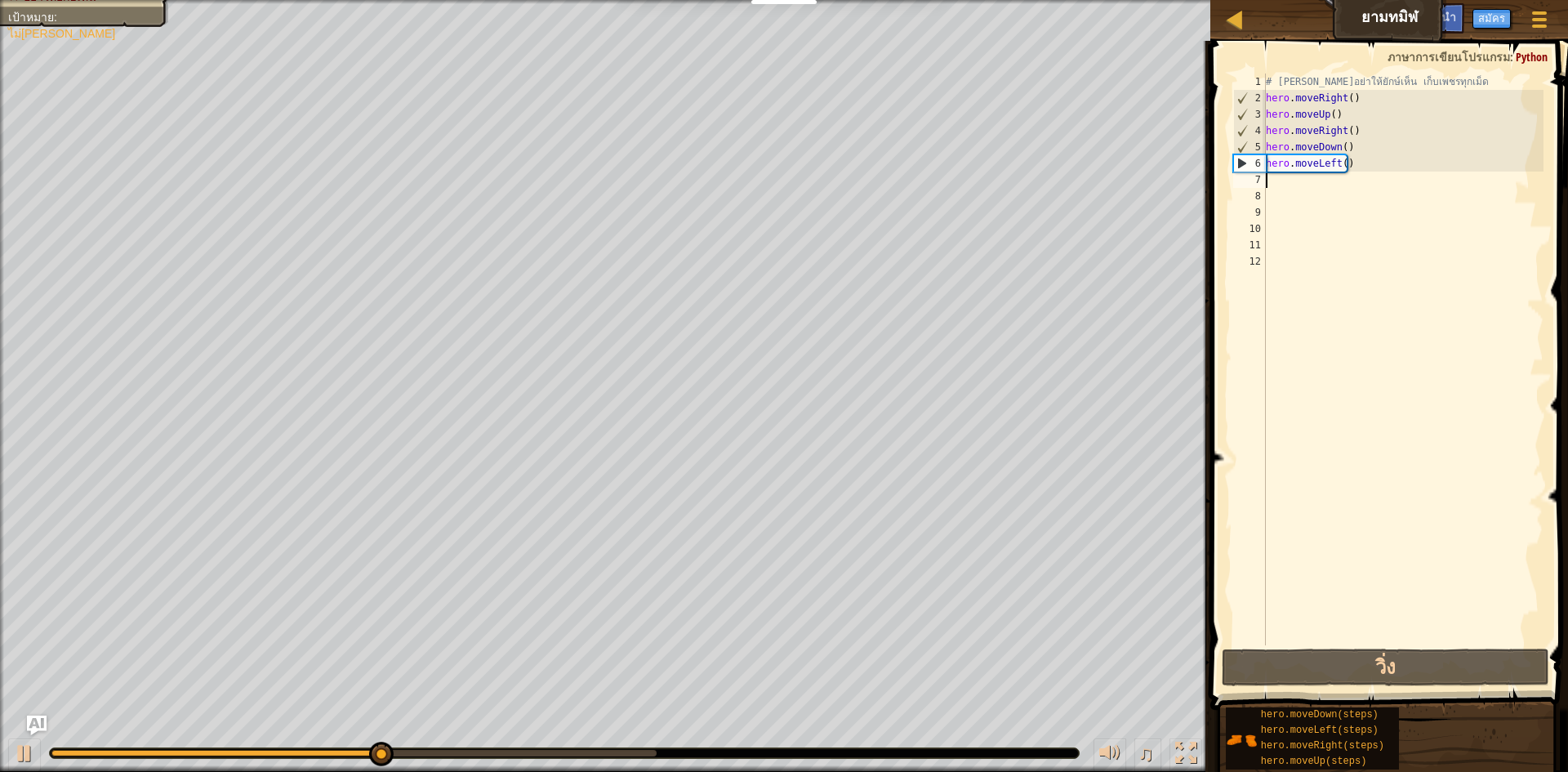
click at [782, 166] on div "# พยายามอย่าให้ยักษ์เห็น เก็บเพชรทุกเม็ด hero . moveRight ( ) hero . moveUp ( )…" at bounding box center [1404, 376] width 282 height 605
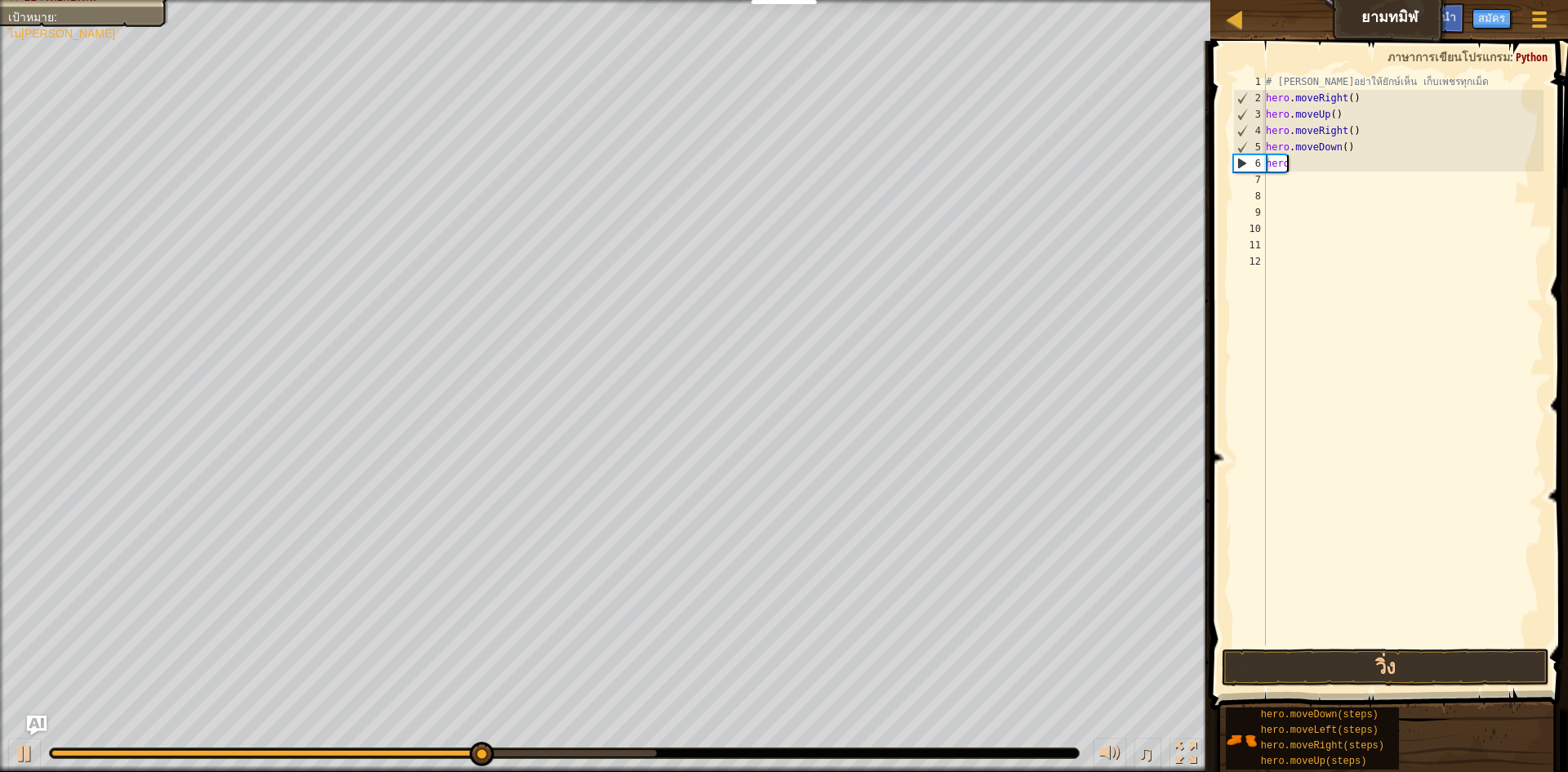
type textarea "h"
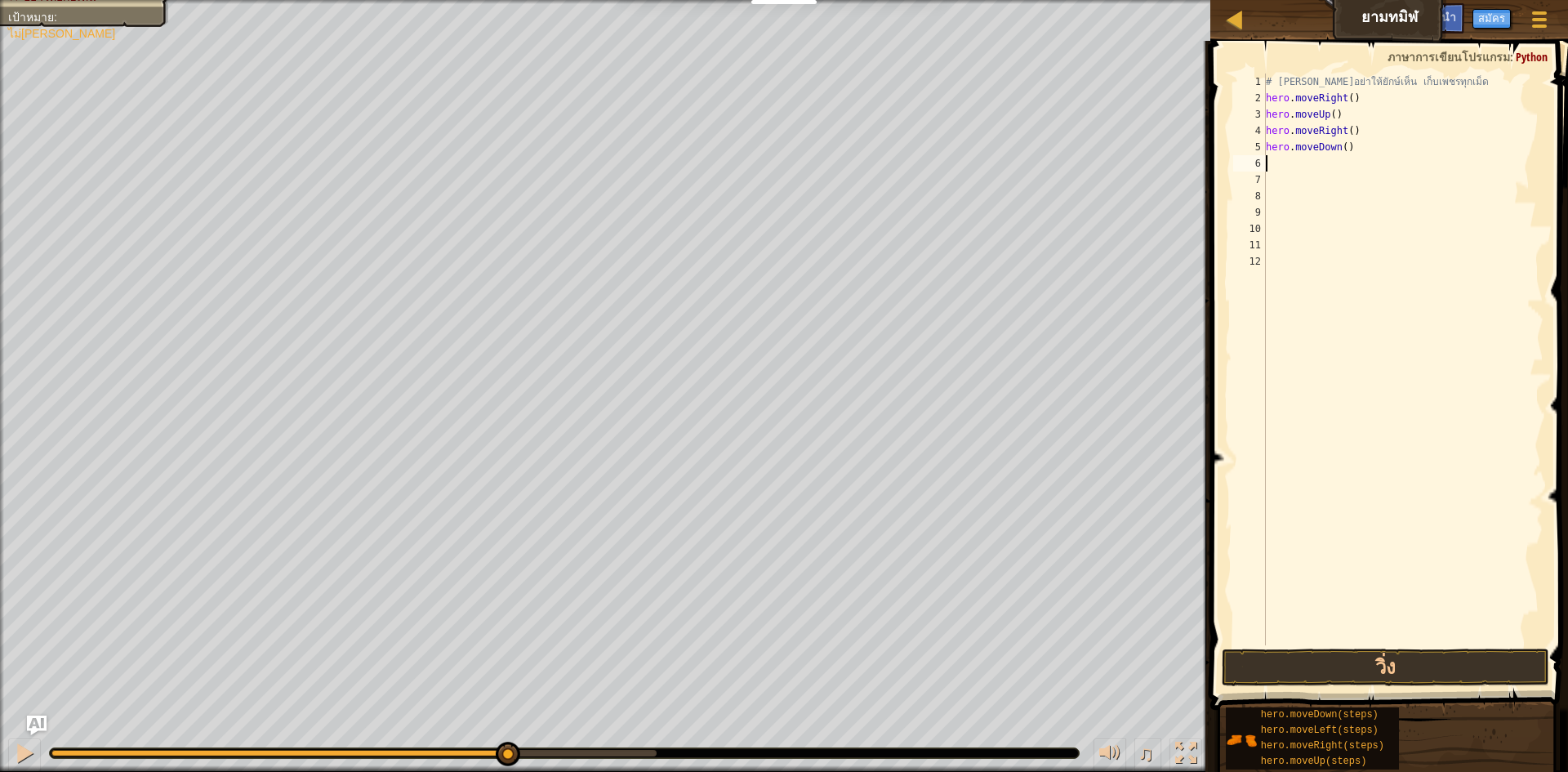
type textarea "h"
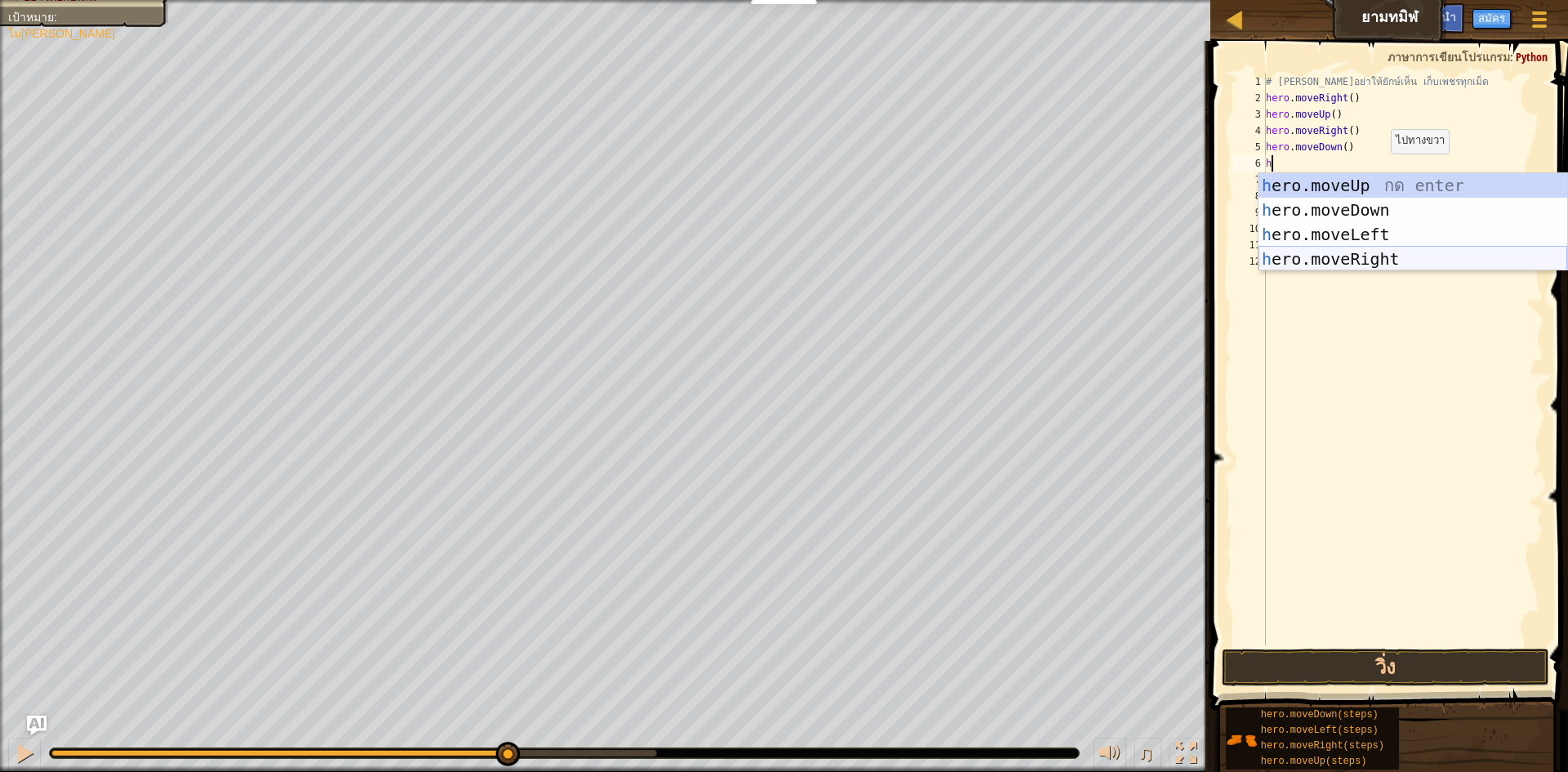
click at [782, 252] on div "h ero.moveUp กด enter h ero.moveDown กด enter h ero.moveLeft กด enter h ero.mov…" at bounding box center [1413, 247] width 309 height 147
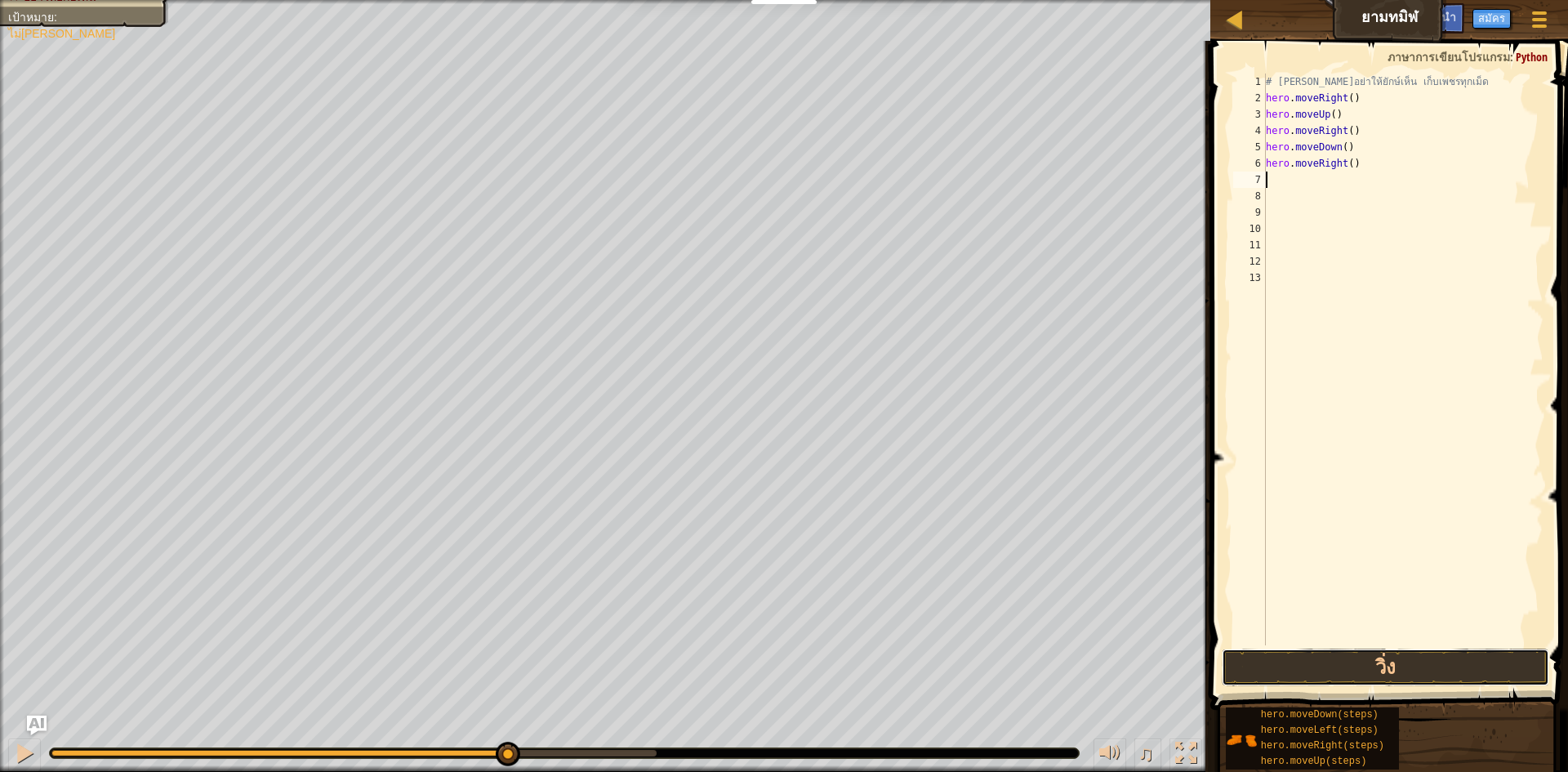
click at [782, 659] on button "วิ่ง" at bounding box center [1386, 668] width 327 height 38
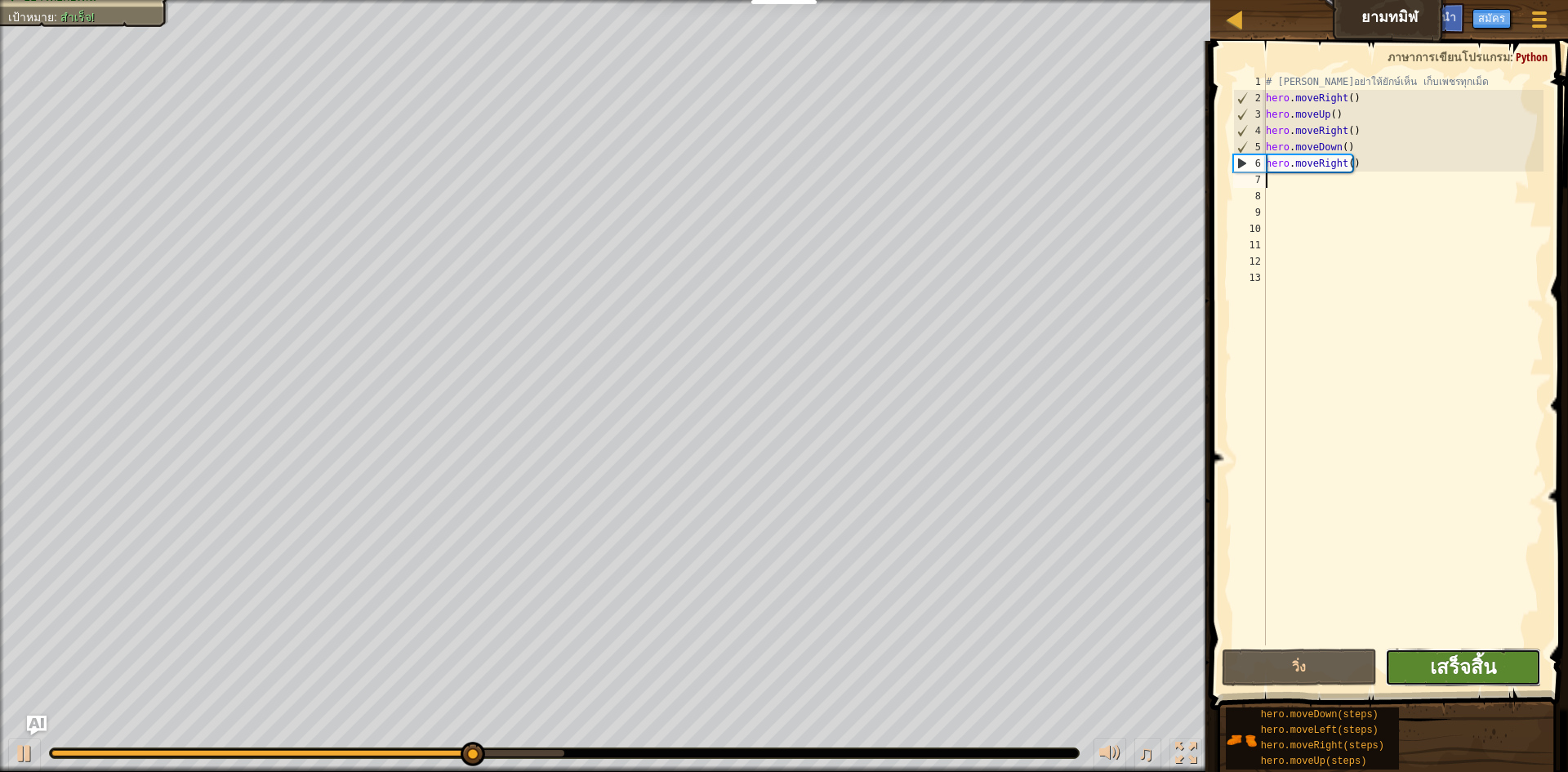
click at [782, 657] on span "เสร็จสิ้น" at bounding box center [1464, 666] width 66 height 26
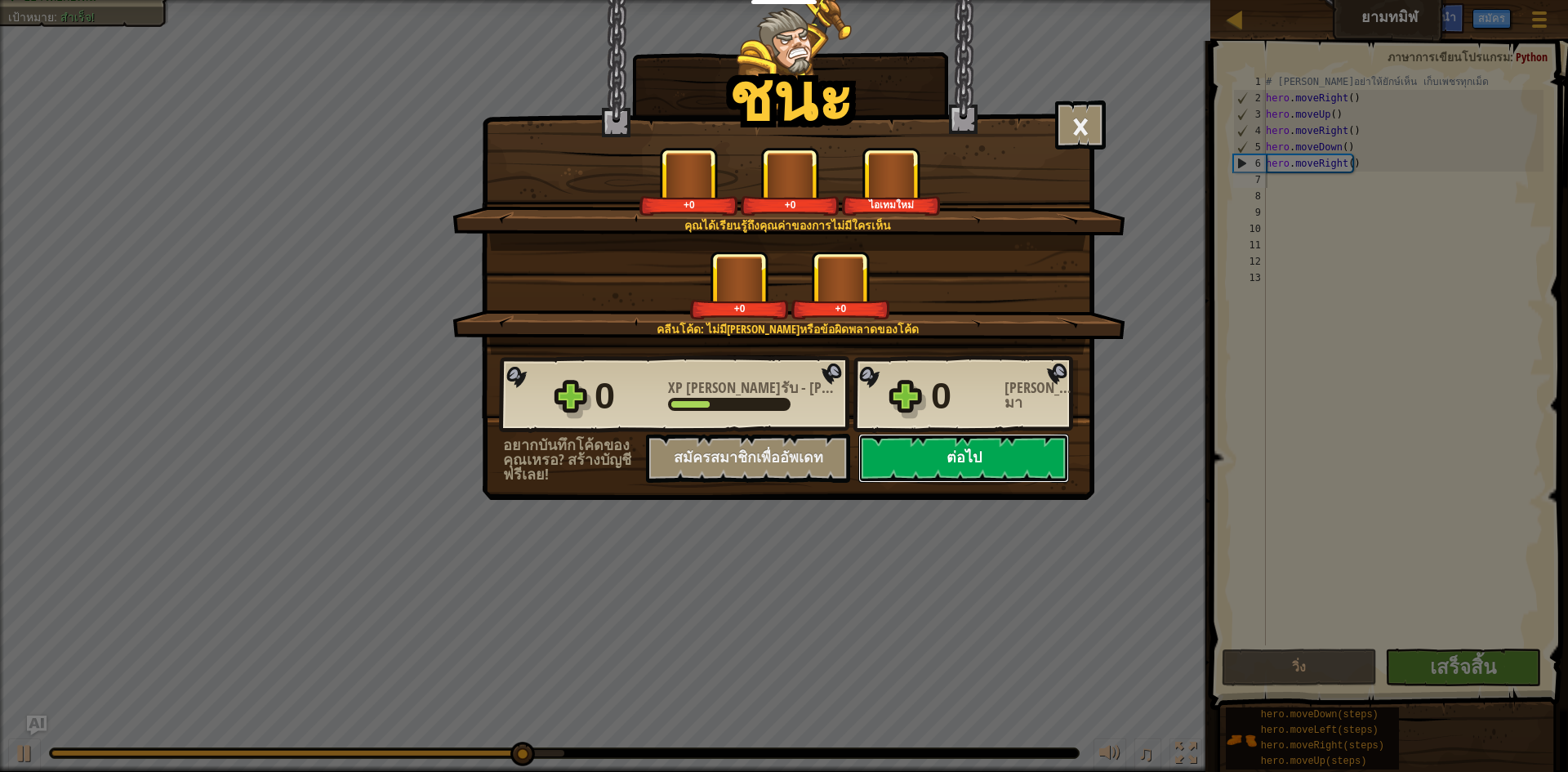
click at [782, 453] on button "ต่อไป" at bounding box center [963, 458] width 211 height 49
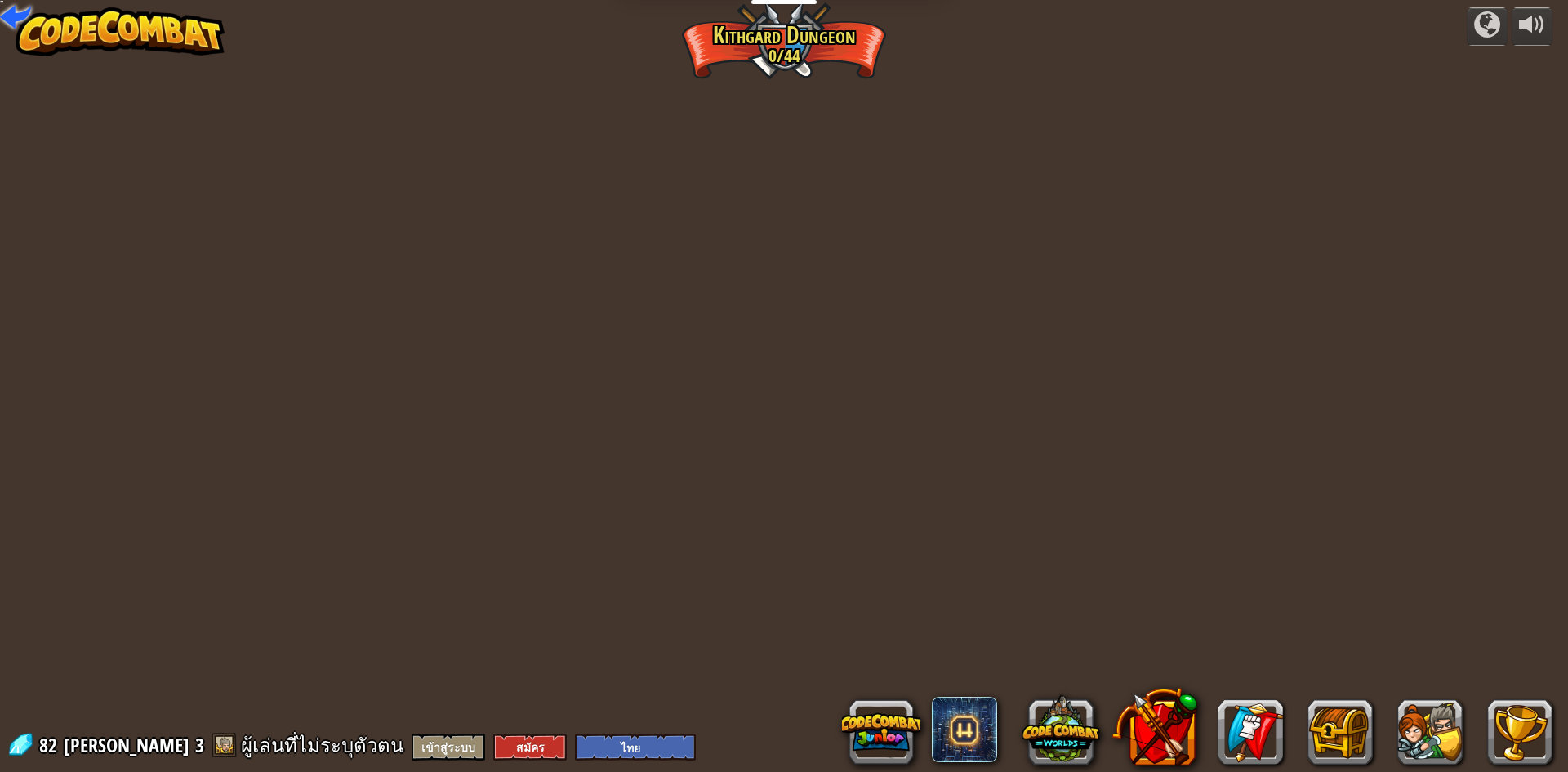
select select "th"
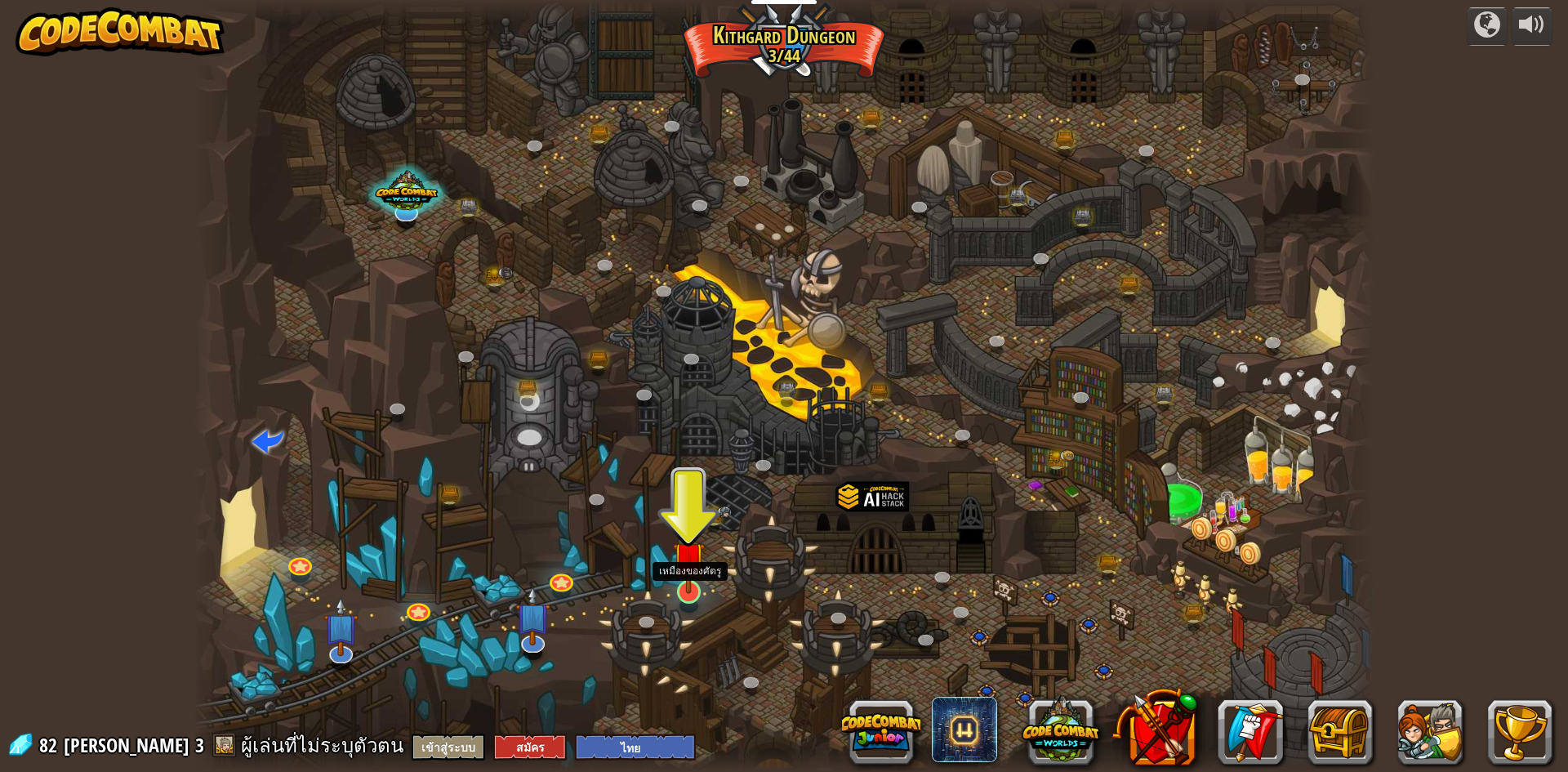
click at [692, 594] on img at bounding box center [688, 557] width 31 height 73
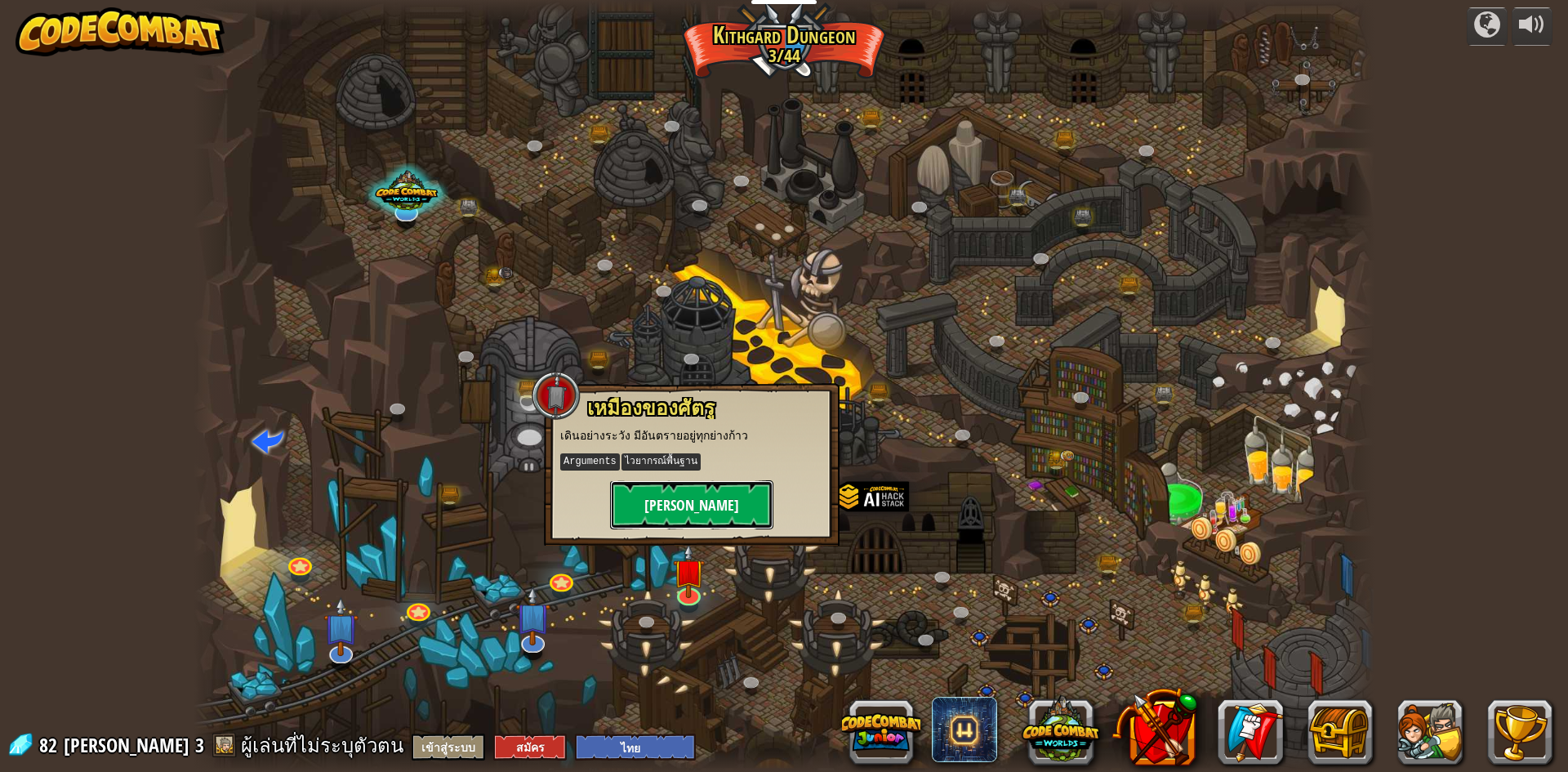
click at [713, 502] on button "[PERSON_NAME]" at bounding box center [692, 504] width 164 height 49
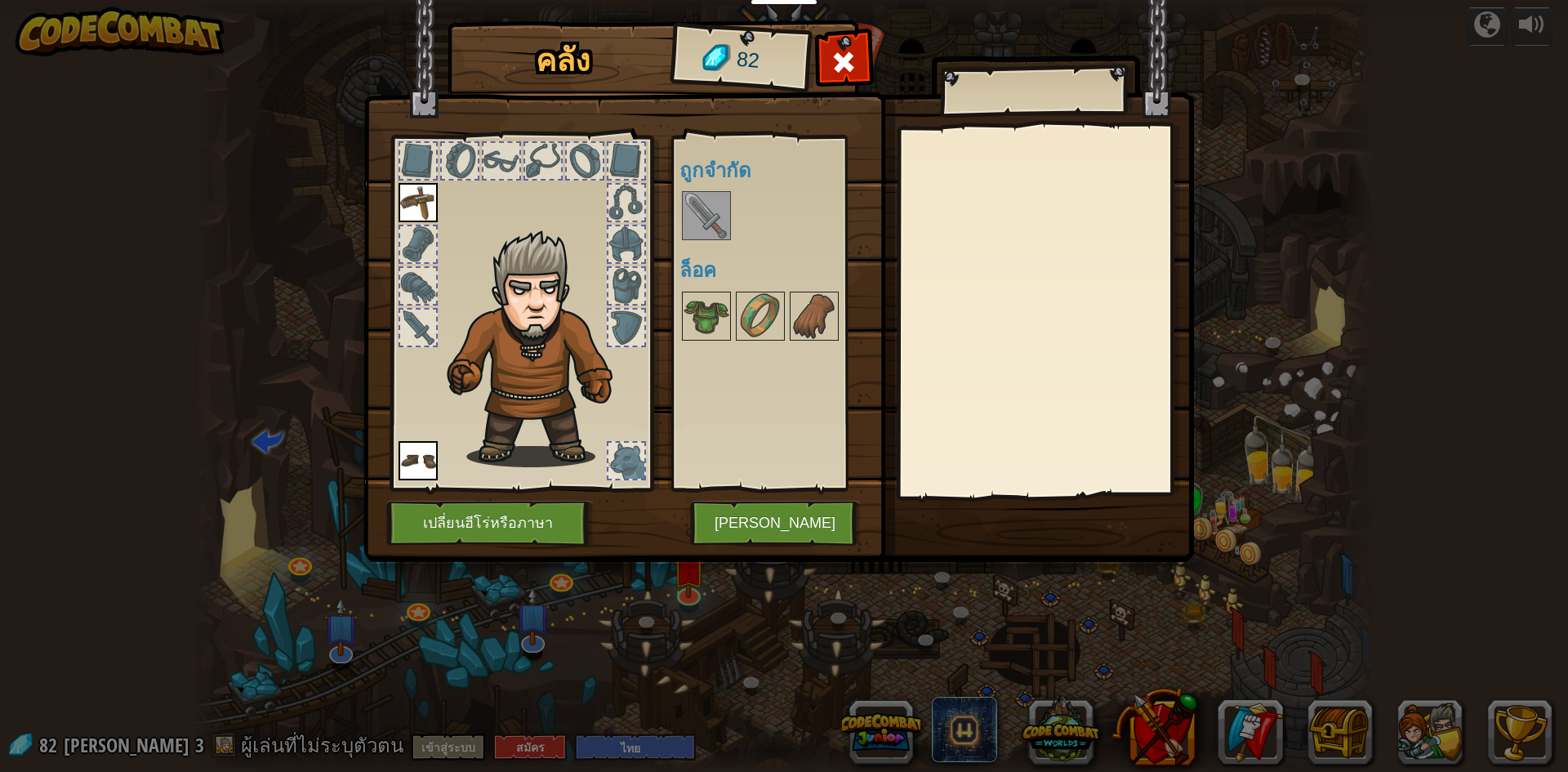
click at [690, 199] on img at bounding box center [706, 216] width 46 height 46
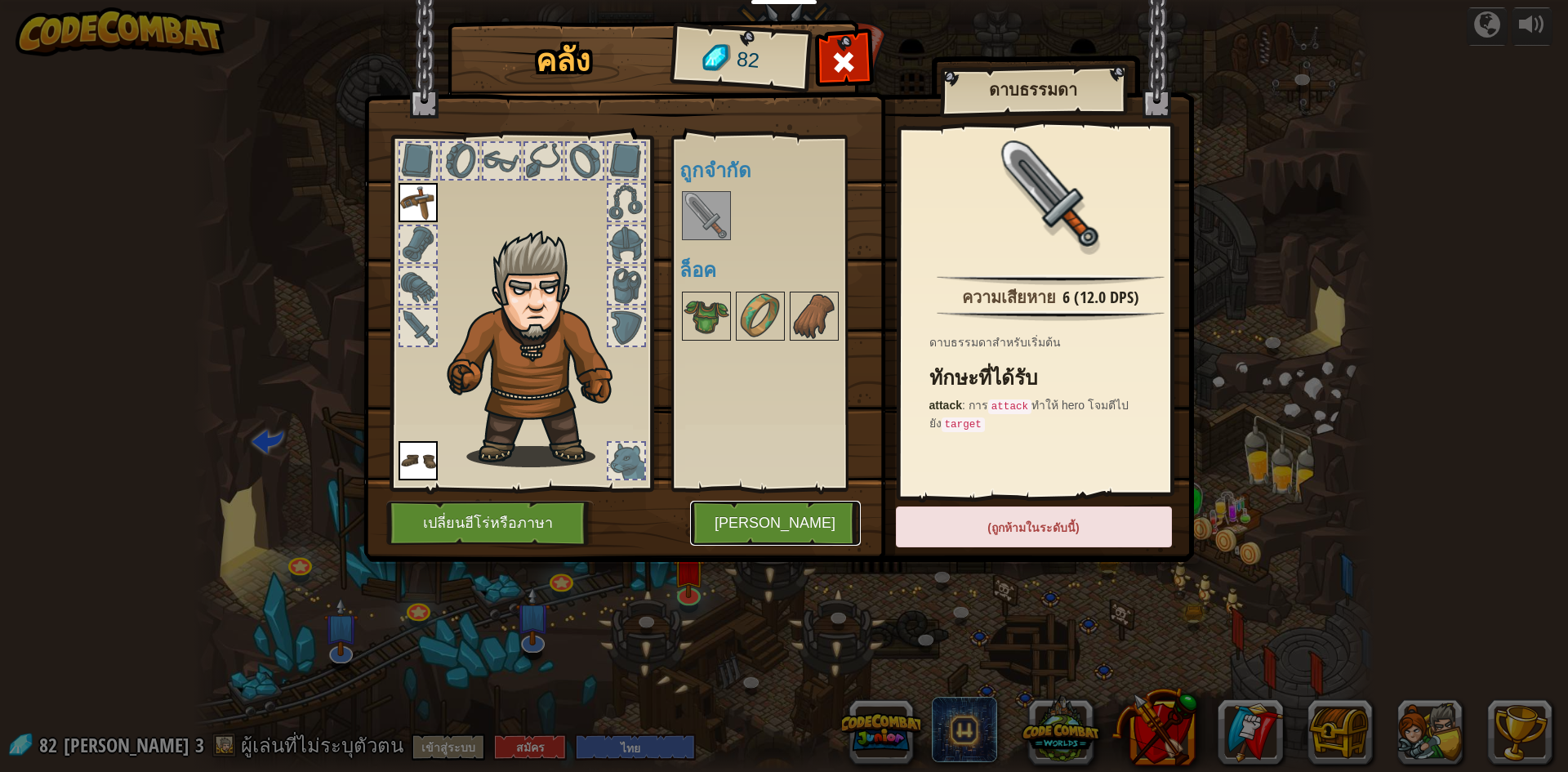
click at [782, 524] on button "[PERSON_NAME]" at bounding box center [775, 523] width 171 height 45
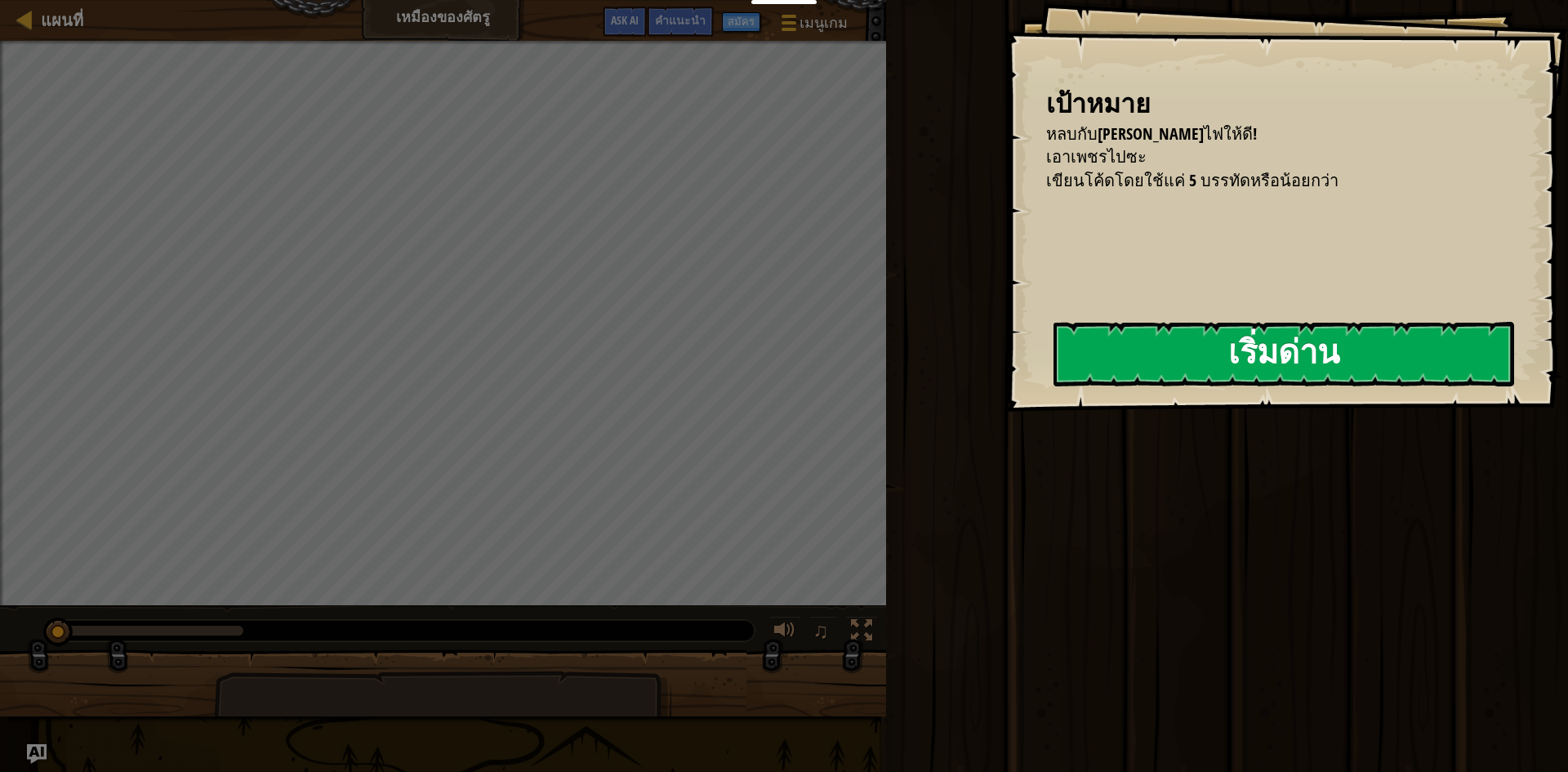
click at [782, 373] on div "เป้าหมาย หลบกับดักไฟให้ดี! เอาเพชรไปซะ เขียนโค้ดโดยใช้แค่ 5 บรรทัดหรือน้อยกว่า …" at bounding box center [1287, 206] width 563 height 412
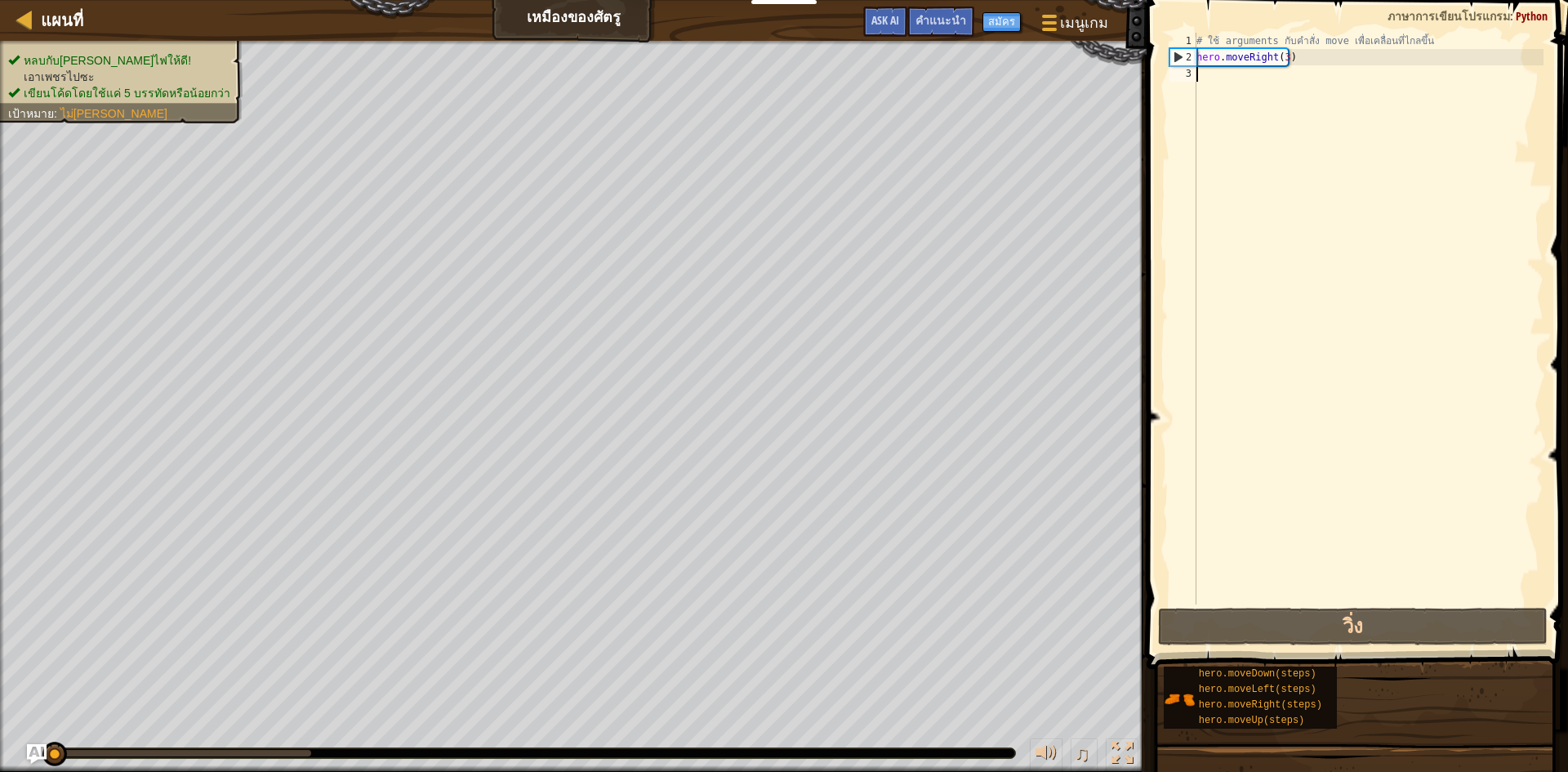
click at [782, 84] on div "# ใช้ arguments กับคำสั่ง move เพื่อเคลื่อนที่ไกลขึ้น hero . moveRight ( 3 )" at bounding box center [1369, 334] width 350 height 605
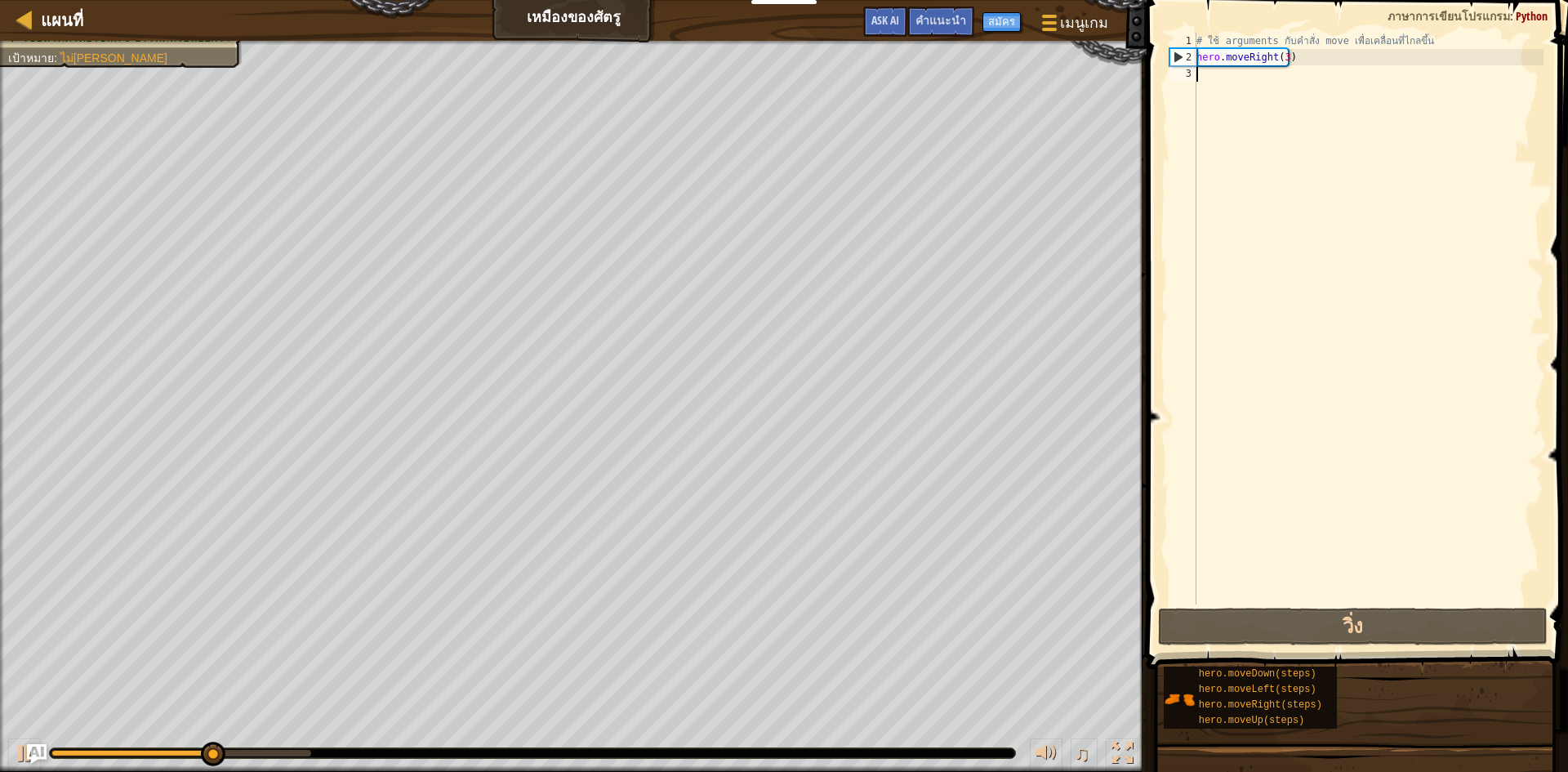
type textarea "h"
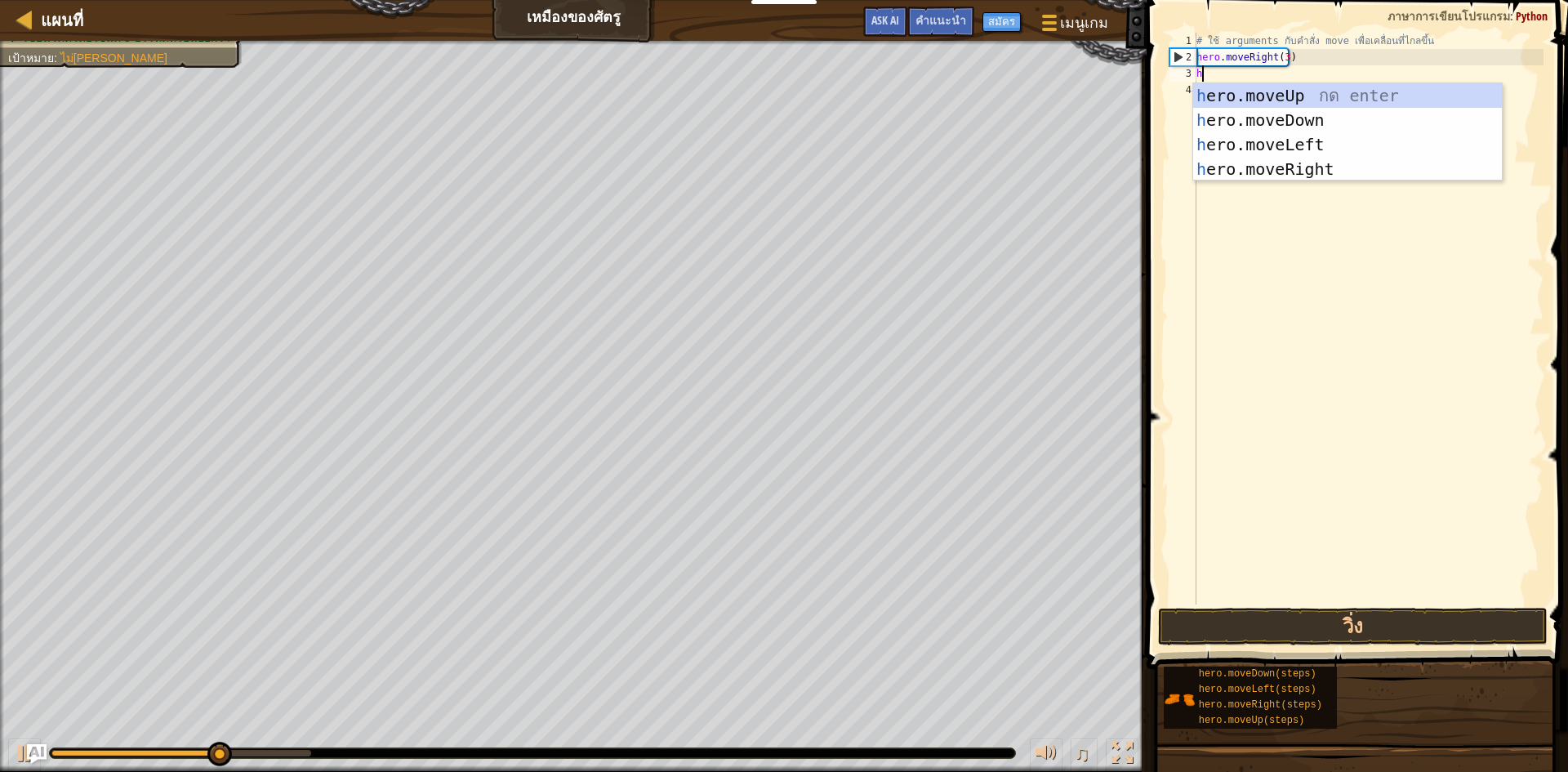
scroll to position [7, 0]
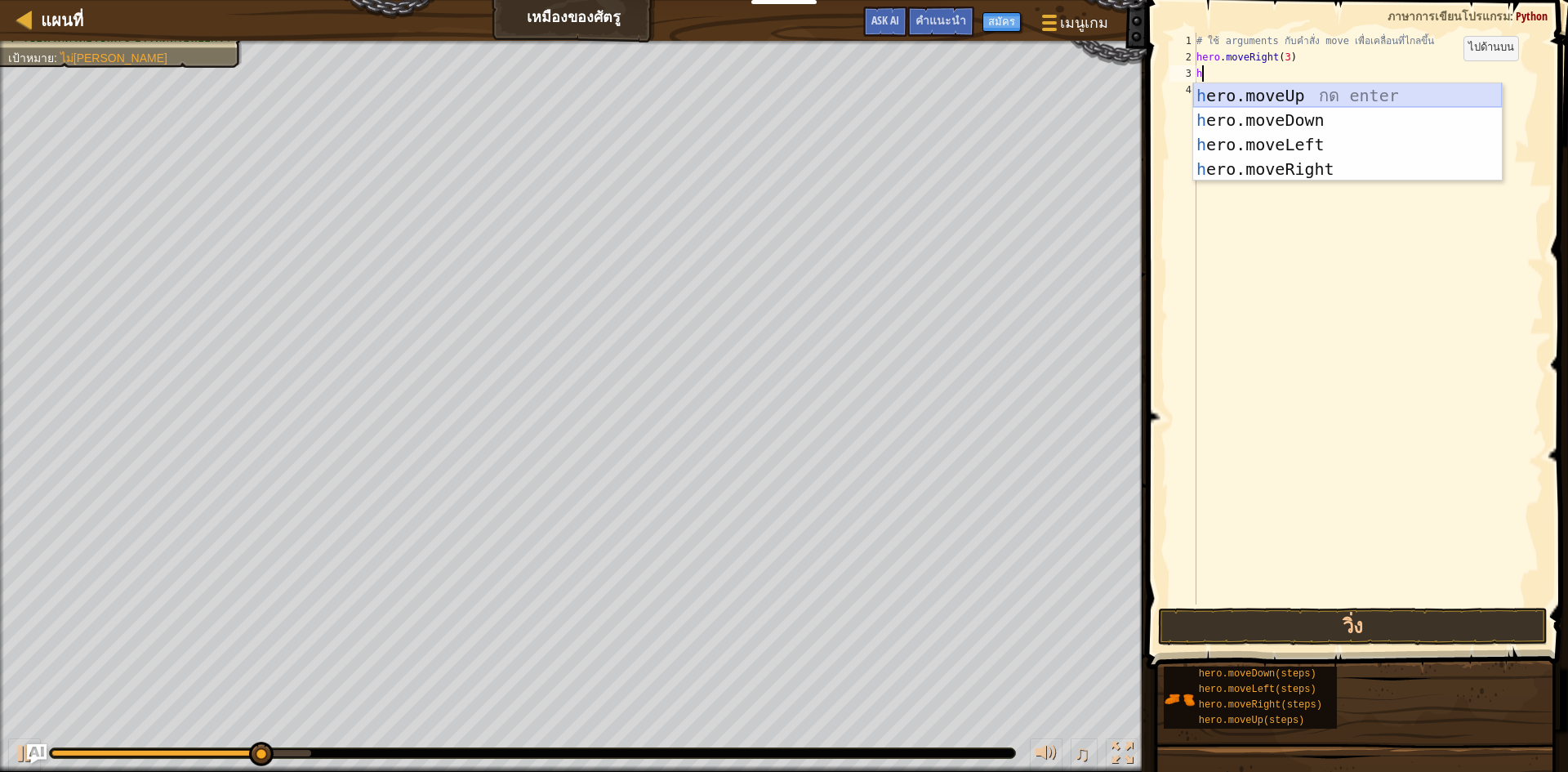
click at [782, 94] on div "h ero.moveUp กด enter h ero.moveDown กด enter h ero.moveLeft กด enter h ero.mov…" at bounding box center [1348, 157] width 309 height 147
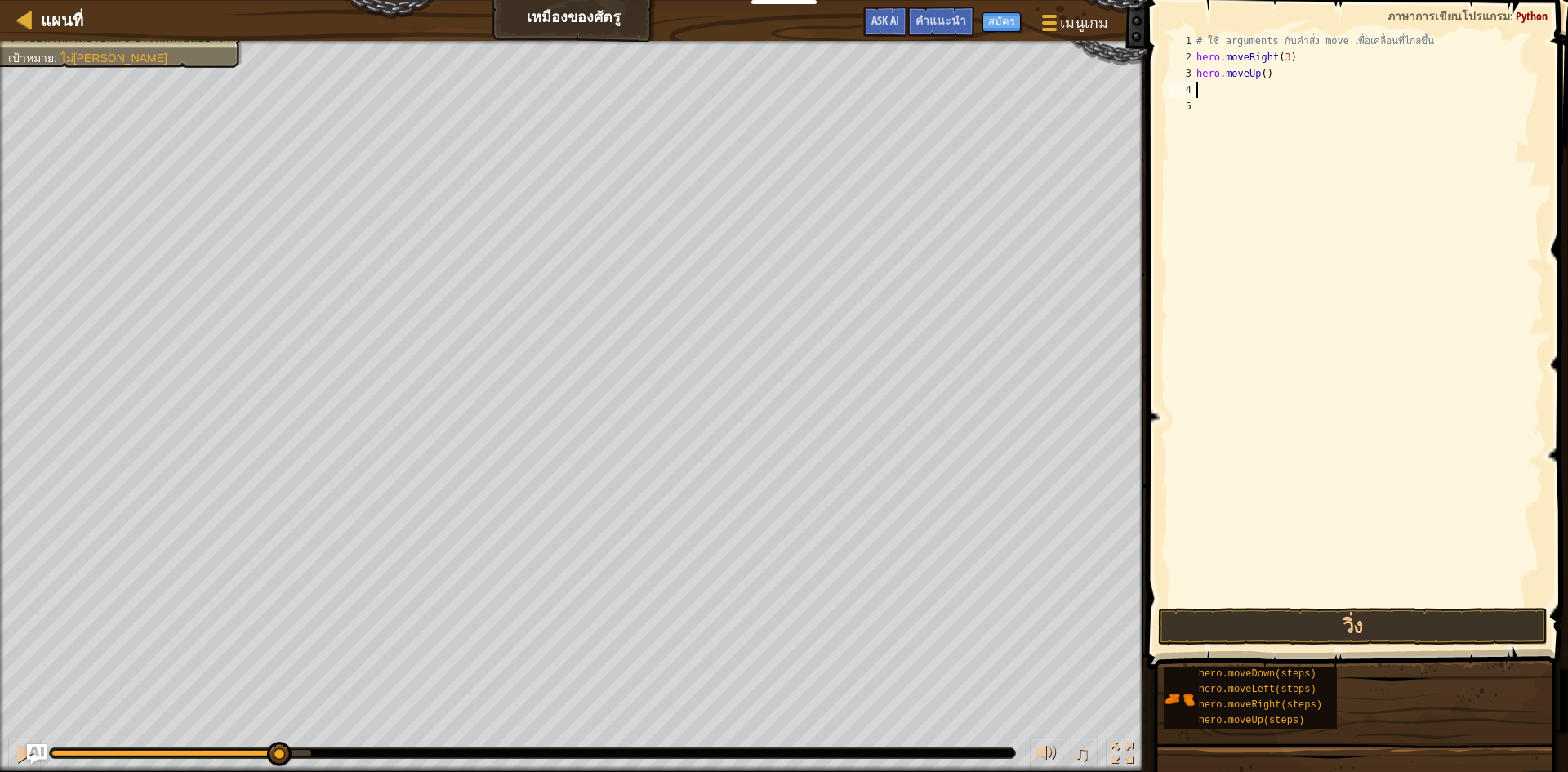
click at [782, 94] on div "# ใช้ arguments กับคำสั่ง move เพื่อเคลื่อนที่ไกลขึ้น hero . moveRight ( 3 ) he…" at bounding box center [1369, 334] width 350 height 605
type textarea "h"
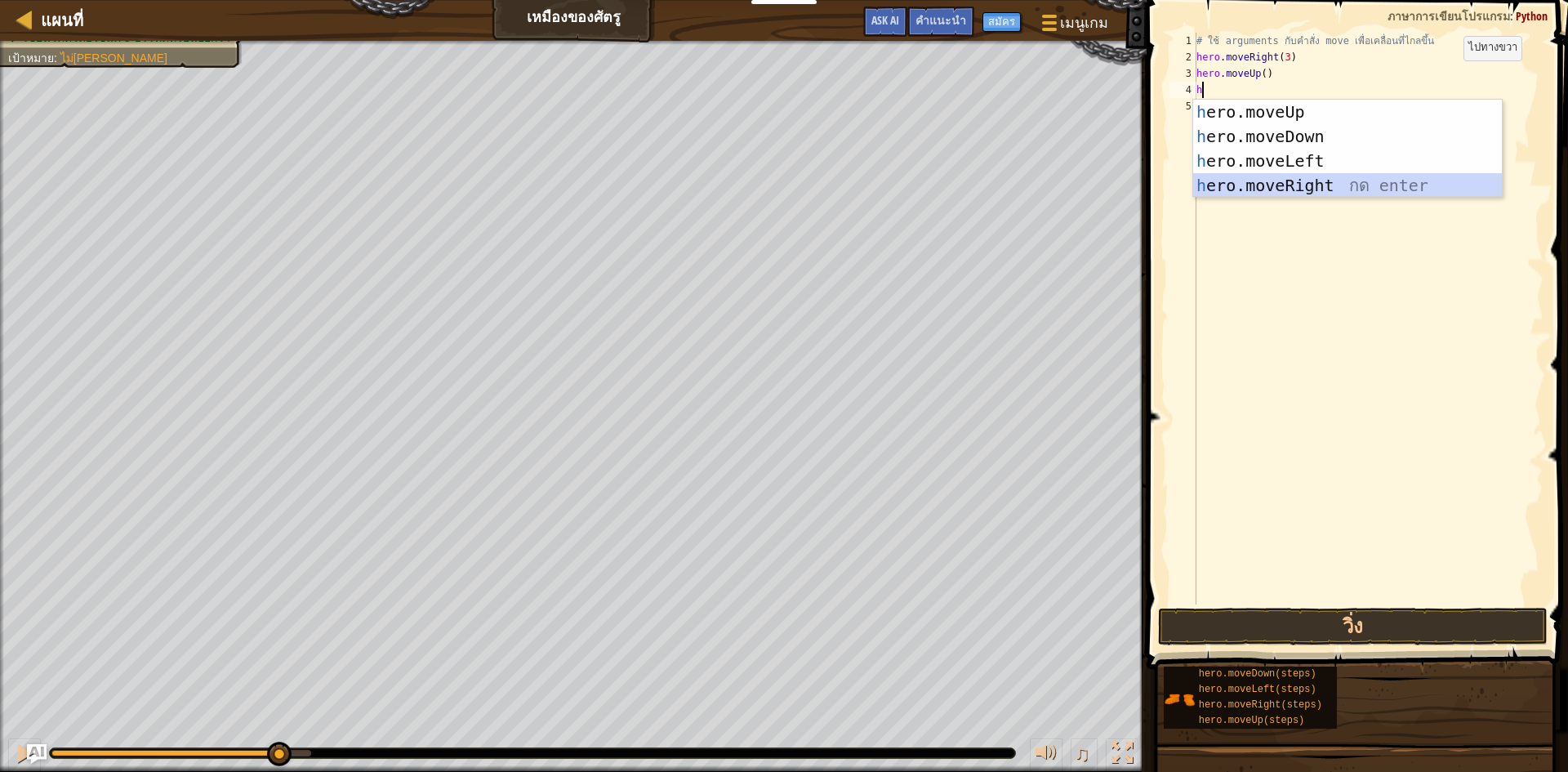
click at [782, 190] on div "h ero.moveUp กด enter h ero.moveDown กด enter h ero.moveLeft กด enter h ero.mov…" at bounding box center [1348, 173] width 309 height 147
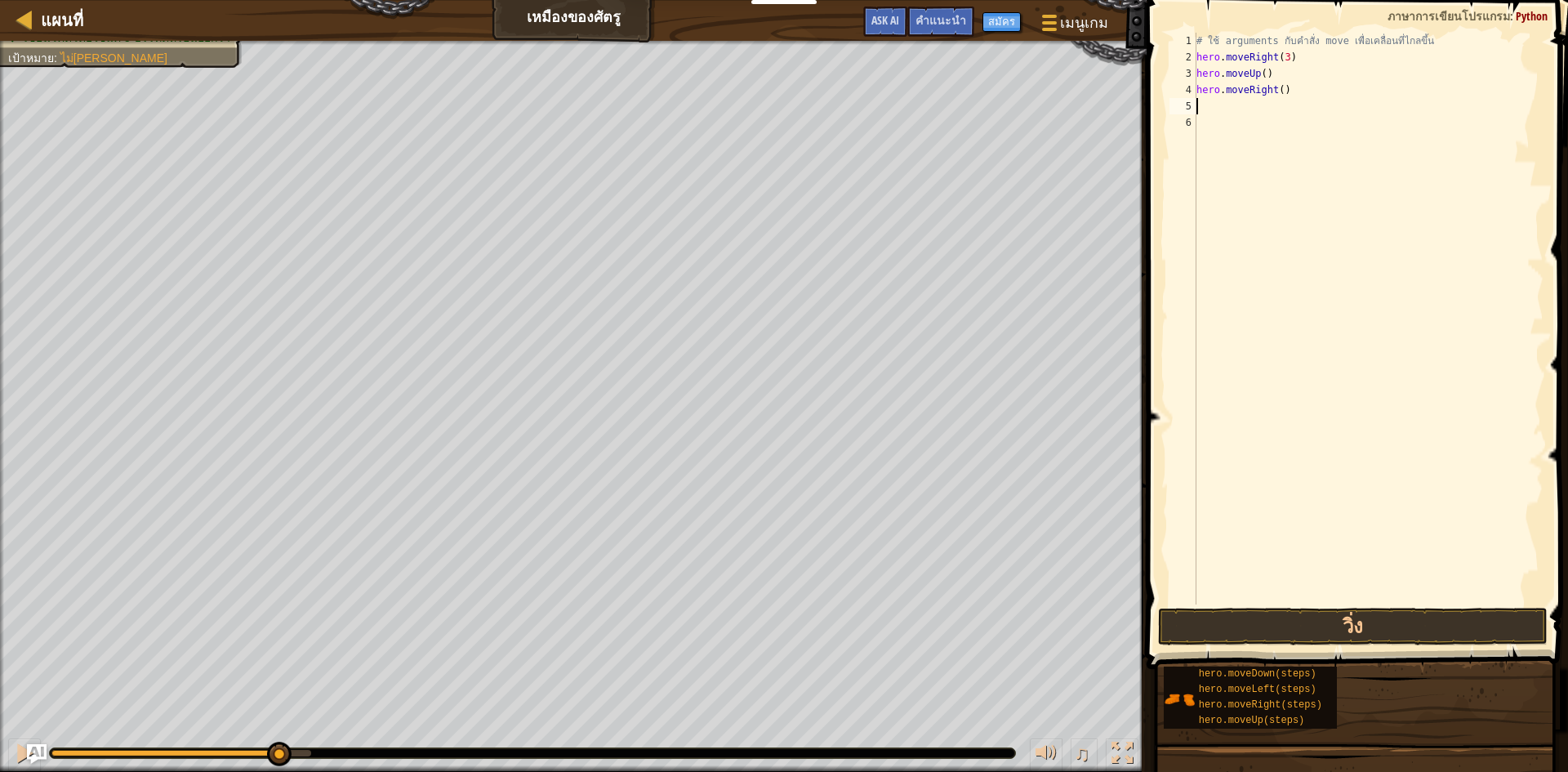
click at [782, 105] on div "# ใช้ arguments กับคำสั่ง move เพื่อเคลื่อนที่ไกลขึ้น hero . moveRight ( 3 ) he…" at bounding box center [1369, 334] width 350 height 605
type textarea "h"
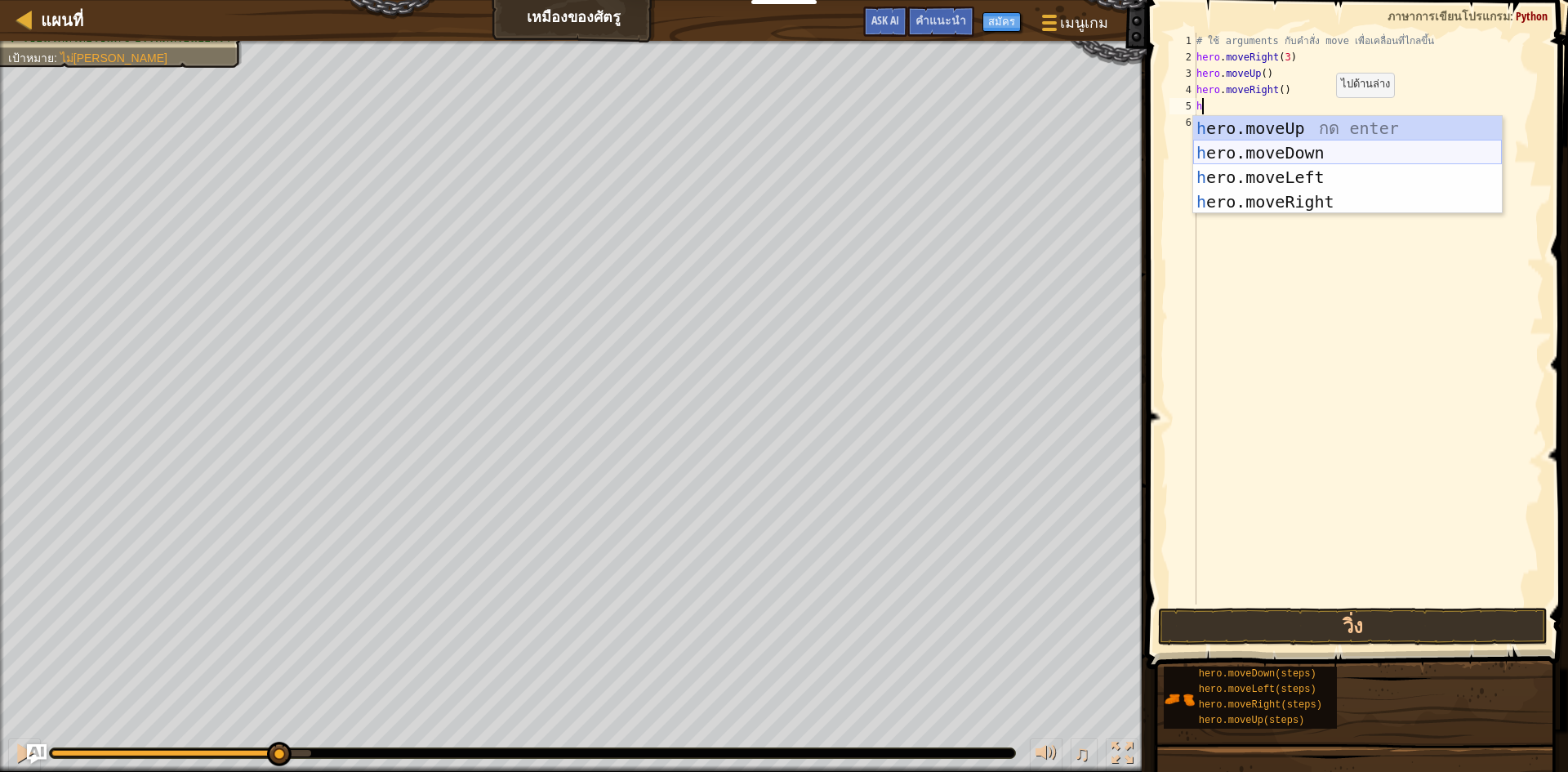
click at [782, 157] on div "h ero.moveUp กด enter h ero.moveDown กด enter h ero.moveLeft กด enter h ero.mov…" at bounding box center [1348, 190] width 309 height 147
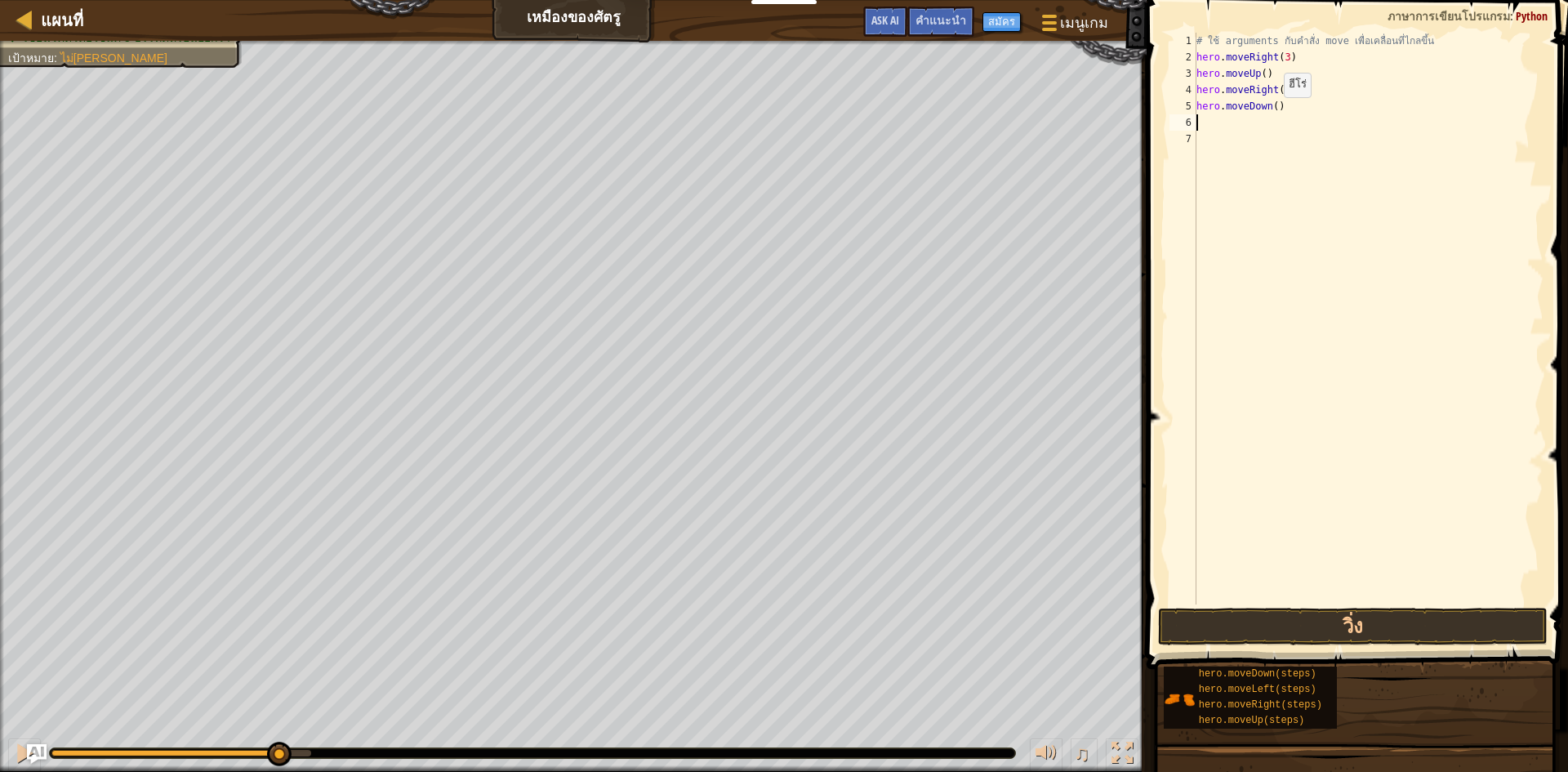
click at [782, 113] on div "# ใช้ arguments กับคำสั่ง move เพื่อเคลื่อนที่ไกลขึ้น hero . moveRight ( 3 ) he…" at bounding box center [1369, 334] width 350 height 605
type textarea "hero.moveDown(3)"
click at [782, 121] on div "# ใช้ arguments กับคำสั่ง move เพื่อเคลื่อนที่ไกลขึ้น hero . moveRight ( 3 ) he…" at bounding box center [1369, 334] width 350 height 605
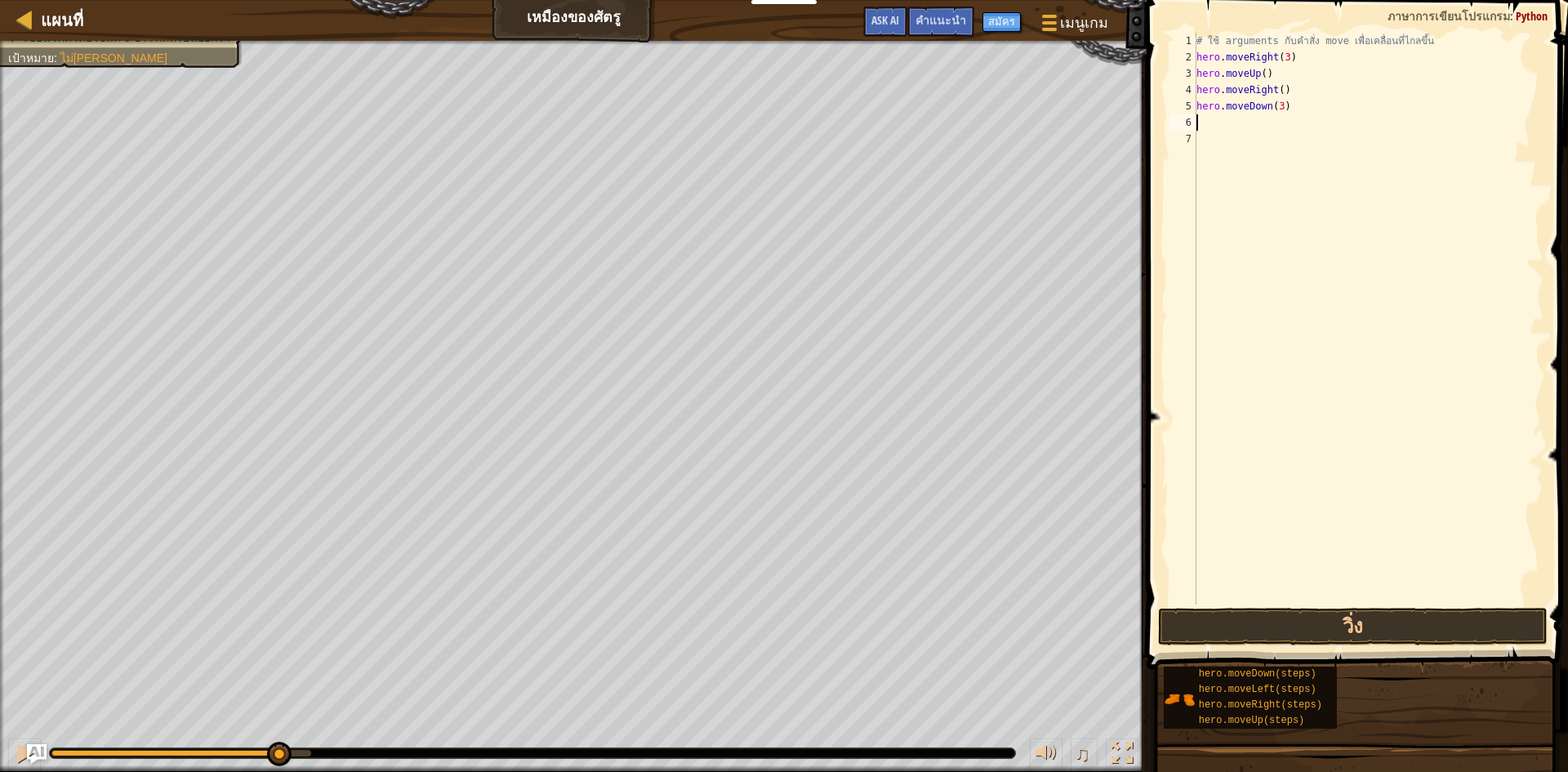
type textarea "h"
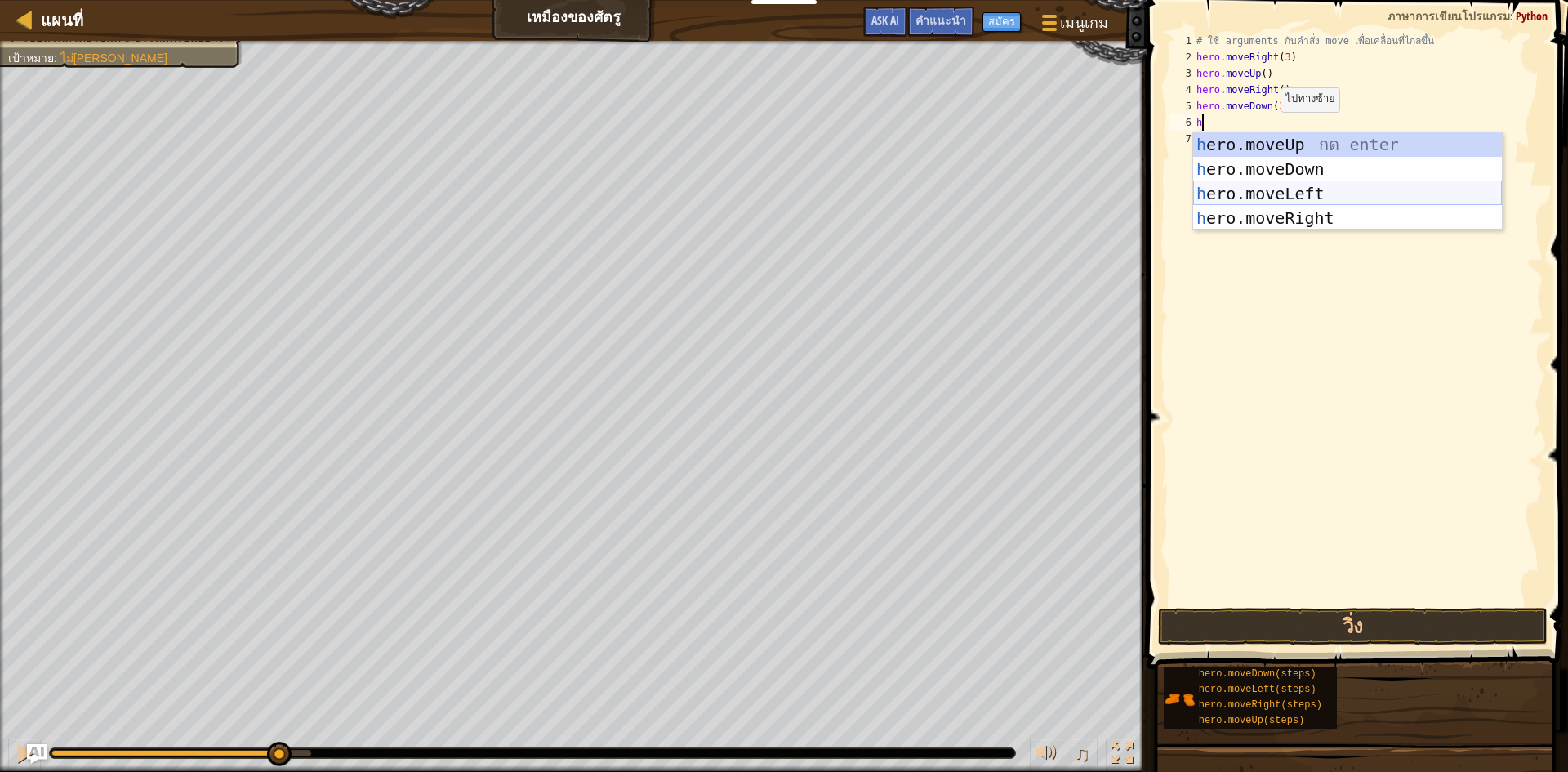
click at [782, 198] on div "h ero.moveUp กด enter h ero.moveDown กด enter h ero.moveLeft กด enter h ero.mov…" at bounding box center [1348, 206] width 309 height 147
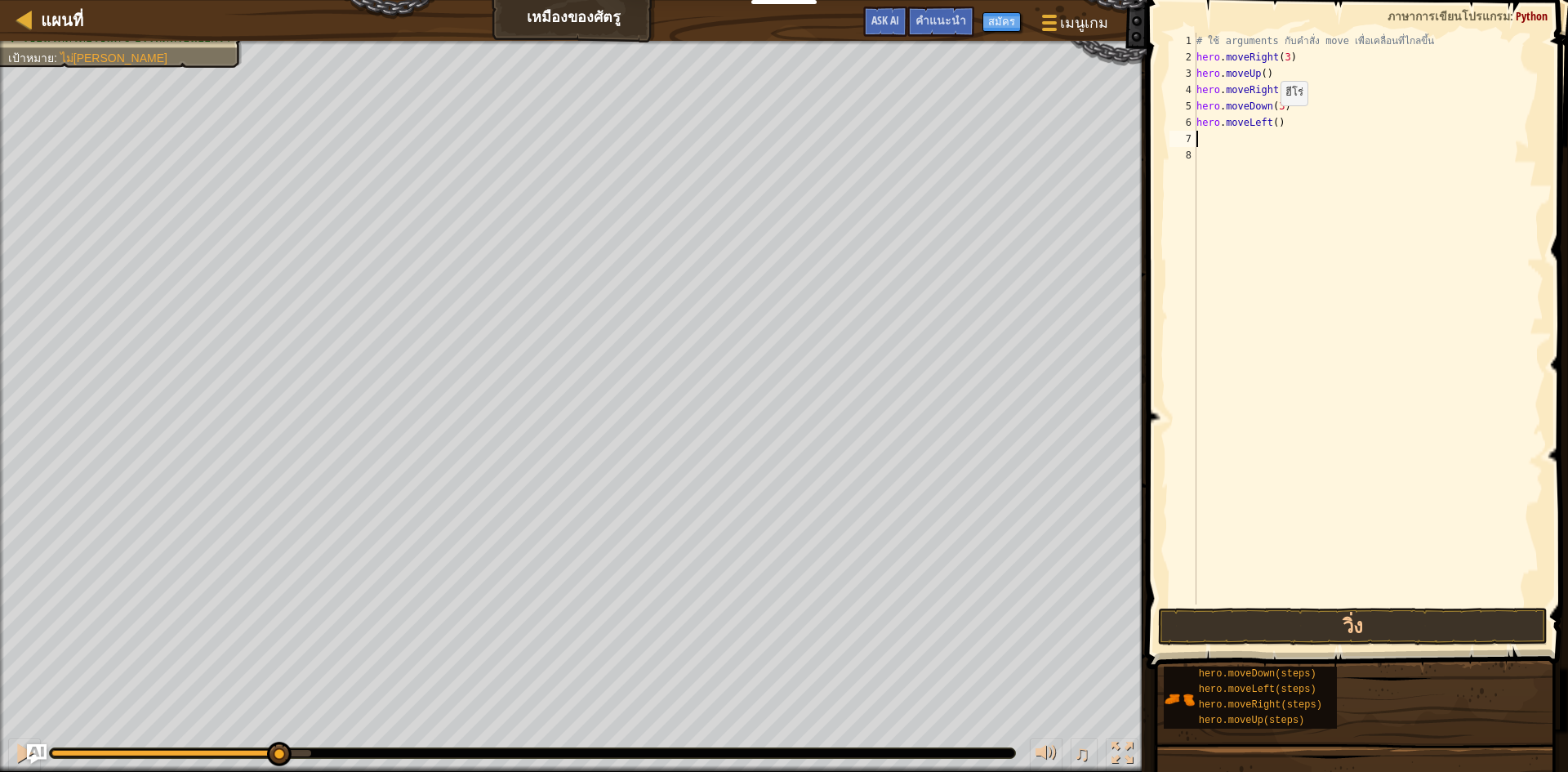
click at [782, 121] on div "# ใช้ arguments กับคำสั่ง move เพื่อเคลื่อนที่ไกลขึ้น hero . moveRight ( 3 ) he…" at bounding box center [1369, 334] width 350 height 605
type textarea "hero.moveLeft(2)"
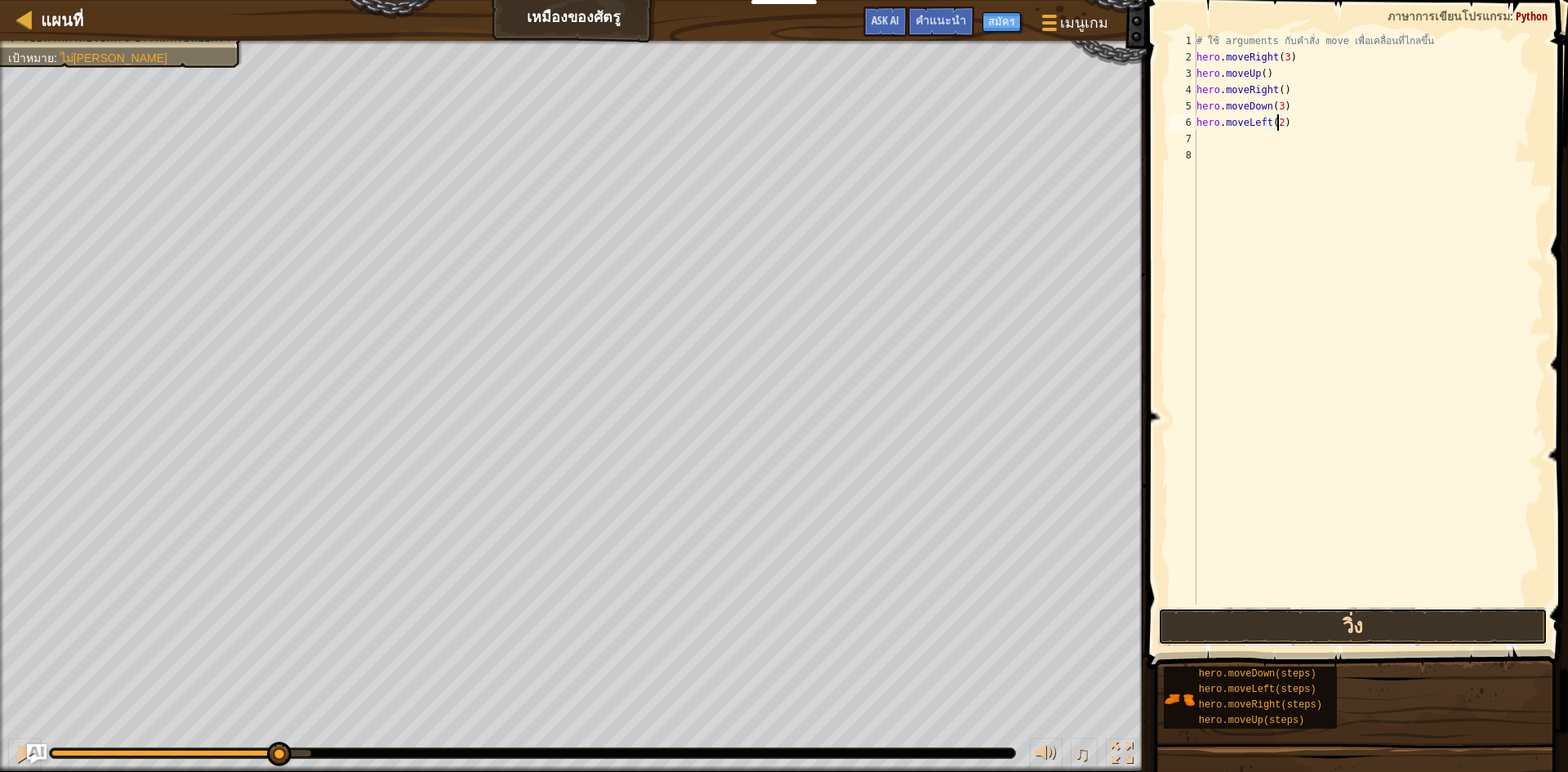
click at [782, 624] on button "วิ่ง" at bounding box center [1353, 626] width 390 height 38
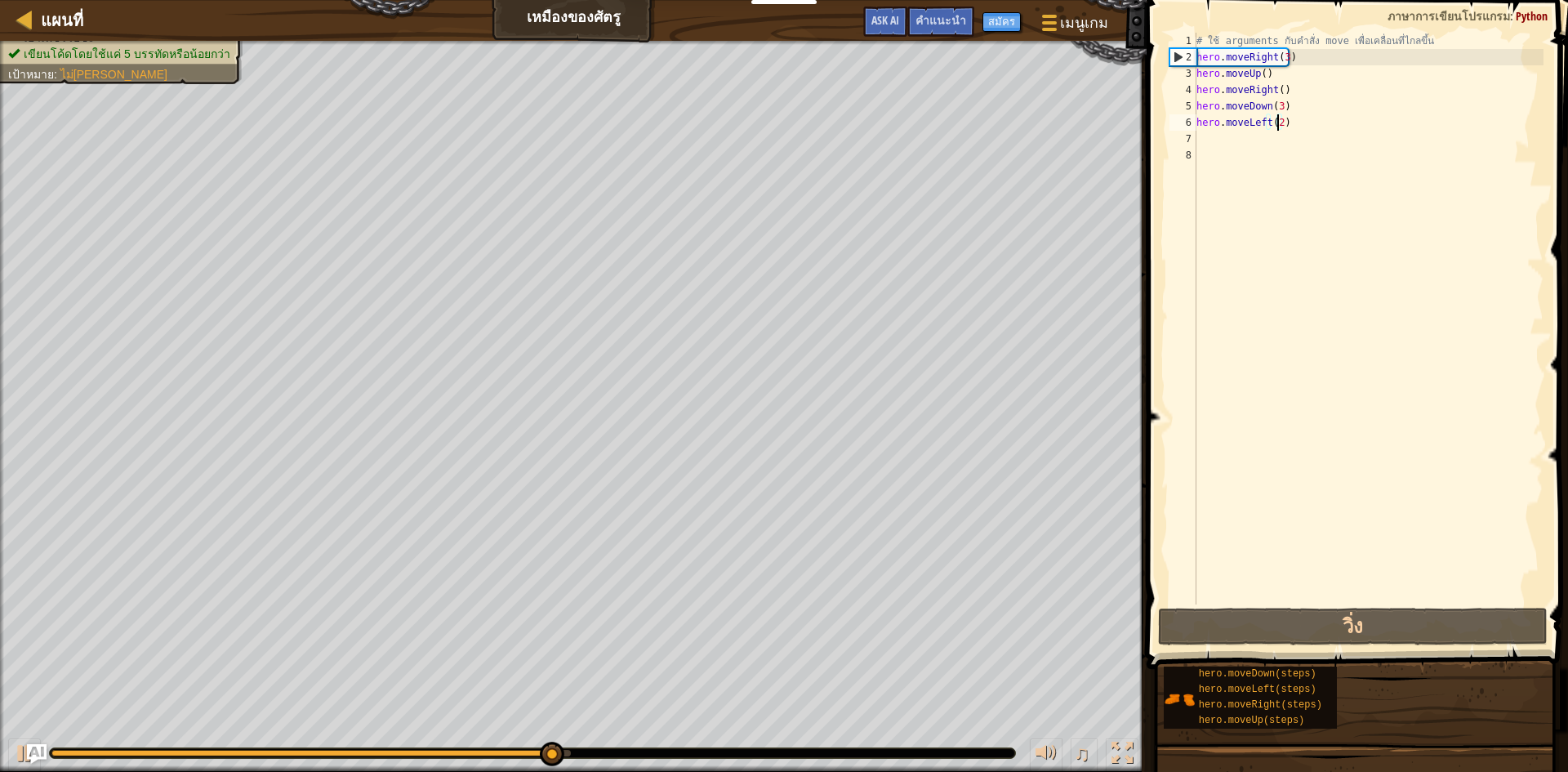
click at [782, 133] on div "# ใช้ arguments กับคำสั่ง move เพื่อเคลื่อนที่ไกลขึ้น hero . moveRight ( 3 ) he…" at bounding box center [1369, 334] width 350 height 605
click at [782, 132] on div "# ใช้ arguments กับคำสั่ง move เพื่อเคลื่อนที่ไกลขึ้น hero . moveRight ( 3 ) he…" at bounding box center [1369, 334] width 350 height 605
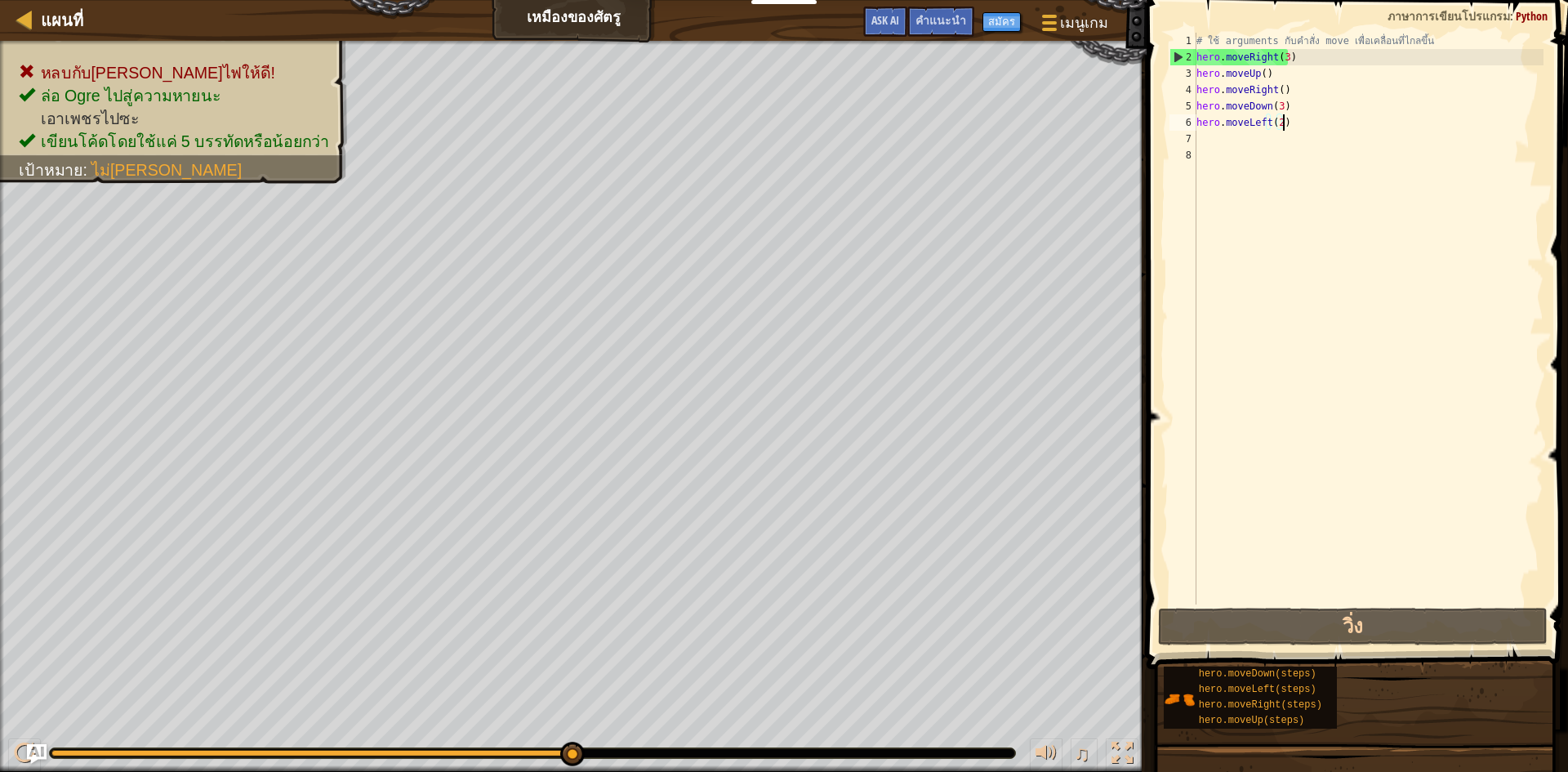
click at [782, 127] on div "# ใช้ arguments กับคำสั่ง move เพื่อเคลื่อนที่ไกลขึ้น hero . moveRight ( 3 ) he…" at bounding box center [1369, 334] width 350 height 605
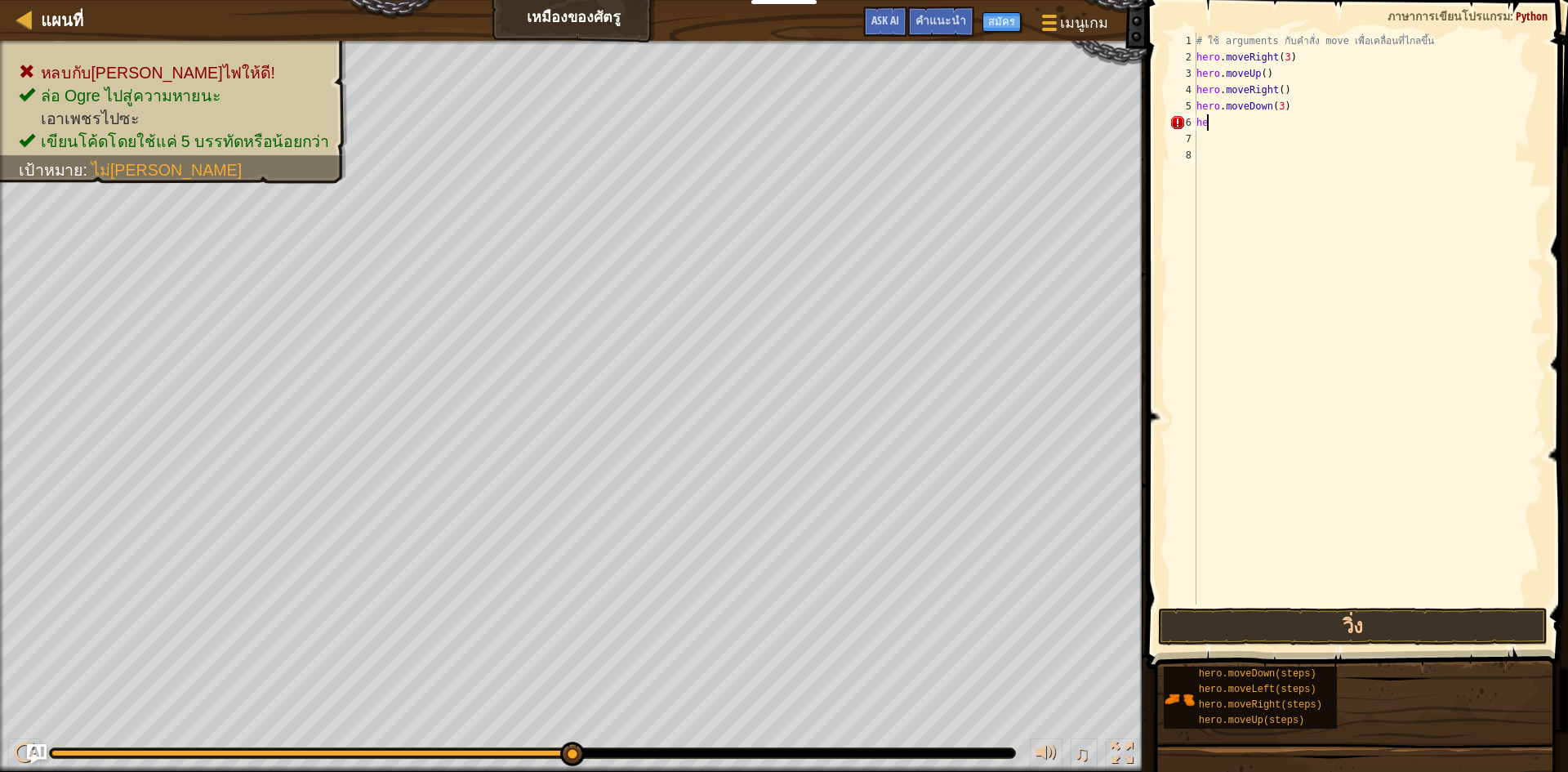
type textarea "h"
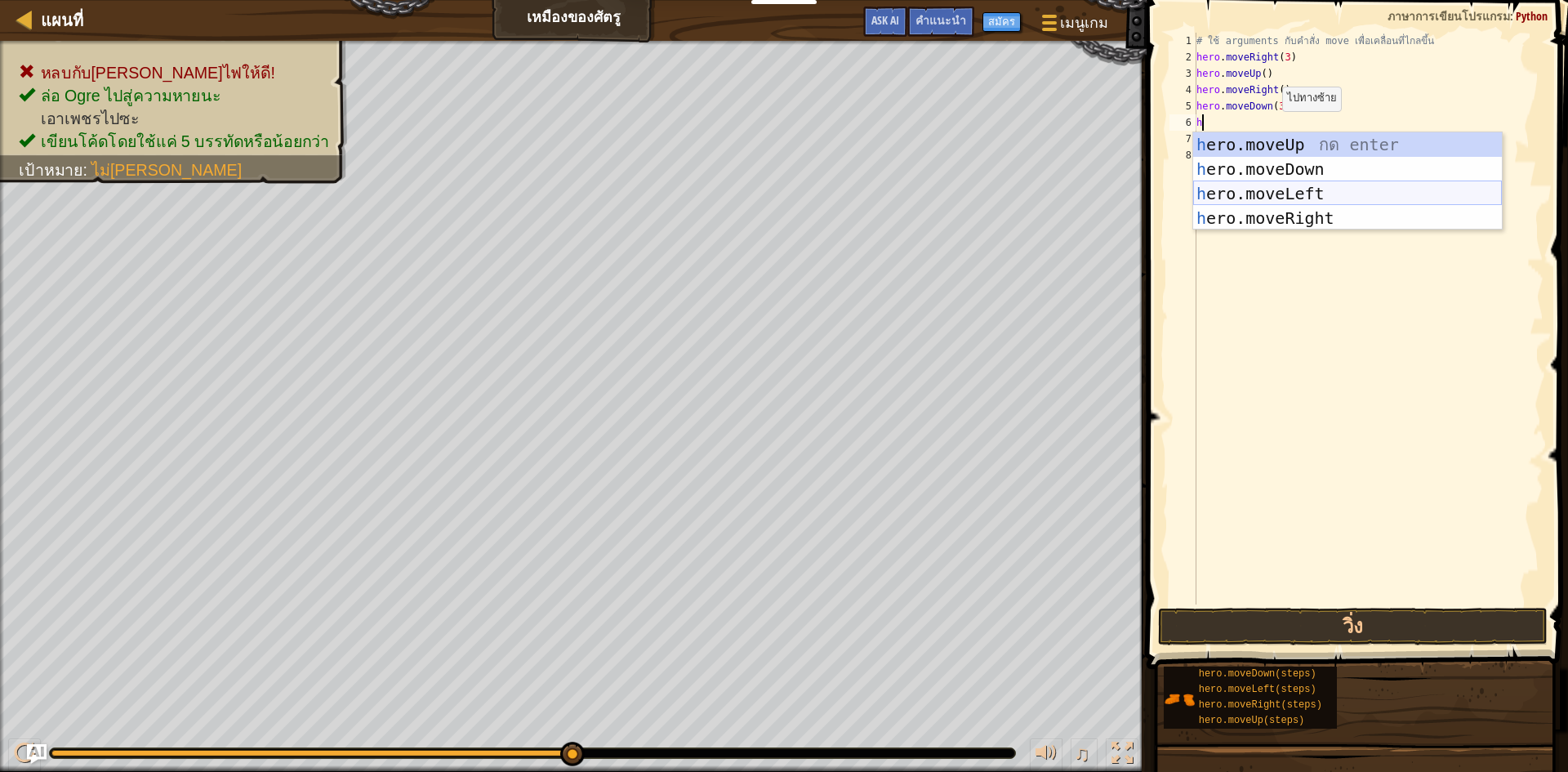
click at [782, 202] on div "h ero.moveUp กด enter h ero.moveDown กด enter h ero.moveLeft กด enter h ero.mov…" at bounding box center [1348, 206] width 309 height 147
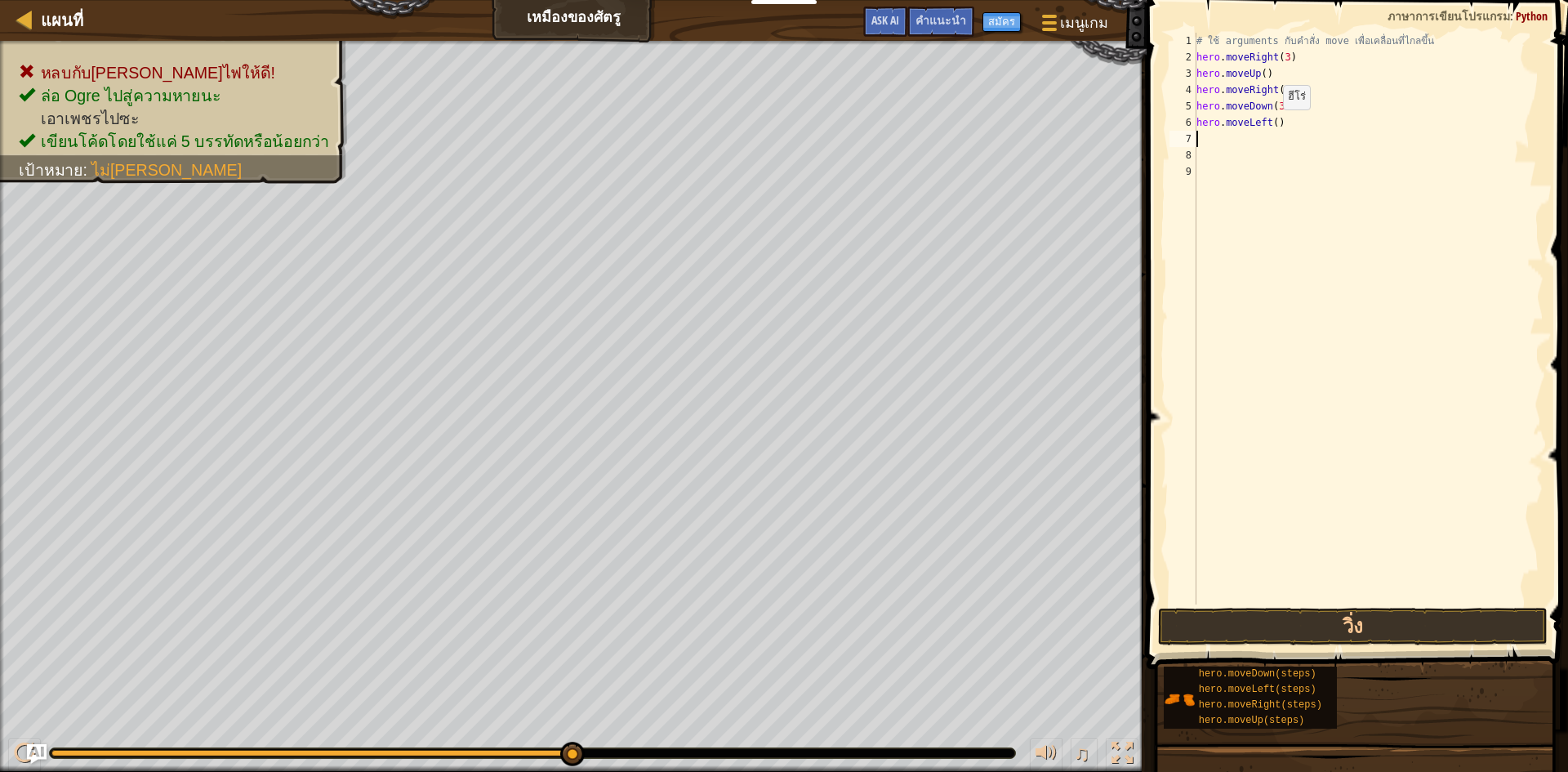
click at [782, 126] on div "# ใช้ arguments กับคำสั่ง move เพื่อเคลื่อนที่ไกลขึ้น hero . moveRight ( 3 ) he…" at bounding box center [1369, 334] width 350 height 605
click at [782, 121] on div "# ใช้ arguments กับคำสั่ง move เพื่อเคลื่อนที่ไกลขึ้น hero . moveRight ( 3 ) he…" at bounding box center [1369, 334] width 350 height 605
type textarea "h"
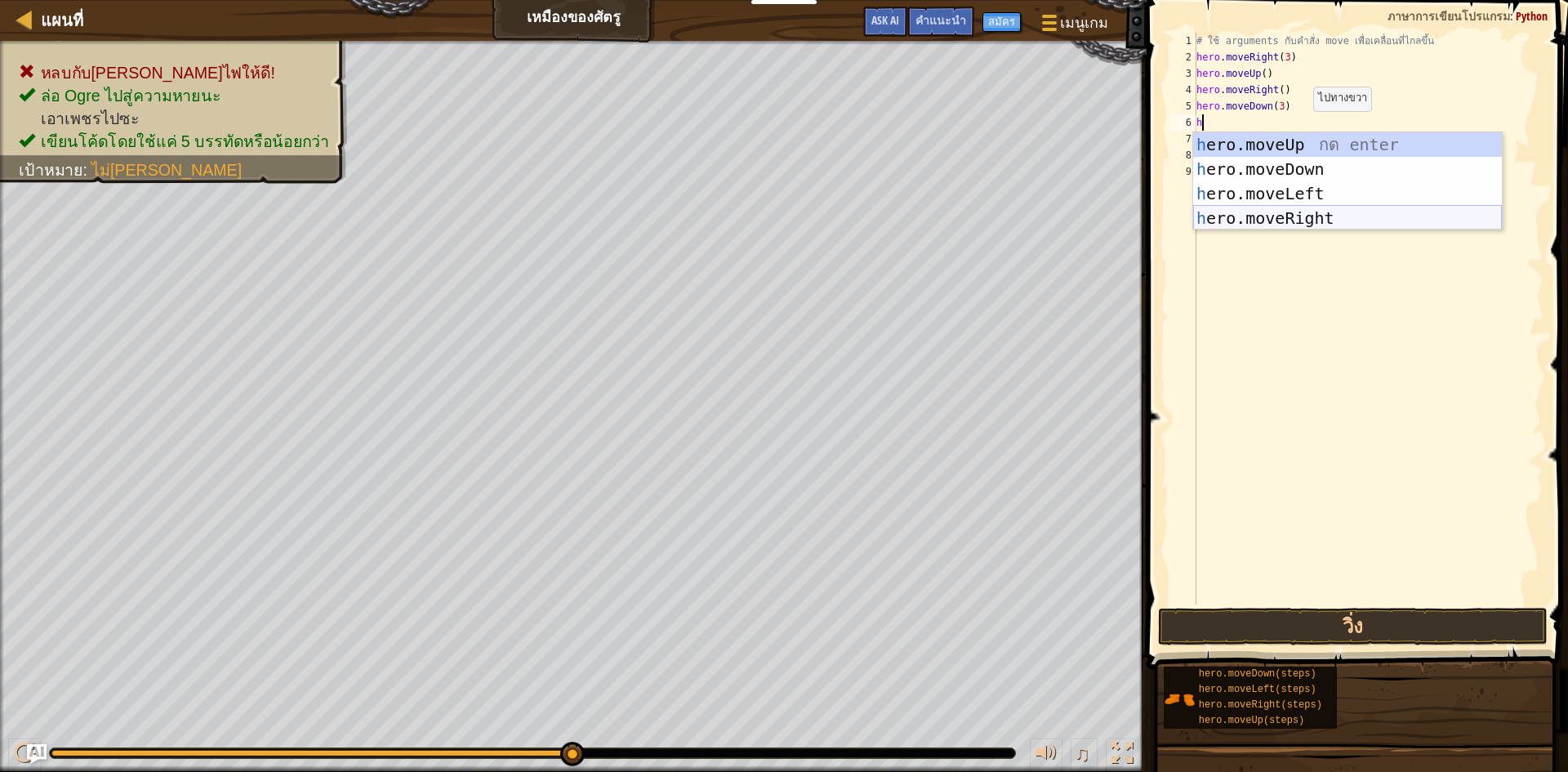
click at [782, 217] on div "h ero.moveUp กด enter h ero.moveDown กด enter h ero.moveLeft กด enter h ero.mov…" at bounding box center [1348, 206] width 309 height 147
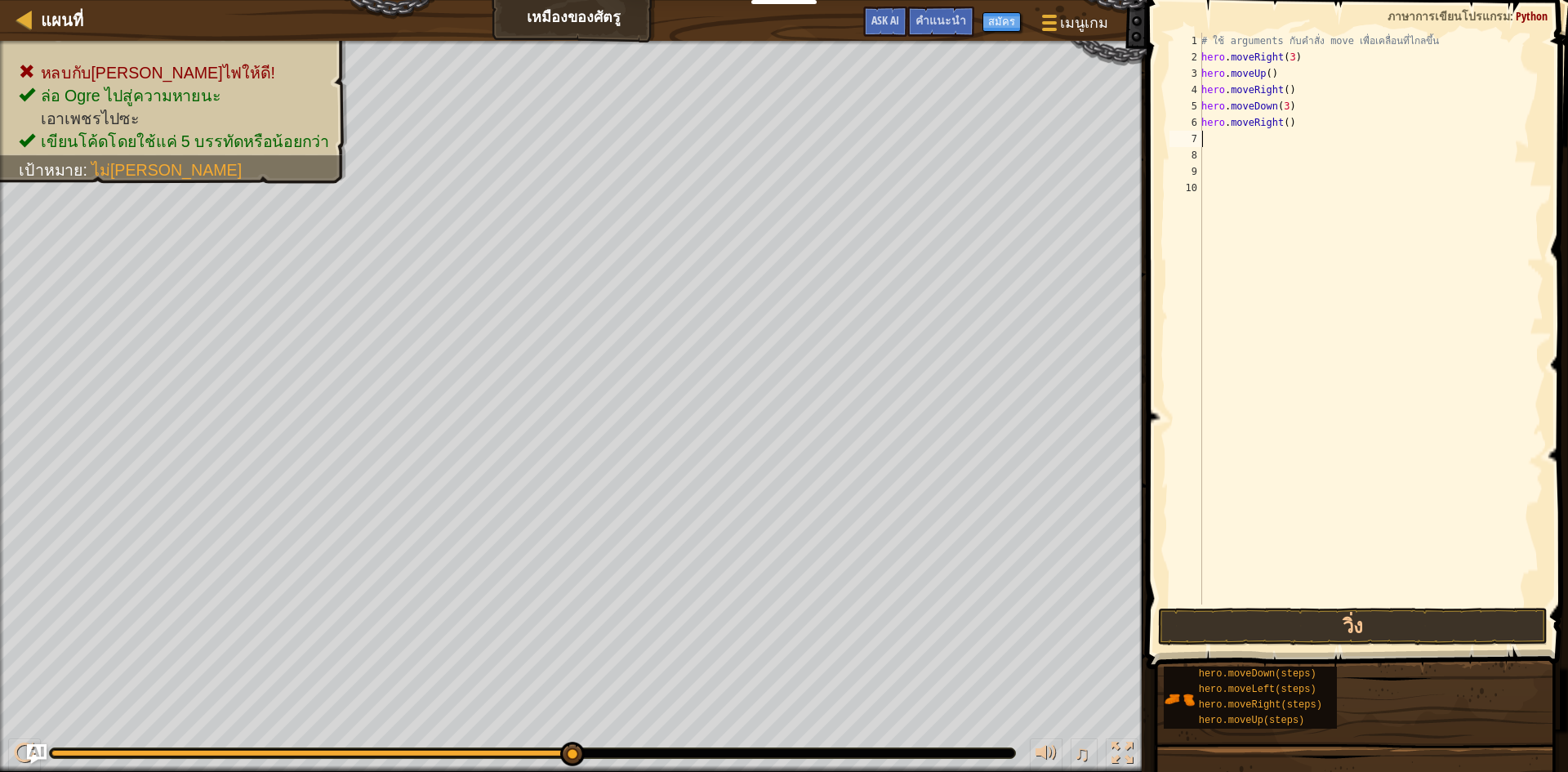
click at [782, 130] on div "# ใช้ arguments กับคำสั่ง move เพื่อเคลื่อนที่ไกลขึ้น hero . moveRight ( 3 ) he…" at bounding box center [1370, 334] width 345 height 605
click at [782, 127] on div "# ใช้ arguments กับคำสั่ง move เพื่อเคลื่อนที่ไกลขึ้น hero . moveRight ( 3 ) he…" at bounding box center [1370, 334] width 345 height 605
type textarea "hero.moveRight(2)"
click at [782, 613] on button "วิ่ง" at bounding box center [1353, 626] width 390 height 38
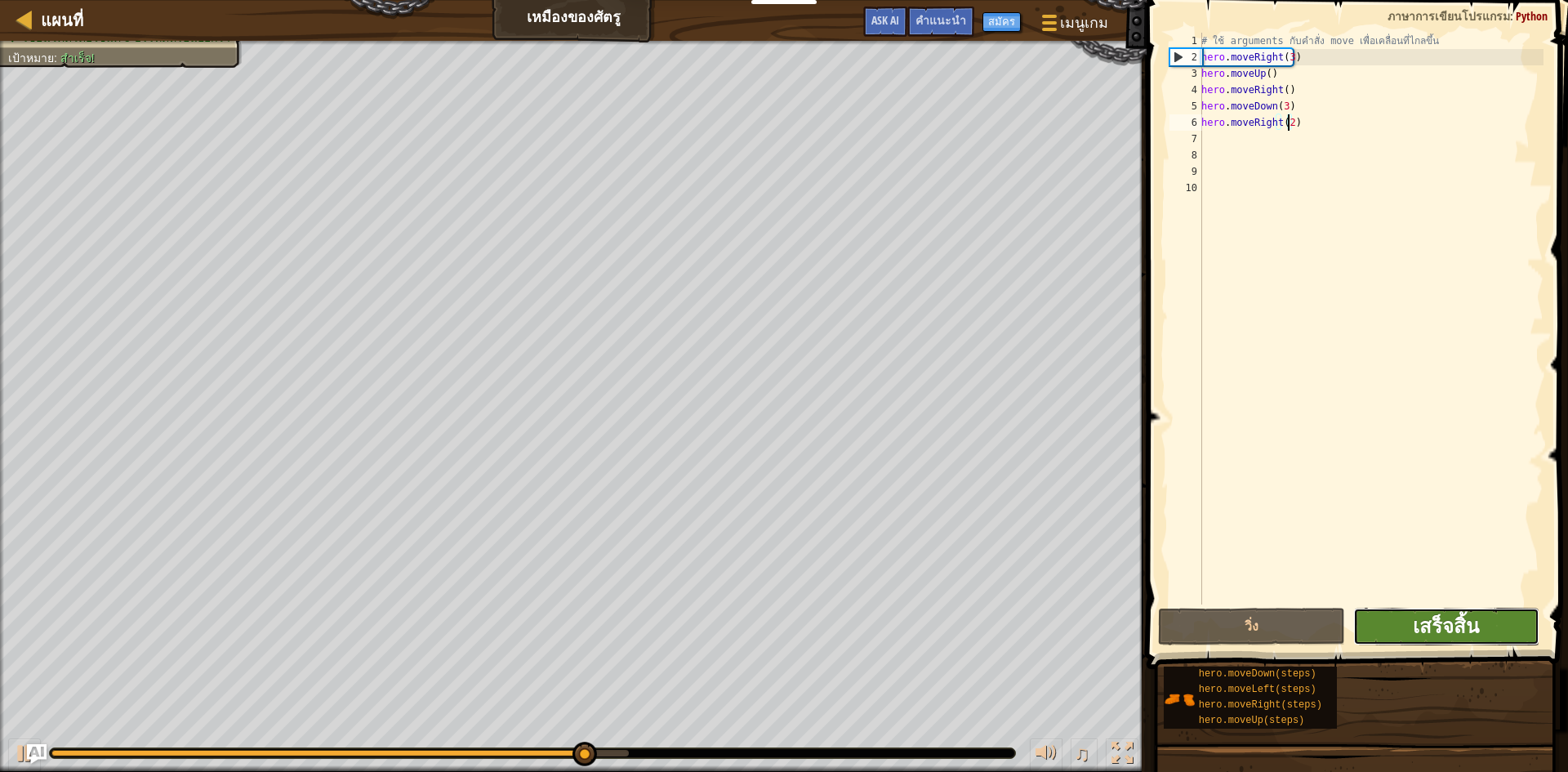
click at [782, 631] on span "เสร็จสิ้น" at bounding box center [1447, 626] width 66 height 26
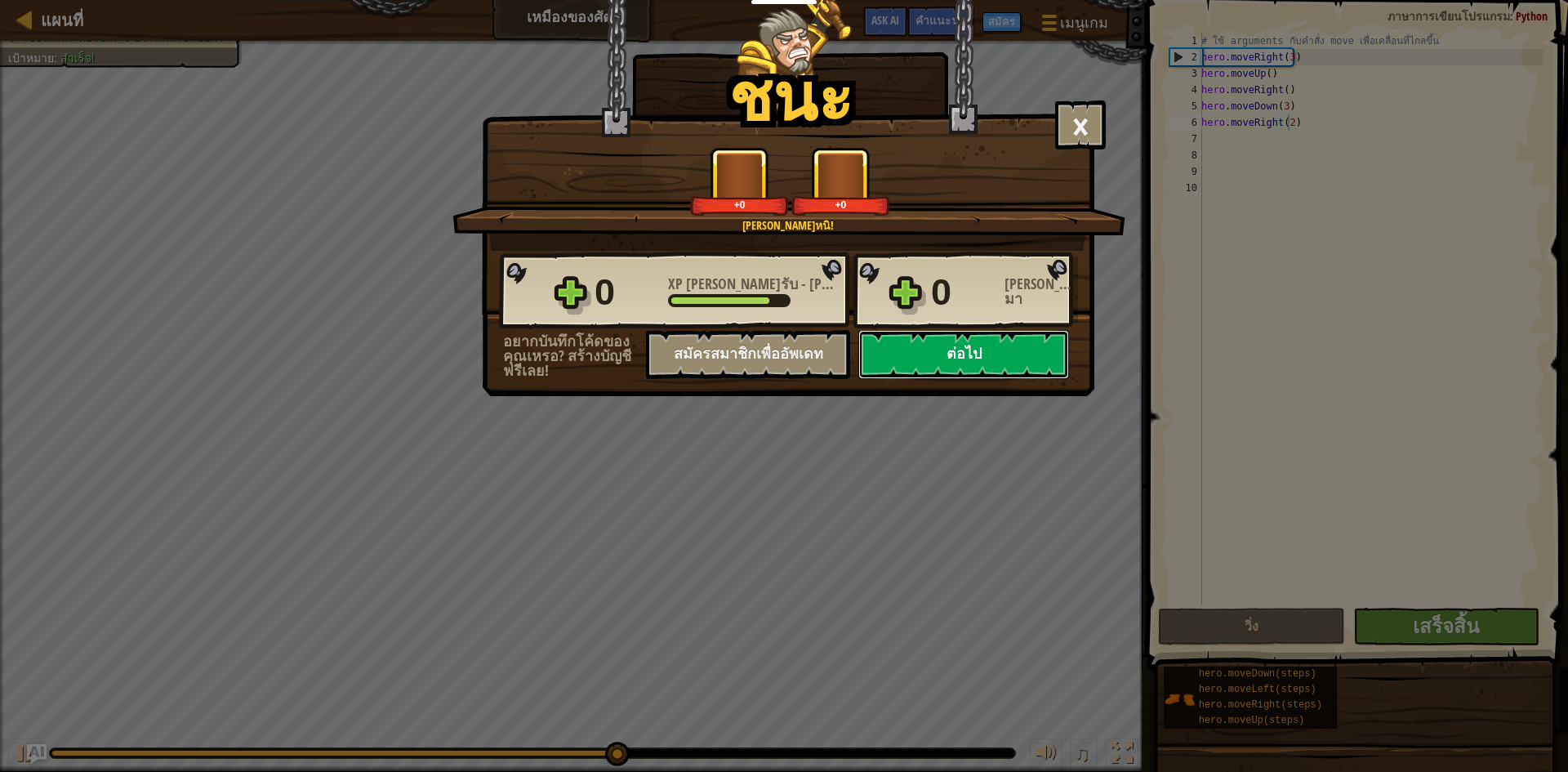
click at [782, 351] on button "ต่อไป" at bounding box center [963, 354] width 211 height 49
select select "th"
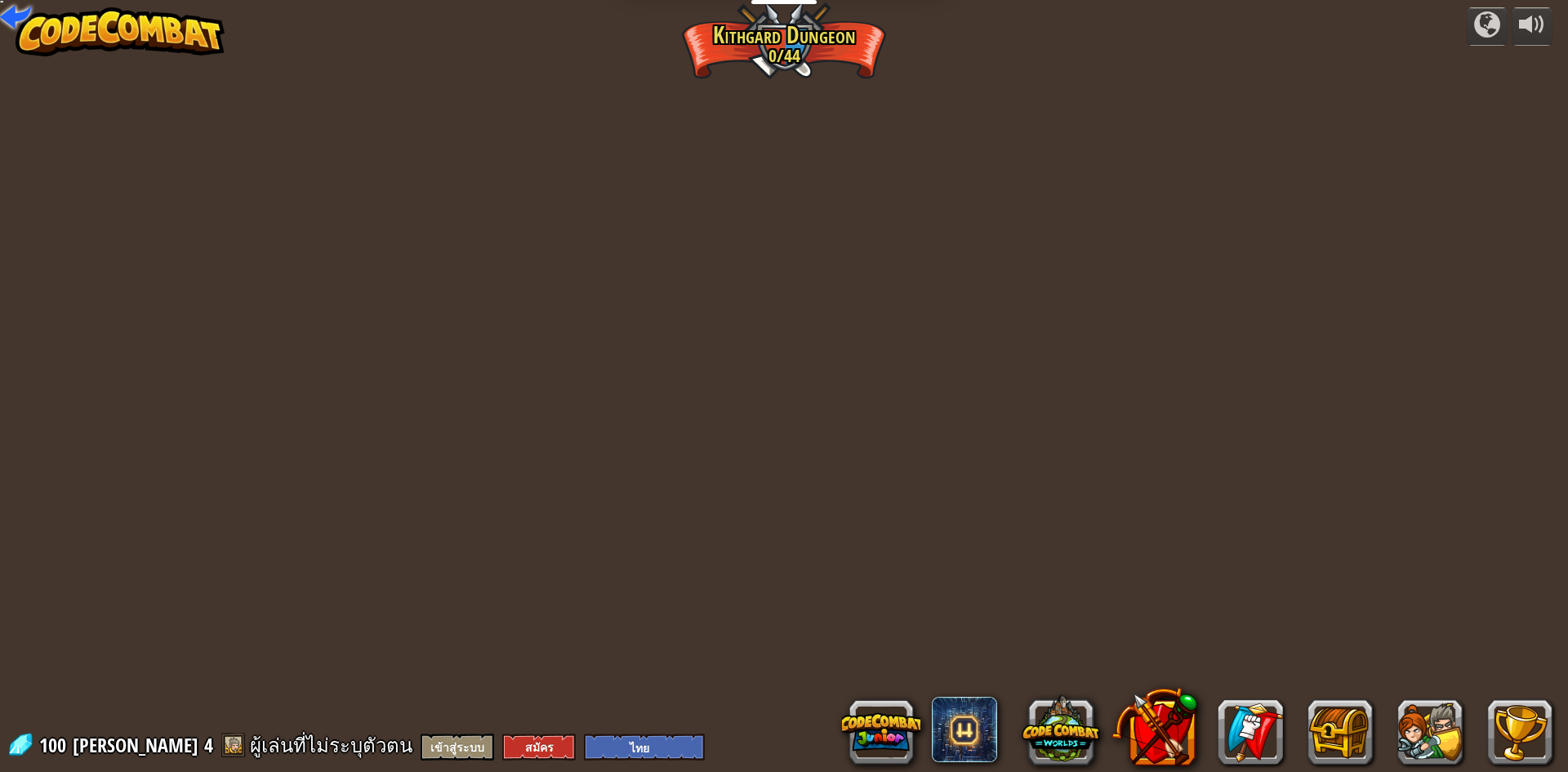
select select "th"
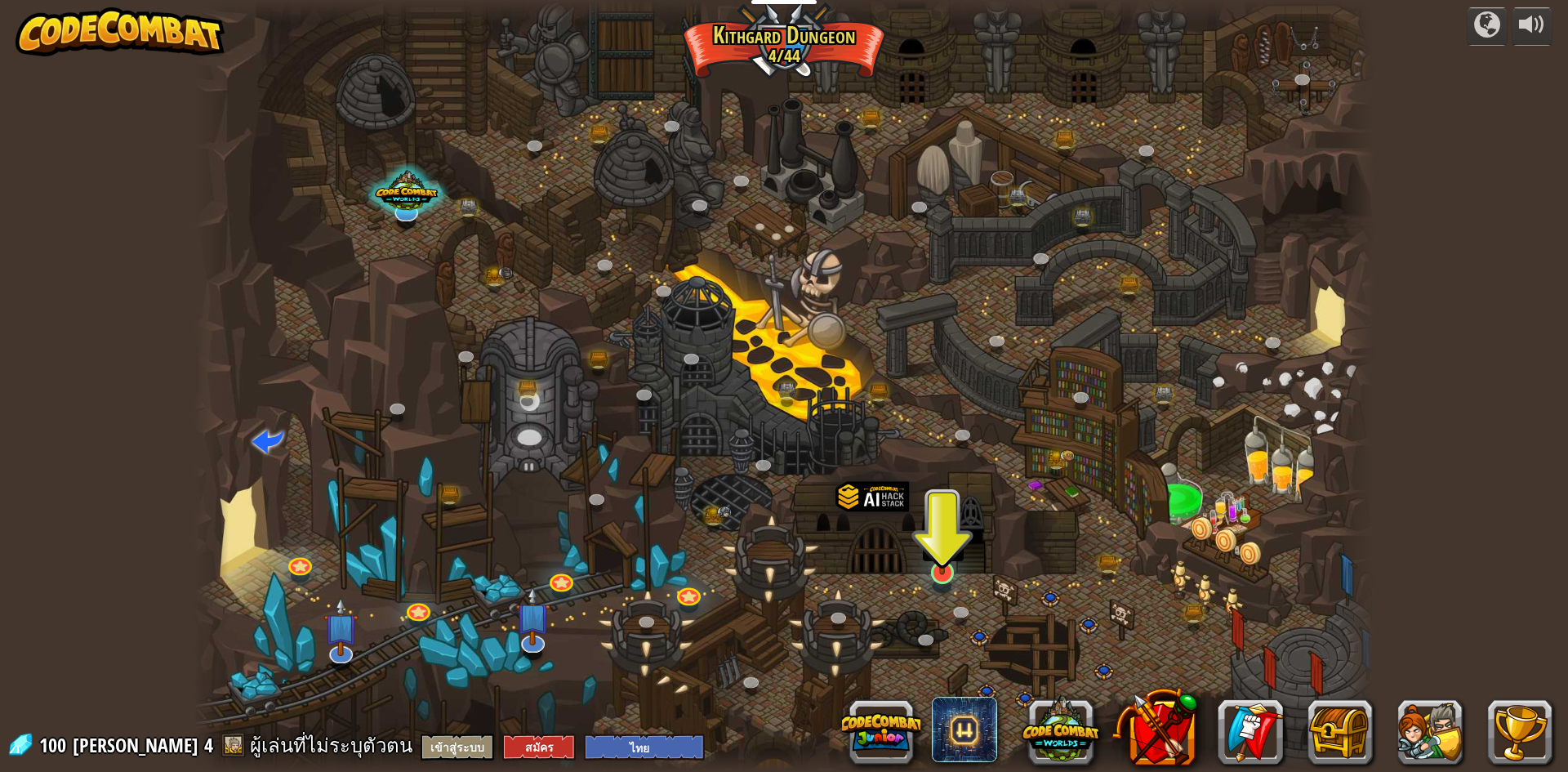
click at [782, 573] on img at bounding box center [943, 537] width 31 height 73
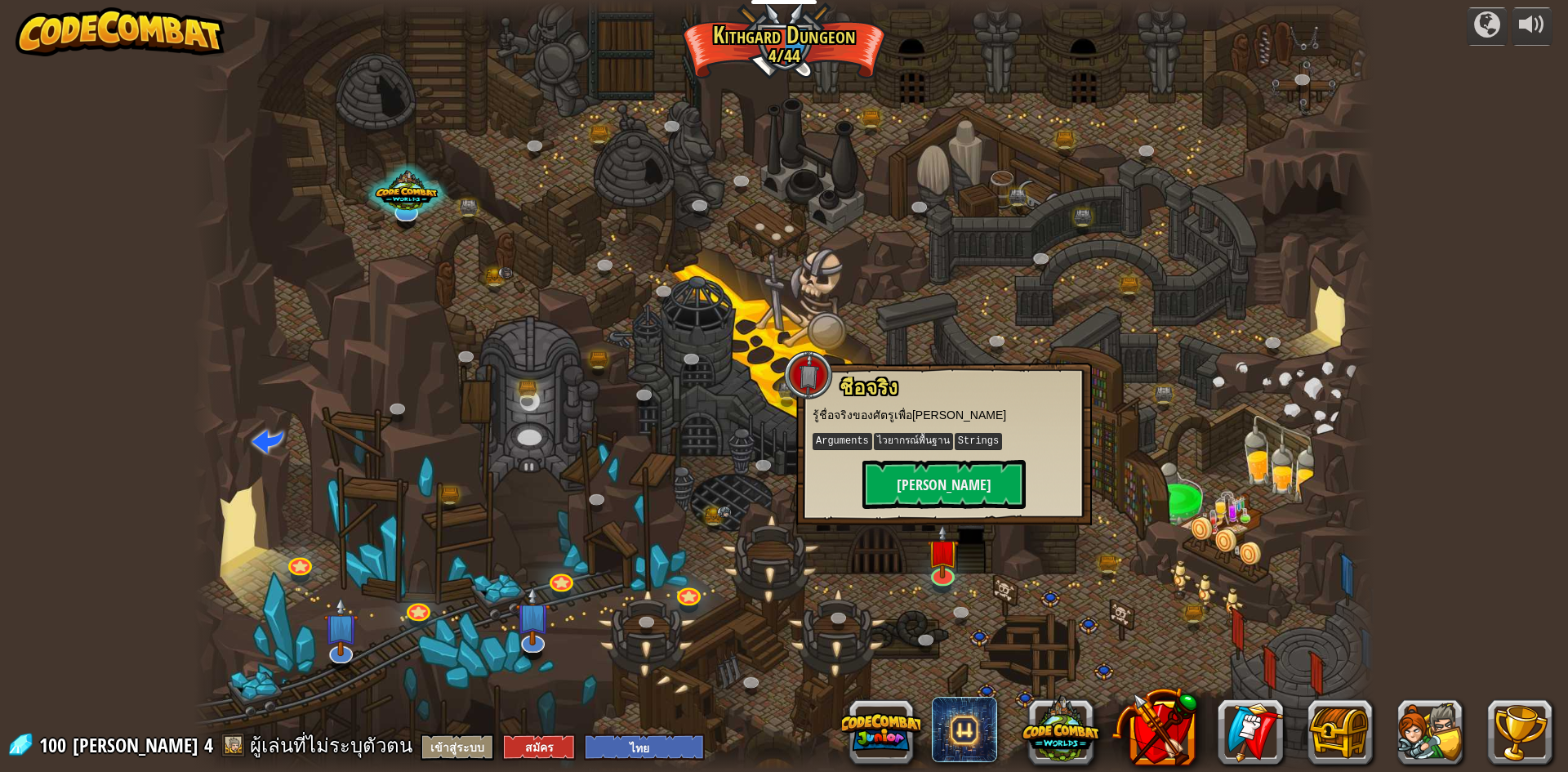
click at [782, 548] on div at bounding box center [873, 526] width 74 height 95
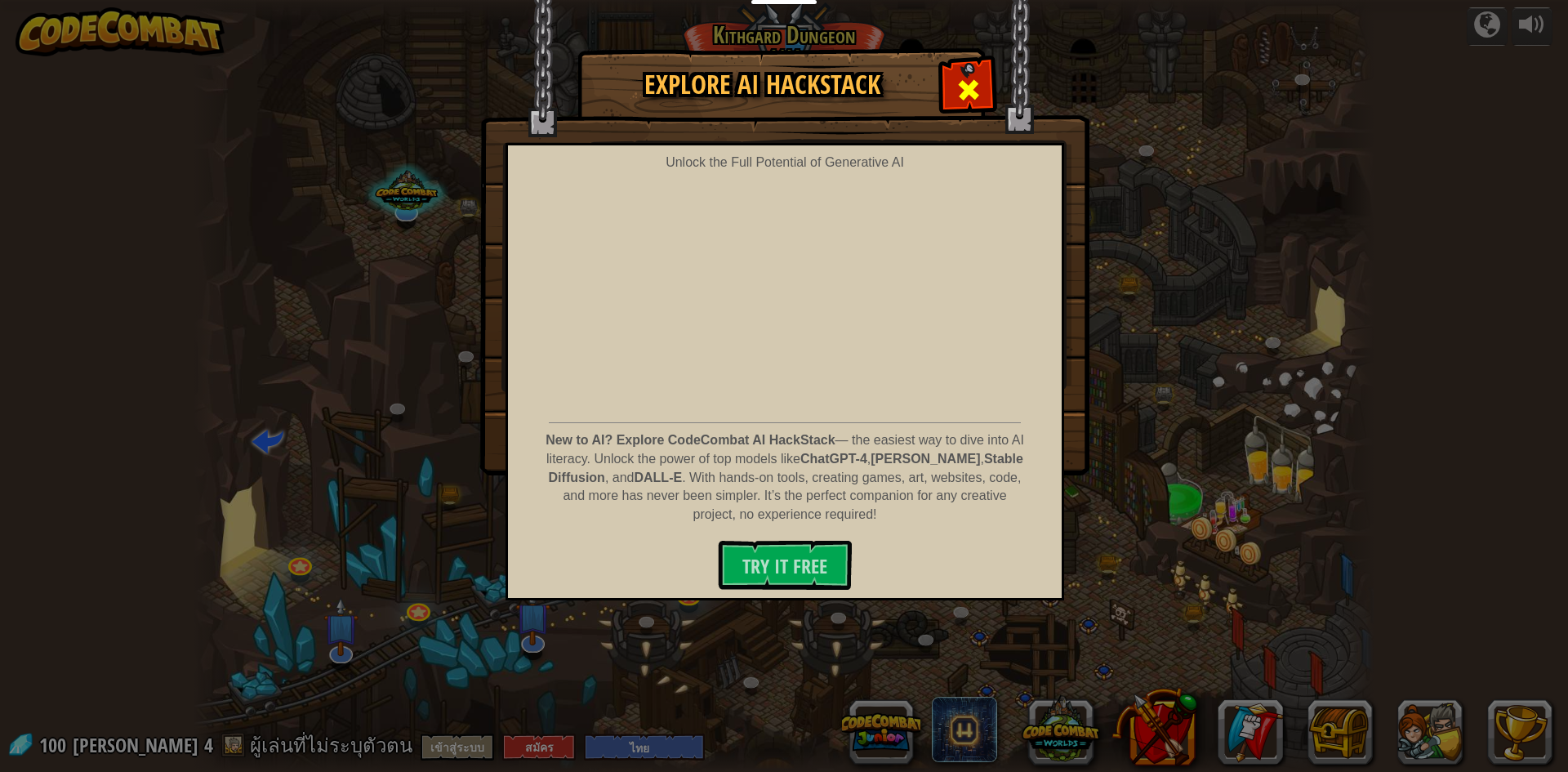
click at [782, 85] on span at bounding box center [968, 89] width 26 height 26
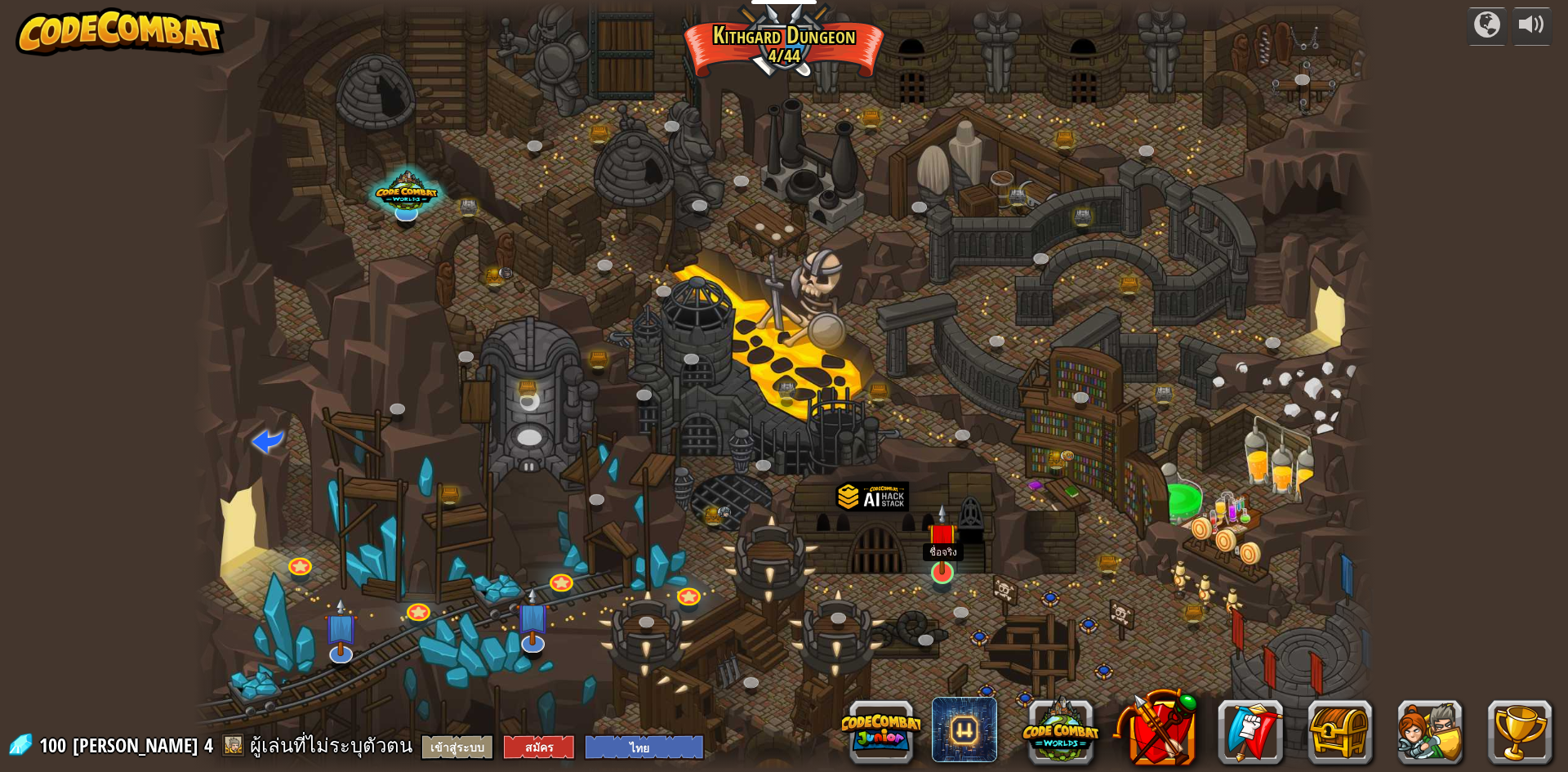
click at [782, 562] on img at bounding box center [943, 537] width 31 height 73
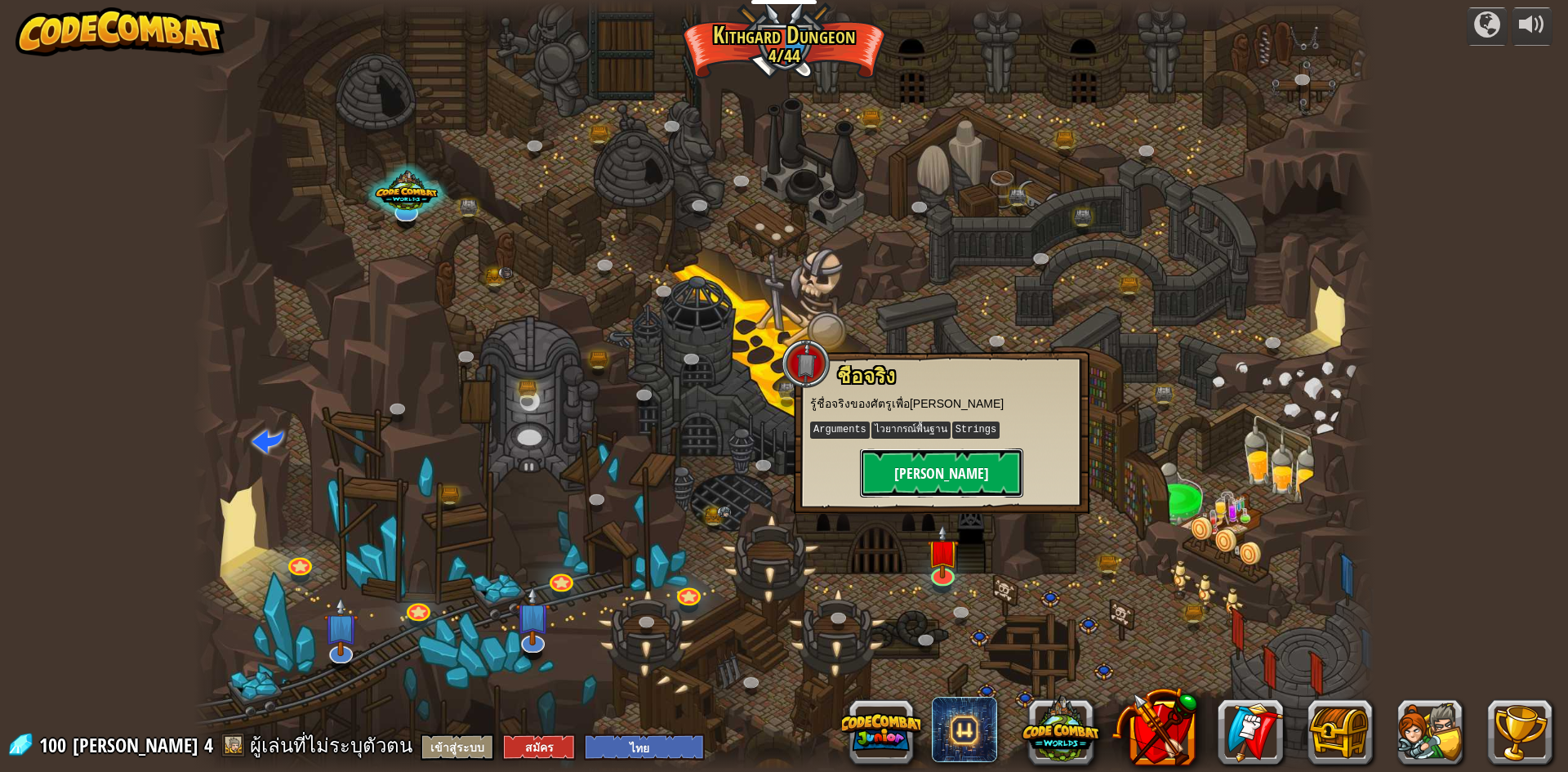
click at [782, 496] on button "[PERSON_NAME]" at bounding box center [942, 473] width 164 height 49
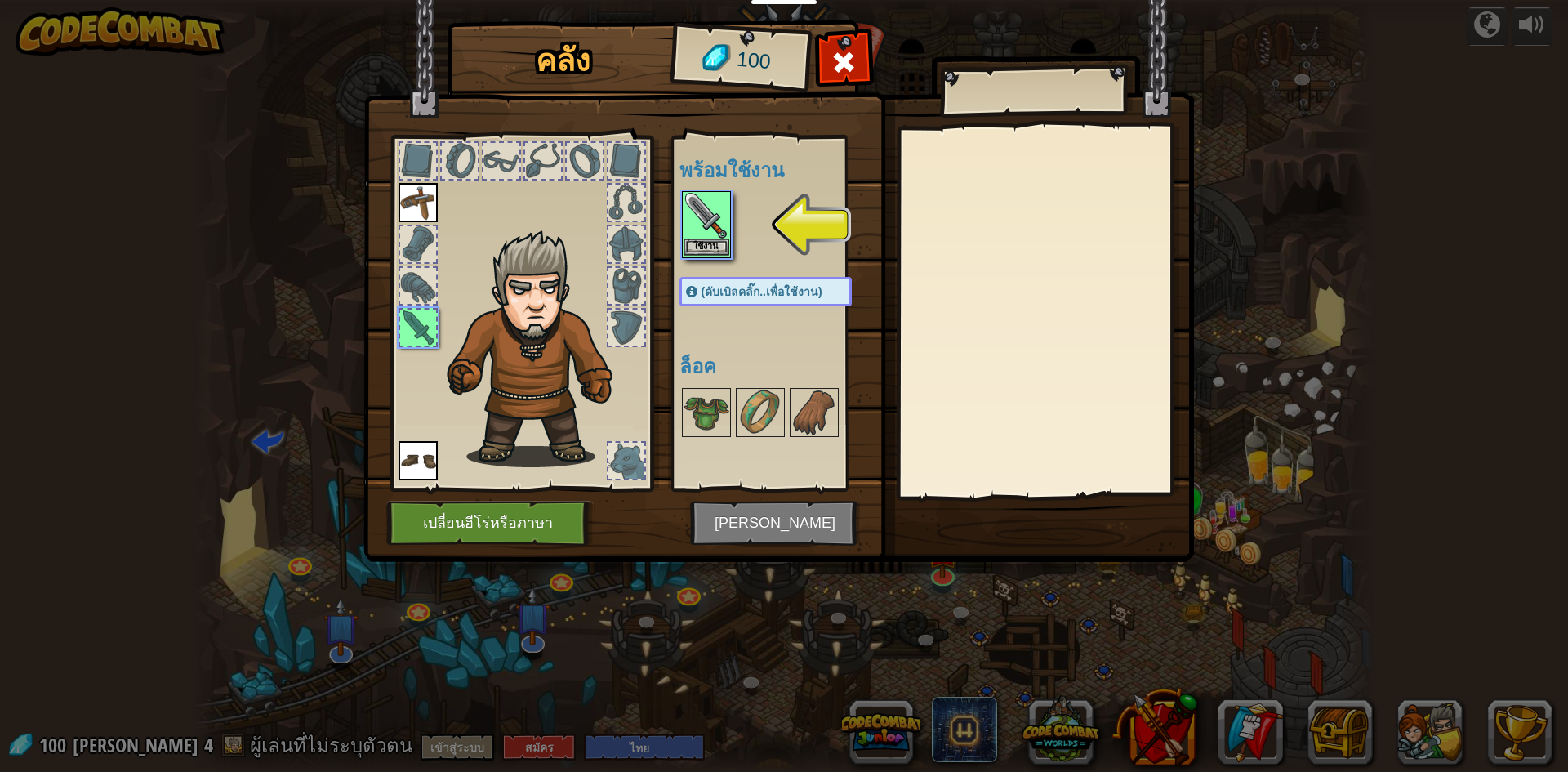
click at [713, 217] on img at bounding box center [706, 216] width 46 height 46
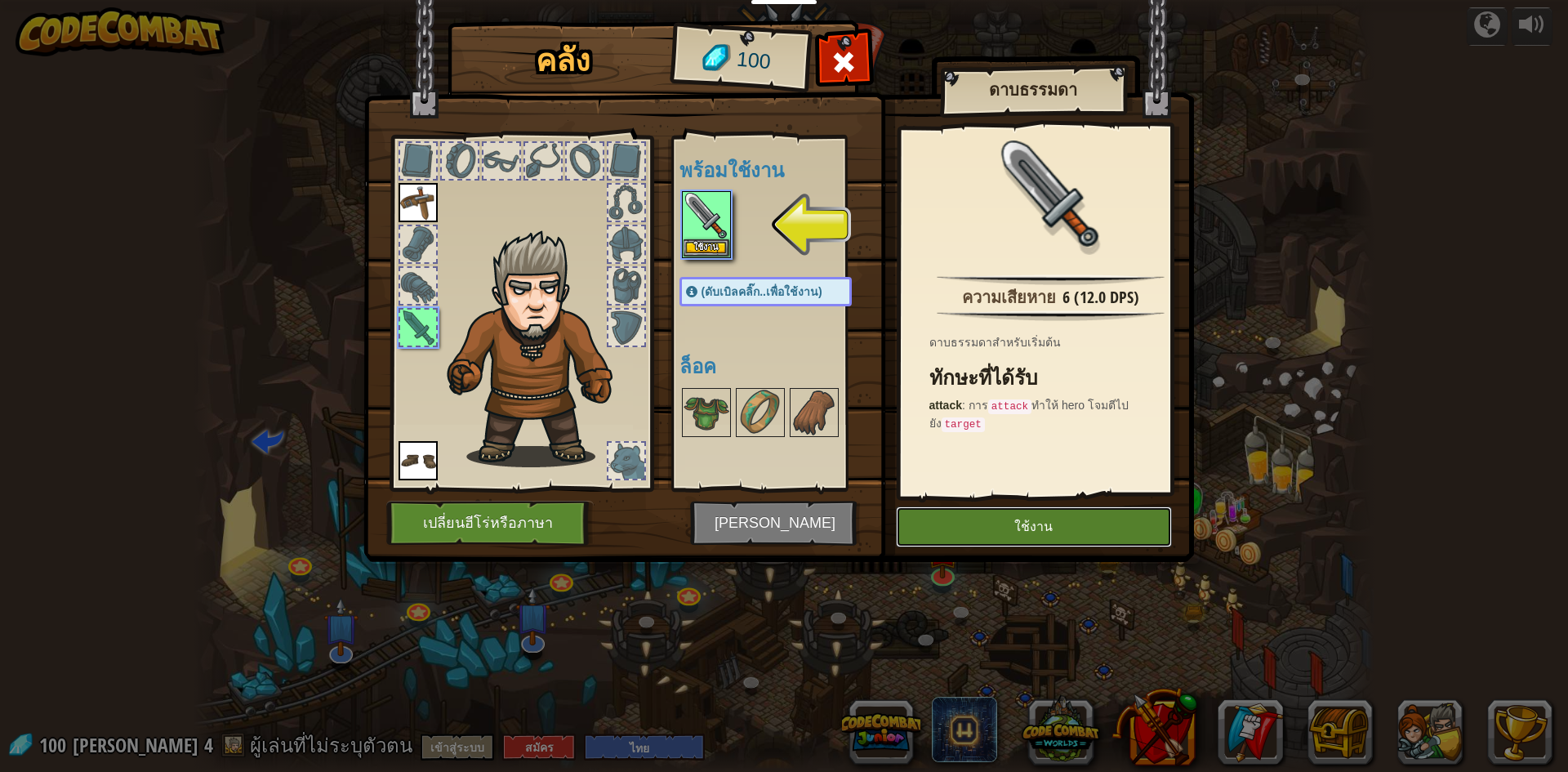
click at [782, 516] on button "ใช้งาน" at bounding box center [1033, 527] width 276 height 40
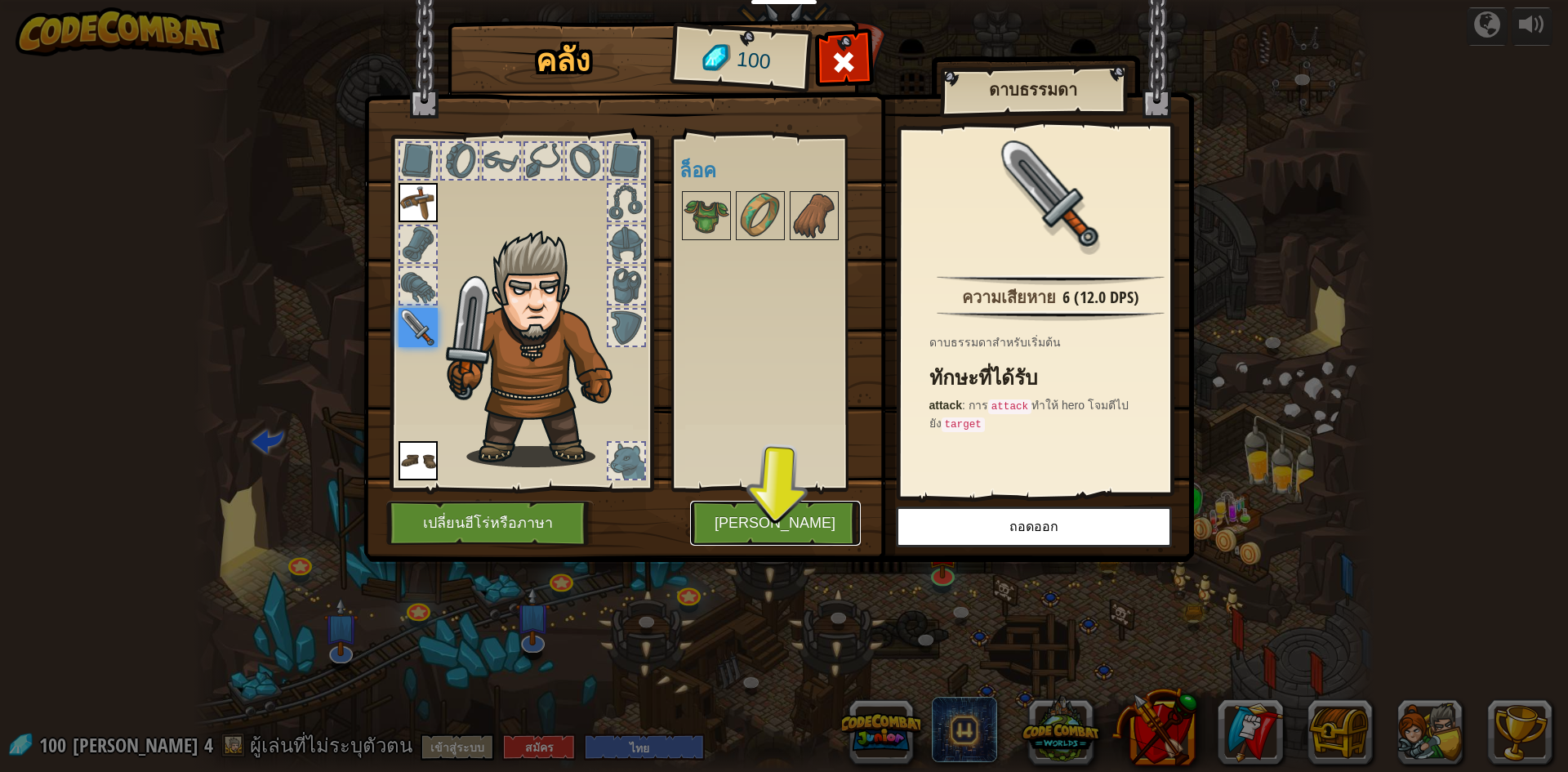
drag, startPoint x: 814, startPoint y: 521, endPoint x: 824, endPoint y: 526, distance: 11.2
click at [782, 523] on button "[PERSON_NAME]" at bounding box center [775, 523] width 171 height 45
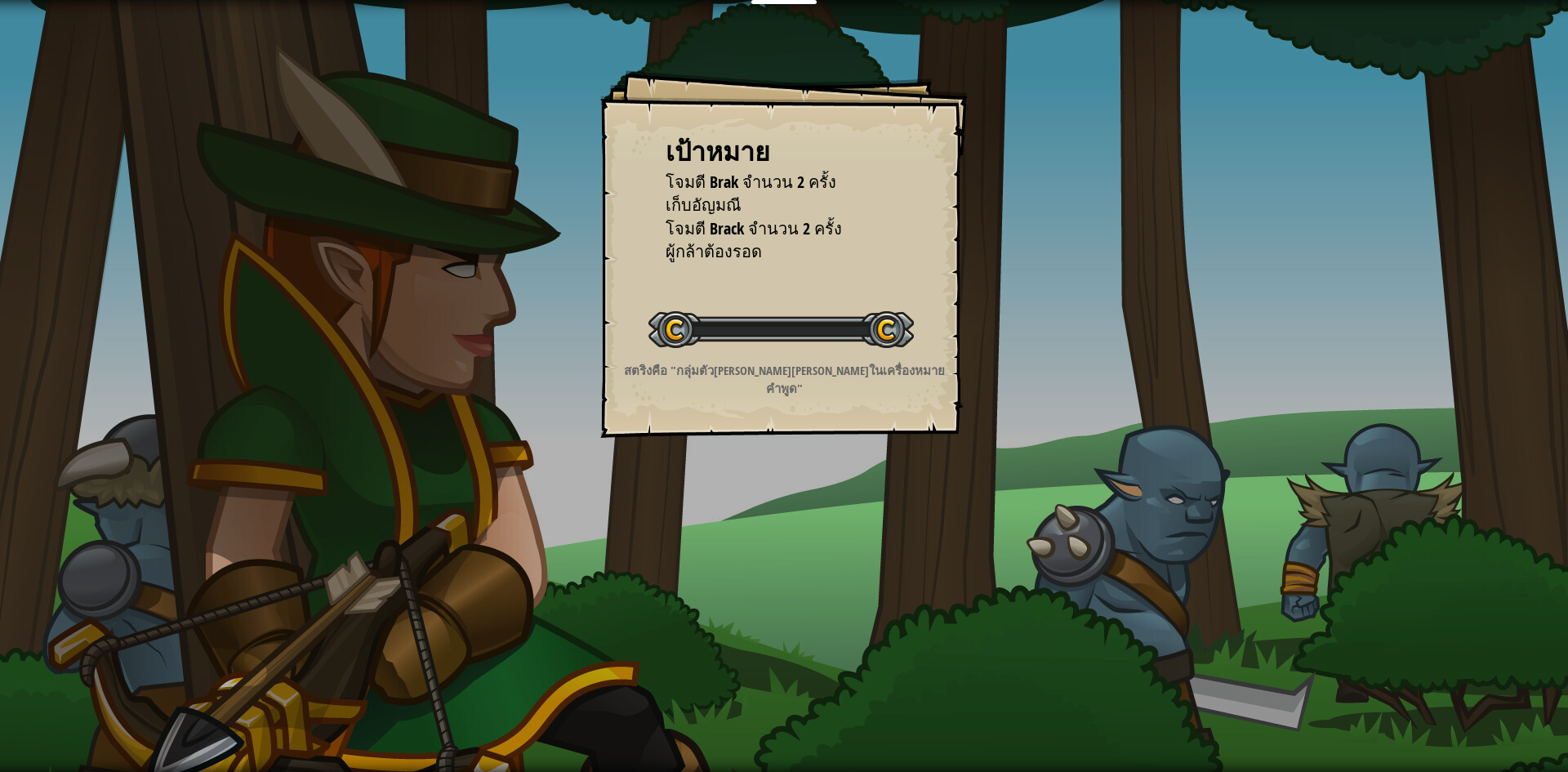
click at [782, 535] on div "เป้าหมาย โจมตี Brak จำนวน 2 ครั้ง เก็บอัญมณี โจมตี Brack จำนวน 2 ครั้ง ผู้กล้าต…" at bounding box center [784, 386] width 1568 height 772
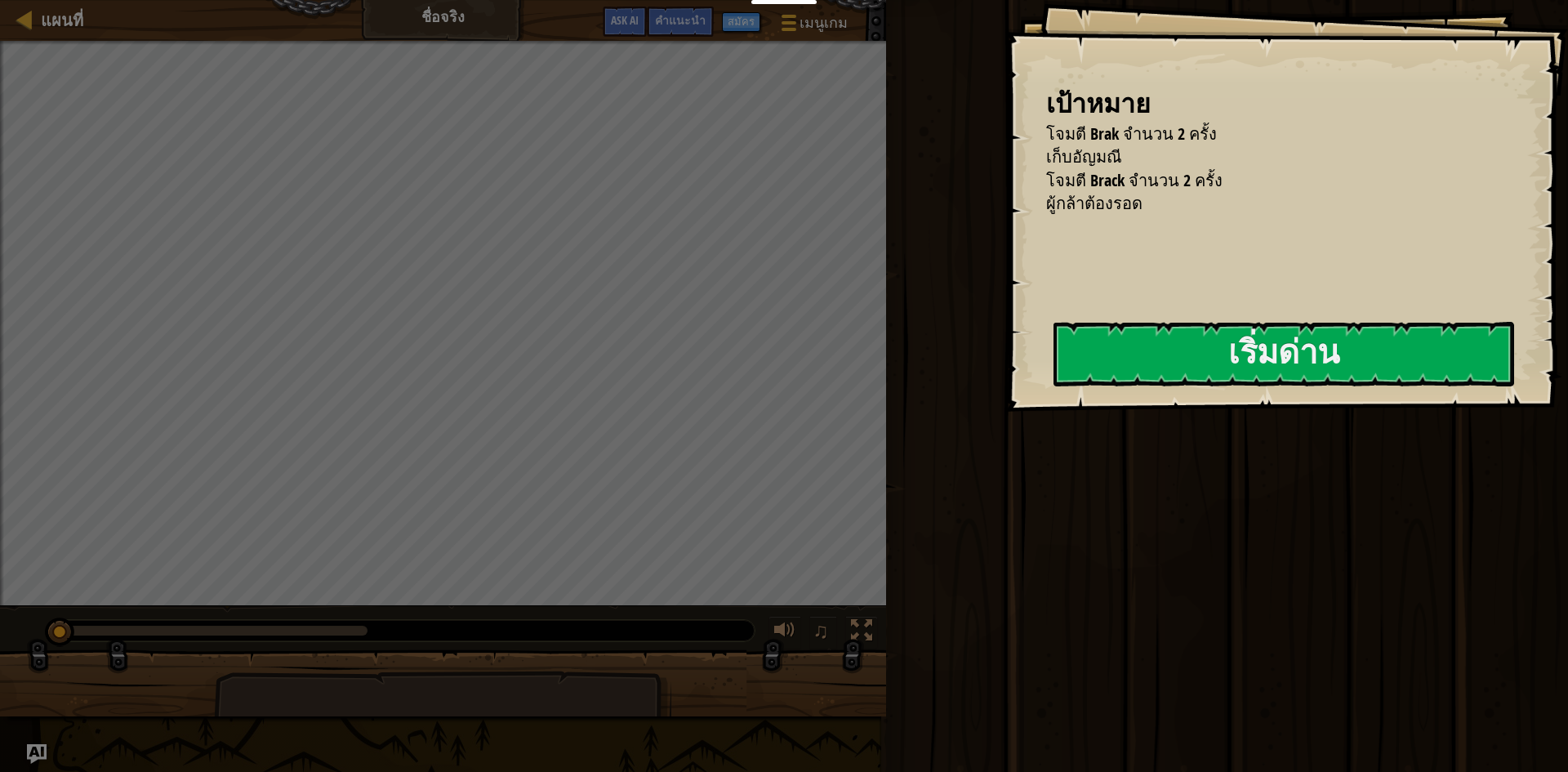
click at [782, 386] on div "เป้าหมาย โจมตี Brak จำนวน 2 ครั้ง เก็บอัญมณี โจมตี Brack จำนวน 2 ครั้ง ผู้กล้าต…" at bounding box center [1287, 206] width 563 height 412
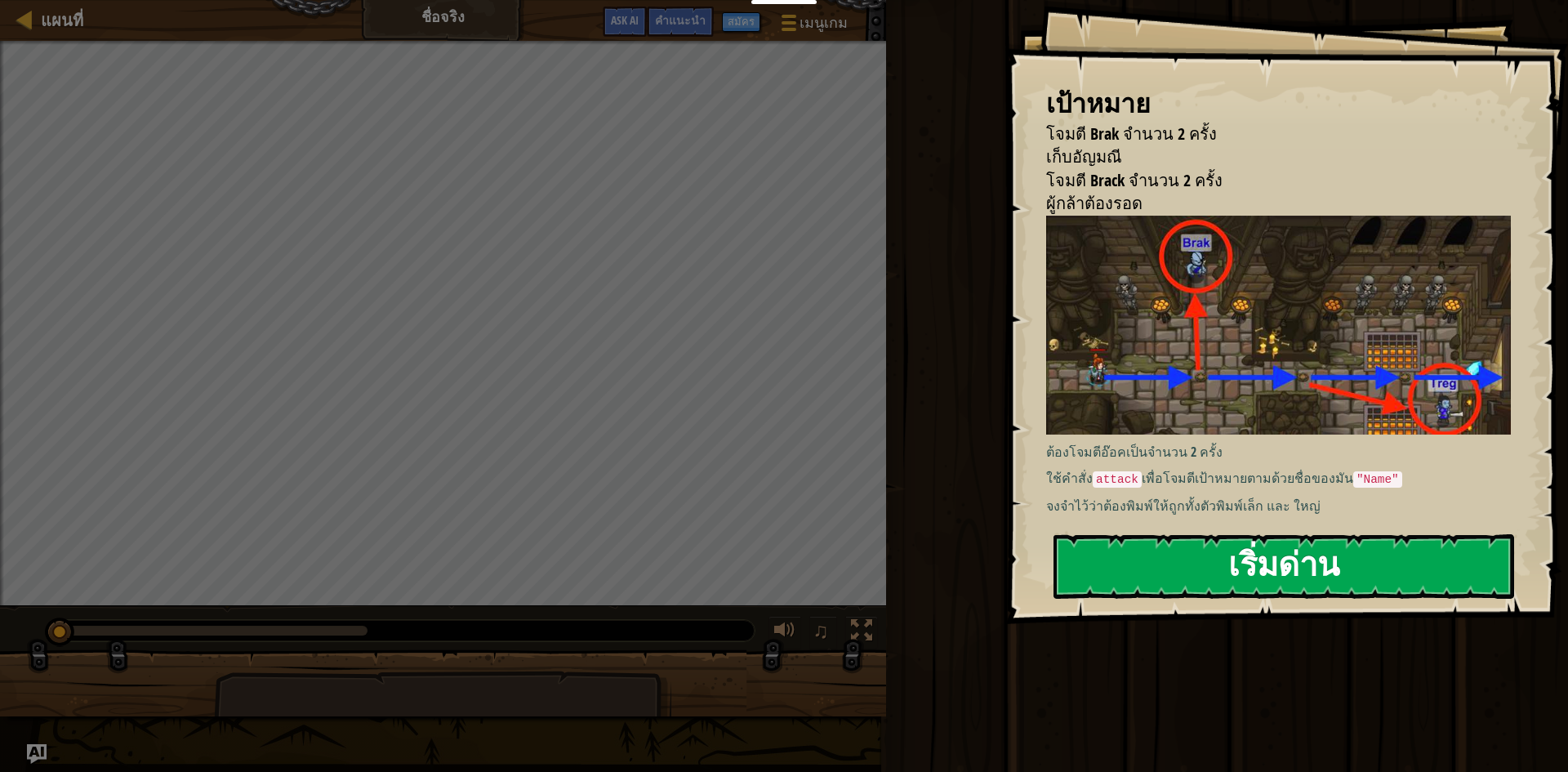
click at [782, 534] on button "เริ่มด่าน" at bounding box center [1284, 566] width 461 height 65
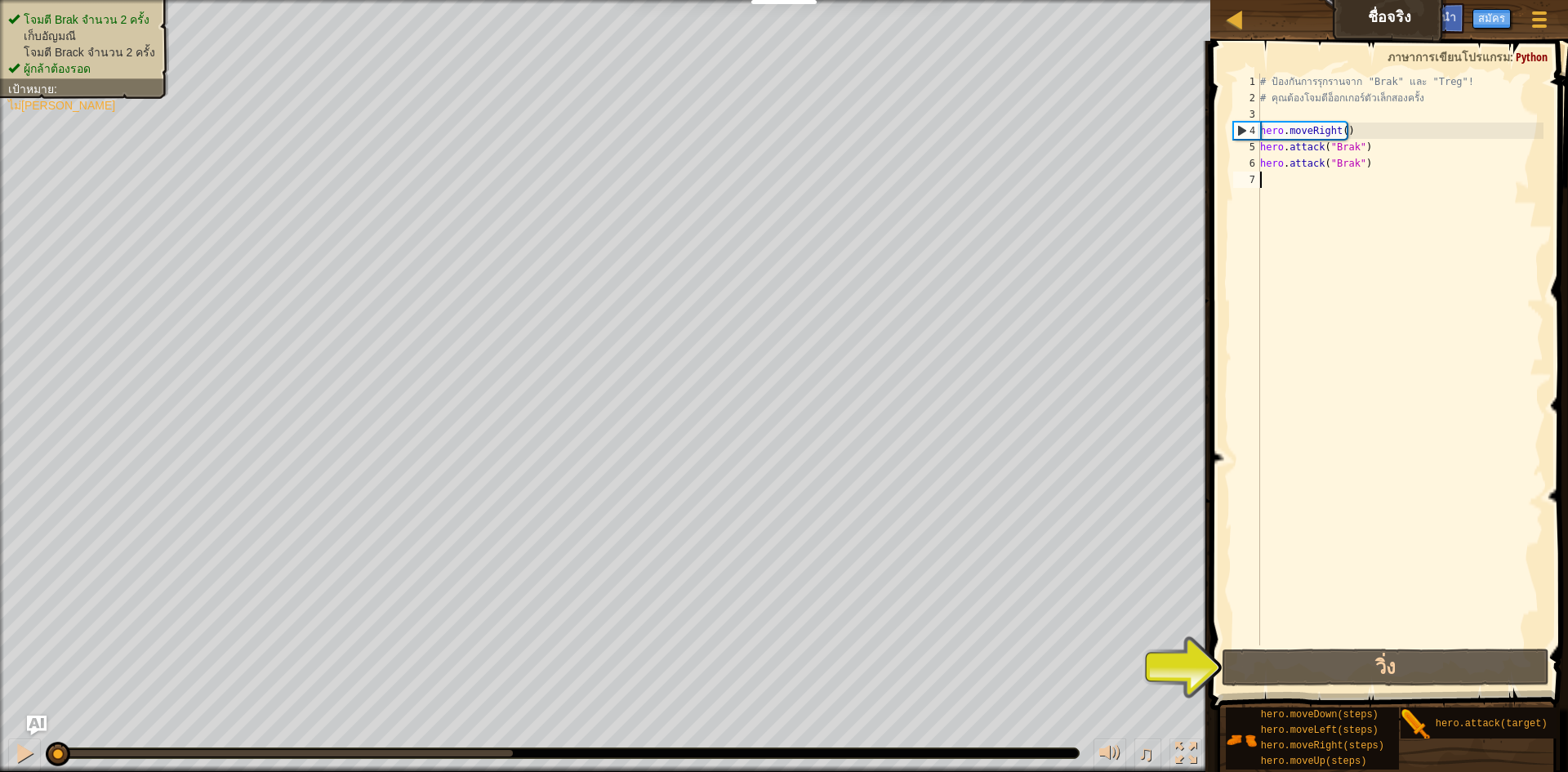
click at [782, 193] on div "# ป้องกันการรุกรานจาก "Brak" และ "Treg"! # คุณต้องโจมตีอ็อกเกอร์ตัวเล็กสองครั้ง…" at bounding box center [1400, 376] width 287 height 605
click at [782, 182] on div "# ป้องกันการรุกรานจาก "Brak" และ "Treg"! # คุณต้องโจมตีอ็อกเกอร์ตัวเล็กสองครั้ง…" at bounding box center [1400, 376] width 287 height 605
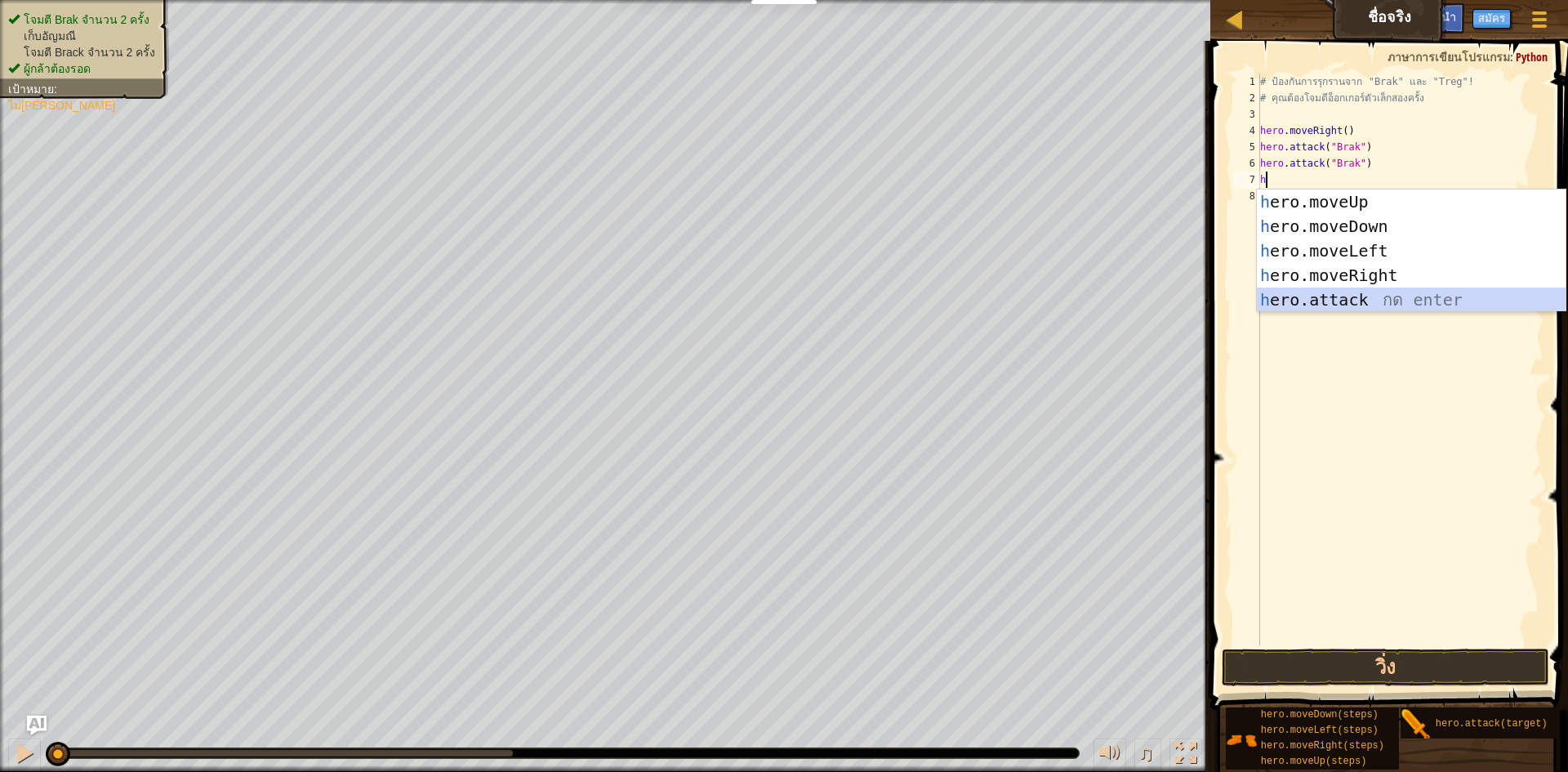
click at [782, 295] on div "h ero.moveUp กด enter h ero.moveDown กด enter h ero.moveLeft กด enter h ero.mov…" at bounding box center [1412, 275] width 309 height 172
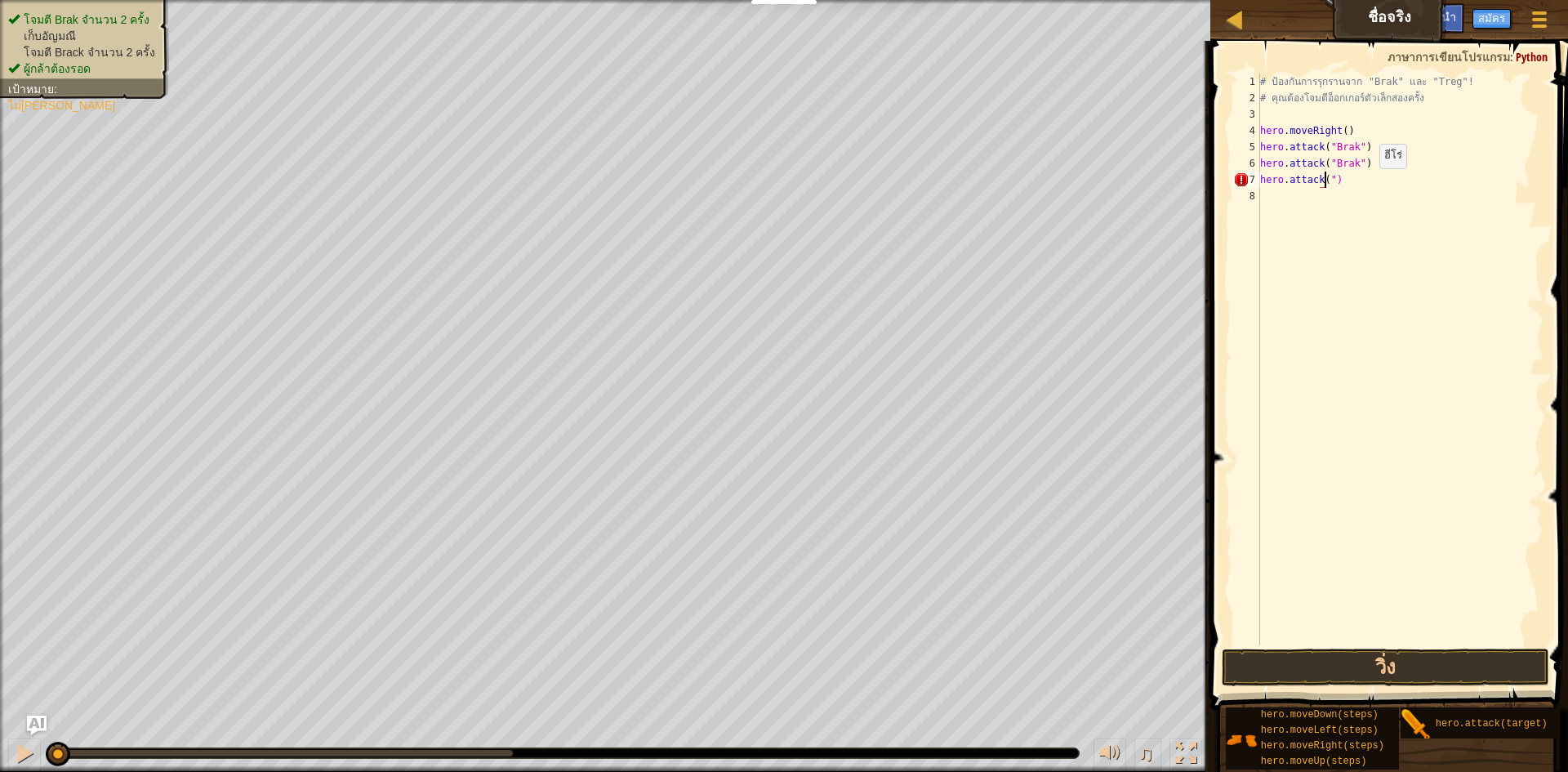
drag, startPoint x: 1366, startPoint y: 184, endPoint x: 1368, endPoint y: 173, distance: 11.2
click at [782, 181] on div "# ป้องกันการรุกรานจาก "Brak" และ "Treg"! # คุณต้องโจมตีอ็อกเกอร์ตัวเล็กสองครั้ง…" at bounding box center [1400, 376] width 287 height 605
type textarea "h"
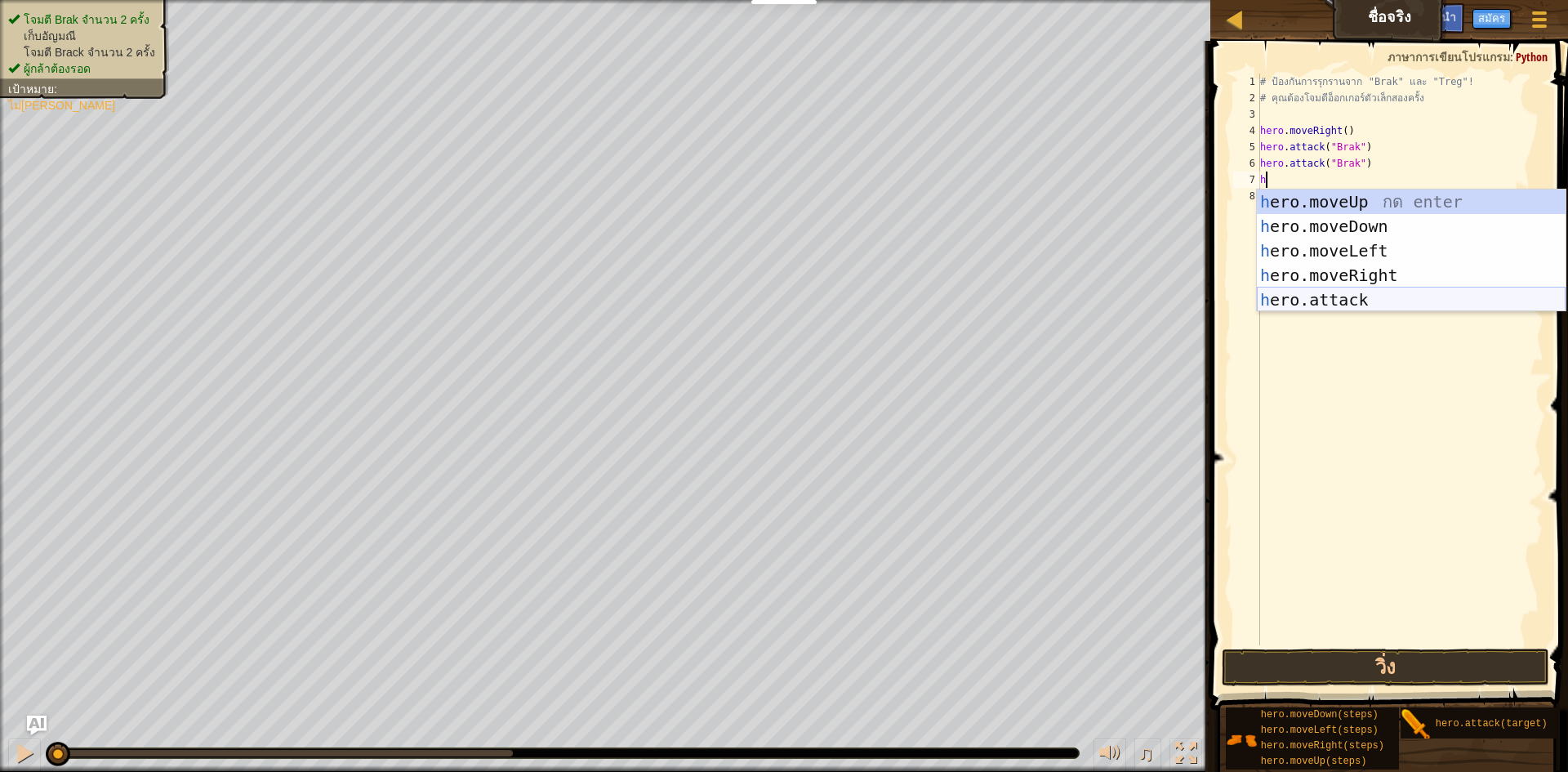
click at [782, 288] on div "h ero.moveUp กด enter h ero.moveDown กด enter h ero.moveLeft กด enter h ero.mov…" at bounding box center [1412, 275] width 309 height 172
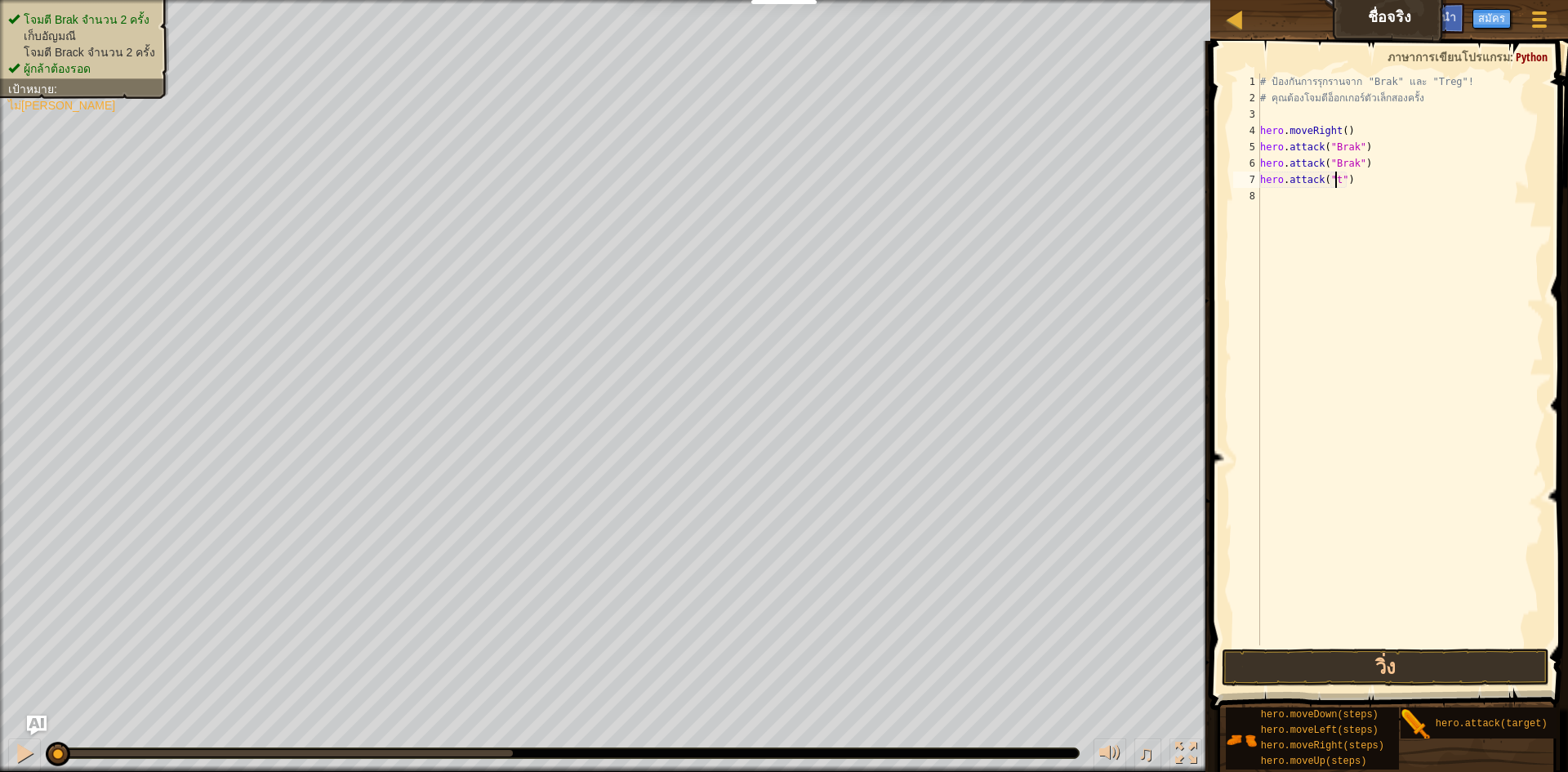
scroll to position [7, 5]
type textarea "hero.attack("T")"
click at [782, 189] on div "# ป้องกันการรุกรานจาก "Brak" และ "Treg"! # คุณต้องโจมตีอ็อกเกอร์ตัวเล็กสองครั้ง…" at bounding box center [1400, 376] width 287 height 605
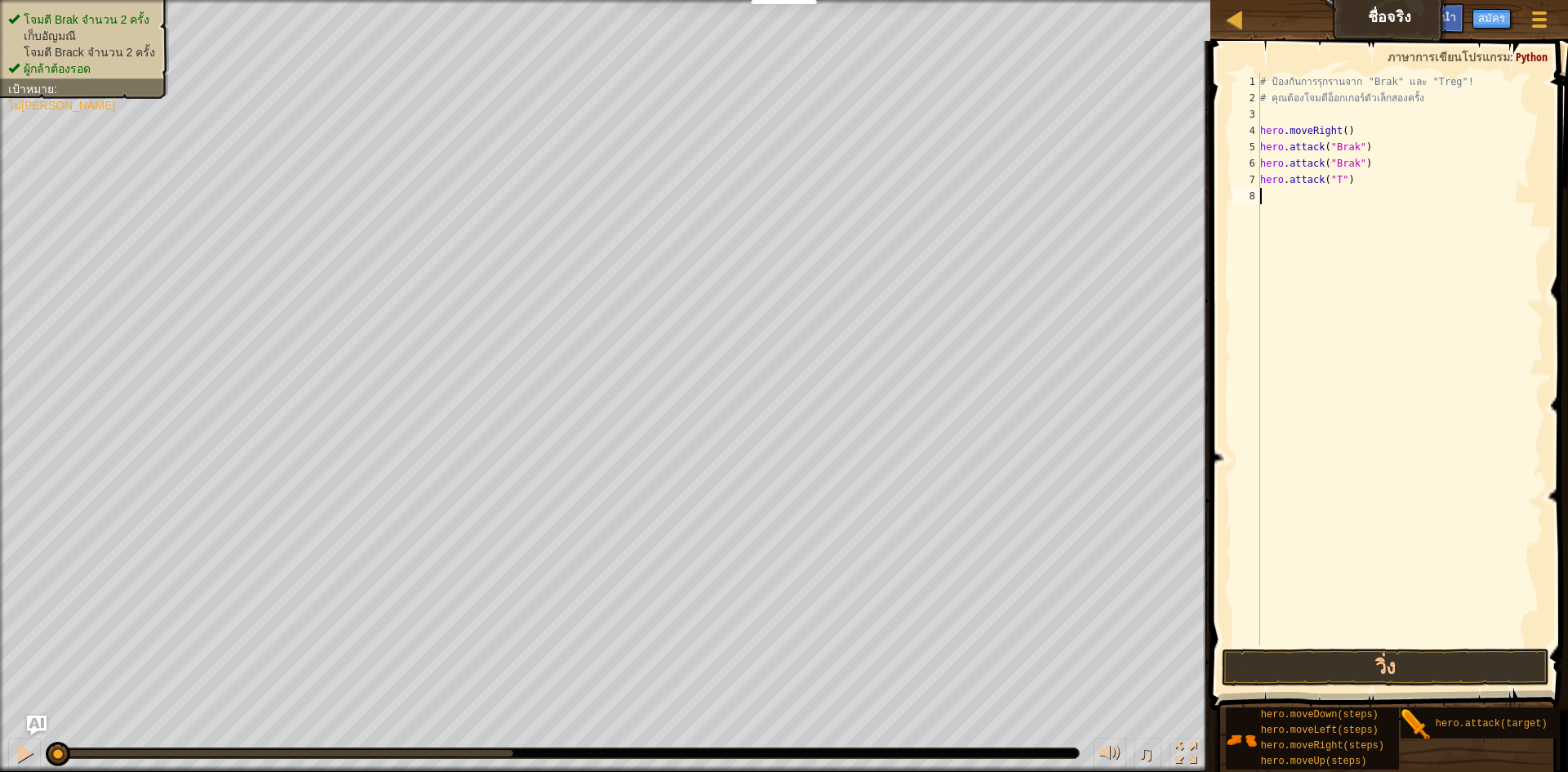
type textarea "h"
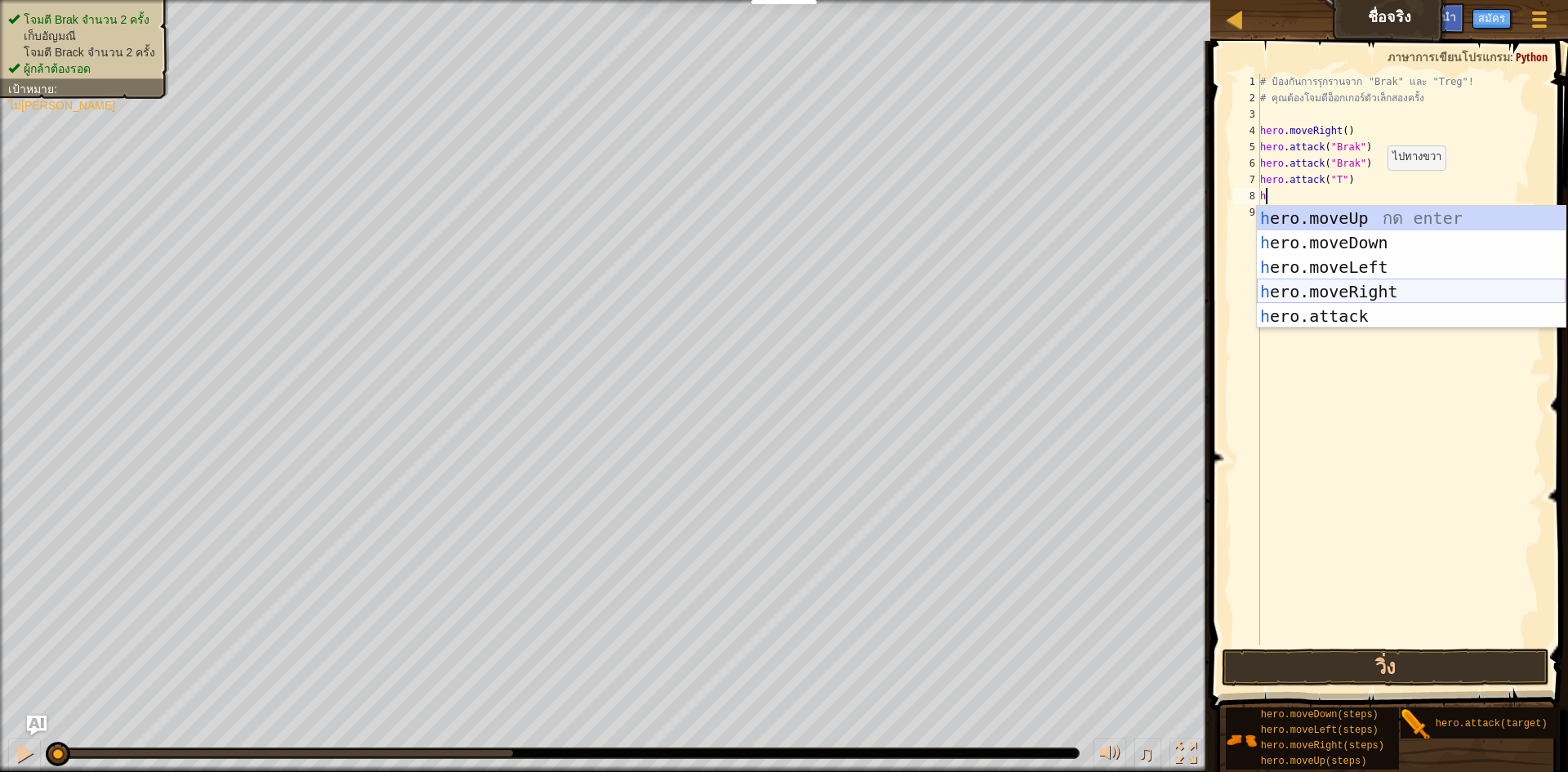
click at [782, 295] on div "h ero.moveUp กด enter h ero.moveDown กด enter h ero.moveLeft กด enter h ero.mov…" at bounding box center [1412, 291] width 309 height 172
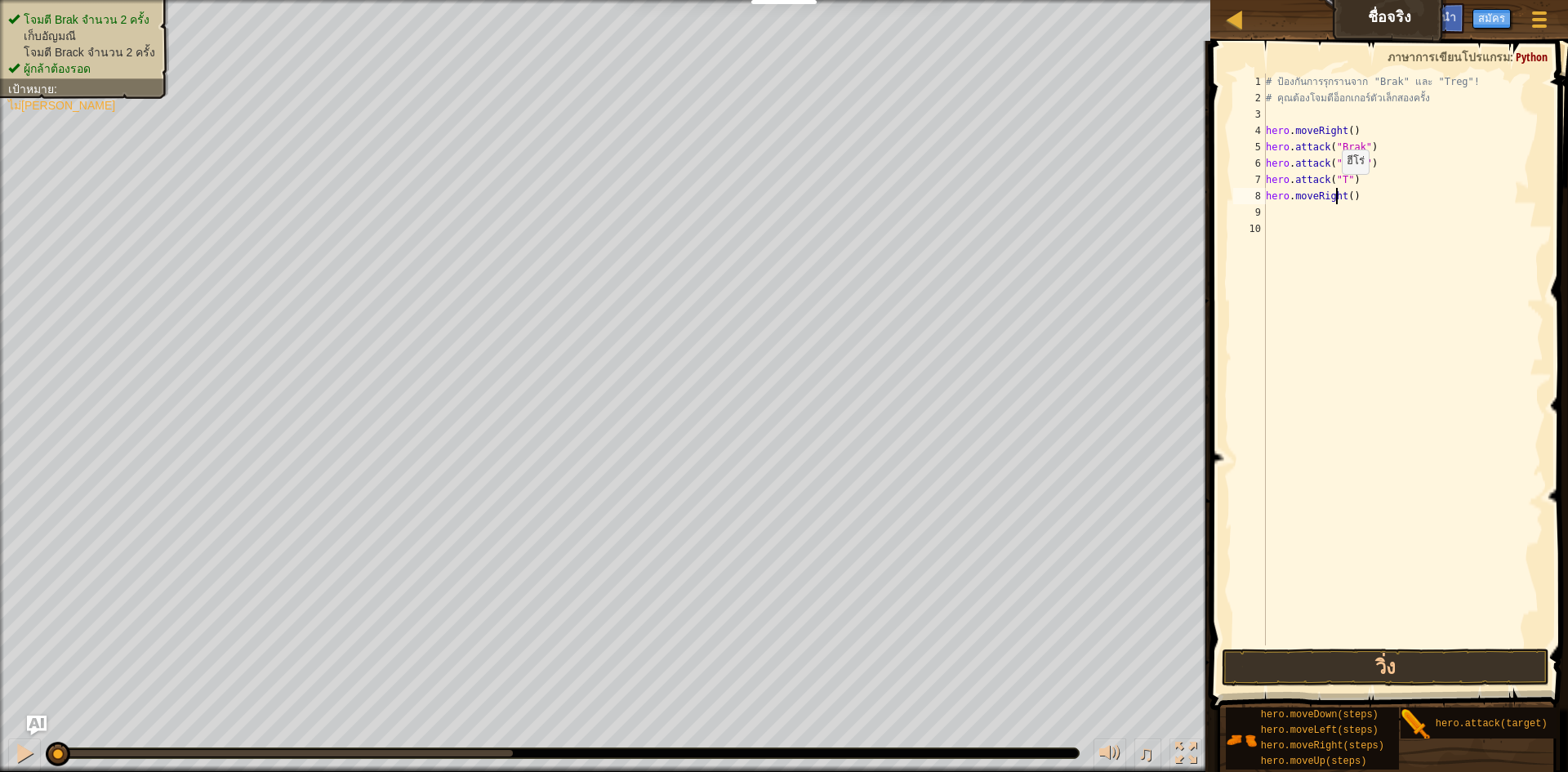
click at [782, 191] on div "# ป้องกันการรุกรานจาก "Brak" และ "Treg"! # คุณต้องโจมตีอ็อกเกอร์ตัวเล็กสองครั้ง…" at bounding box center [1404, 376] width 282 height 605
click at [782, 195] on div "# ป้องกันการรุกรานจาก "Brak" และ "Treg"! # คุณต้องโจมตีอ็อกเกอร์ตัวเล็กสองครั้ง…" at bounding box center [1404, 376] width 282 height 605
click at [782, 670] on button "วิ่ง" at bounding box center [1386, 668] width 327 height 38
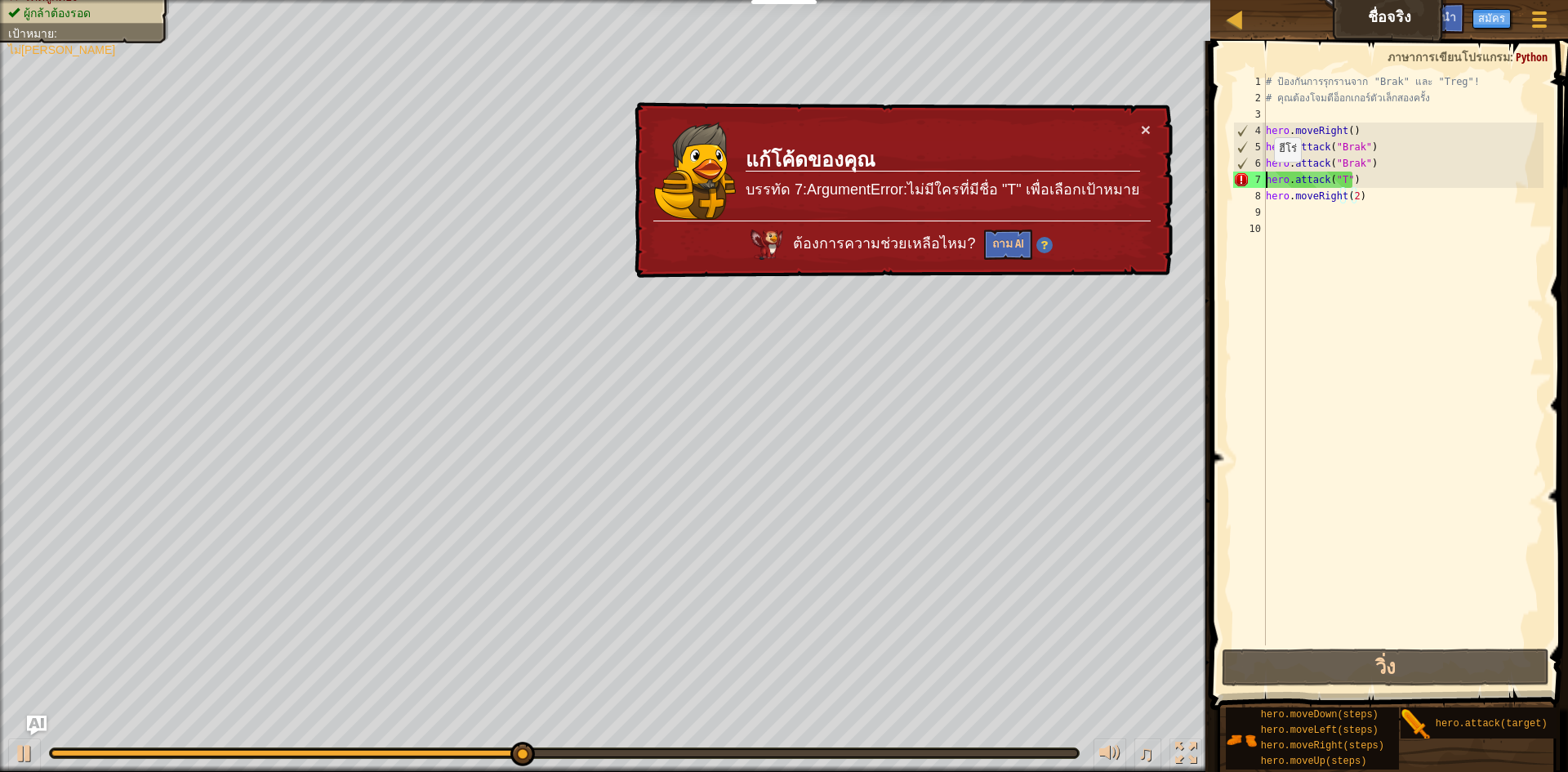
click at [782, 178] on div "# ป้องกันการรุกรานจาก "Brak" และ "Treg"! # คุณต้องโจมตีอ็อกเกอร์ตัวเล็กสองครั้ง…" at bounding box center [1404, 376] width 282 height 605
click at [782, 178] on div "7" at bounding box center [1250, 180] width 32 height 16
type textarea "hero.attack("T")"
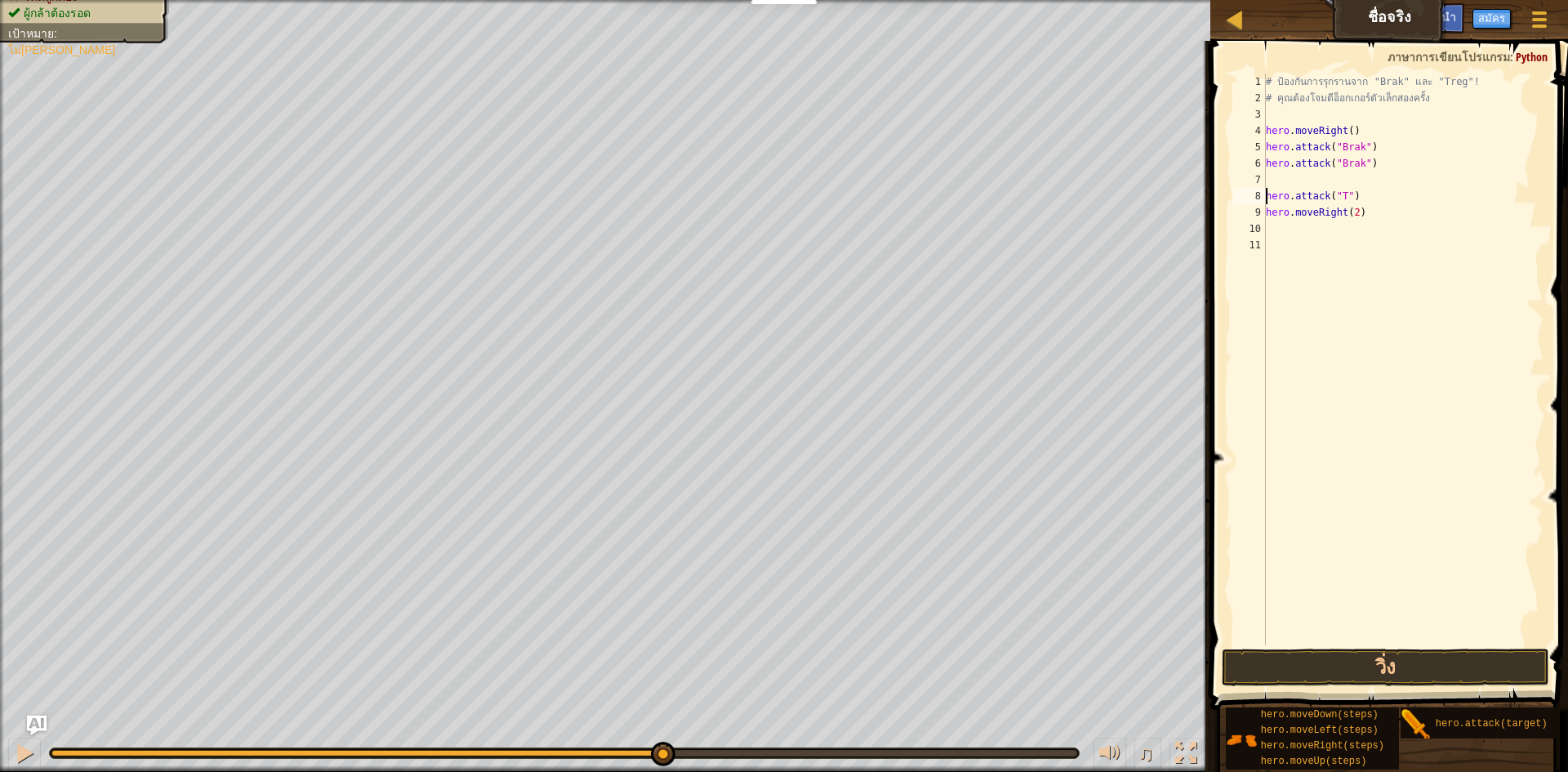
click at [782, 177] on div "# ป้องกันการรุกรานจาก "Brak" และ "Treg"! # คุณต้องโจมตีอ็อกเกอร์ตัวเล็กสองครั้ง…" at bounding box center [1404, 376] width 282 height 605
type textarea "g"
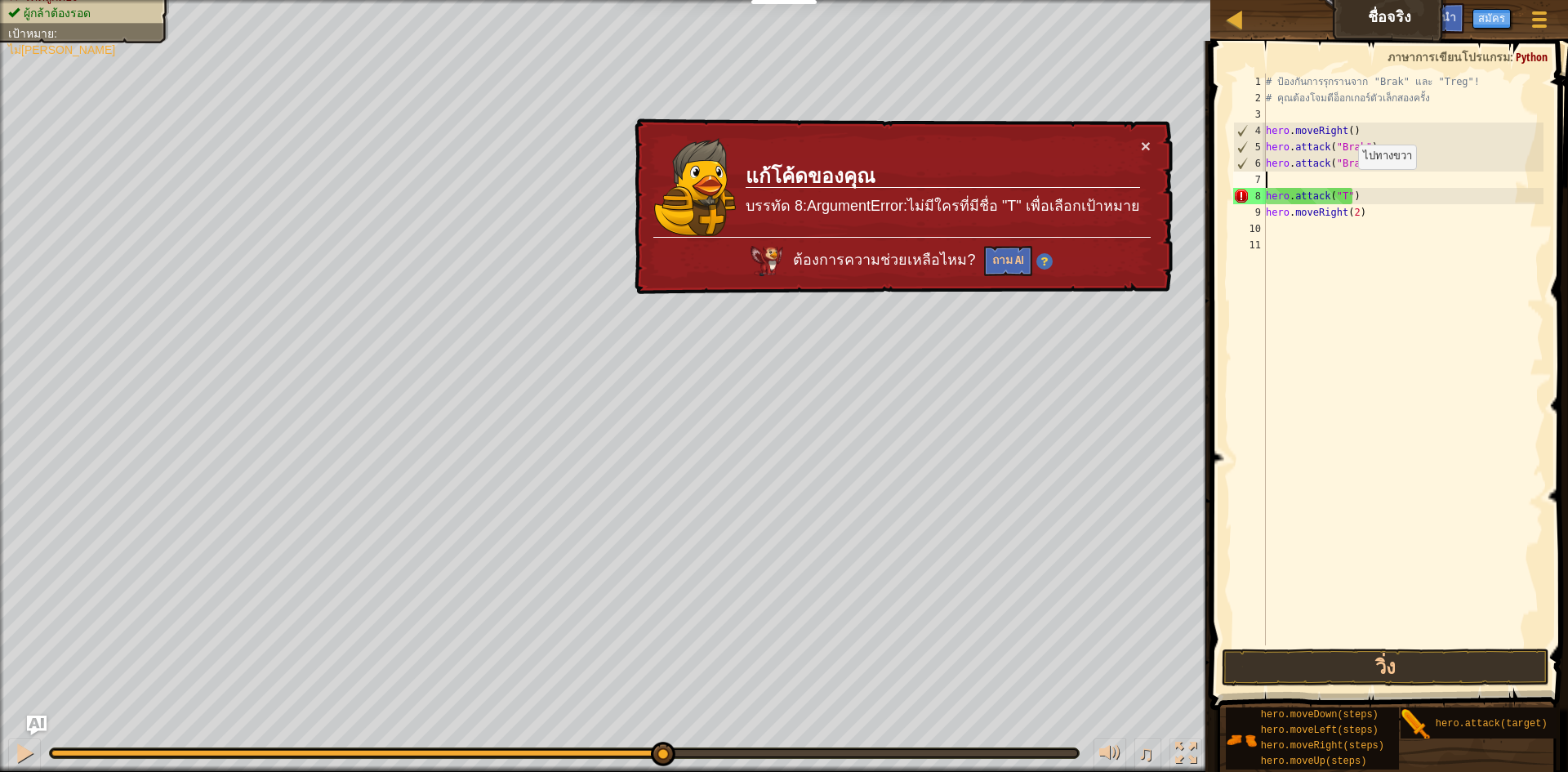
type textarea "h"
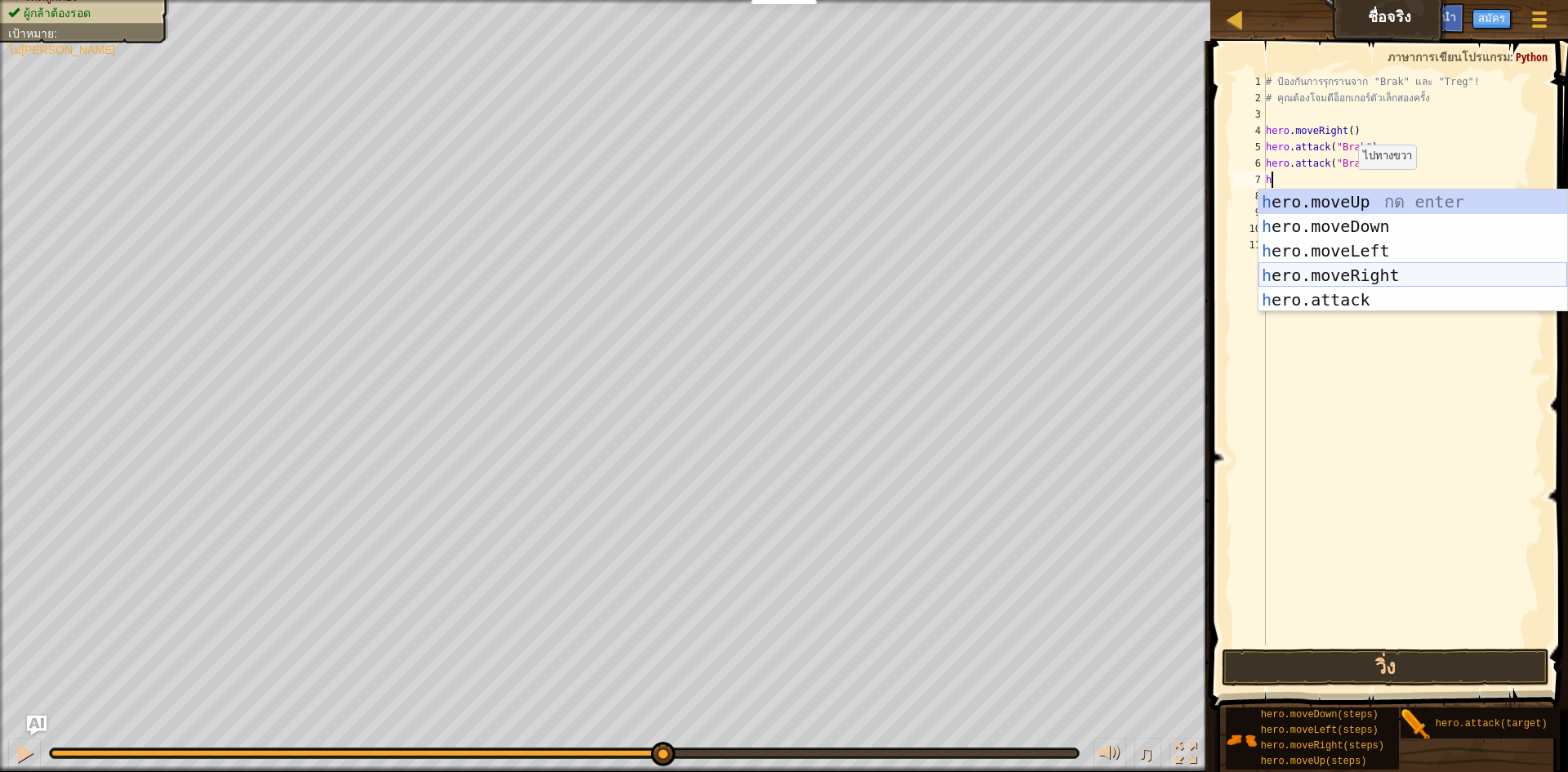
click at [782, 274] on div "h ero.moveUp กด enter h ero.moveDown กด enter h ero.moveLeft กด enter h ero.mov…" at bounding box center [1413, 275] width 309 height 172
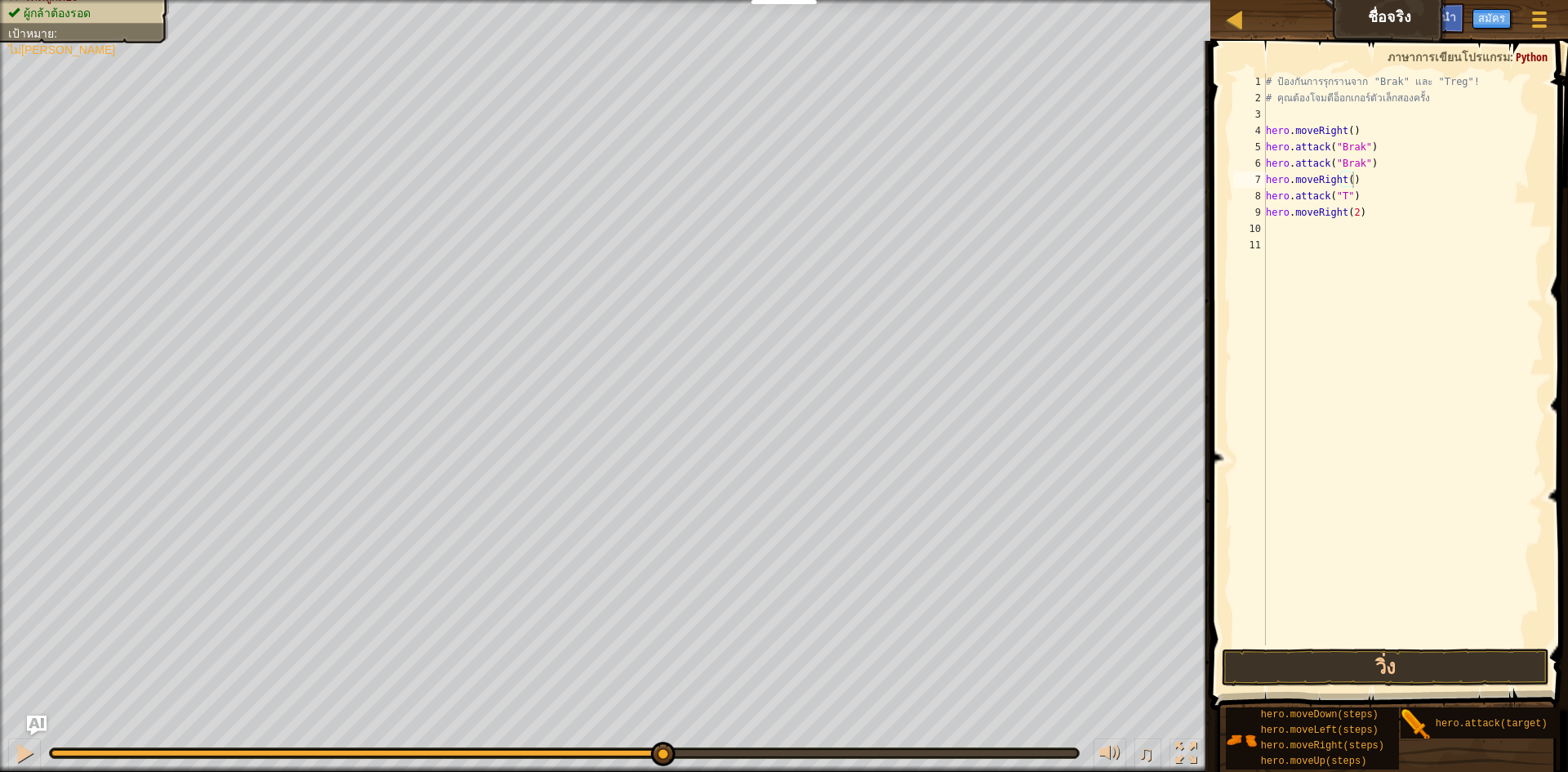
click at [782, 644] on div "hero.moveRight() 1 2 3 4 5 6 7 8 9 10 11 # ป้องกันการรุกรานจาก "Brak" และ "Treg…" at bounding box center [1387, 408] width 363 height 717
click at [782, 664] on button "วิ่ง" at bounding box center [1386, 668] width 327 height 38
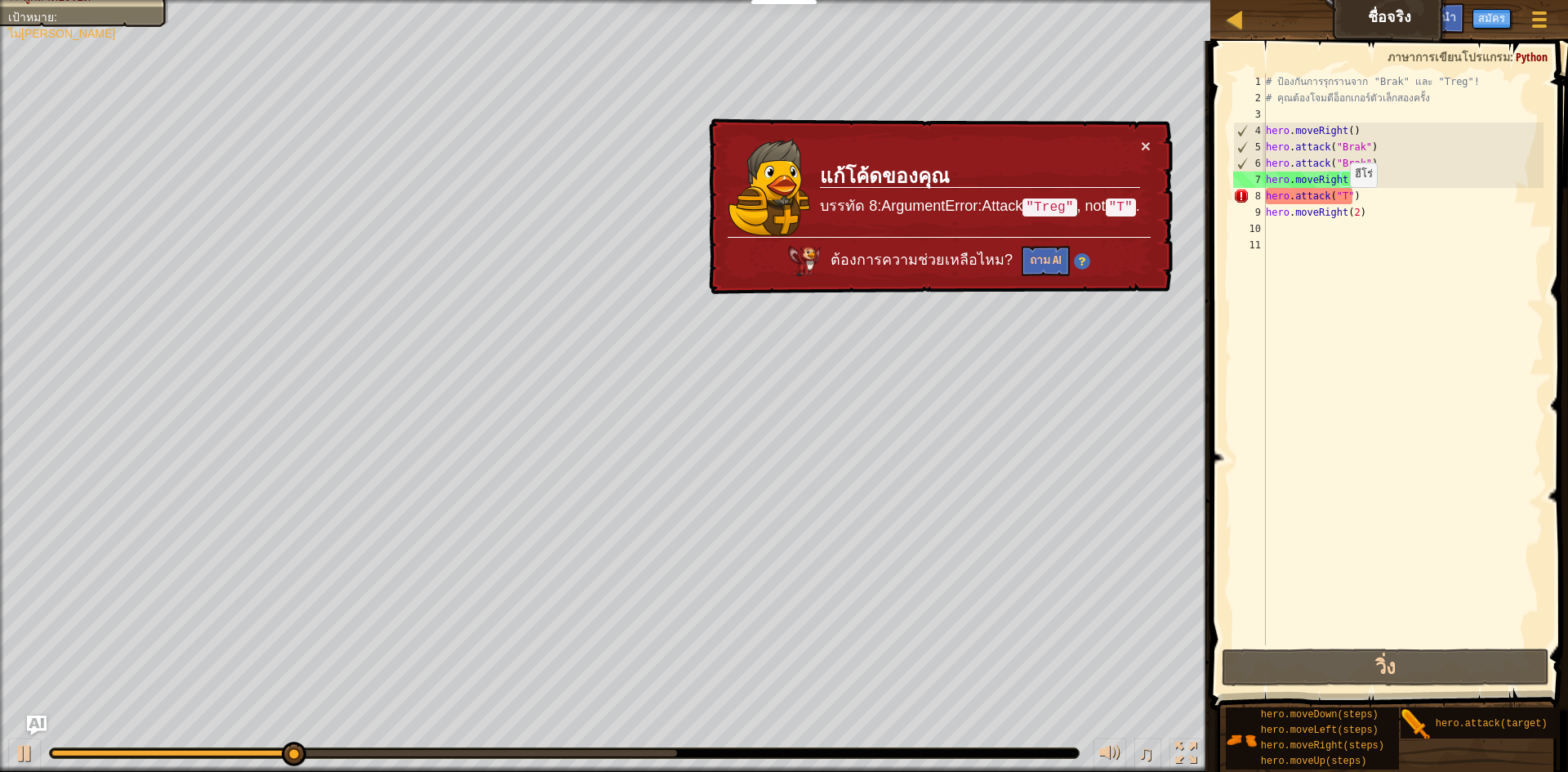
click at [782, 203] on div "# ป้องกันการรุกรานจาก "Brak" และ "Treg"! # คุณต้องโจมตีอ็อกเกอร์ตัวเล็กสองครั้ง…" at bounding box center [1404, 376] width 282 height 605
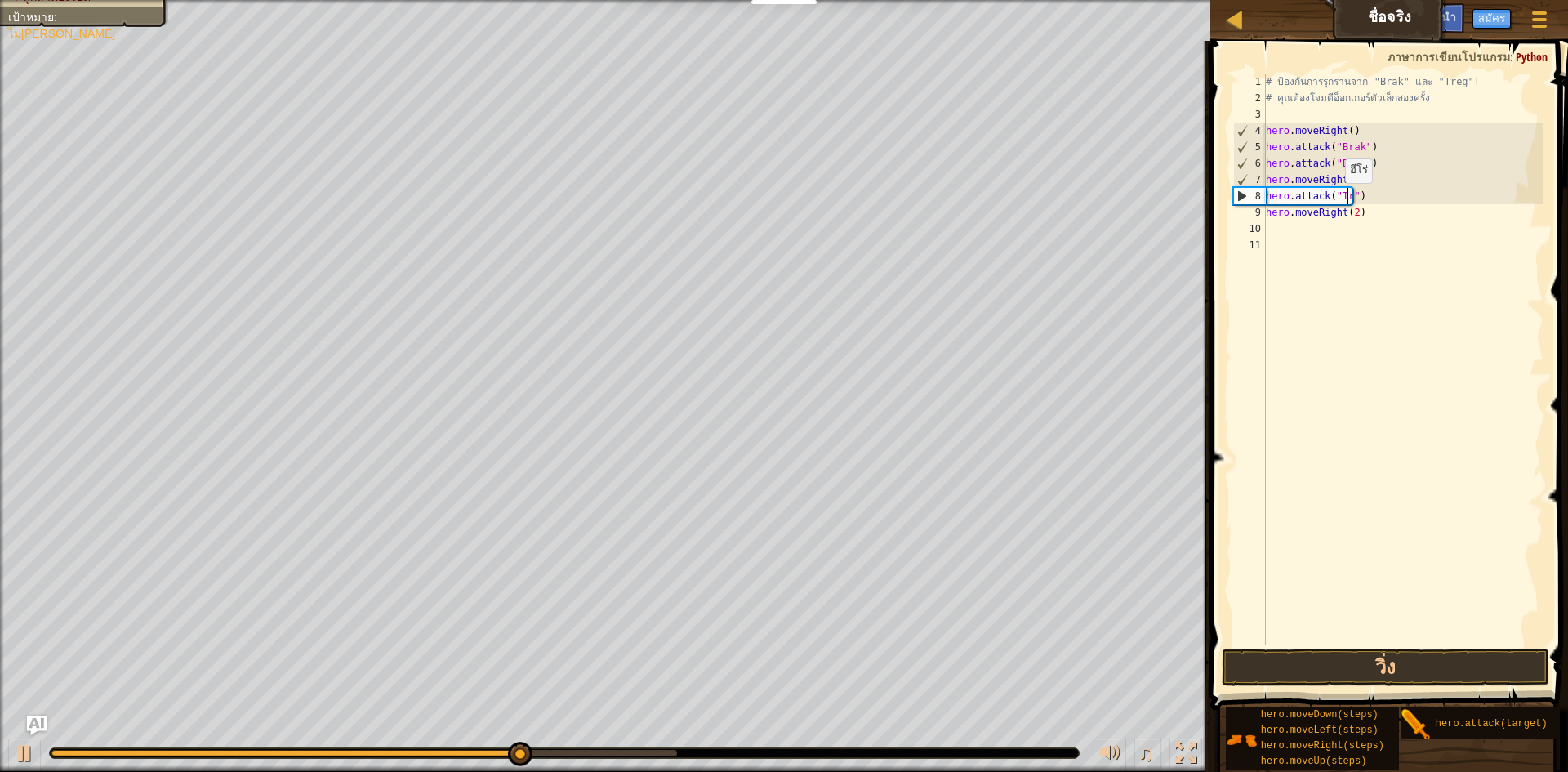
scroll to position [7, 7]
click at [782, 668] on button "วิ่ง" at bounding box center [1386, 668] width 327 height 38
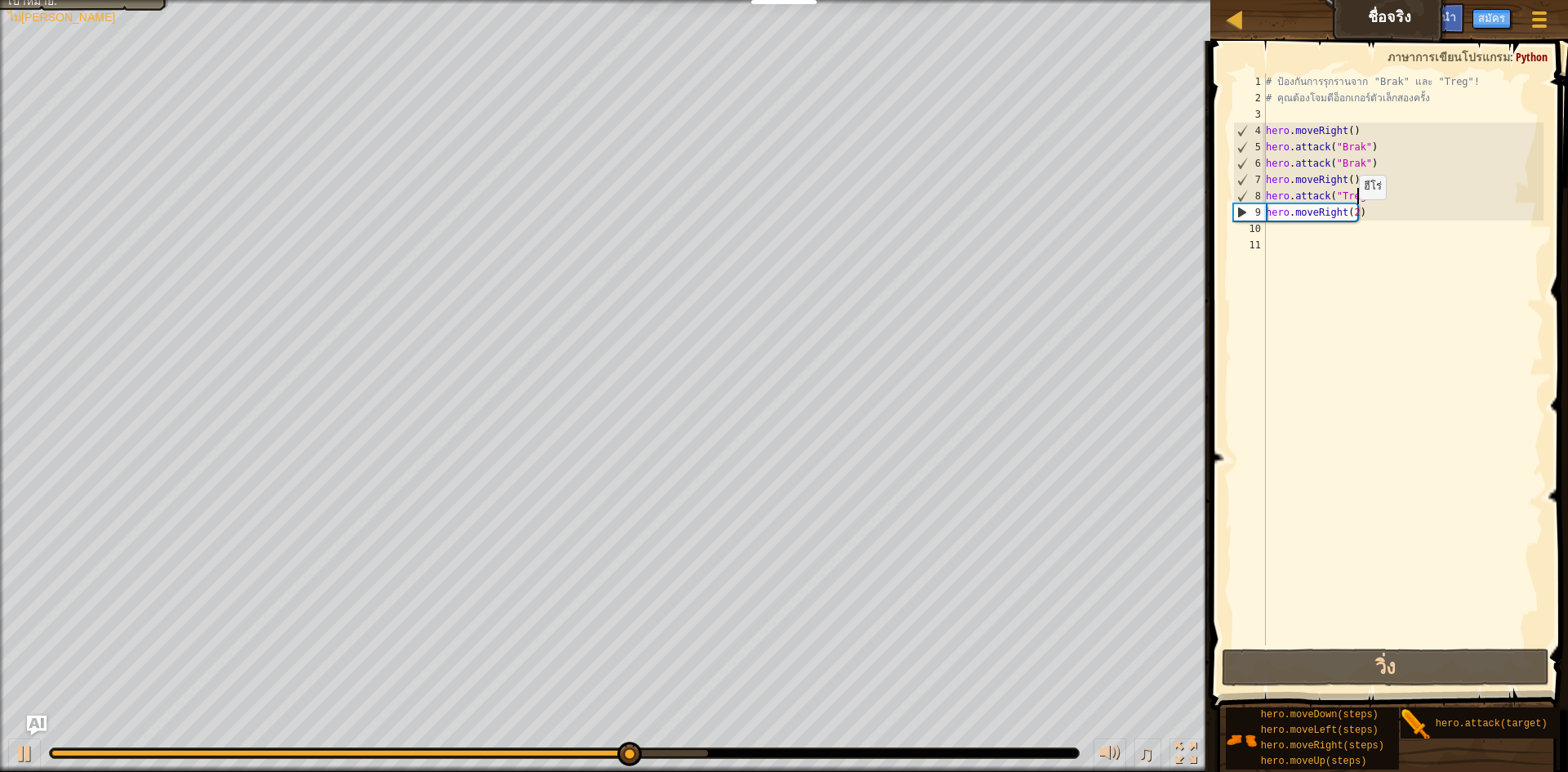
click at [782, 216] on div "# ป้องกันการรุกรานจาก "Brak" และ "Treg"! # คุณต้องโจมตีอ็อกเกอร์ตัวเล็กสองครั้ง…" at bounding box center [1404, 376] width 282 height 605
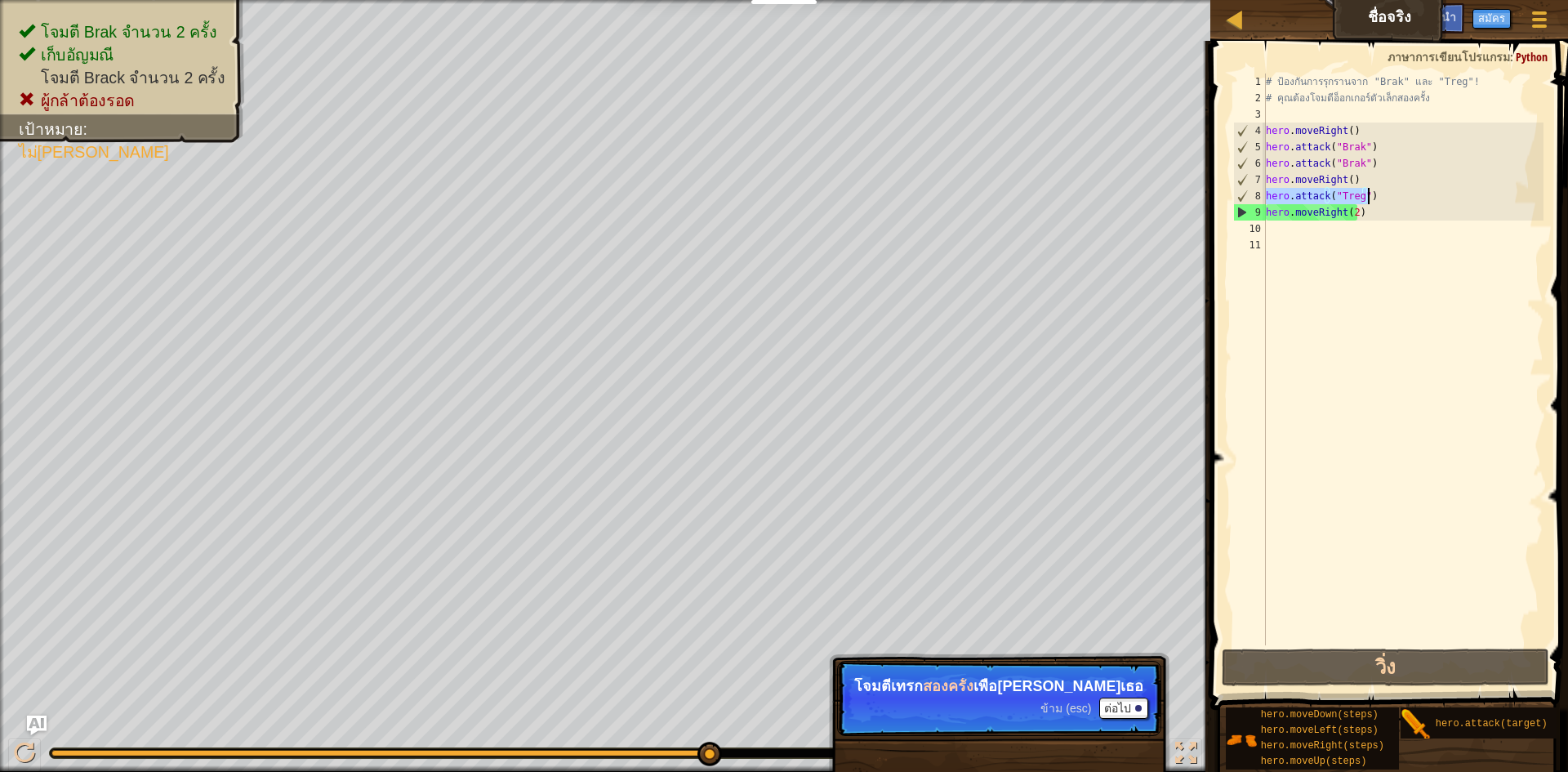
drag, startPoint x: 1268, startPoint y: 192, endPoint x: 1374, endPoint y: 196, distance: 106.1
click at [782, 196] on div "# ป้องกันการรุกรานจาก "Brak" และ "Treg"! # คุณต้องโจมตีอ็อกเกอร์ตัวเล็กสองครั้ง…" at bounding box center [1404, 376] width 282 height 605
type textarea "hero.attack("Treg")"
click at [782, 200] on div "# ป้องกันการรุกรานจาก "Brak" และ "Treg"! # คุณต้องโจมตีอ็อกเกอร์ตัวเล็กสองครั้ง…" at bounding box center [1403, 359] width 281 height 572
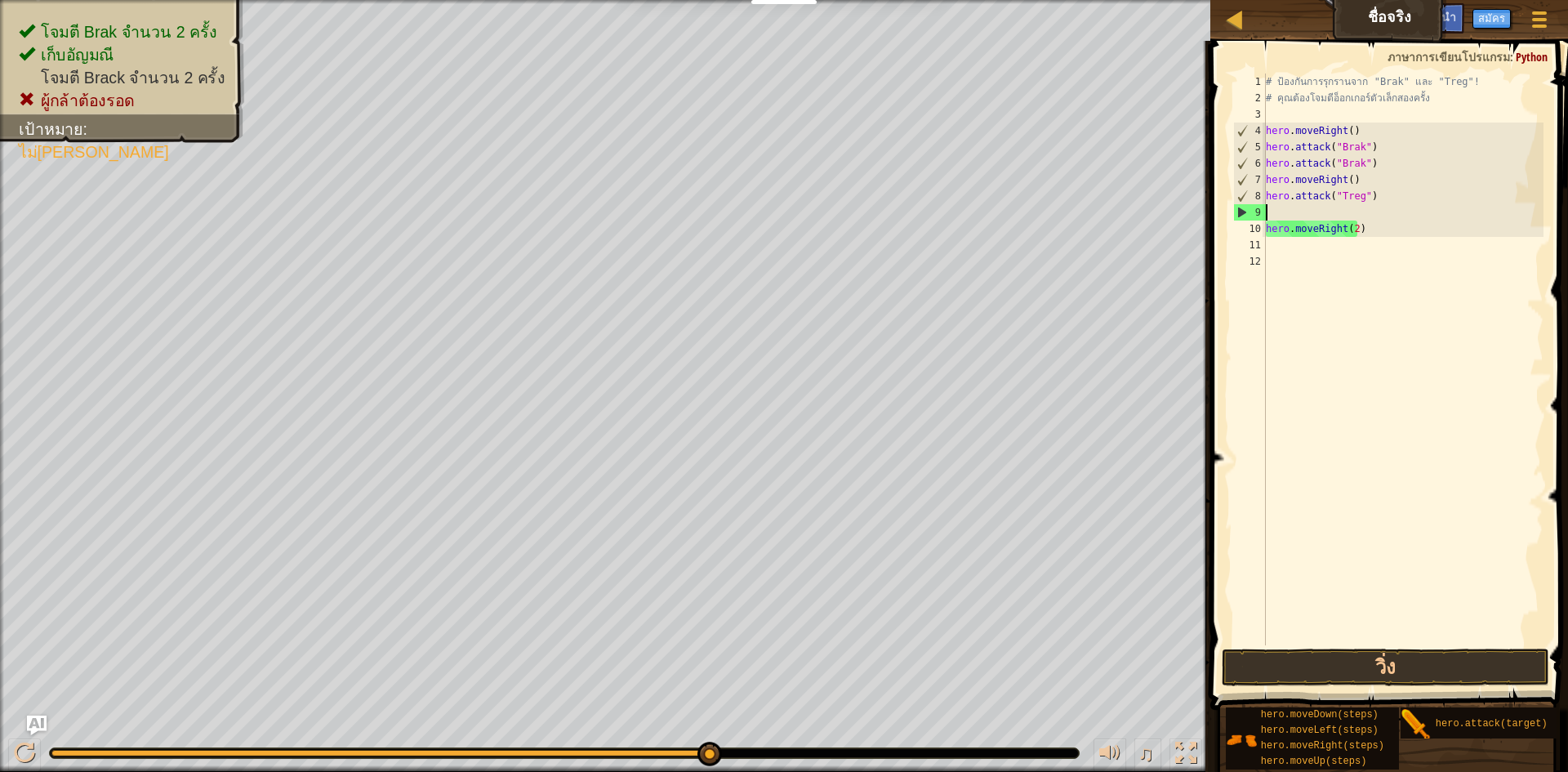
scroll to position [7, 0]
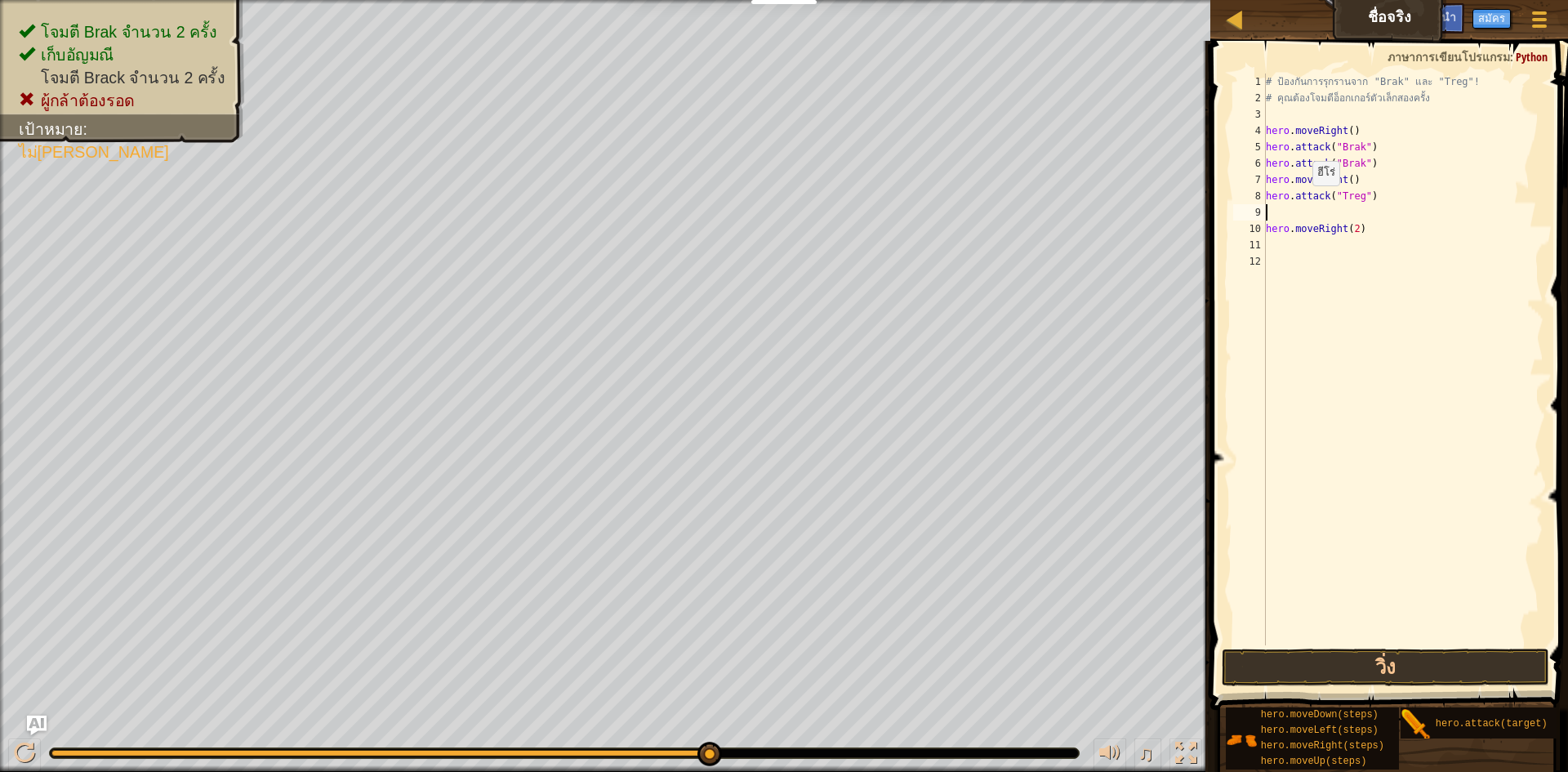
click at [782, 201] on div "# ป้องกันการรุกรานจาก "Brak" และ "Treg"! # คุณต้องโจมตีอ็อกเกอร์ตัวเล็กสองครั้ง…" at bounding box center [1404, 376] width 282 height 605
type textarea "hero.attack("Treg")"
click at [782, 208] on div "# ป้องกันการรุกรานจาก "Brak" และ "Treg"! # คุณต้องโจมตีอ็อกเกอร์ตัวเล็กสองครั้ง…" at bounding box center [1404, 376] width 282 height 605
paste textarea "hero.attack("Treg")"
type textarea "hero.attack("Treg")"
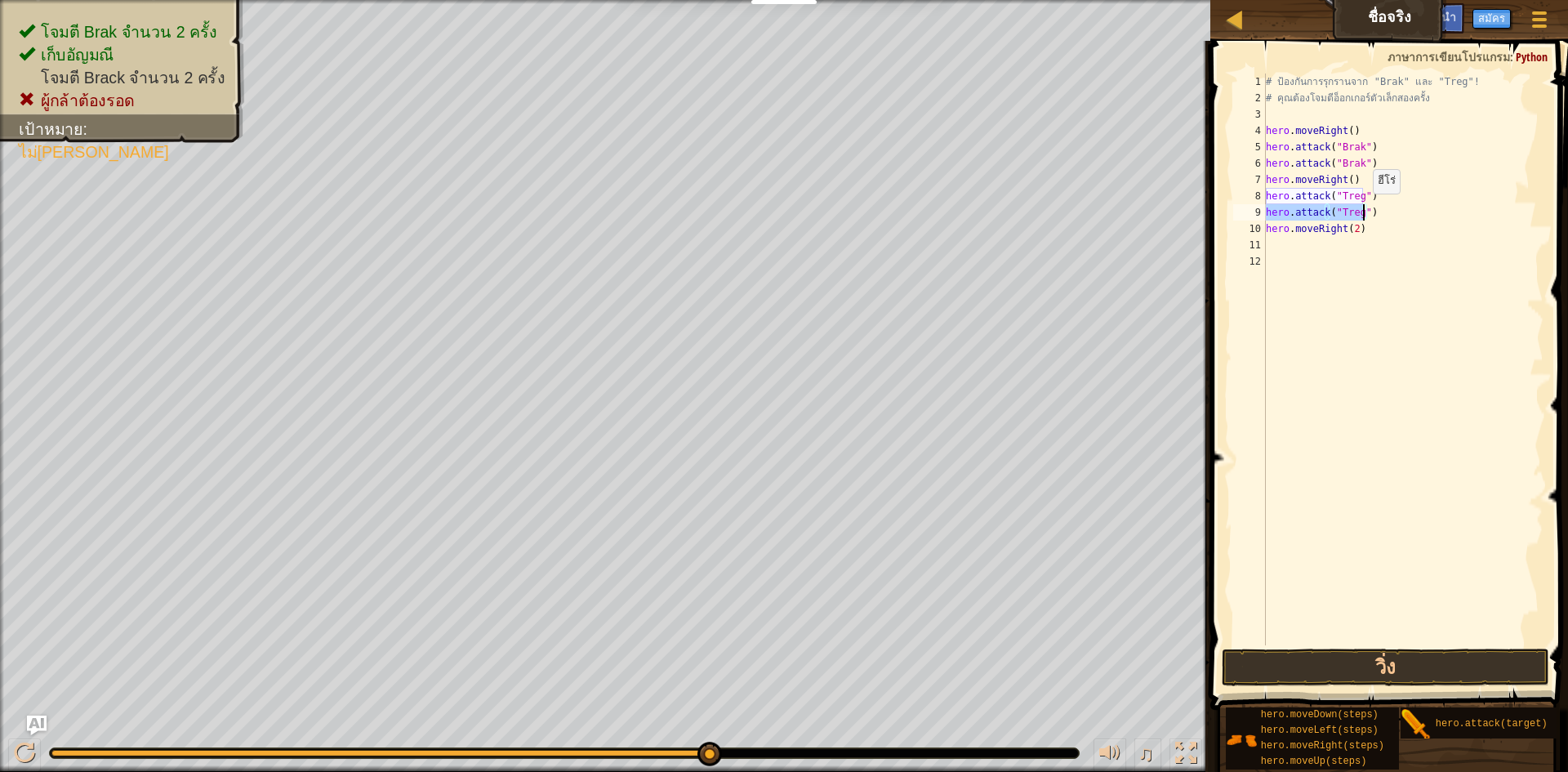
drag, startPoint x: 1268, startPoint y: 213, endPoint x: 1365, endPoint y: 210, distance: 97.0
click at [782, 210] on div "# ป้องกันการรุกรานจาก "Brak" และ "Treg"! # คุณต้องโจมตีอ็อกเกอร์ตัวเล็กสองครั้ง…" at bounding box center [1404, 376] width 282 height 605
drag, startPoint x: 1351, startPoint y: 213, endPoint x: 1395, endPoint y: 495, distance: 285.4
click at [782, 495] on div "# ป้องกันการรุกรานจาก "Brak" และ "Treg"! # คุณต้องโจมตีอ็อกเกอร์ตัวเล็กสองครั้ง…" at bounding box center [1404, 376] width 282 height 605
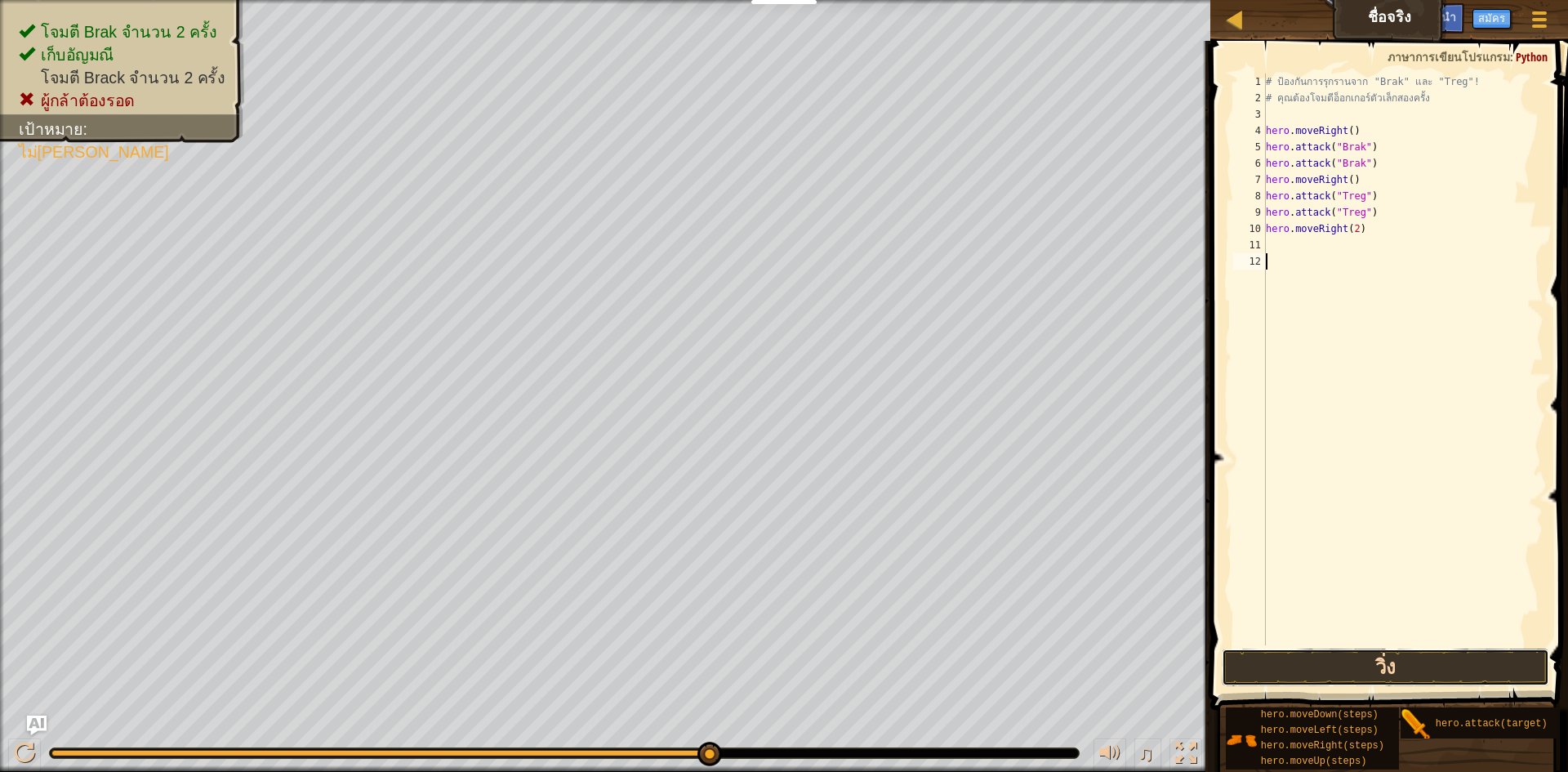
click at [782, 683] on button "วิ่ง" at bounding box center [1386, 668] width 327 height 38
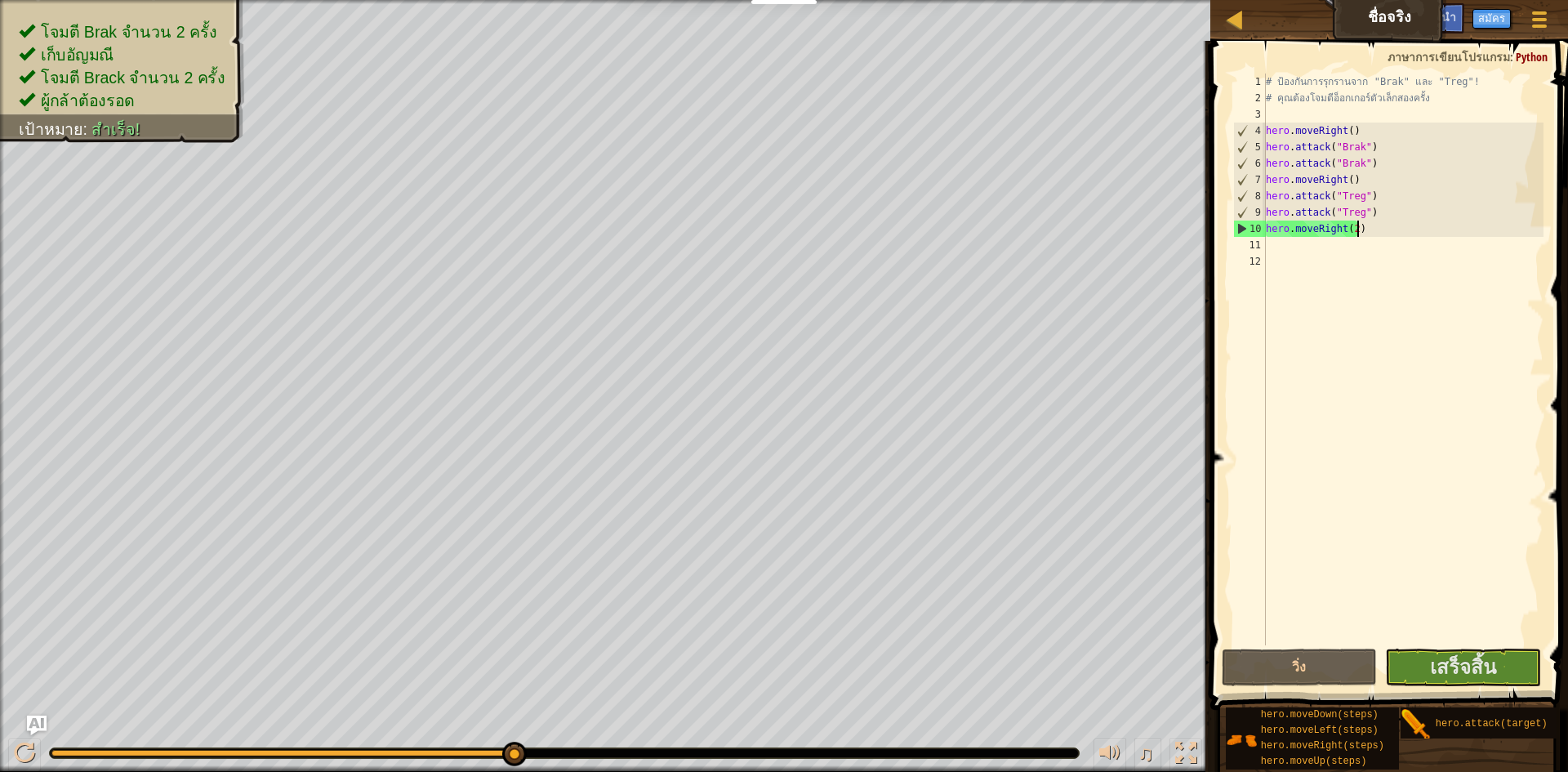
click at [782, 228] on div "# ป้องกันการรุกรานจาก "Brak" และ "Treg"! # คุณต้องโจมตีอ็อกเกอร์ตัวเล็กสองครั้ง…" at bounding box center [1404, 376] width 282 height 605
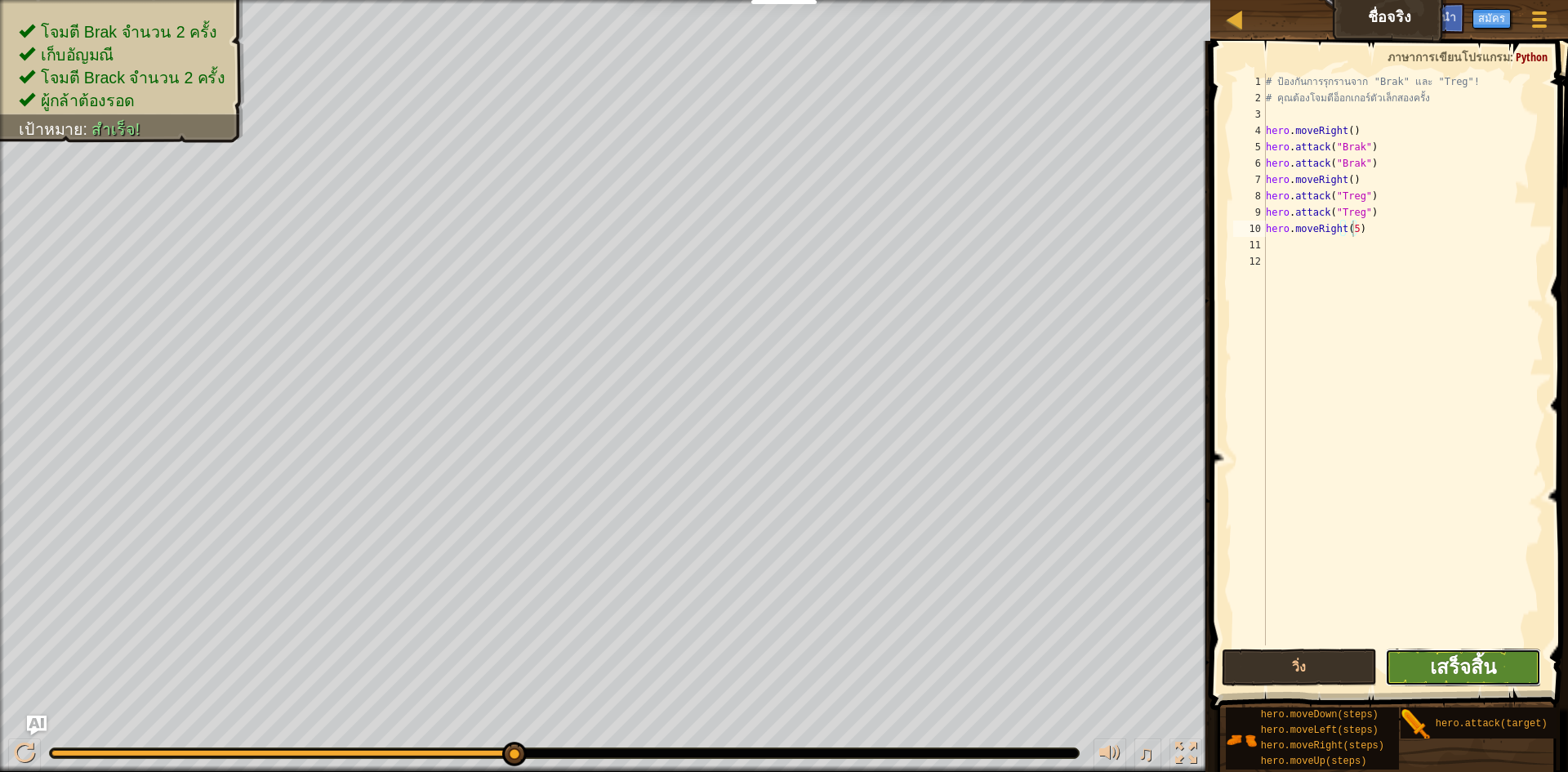
click at [782, 675] on span "เสร็จสิ้น" at bounding box center [1464, 666] width 66 height 26
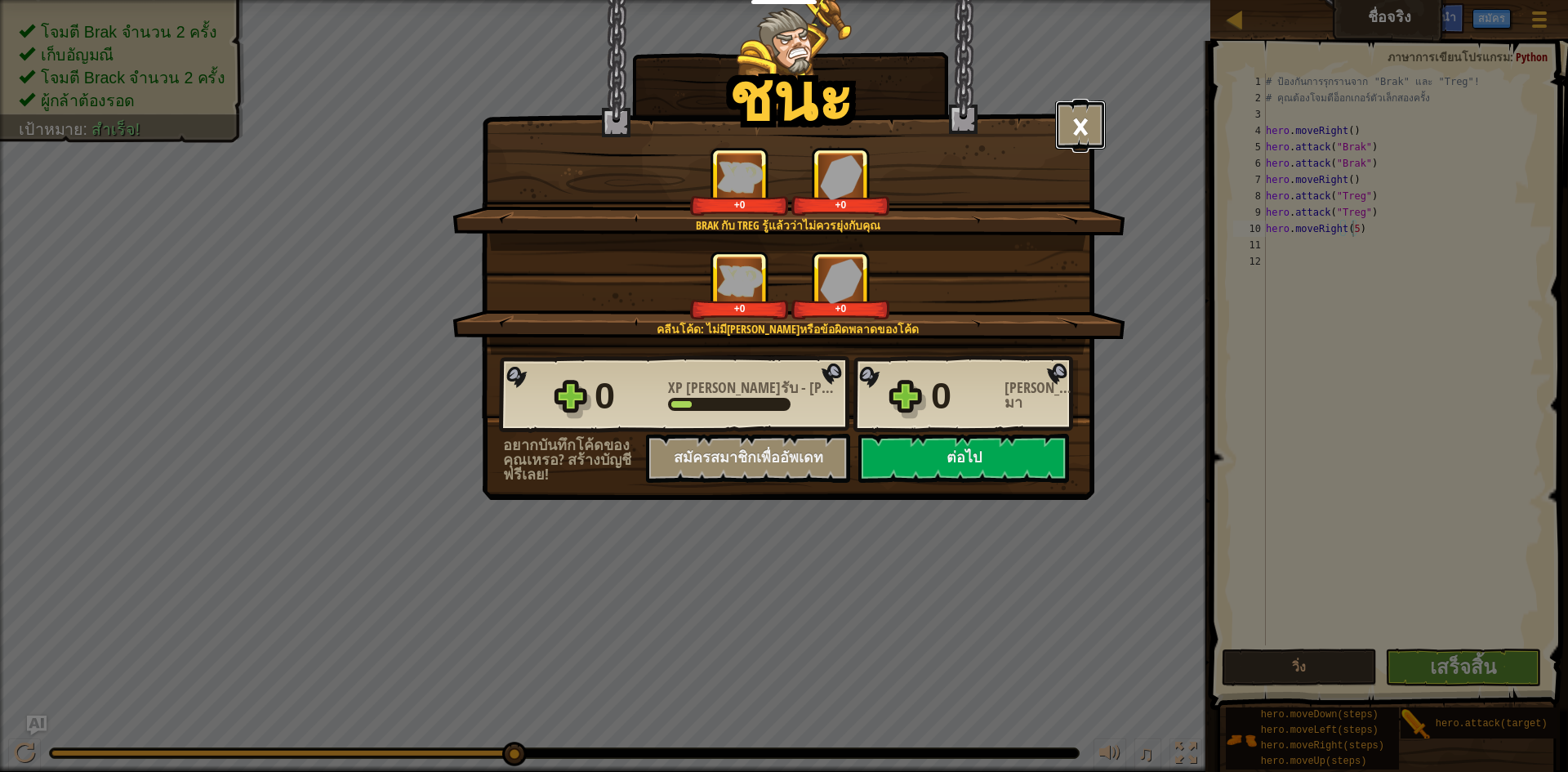
click at [782, 106] on button "×" at bounding box center [1080, 125] width 50 height 49
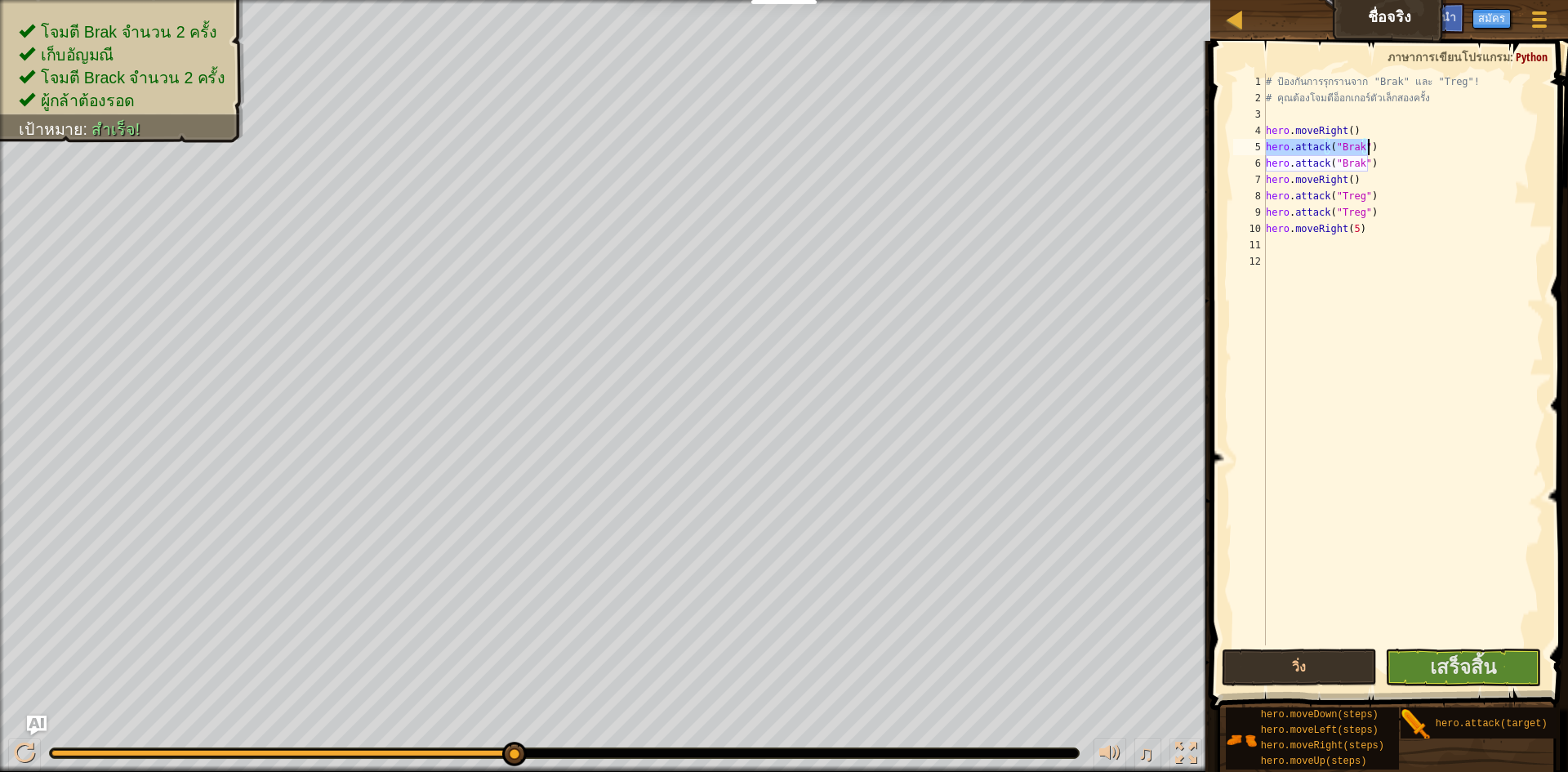
drag, startPoint x: 1267, startPoint y: 148, endPoint x: 1420, endPoint y: 139, distance: 153.3
click at [782, 139] on div "# ป้องกันการรุกรานจาก "Brak" และ "Treg"! # คุณต้องโจมตีอ็อกเกอร์ตัวเล็กสองครั้ง…" at bounding box center [1404, 376] width 282 height 605
click at [782, 163] on div "# ป้องกันการรุกรานจาก "Brak" และ "Treg"! # คุณต้องโจมตีอ็อกเกอร์ตัวเล็กสองครั้ง…" at bounding box center [1404, 376] width 282 height 605
drag, startPoint x: 1388, startPoint y: 164, endPoint x: 1262, endPoint y: 167, distance: 126.0
click at [782, 167] on div "hero.attack("Brak") 1 2 3 4 5 6 7 8 9 10 11 12 # ป้องกันการรุกรานจาก "Brak" และ…" at bounding box center [1386, 359] width 314 height 572
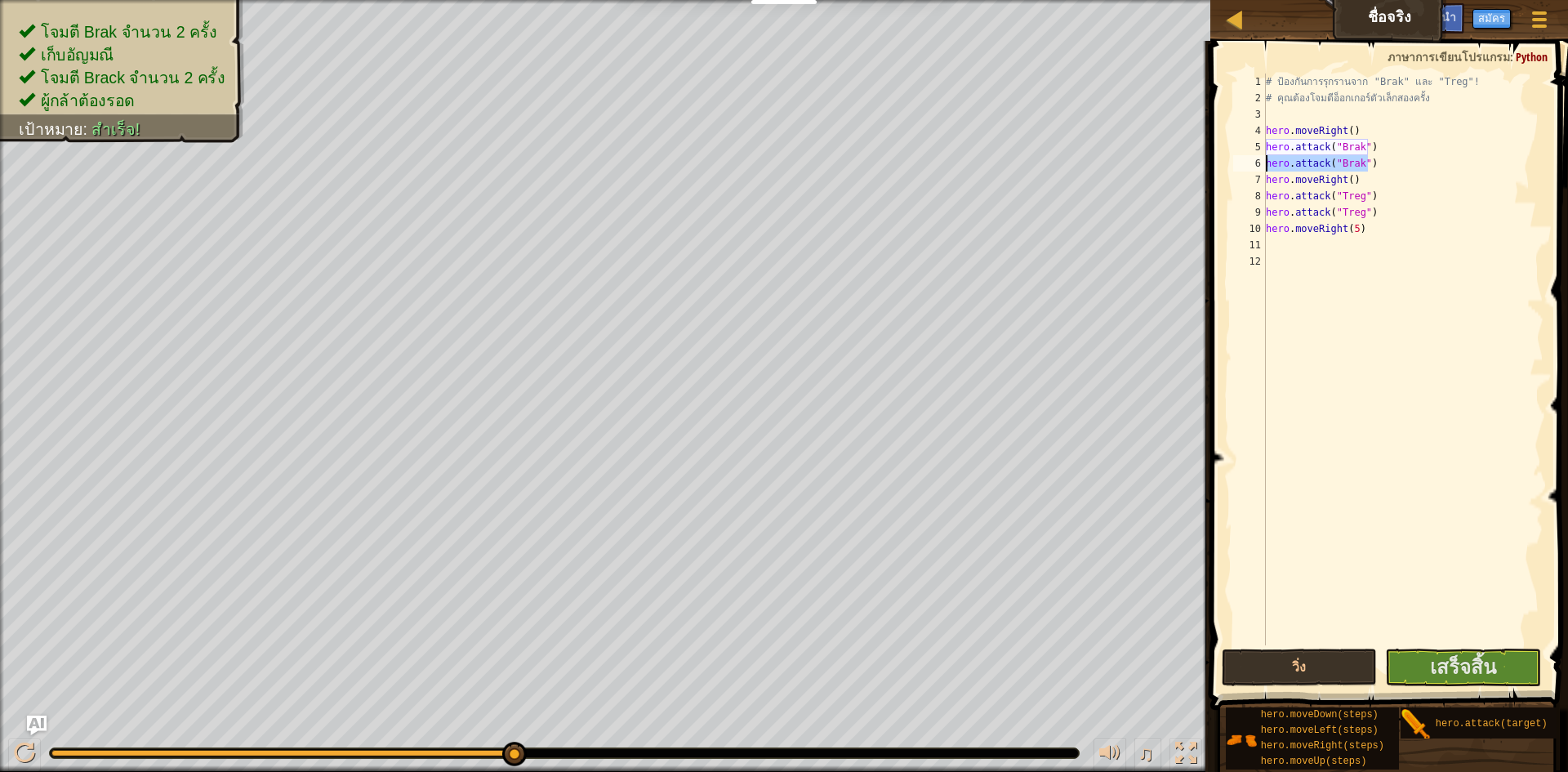
click at [782, 130] on div "# ป้องกันการรุกรานจาก "Brak" และ "Treg"! # คุณต้องโจมตีอ็อกเกอร์ตัวเล็กสองครั้ง…" at bounding box center [1404, 376] width 282 height 605
type textarea "hero.moveRight()"
click at [782, 240] on div "# ป้องกันการรุกรานจาก "Brak" และ "Treg"! # คุณต้องโจมตีอ็อกเกอร์ตัวเล็กสองครั้ง…" at bounding box center [1404, 376] width 282 height 605
click at [782, 362] on div "# ป้องกันการรุกรานจาก "Brak" และ "Treg"! # คุณต้องโจมตีอ็อกเกอร์ตัวเล็กสองครั้ง…" at bounding box center [1404, 376] width 282 height 605
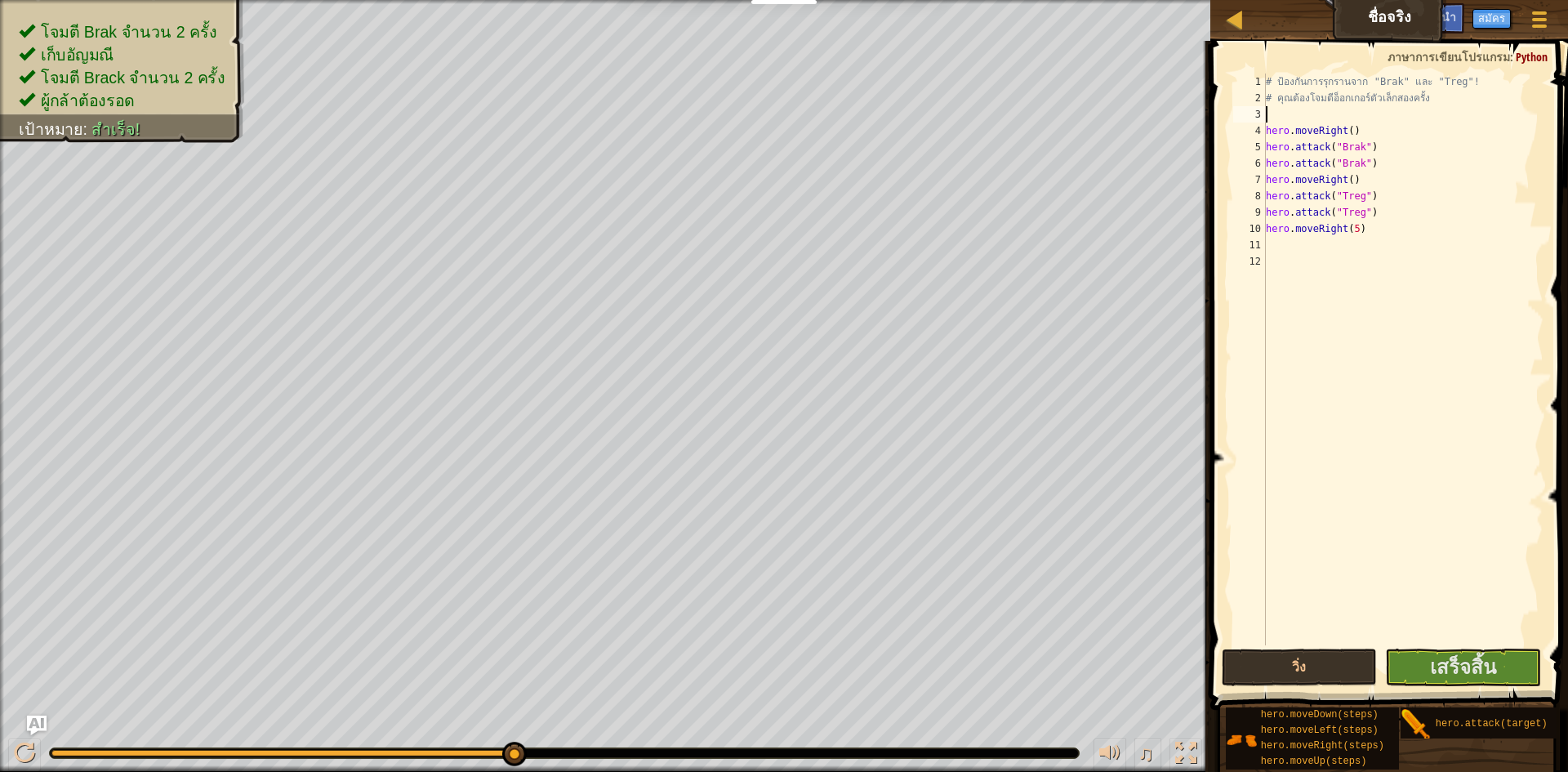
click at [782, 111] on div "# ป้องกันการรุกรานจาก "Brak" และ "Treg"! # คุณต้องโจมตีอ็อกเกอร์ตัวเล็กสองครั้ง…" at bounding box center [1404, 376] width 282 height 605
type textarea "h"
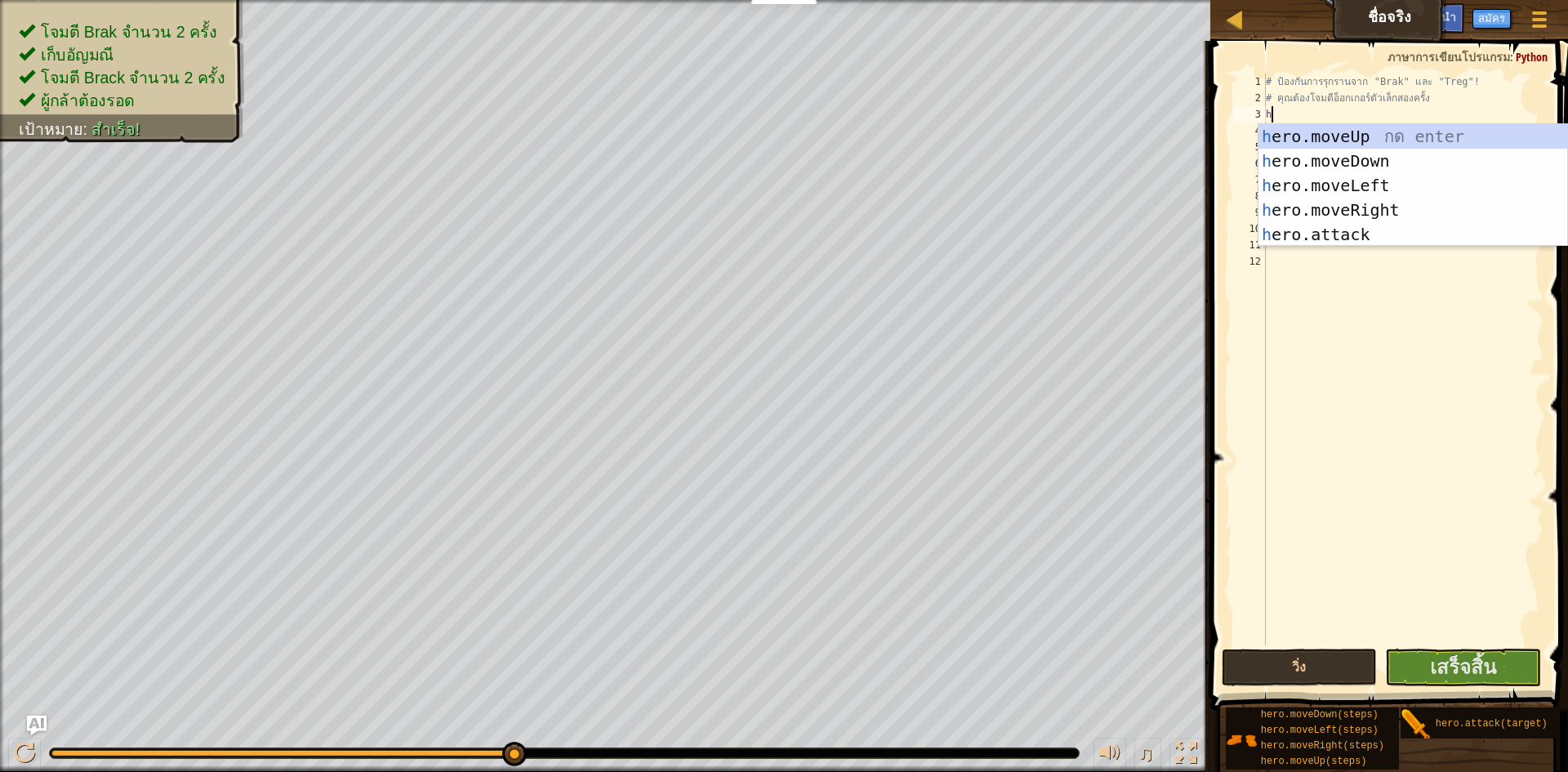
click at [782, 292] on div "# ป้องกันการรุกรานจาก "Brak" และ "Treg"! # คุณต้องโจมตีอ็อกเกอร์ตัวเล็กสองครั้ง…" at bounding box center [1404, 376] width 282 height 605
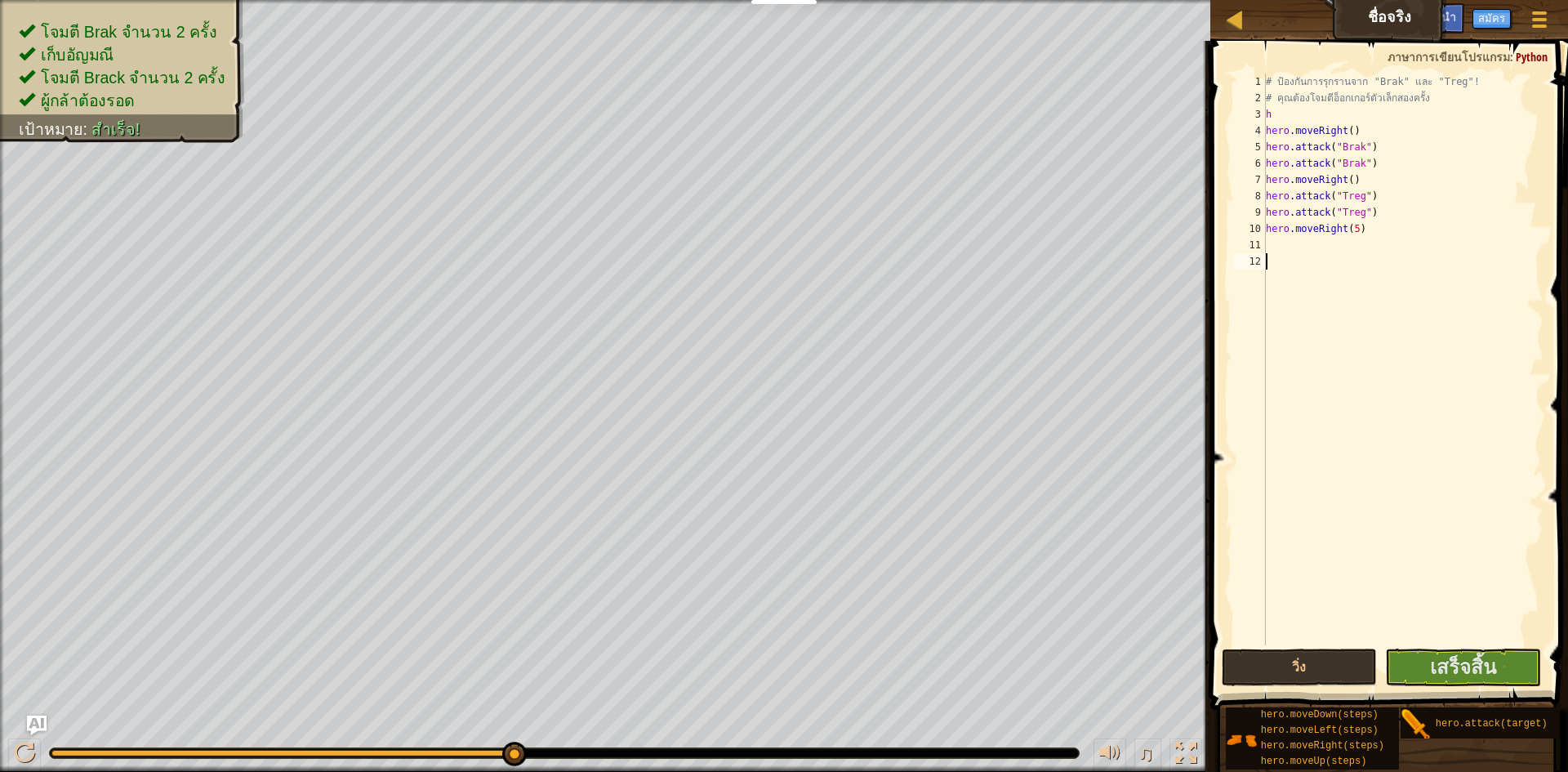
type textarea "g"
type textarea "h"
